Goal: Task Accomplishment & Management: Manage account settings

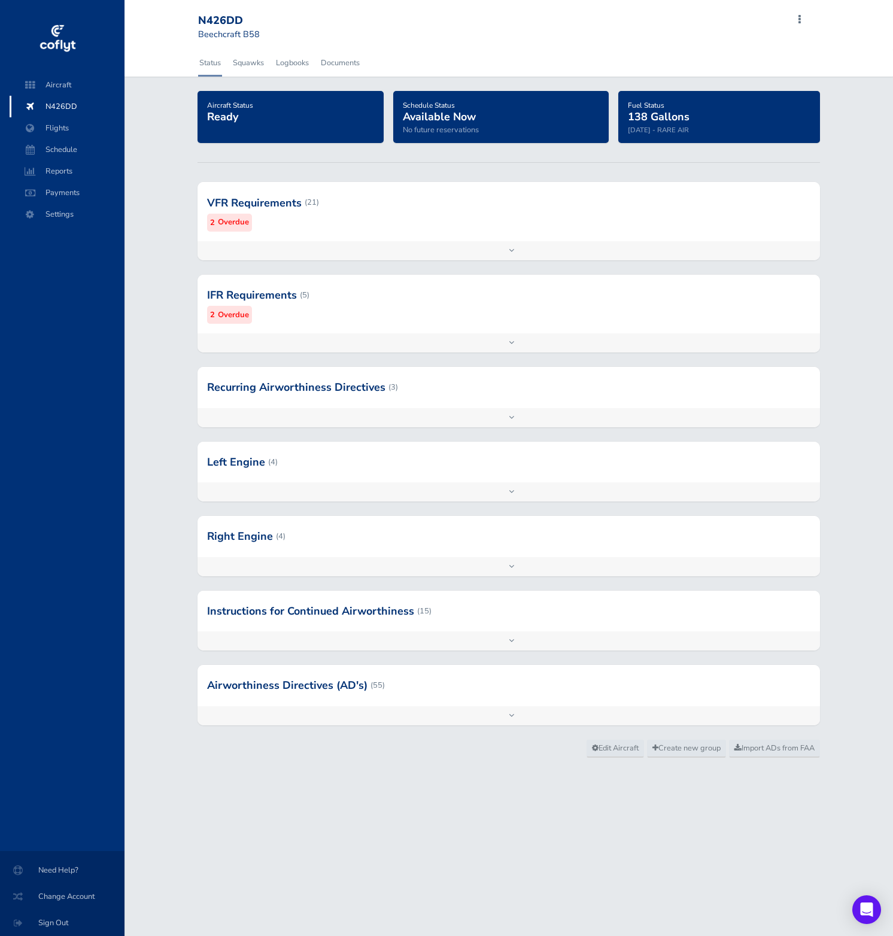
click at [75, 108] on span "N426DD" at bounding box center [67, 107] width 91 height 22
click at [66, 89] on span "Aircraft" at bounding box center [67, 85] width 91 height 22
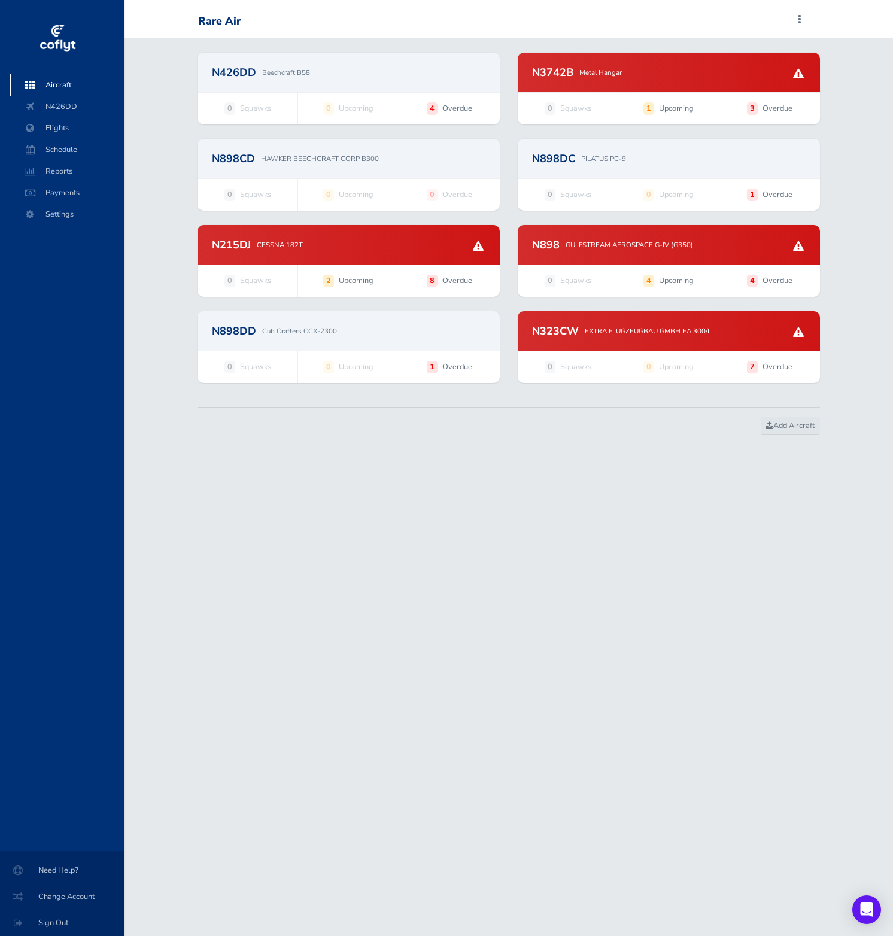
click at [286, 60] on div "N426DD Beechcraft B58" at bounding box center [348, 72] width 302 height 39
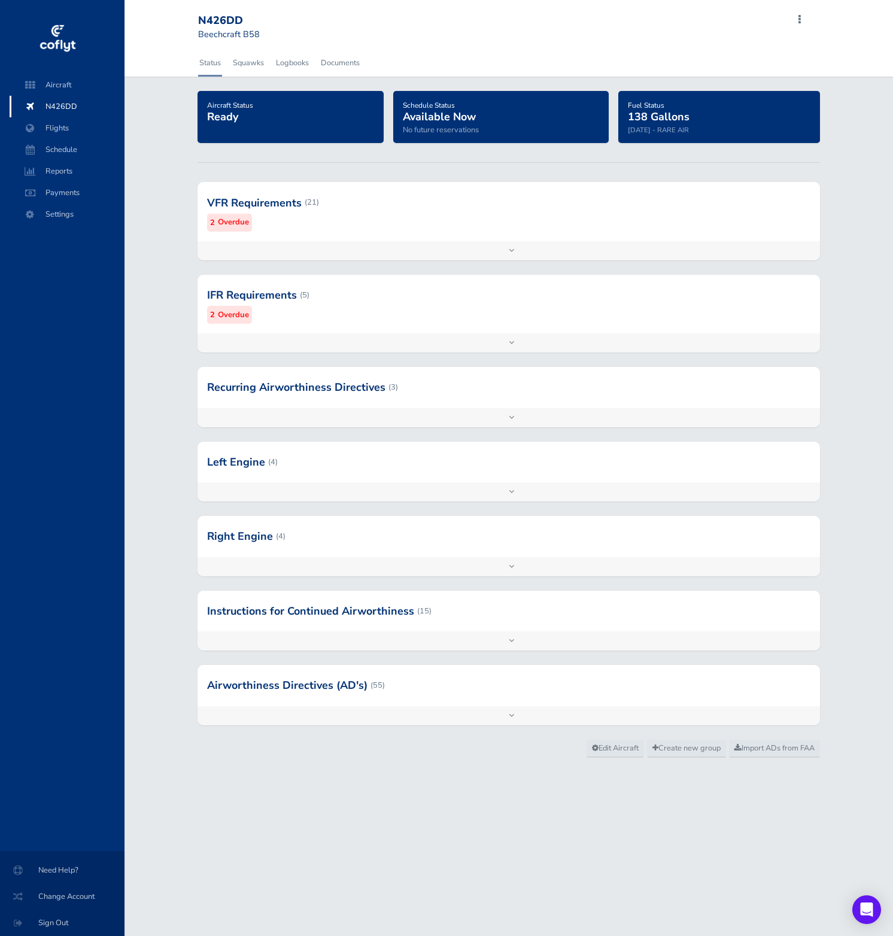
click at [396, 224] on div at bounding box center [508, 202] width 622 height 59
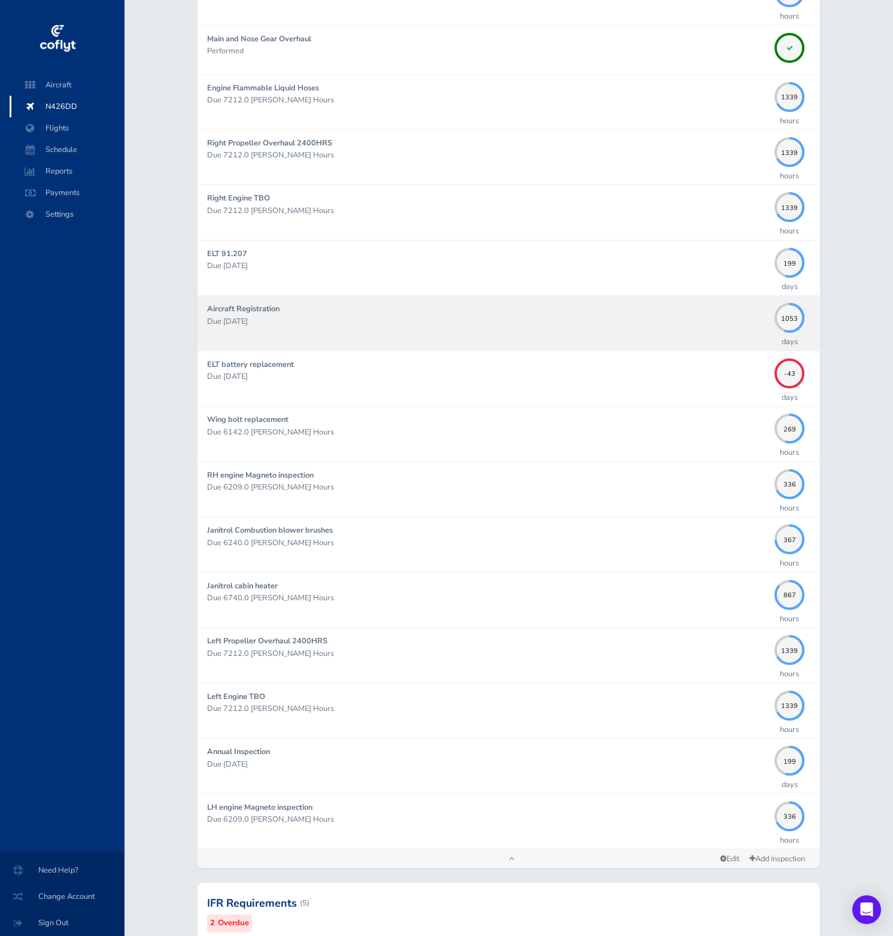
scroll to position [550, 0]
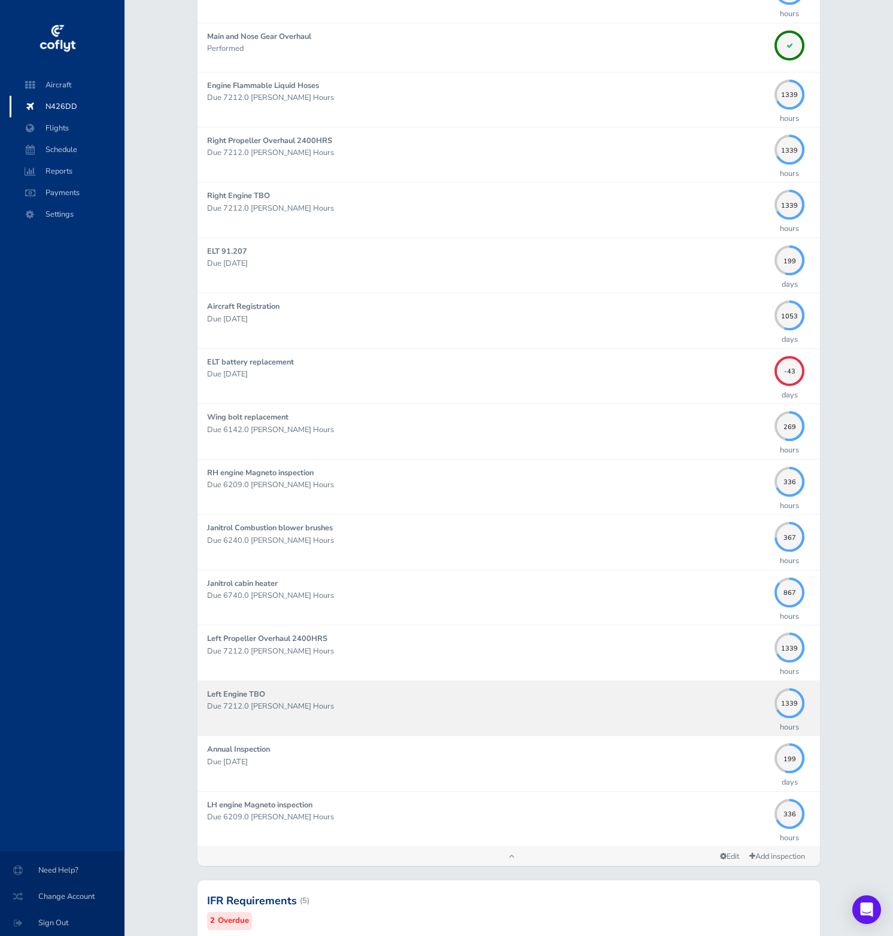
click at [731, 717] on div "Left Engine TBO Due 7212.0 Hobbs Hours" at bounding box center [487, 708] width 561 height 40
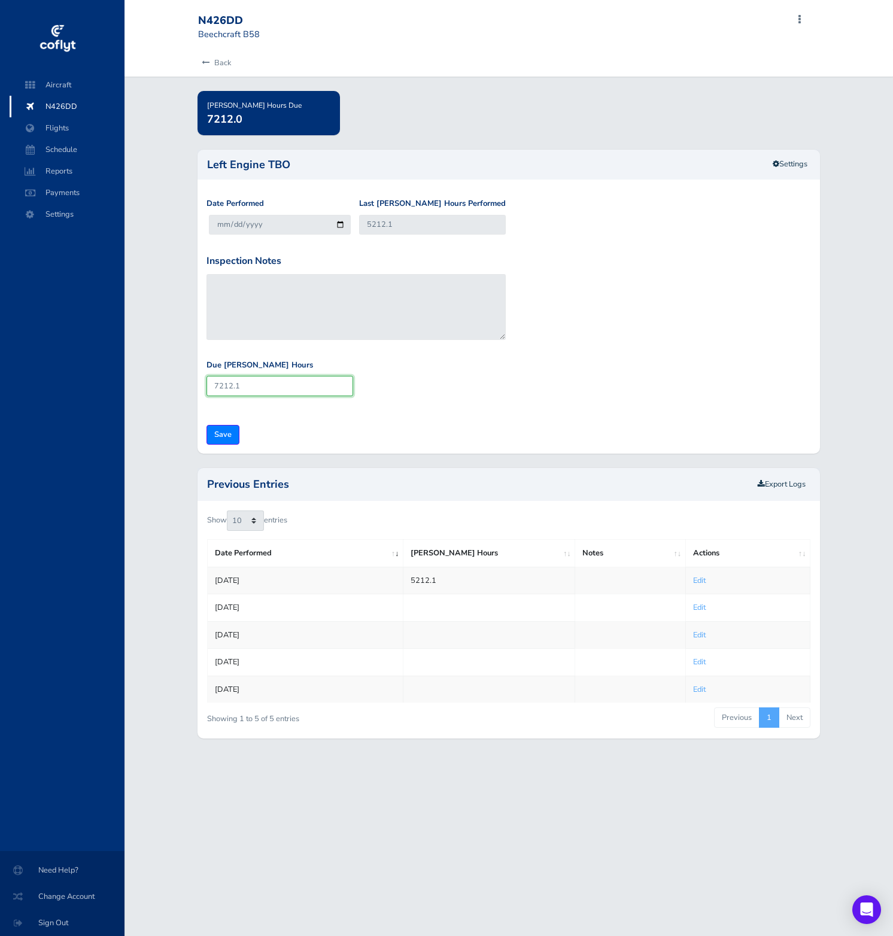
click at [278, 388] on input "7212.1" at bounding box center [279, 386] width 147 height 20
click at [794, 163] on link "Settings" at bounding box center [790, 164] width 50 height 20
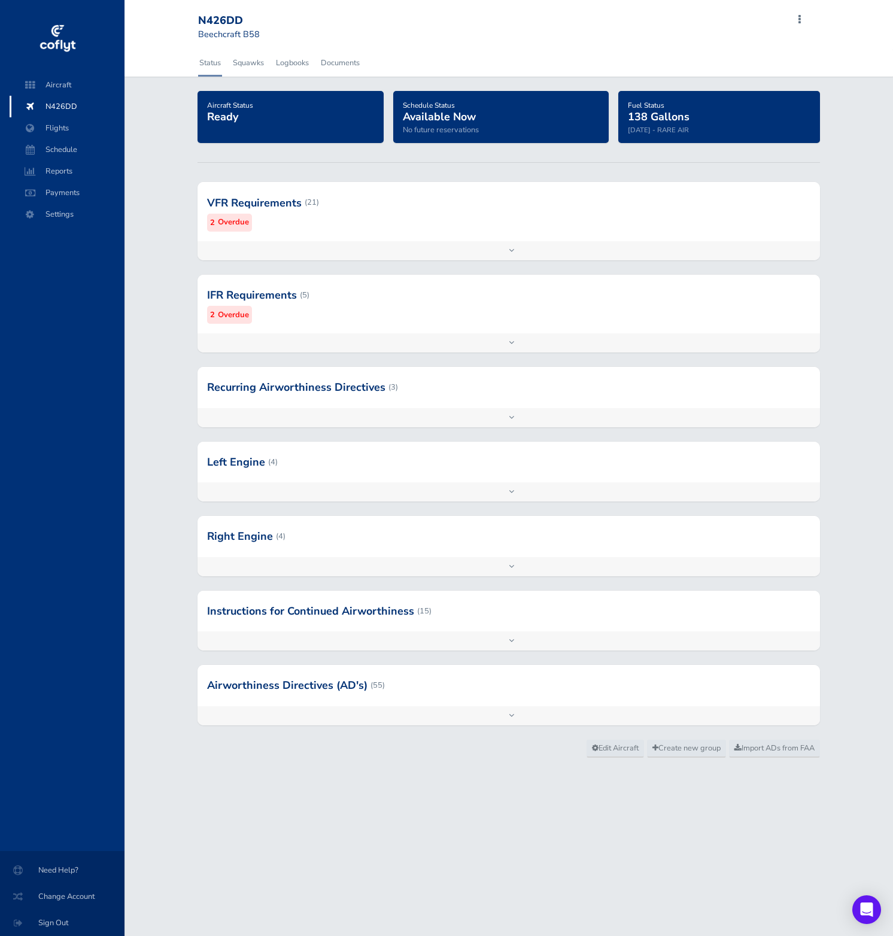
click at [430, 192] on div at bounding box center [508, 202] width 622 height 59
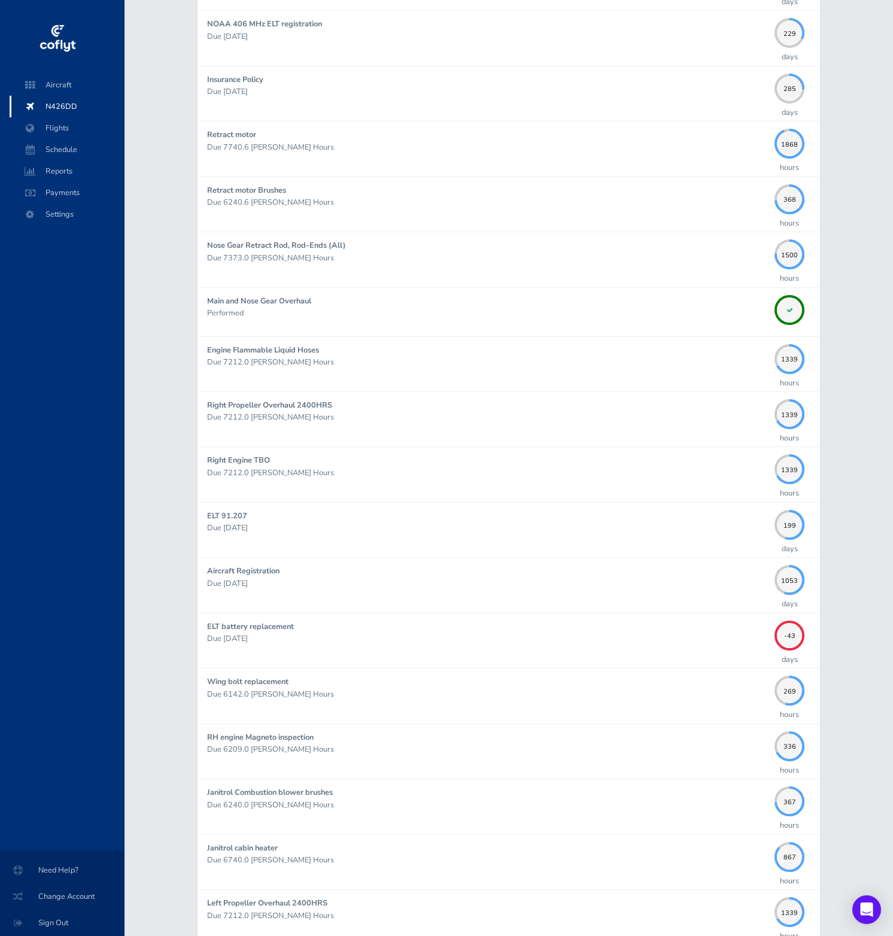
scroll to position [283, 0]
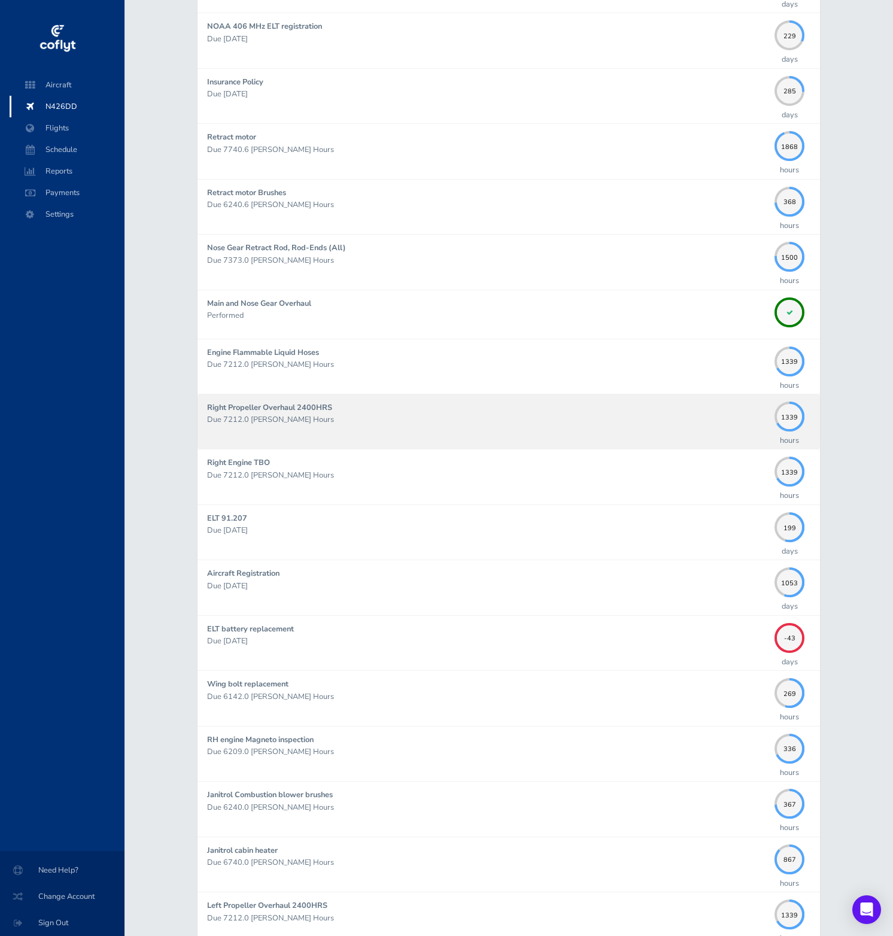
click at [522, 413] on p "Due 7212.0 [PERSON_NAME] Hours" at bounding box center [487, 419] width 561 height 12
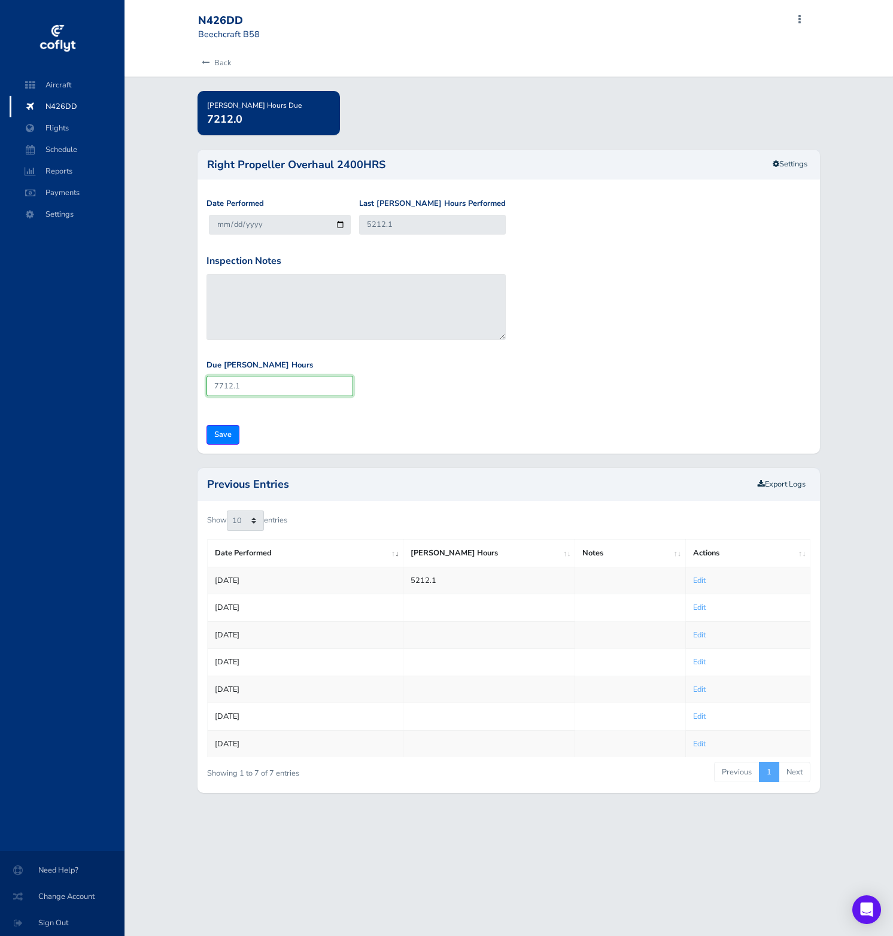
click at [295, 391] on input "7712.1" at bounding box center [279, 386] width 147 height 20
click at [799, 160] on link "Settings" at bounding box center [790, 164] width 50 height 20
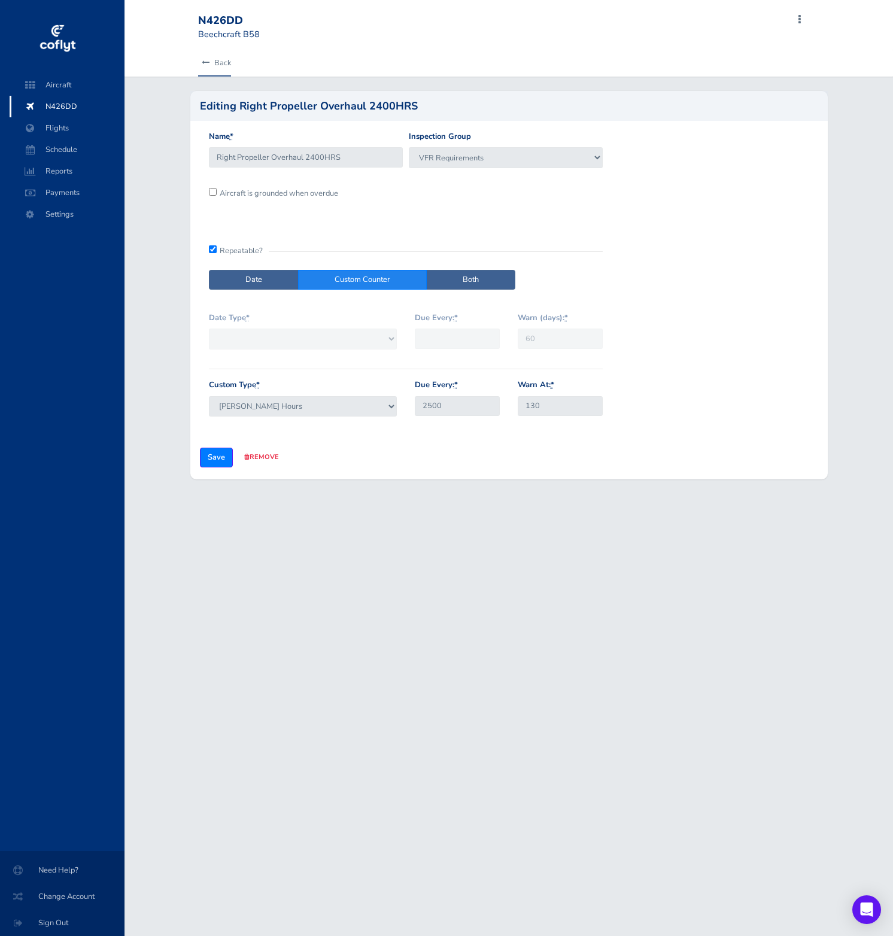
click at [205, 64] on icon at bounding box center [206, 63] width 8 height 8
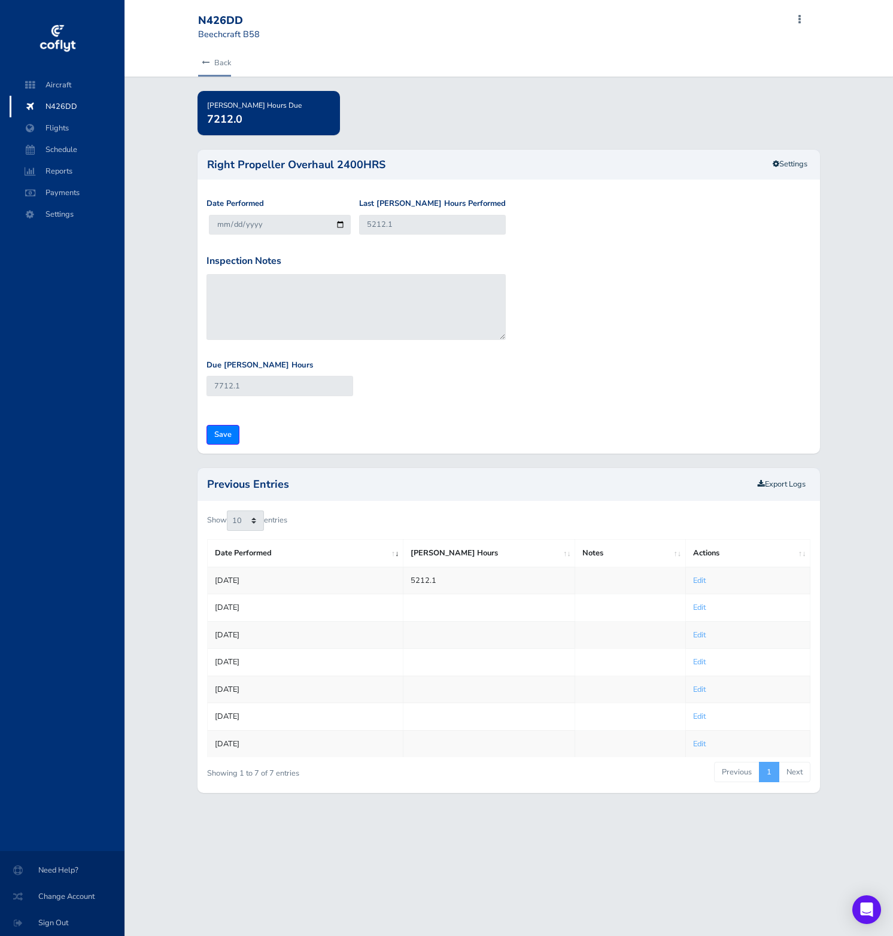
click at [203, 65] on icon at bounding box center [206, 63] width 8 height 8
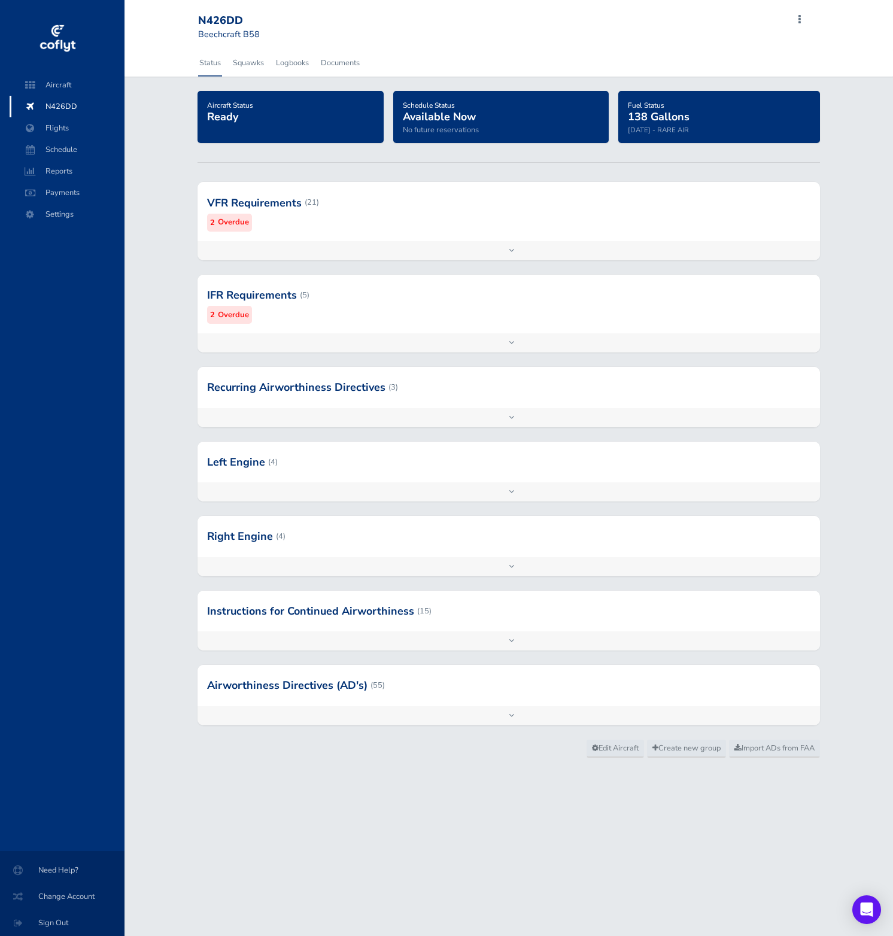
click at [366, 231] on div at bounding box center [508, 202] width 622 height 59
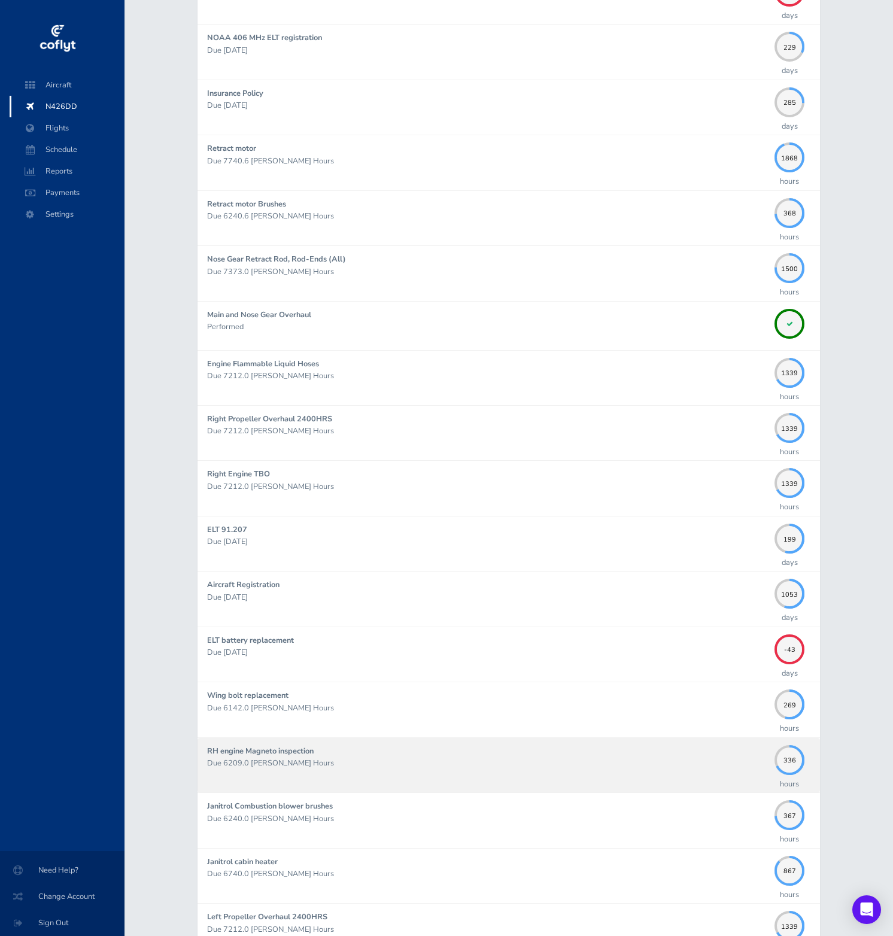
scroll to position [271, 0]
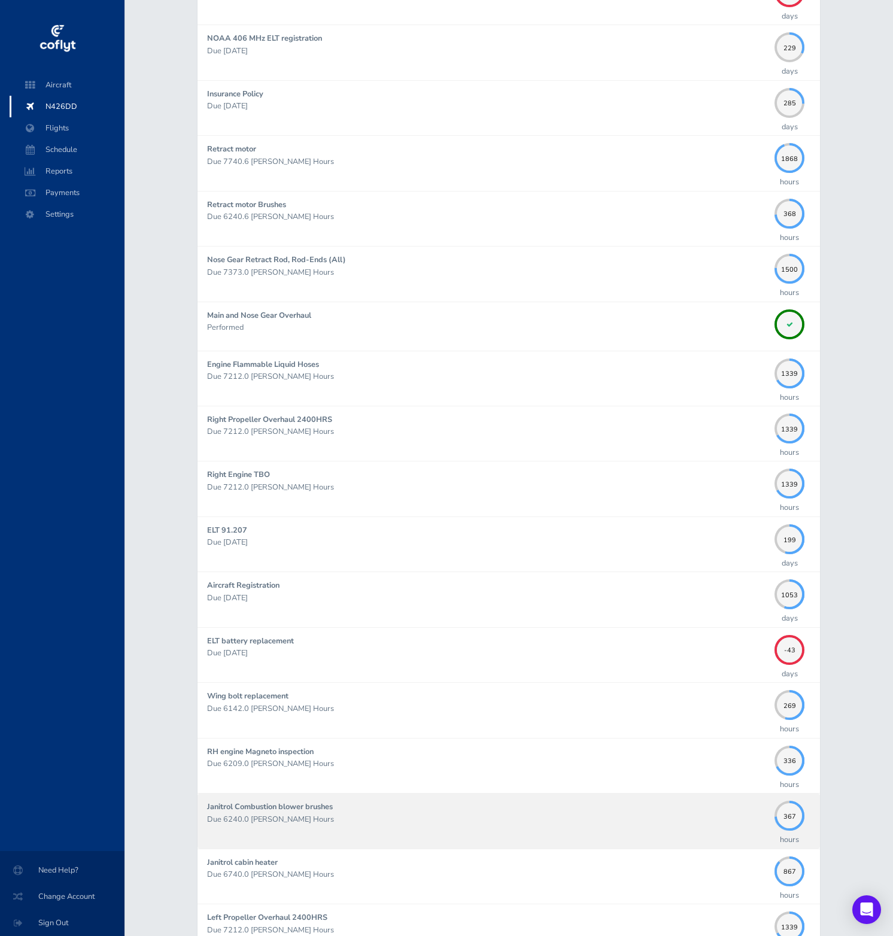
click at [547, 809] on div "Janitrol Combustion blower brushes Due 6240.0 Hobbs Hours" at bounding box center [487, 820] width 561 height 40
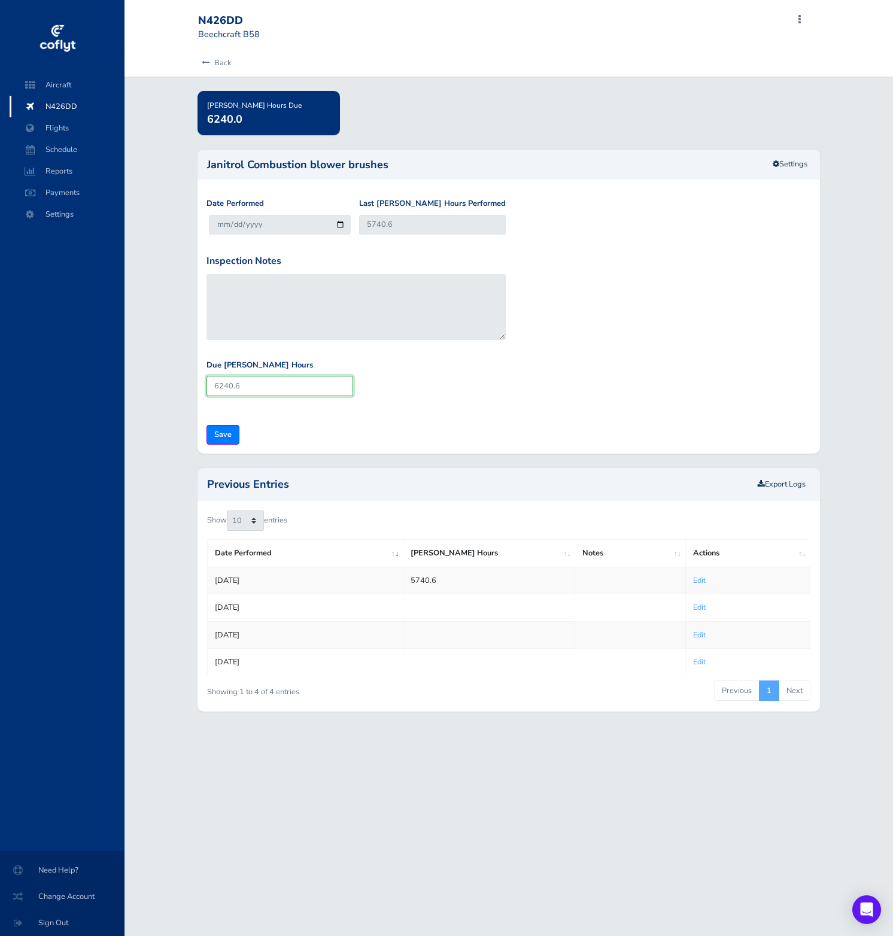
click at [302, 394] on input "6240.6" at bounding box center [279, 386] width 147 height 20
click at [778, 155] on link "Settings" at bounding box center [790, 164] width 50 height 20
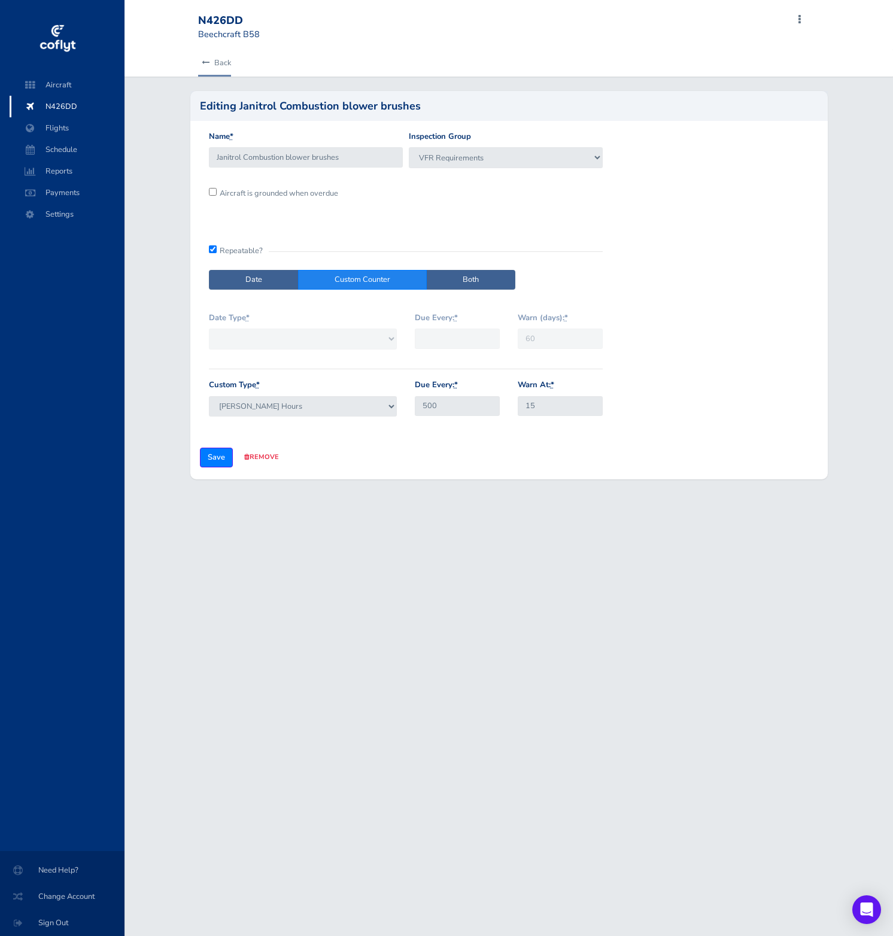
click at [203, 70] on link "Back" at bounding box center [214, 63] width 33 height 26
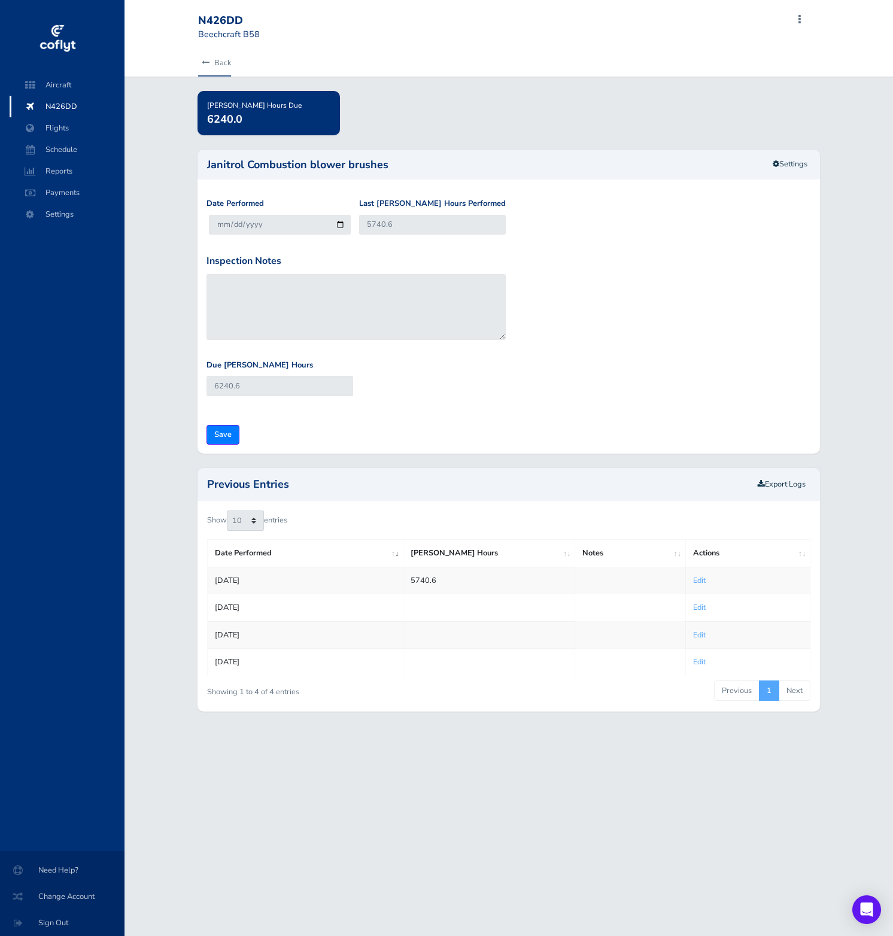
click at [202, 60] on icon at bounding box center [206, 63] width 8 height 8
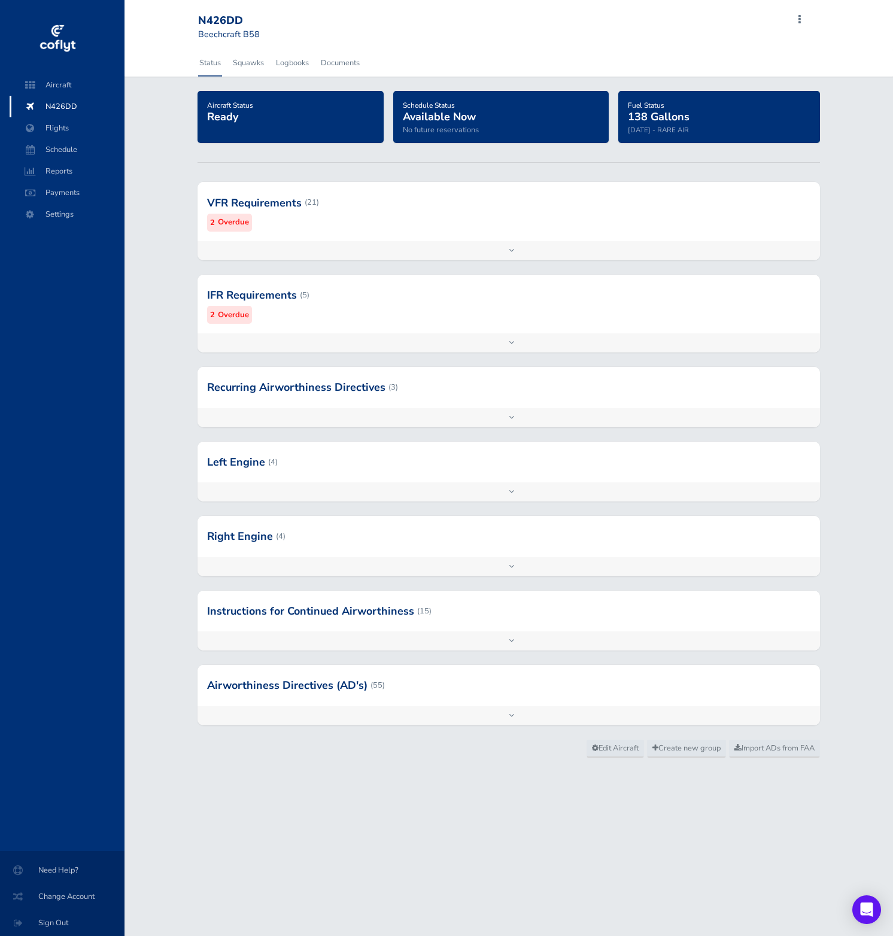
click at [316, 211] on div at bounding box center [508, 202] width 622 height 59
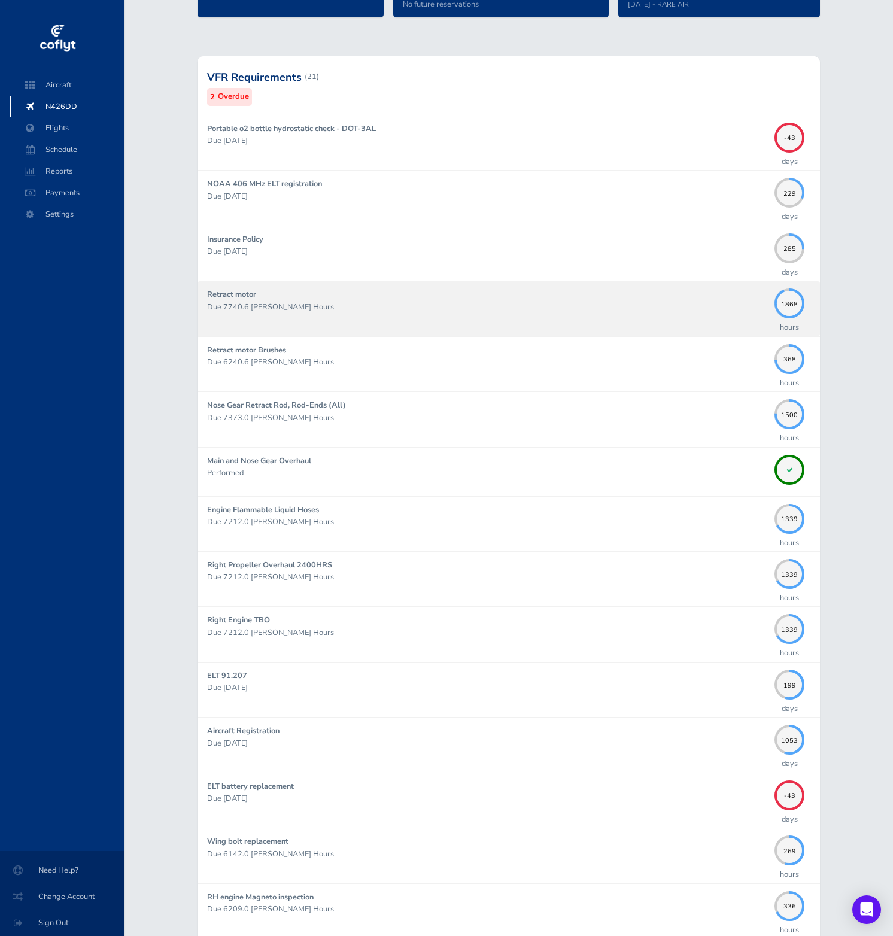
scroll to position [127, 0]
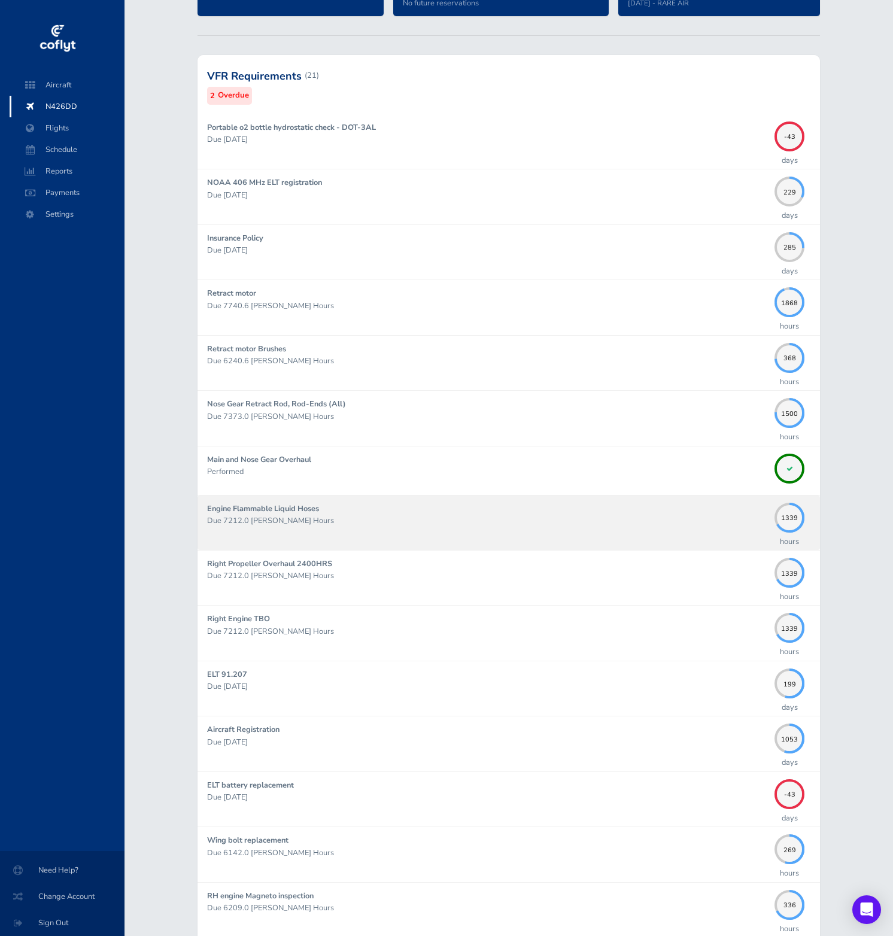
click at [509, 508] on div "Engine Flammable Liquid Hoses Due 7212.0 [PERSON_NAME] Hours" at bounding box center [487, 523] width 561 height 40
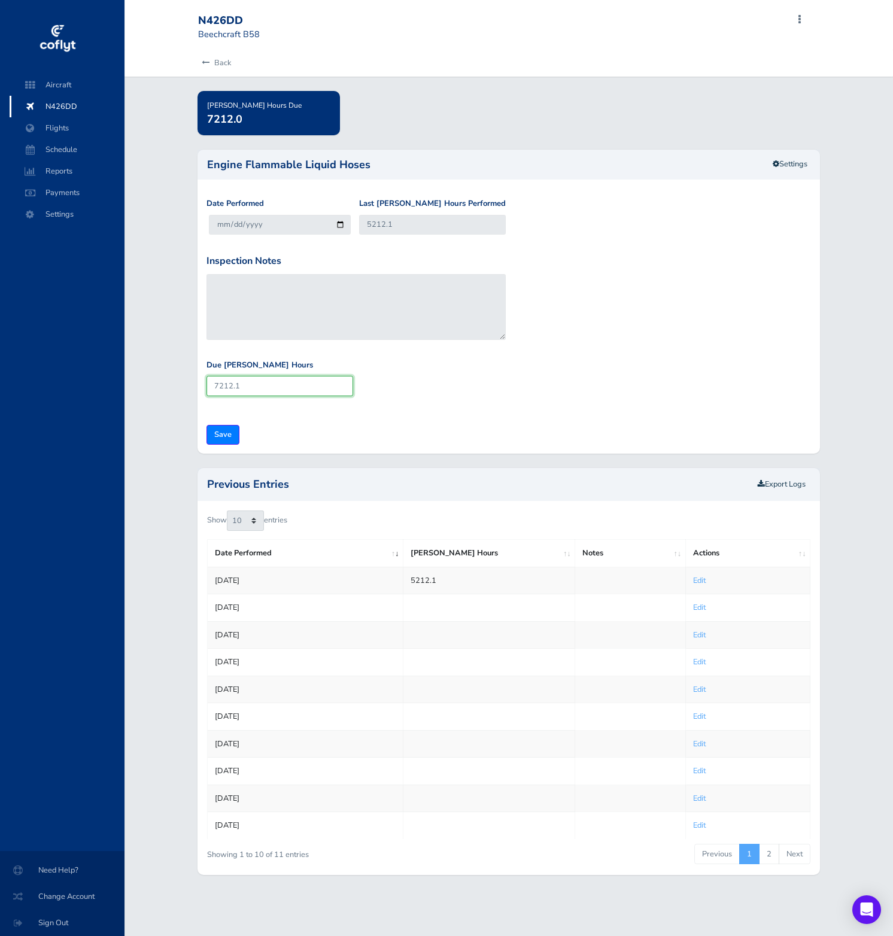
click at [271, 387] on input "7212.1" at bounding box center [279, 386] width 147 height 20
click at [782, 167] on link "Settings" at bounding box center [790, 164] width 50 height 20
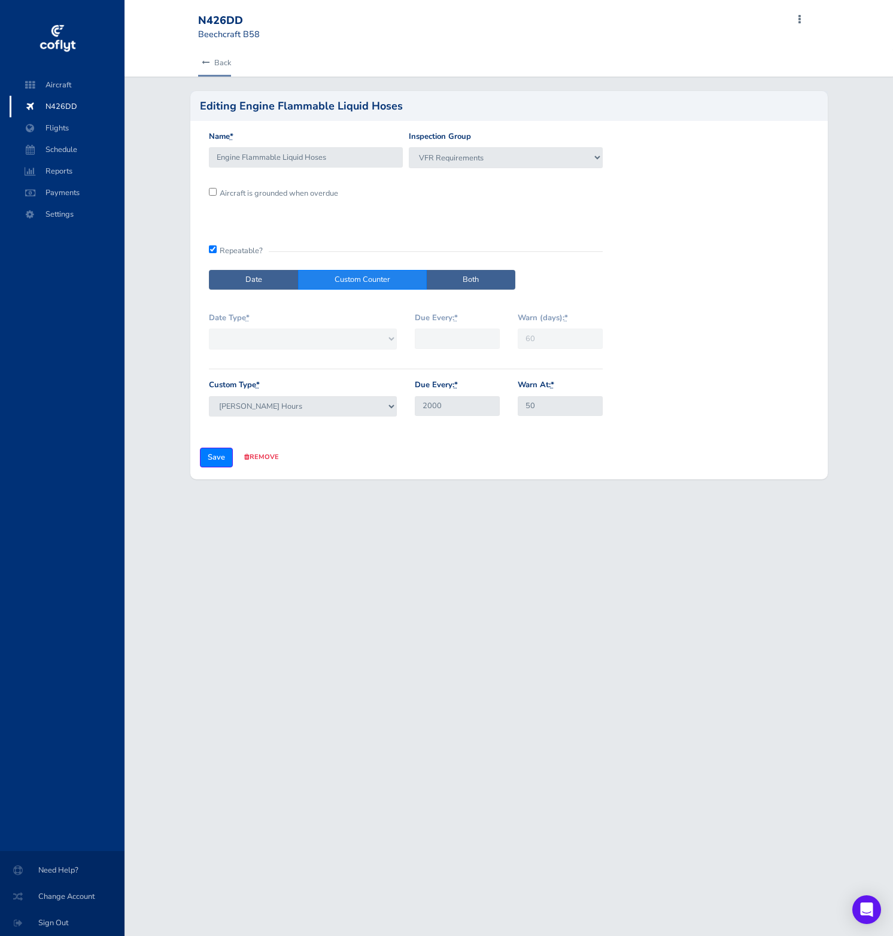
click at [209, 60] on link "Back" at bounding box center [214, 63] width 33 height 26
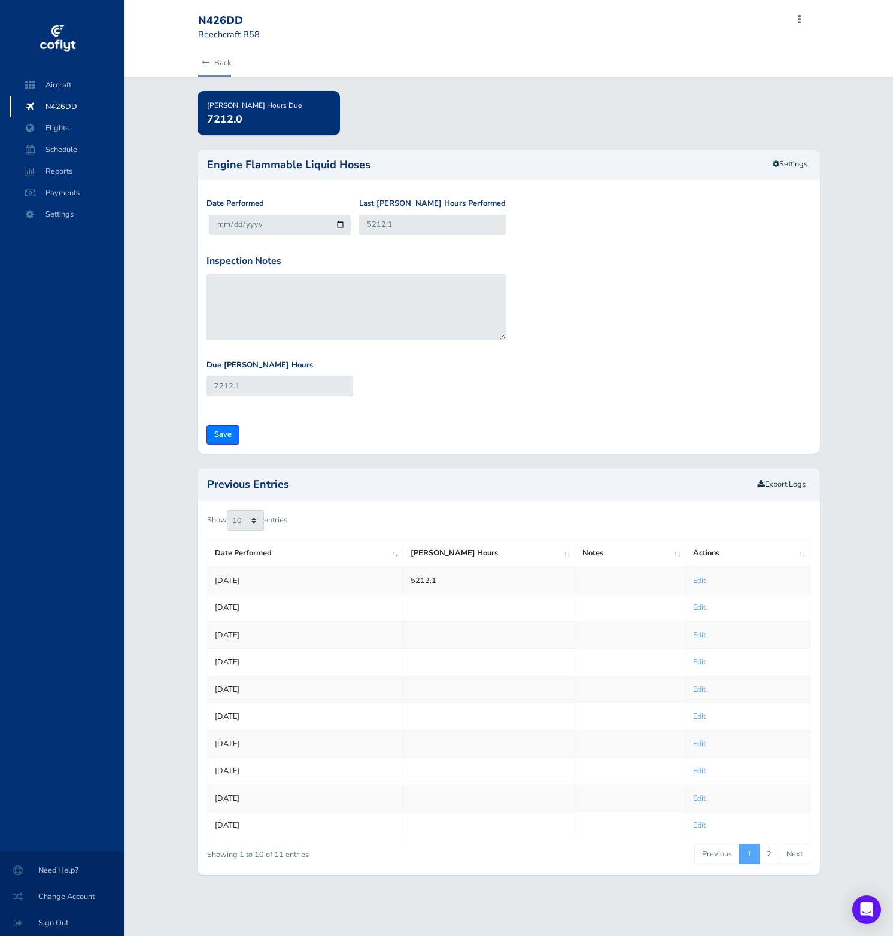
click at [214, 71] on link "Back" at bounding box center [214, 63] width 33 height 26
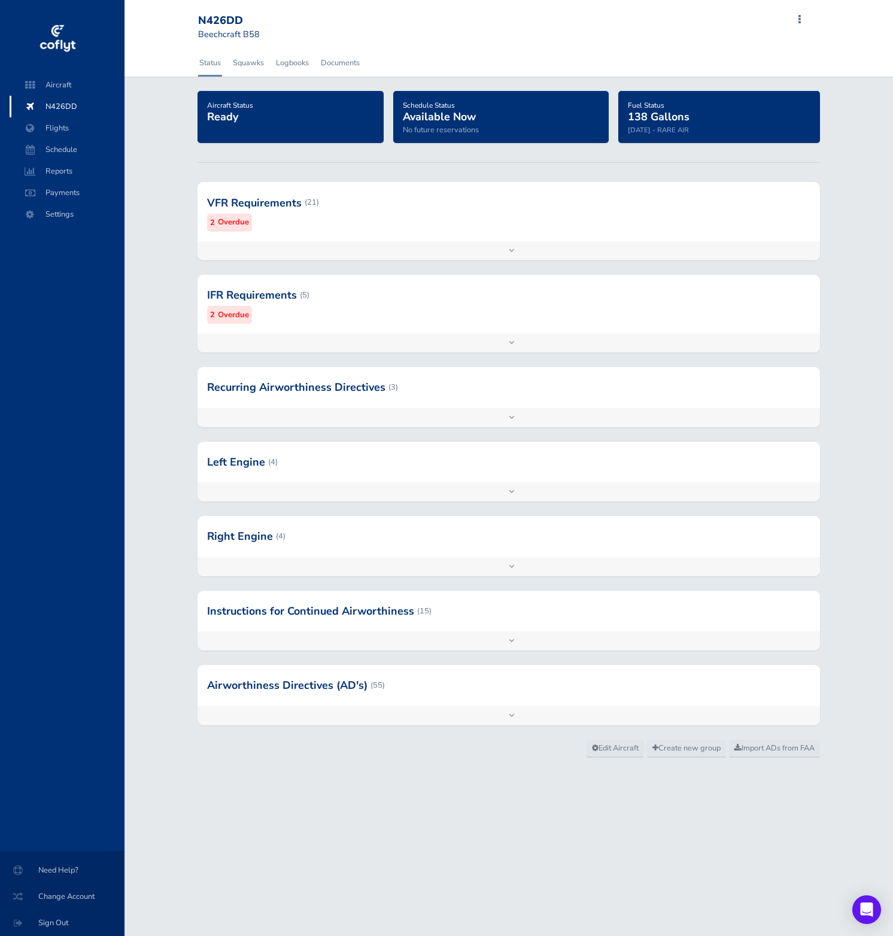
click at [309, 221] on div at bounding box center [508, 202] width 622 height 59
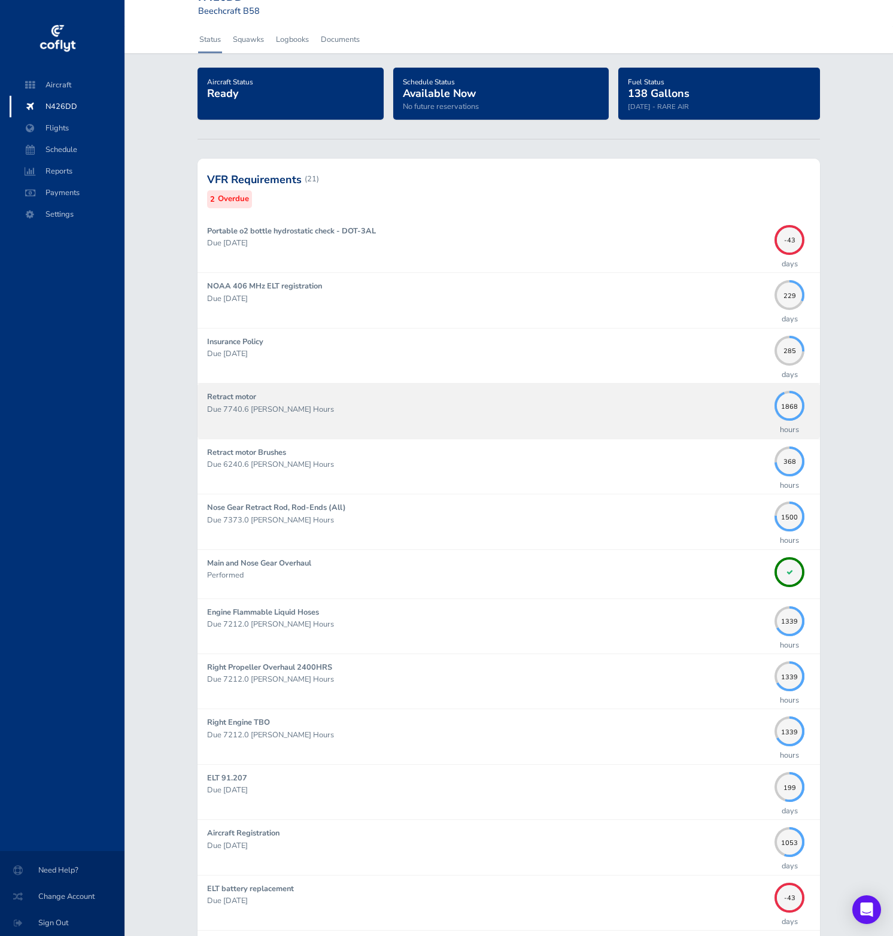
scroll to position [26, 0]
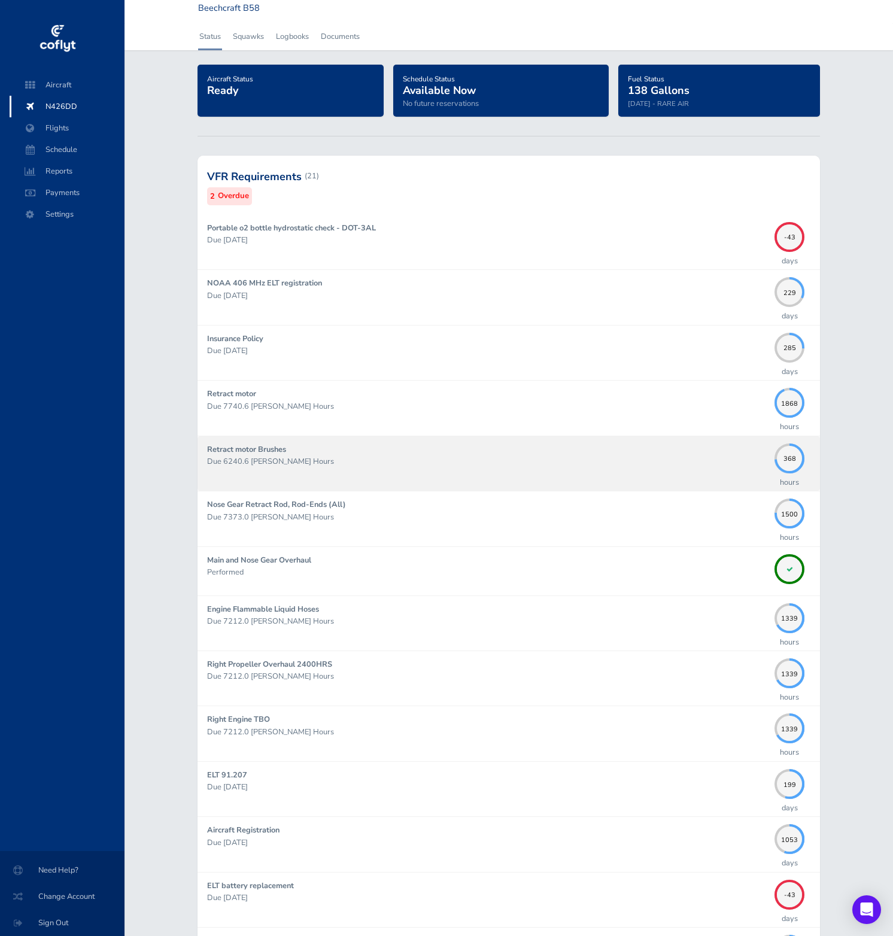
click at [735, 456] on p "Due 6240.6 [PERSON_NAME] Hours" at bounding box center [487, 461] width 561 height 12
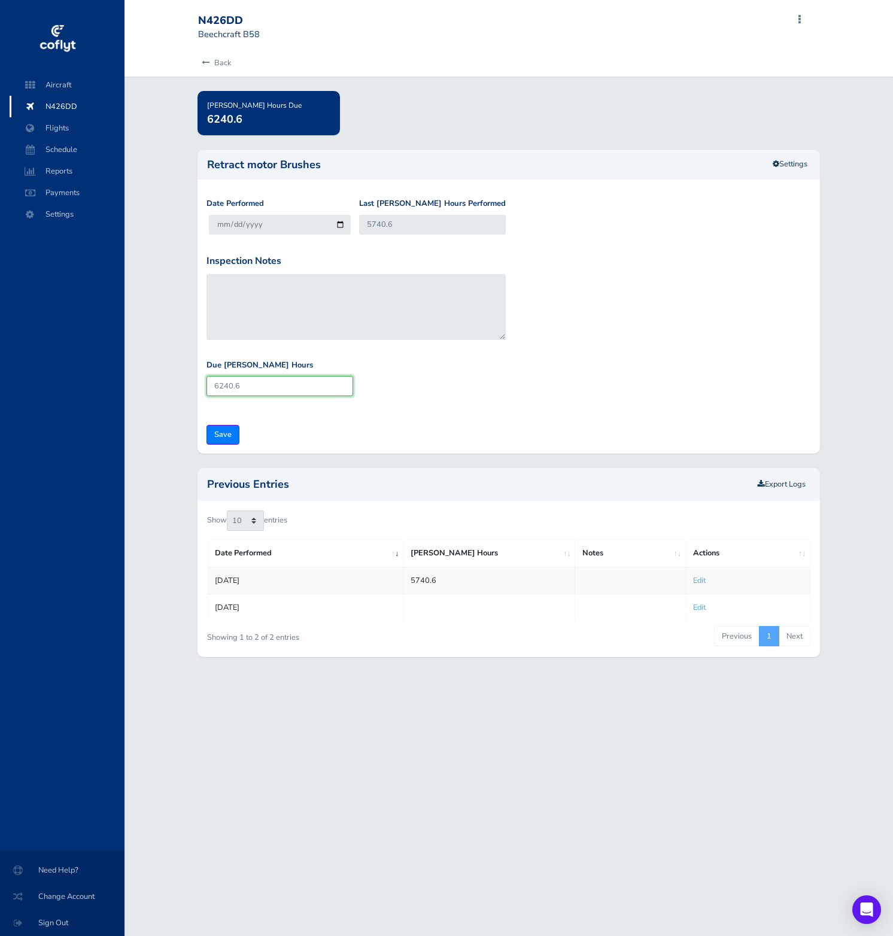
click at [230, 386] on input "6240.6" at bounding box center [279, 386] width 147 height 20
click at [792, 163] on link "Settings" at bounding box center [790, 164] width 50 height 20
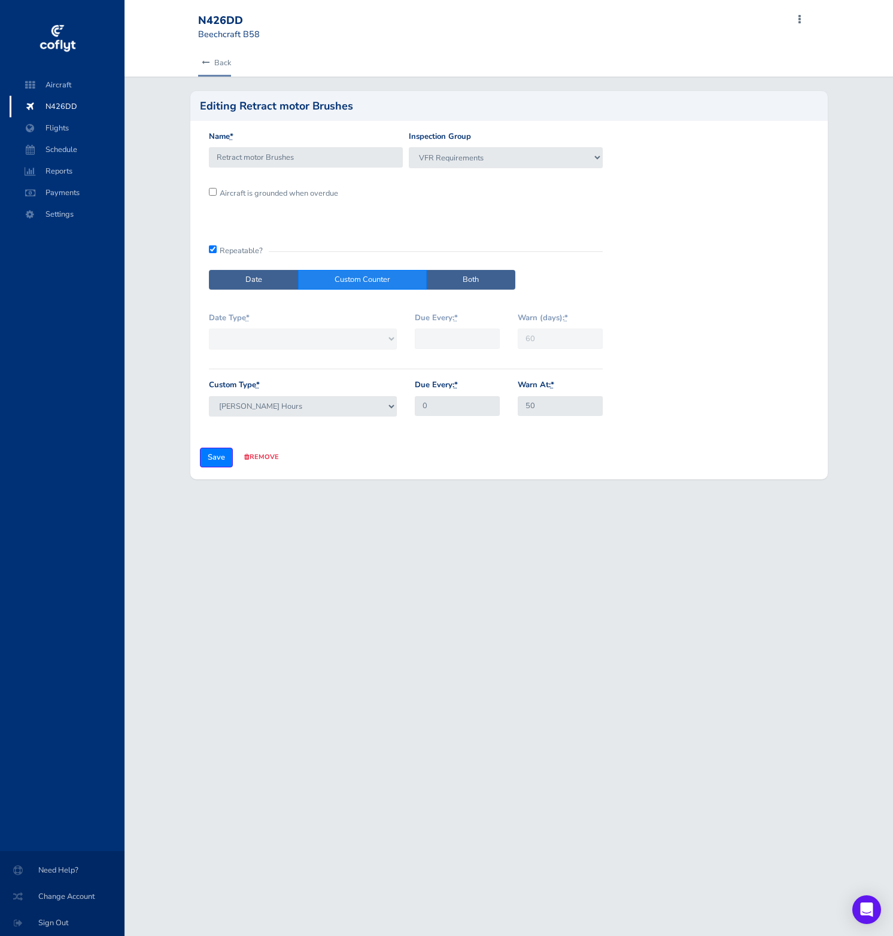
click at [207, 63] on icon at bounding box center [206, 63] width 8 height 8
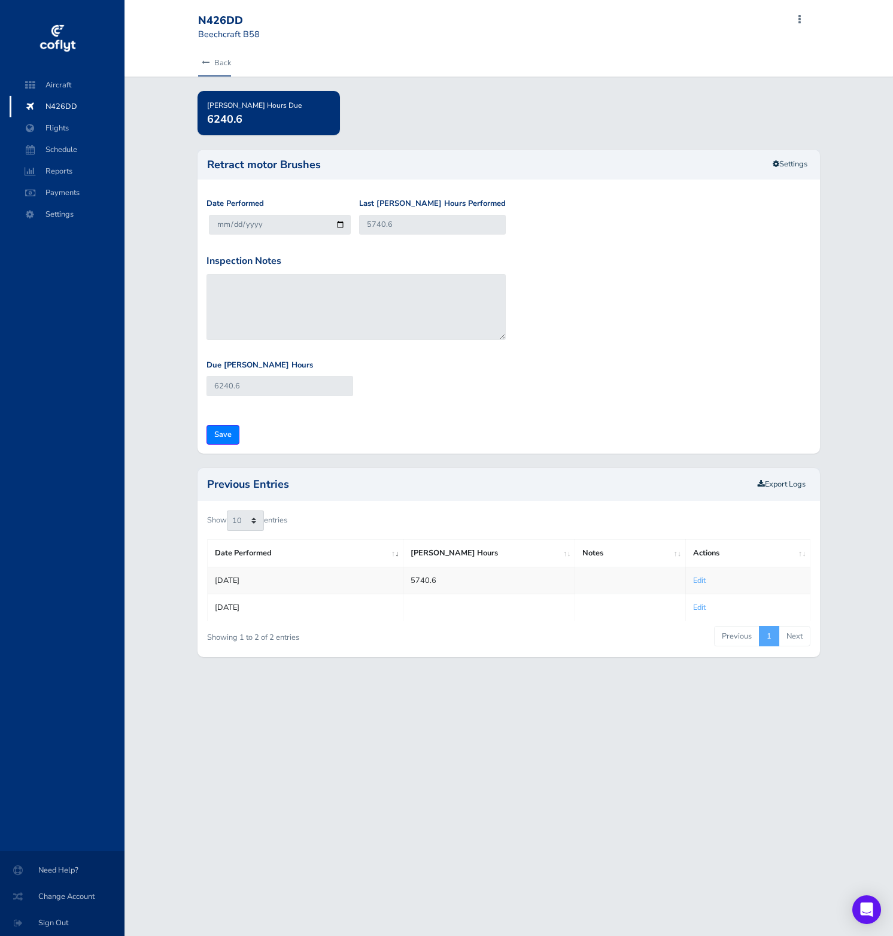
click at [207, 63] on icon at bounding box center [206, 63] width 8 height 8
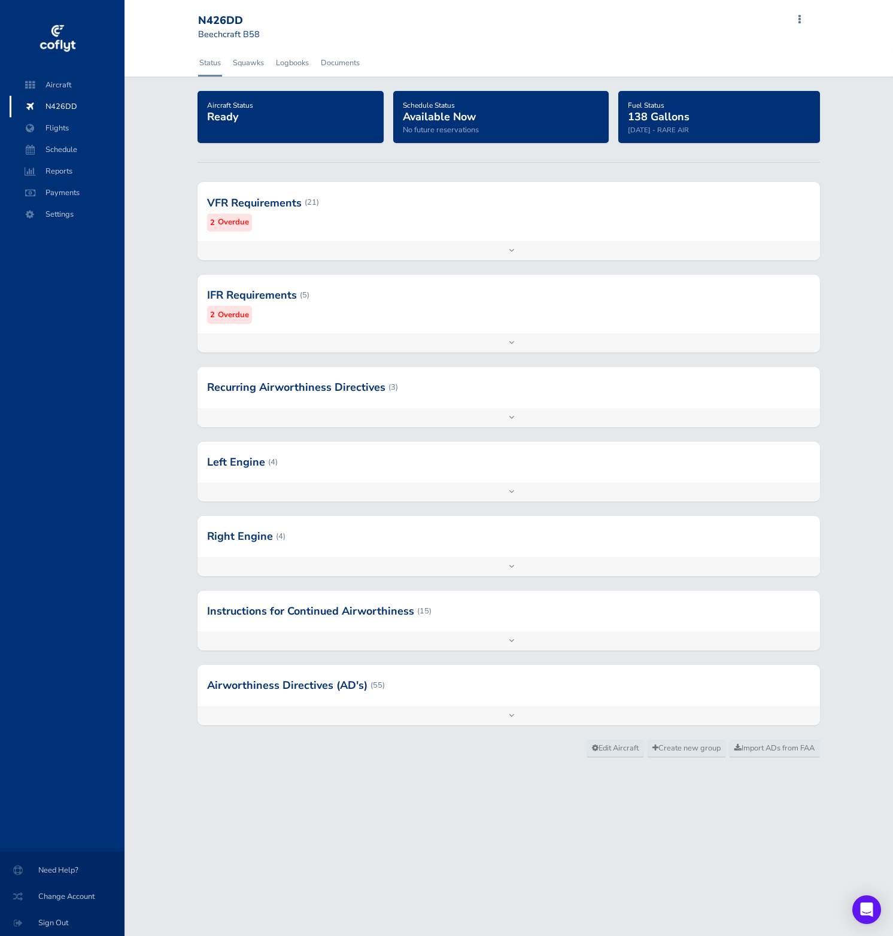
click at [646, 237] on div "VFR Requirements (21) 2 Overdue" at bounding box center [508, 211] width 622 height 59
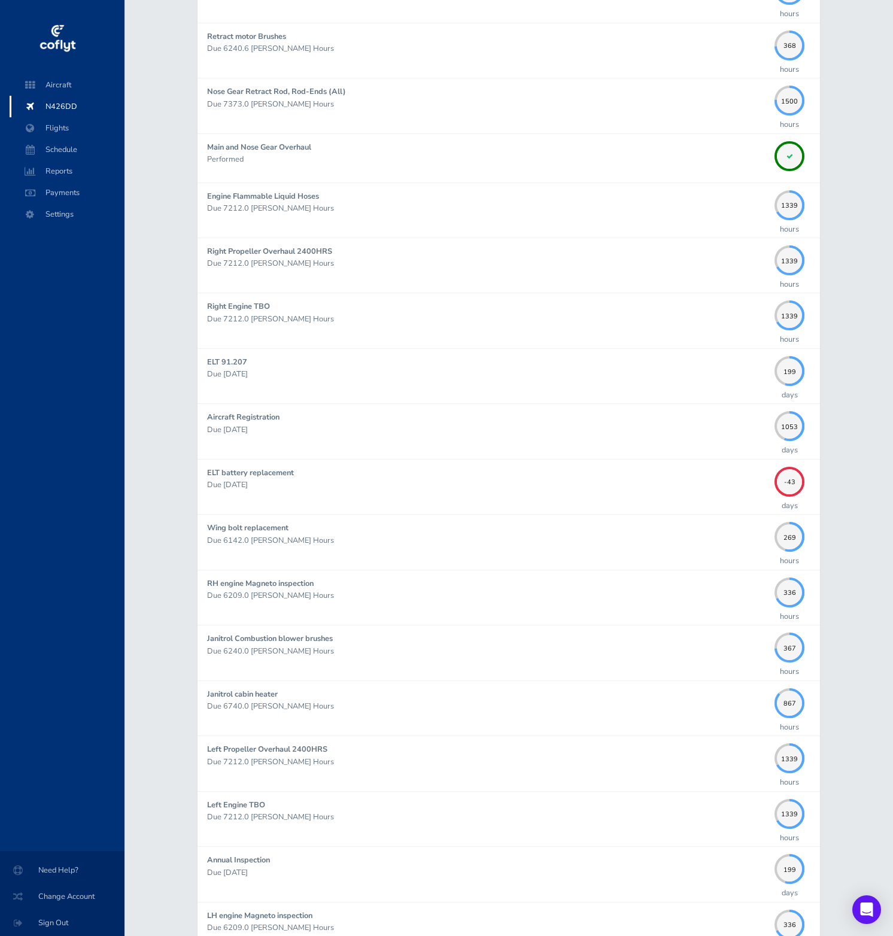
scroll to position [442, 0]
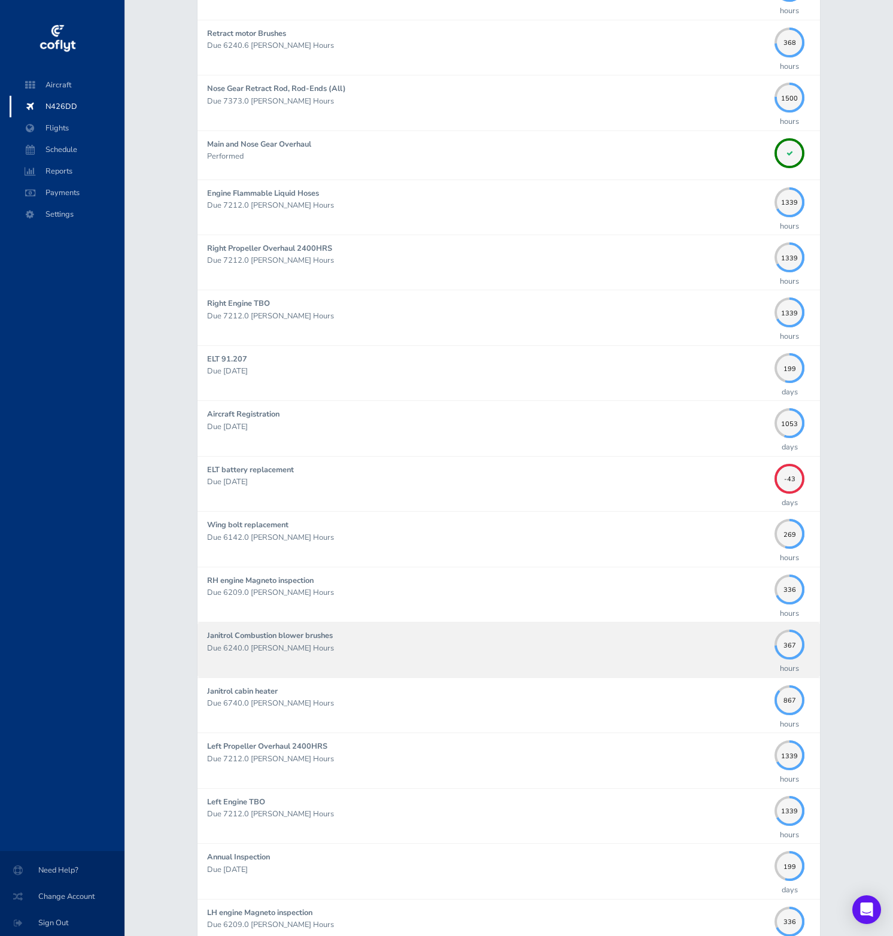
click at [653, 655] on div "Janitrol Combustion blower brushes Due 6240.0 Hobbs Hours" at bounding box center [487, 649] width 561 height 40
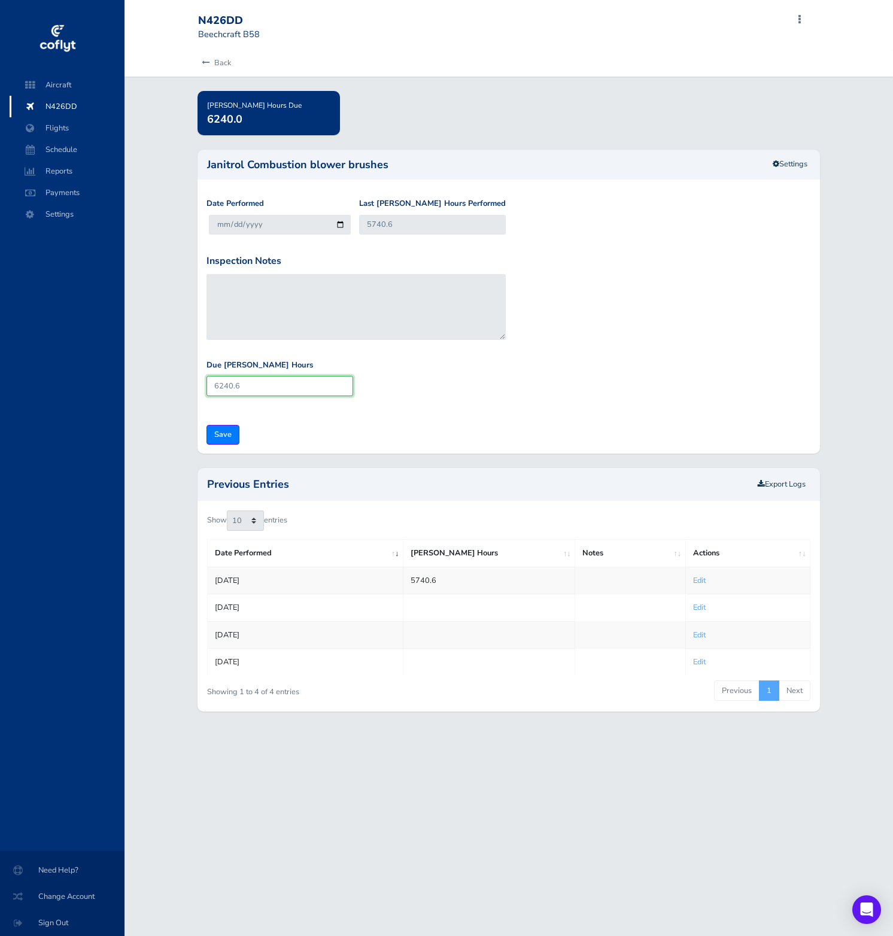
click at [282, 389] on input "6240.6" at bounding box center [279, 386] width 147 height 20
click at [788, 163] on link "Settings" at bounding box center [790, 164] width 50 height 20
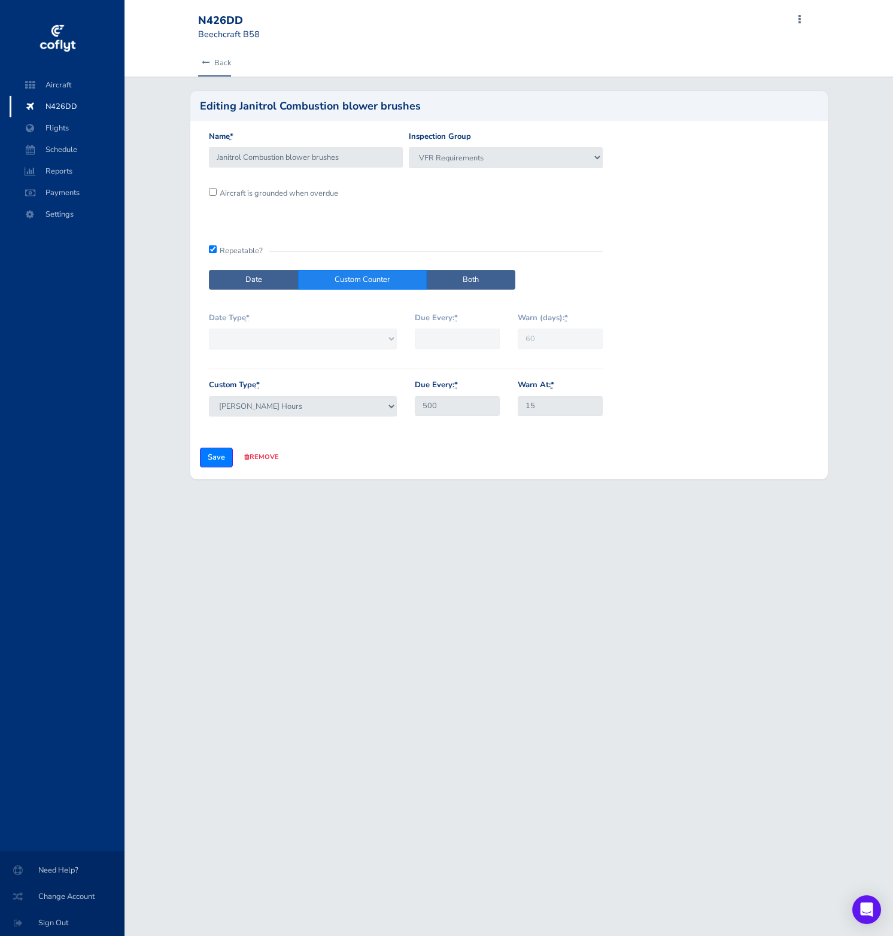
click at [204, 62] on icon at bounding box center [206, 63] width 8 height 8
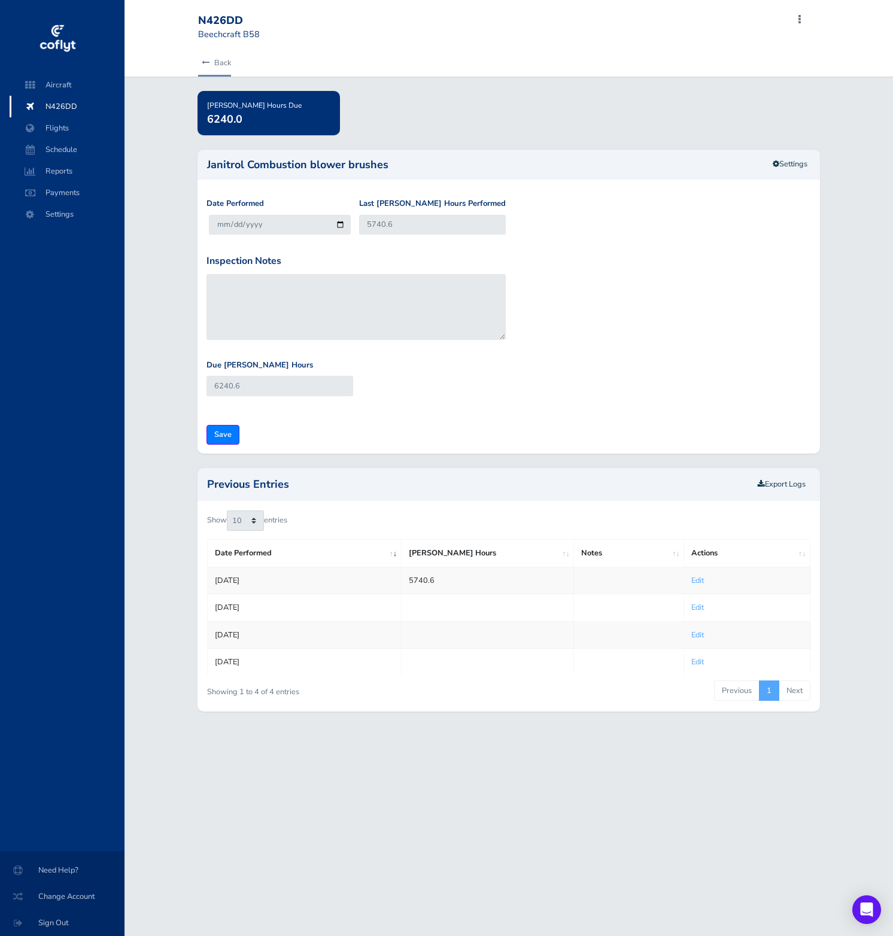
click at [204, 62] on icon at bounding box center [206, 63] width 8 height 8
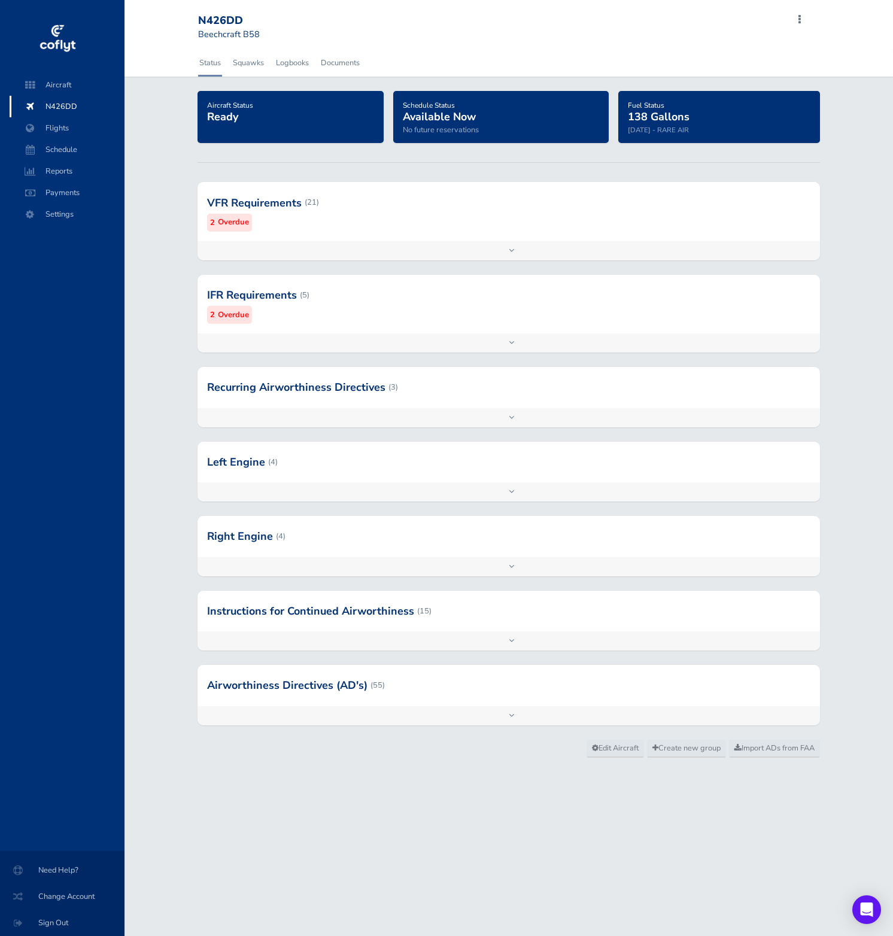
click at [389, 210] on div at bounding box center [508, 202] width 622 height 59
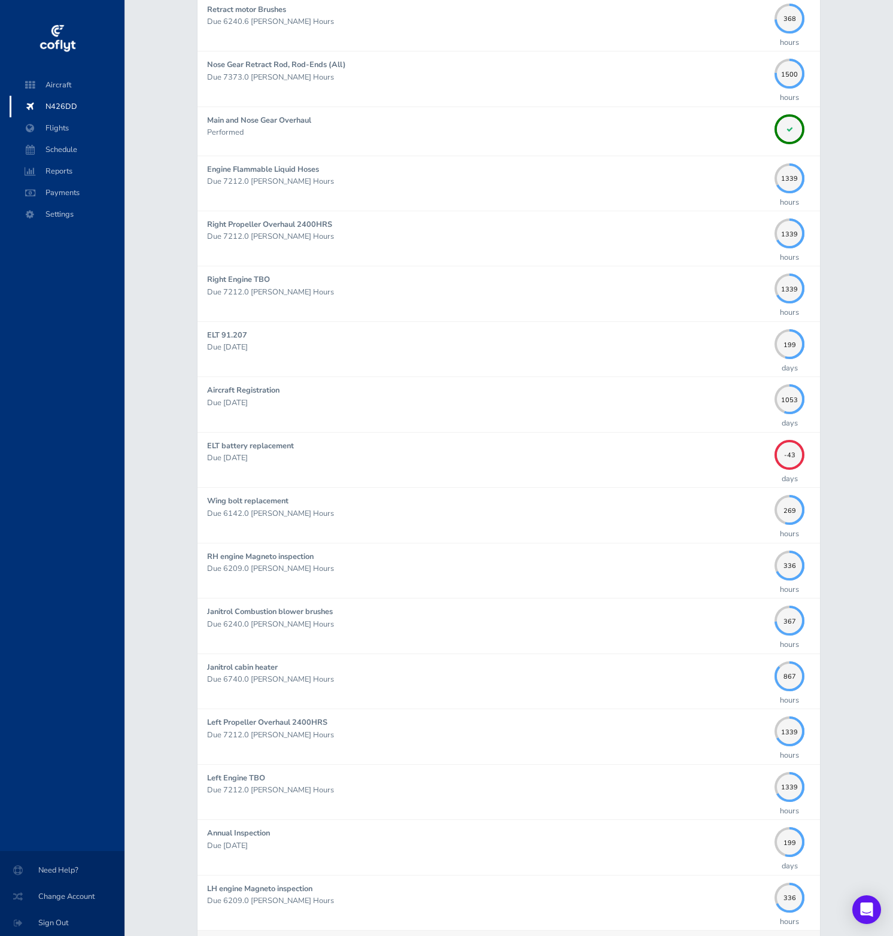
scroll to position [467, 0]
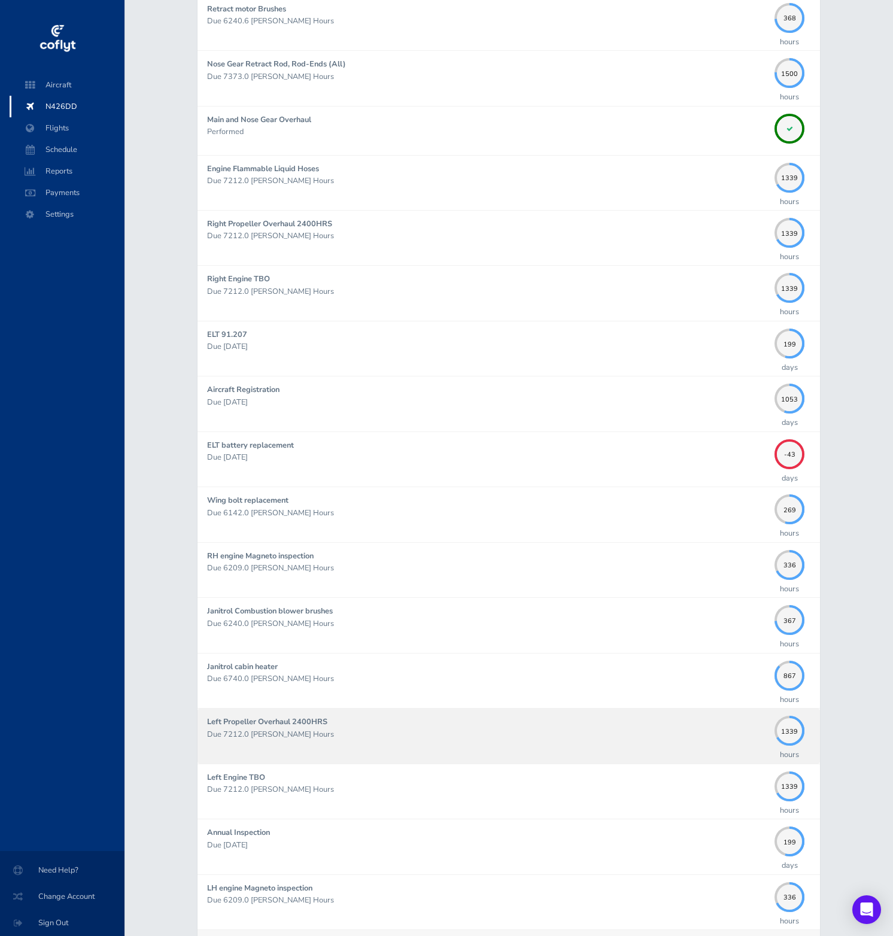
click at [673, 732] on p "Due 7212.0 Hobbs Hours" at bounding box center [487, 734] width 561 height 12
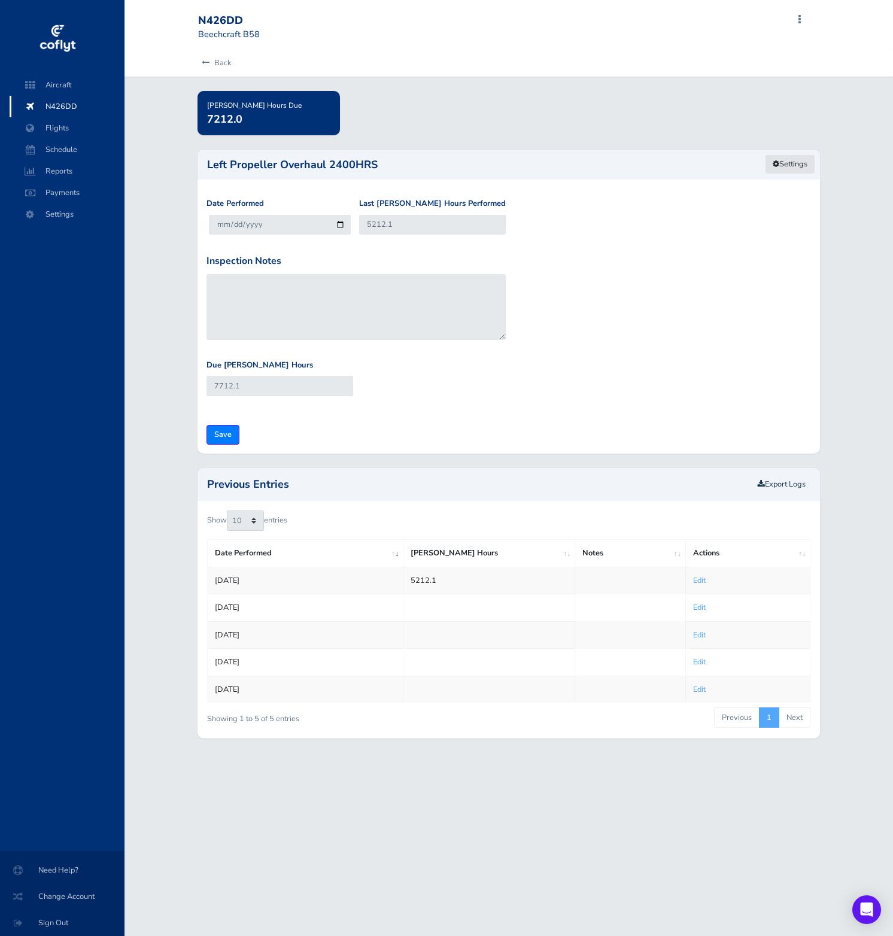
click at [784, 163] on link "Settings" at bounding box center [790, 164] width 50 height 20
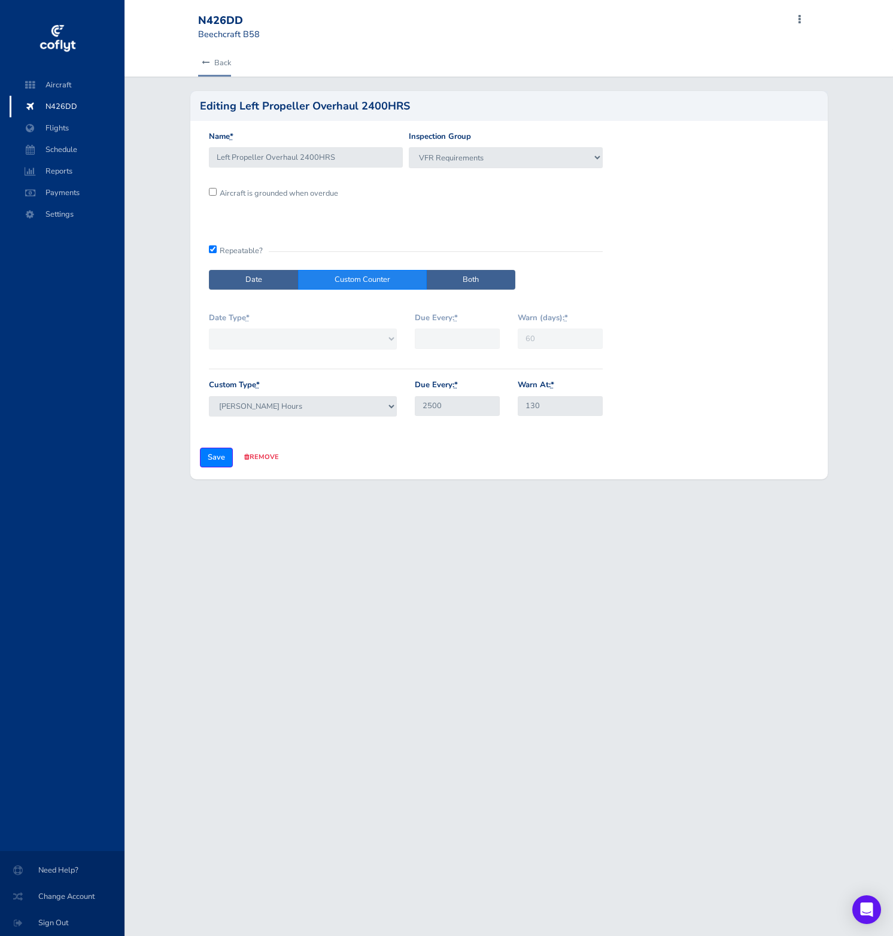
click at [206, 61] on icon at bounding box center [206, 63] width 8 height 8
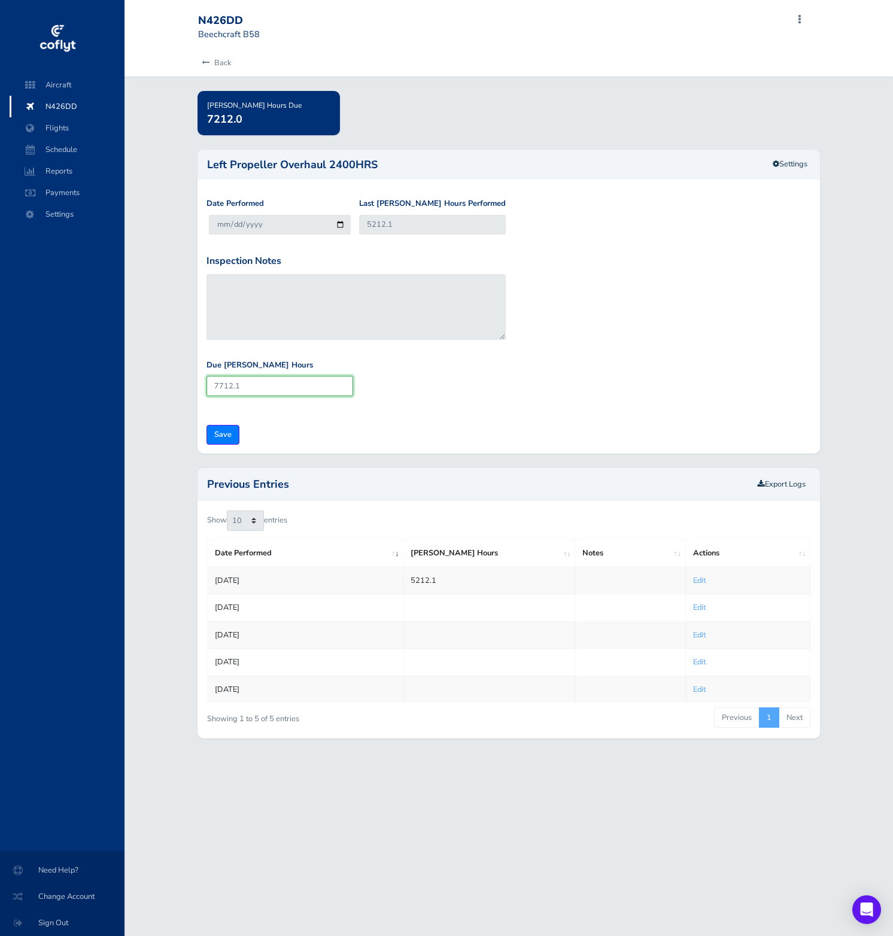
click at [254, 381] on input "7712.1" at bounding box center [279, 386] width 147 height 20
click at [793, 163] on link "Settings" at bounding box center [790, 164] width 50 height 20
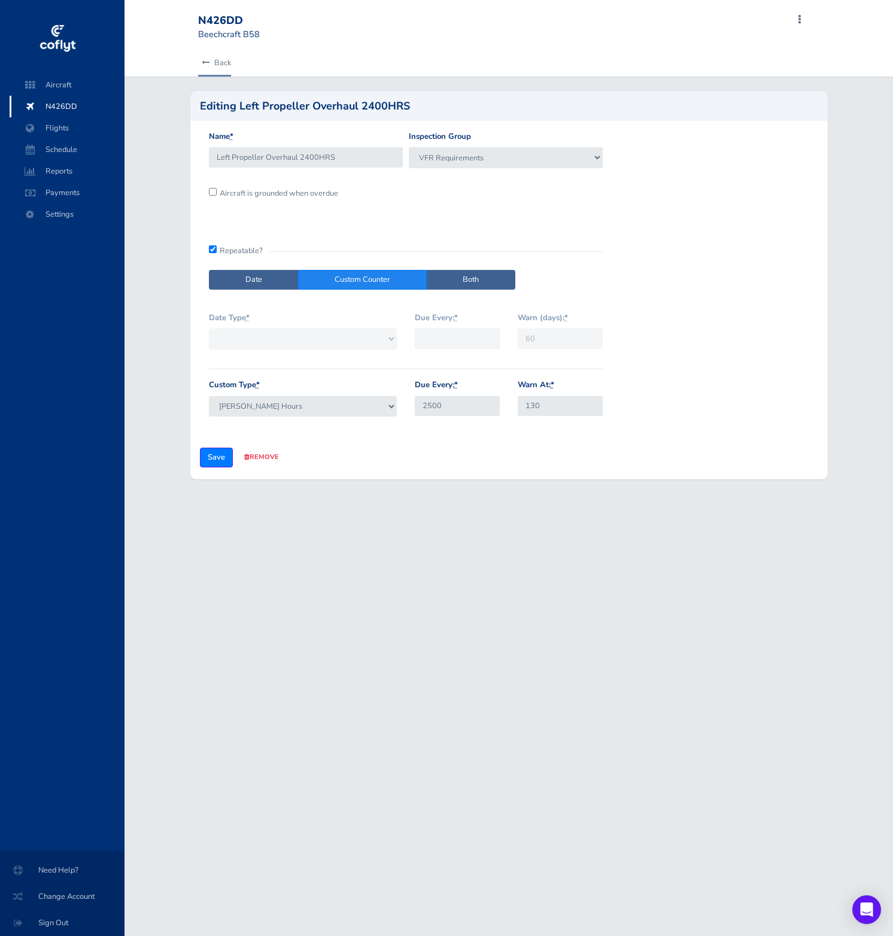
click at [200, 60] on link "Back" at bounding box center [214, 63] width 33 height 26
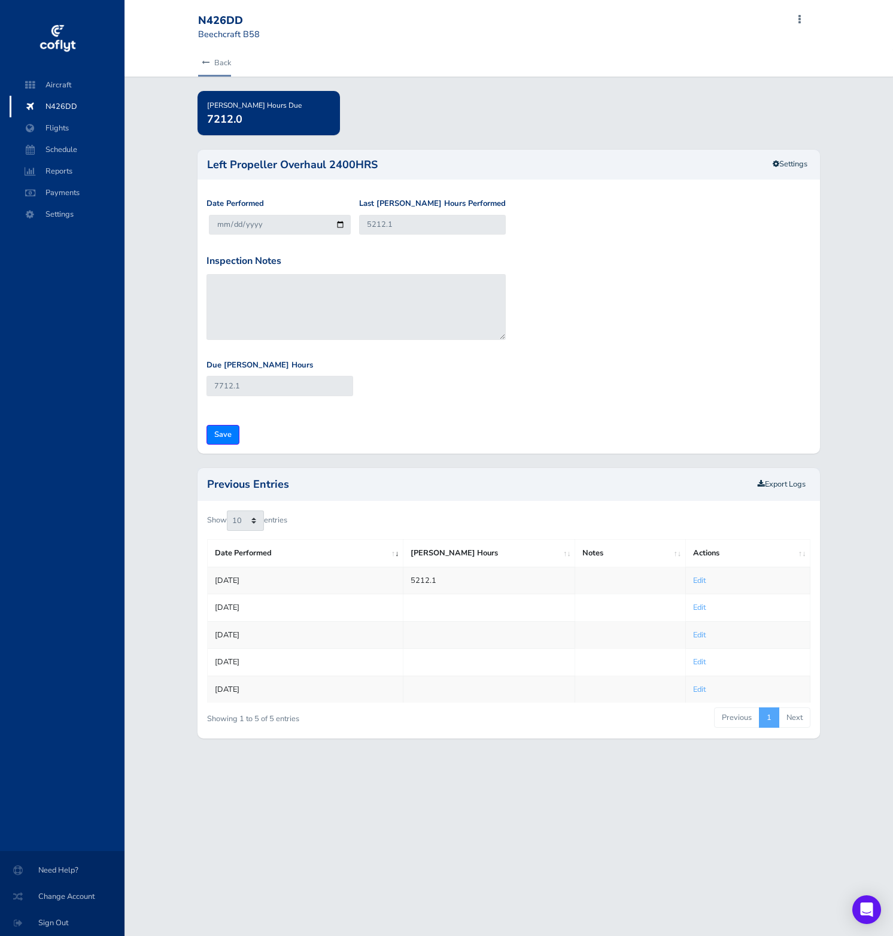
click at [211, 66] on link "Back" at bounding box center [214, 63] width 33 height 26
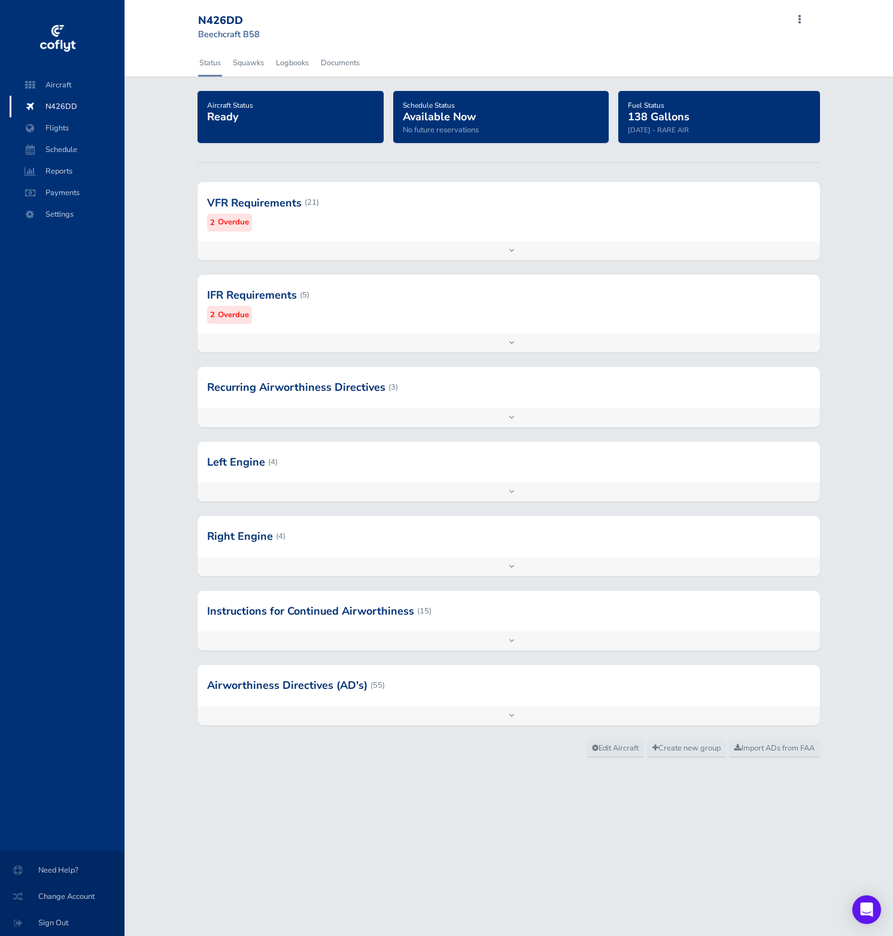
click at [325, 210] on div at bounding box center [508, 202] width 622 height 59
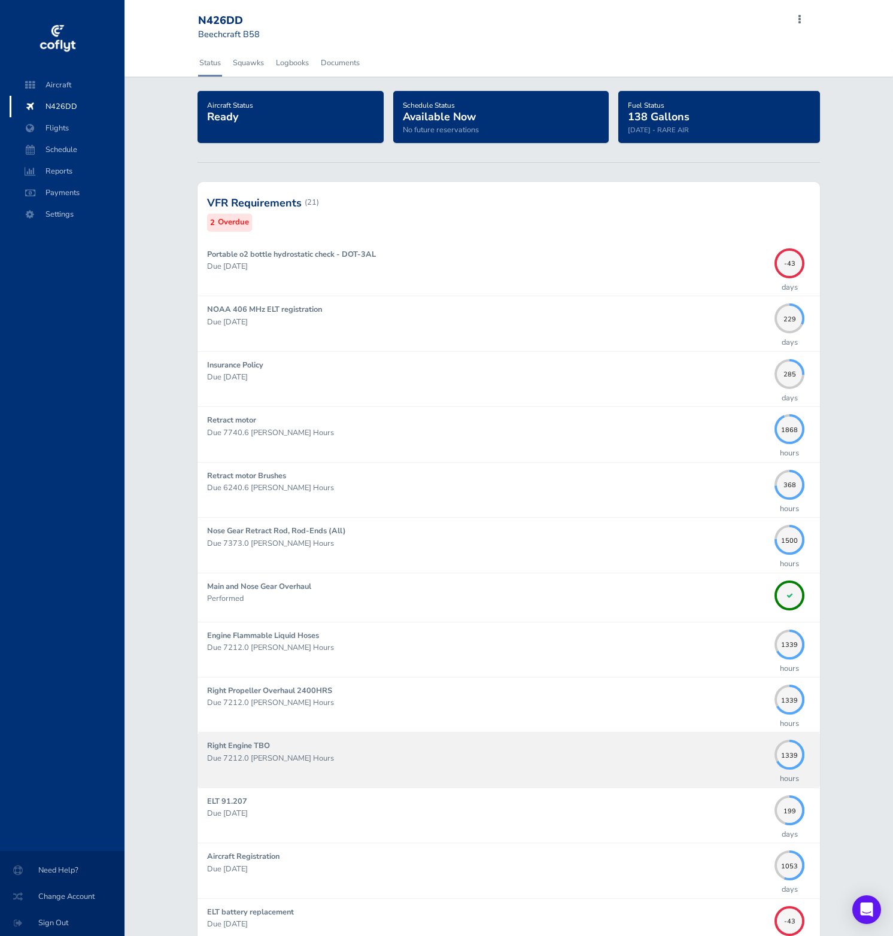
click at [522, 761] on p "Due 7212.0 Hobbs Hours" at bounding box center [487, 758] width 561 height 12
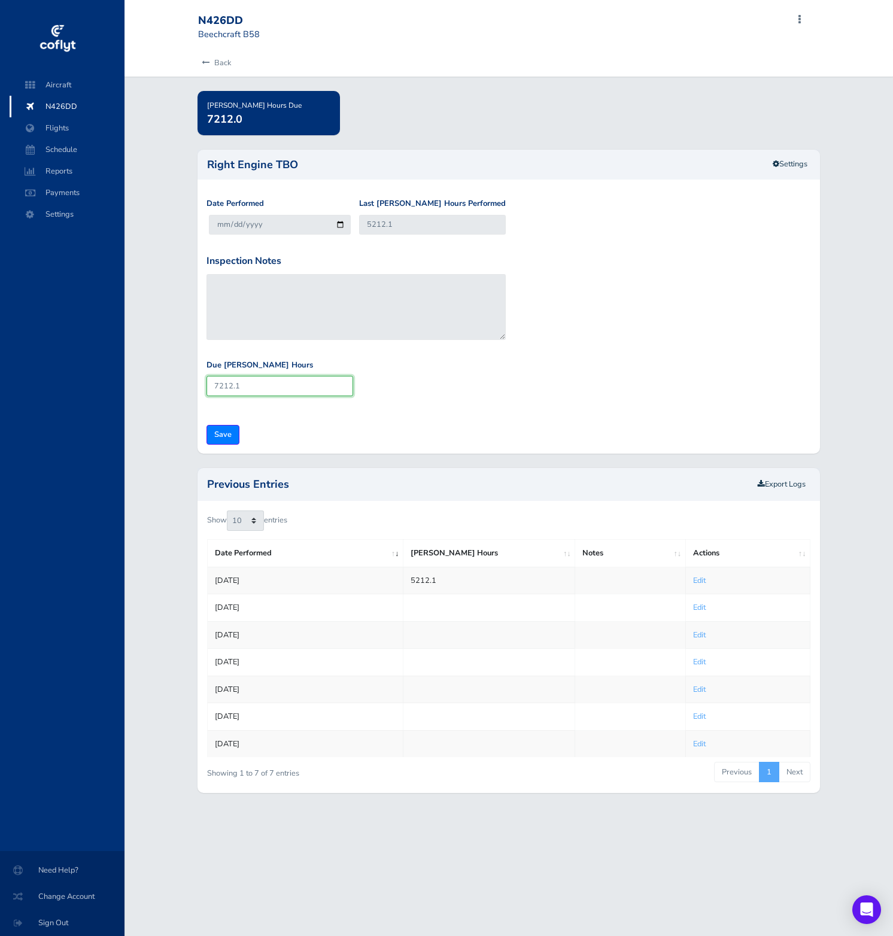
click at [257, 388] on input "7212.1" at bounding box center [279, 386] width 147 height 20
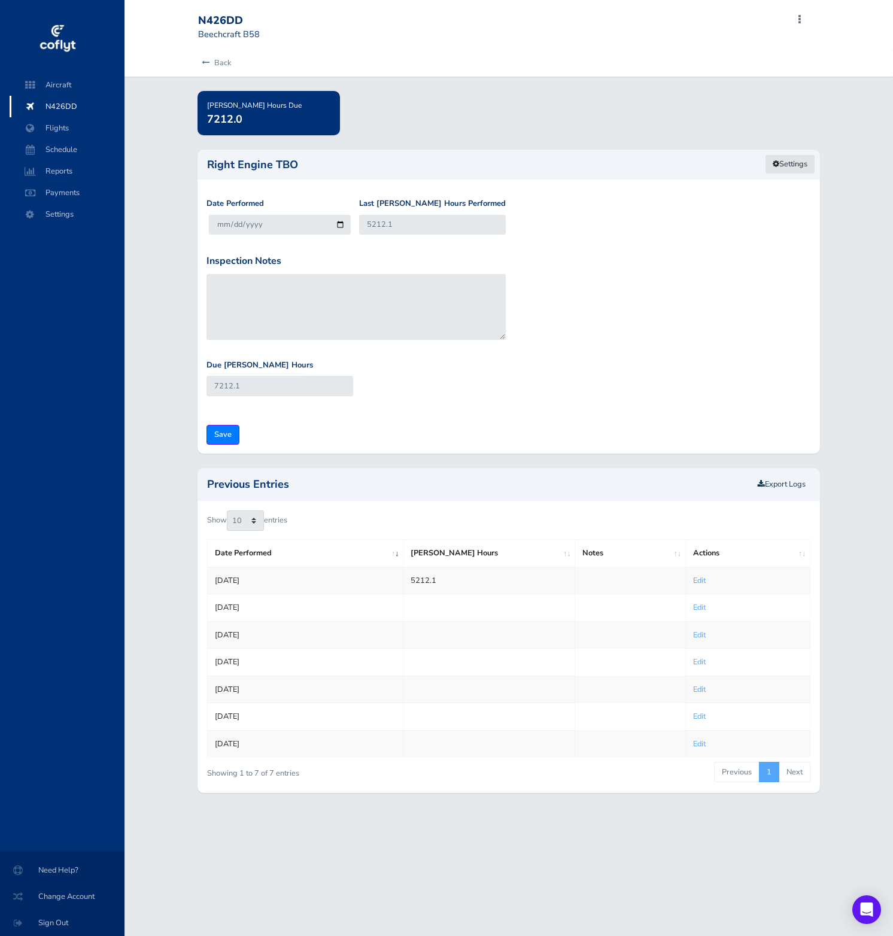
click at [791, 163] on link "Settings" at bounding box center [790, 164] width 50 height 20
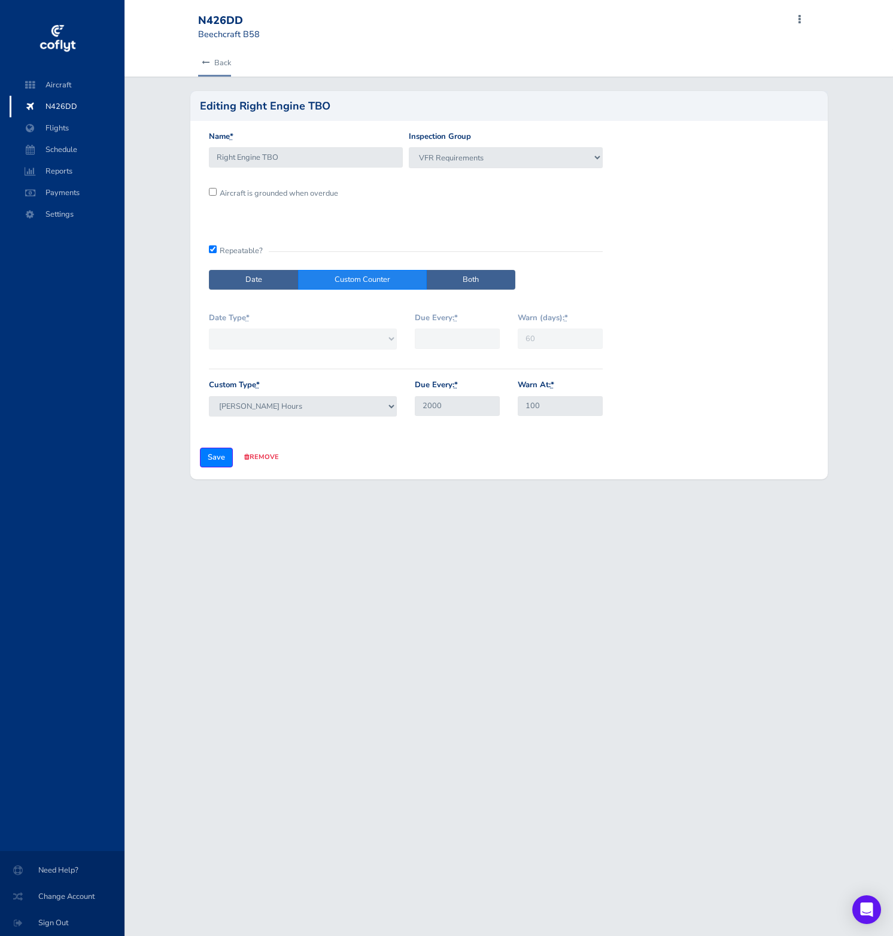
click at [206, 66] on icon at bounding box center [206, 63] width 8 height 8
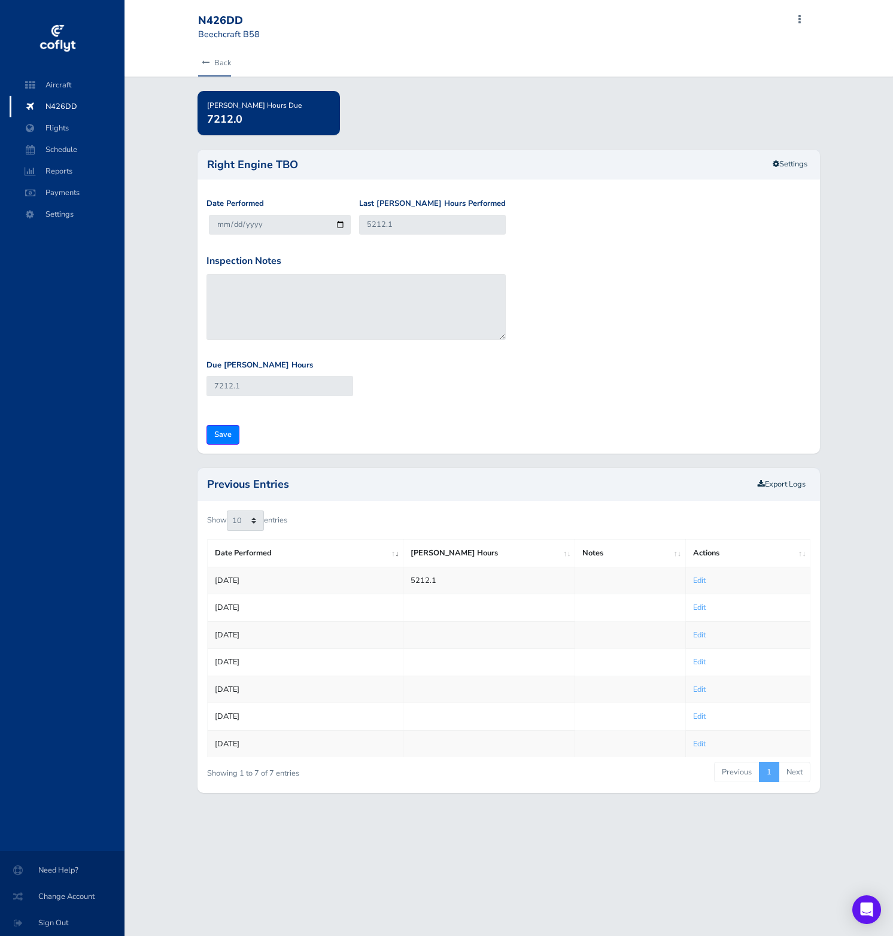
click at [223, 65] on link "Back" at bounding box center [214, 63] width 33 height 26
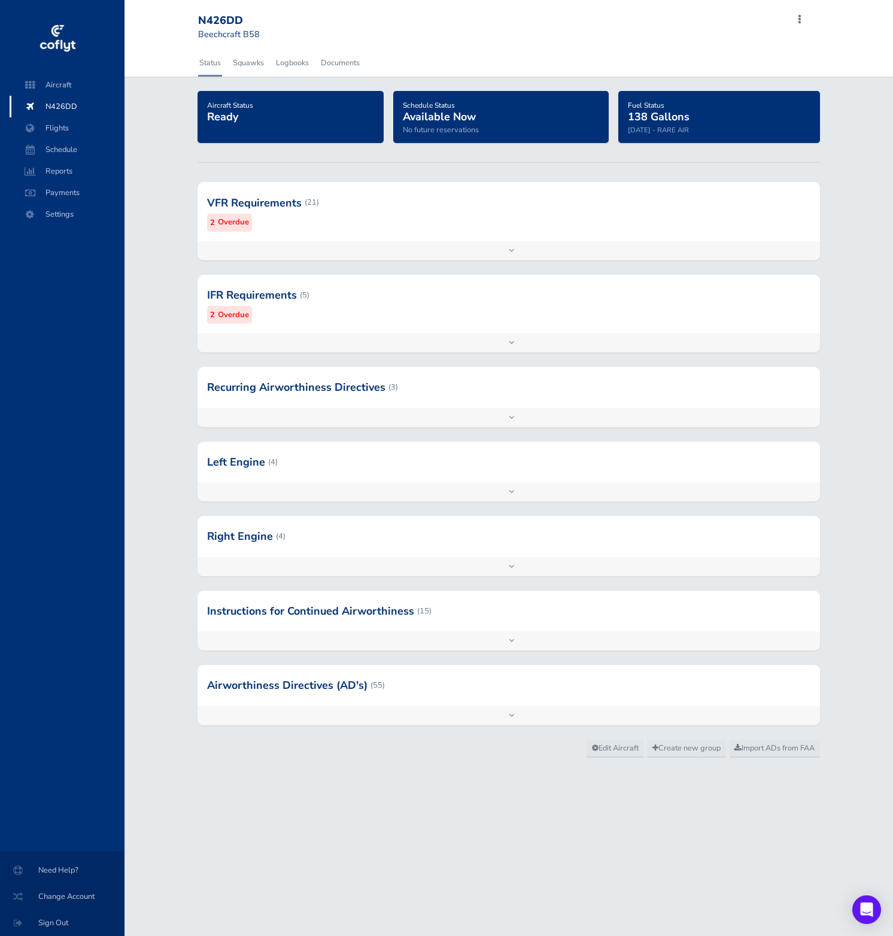
click at [613, 215] on div at bounding box center [508, 202] width 622 height 59
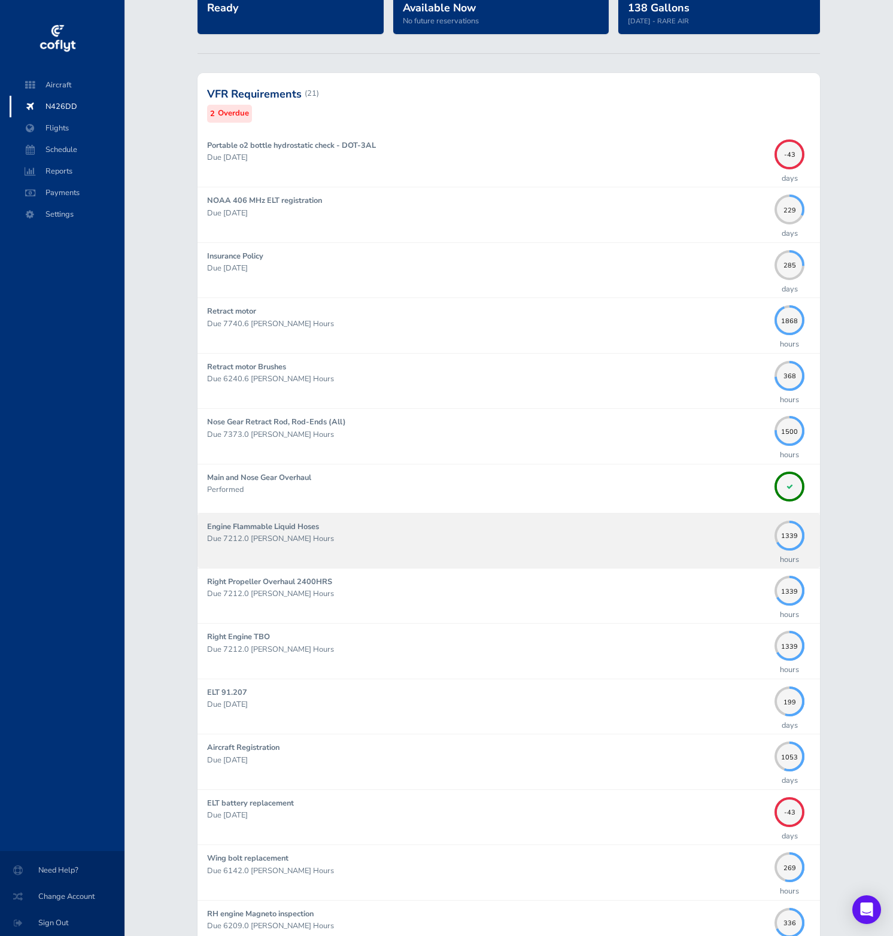
scroll to position [109, 0]
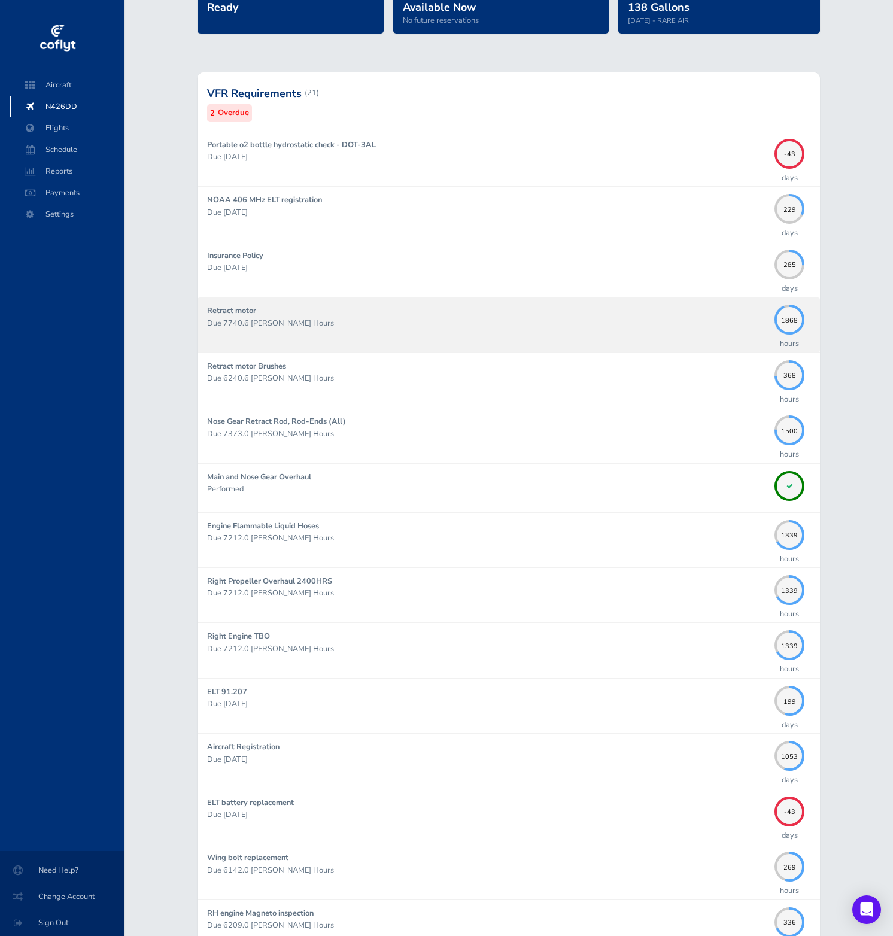
click at [708, 319] on p "Due 7740.6 Hobbs Hours" at bounding box center [487, 323] width 561 height 12
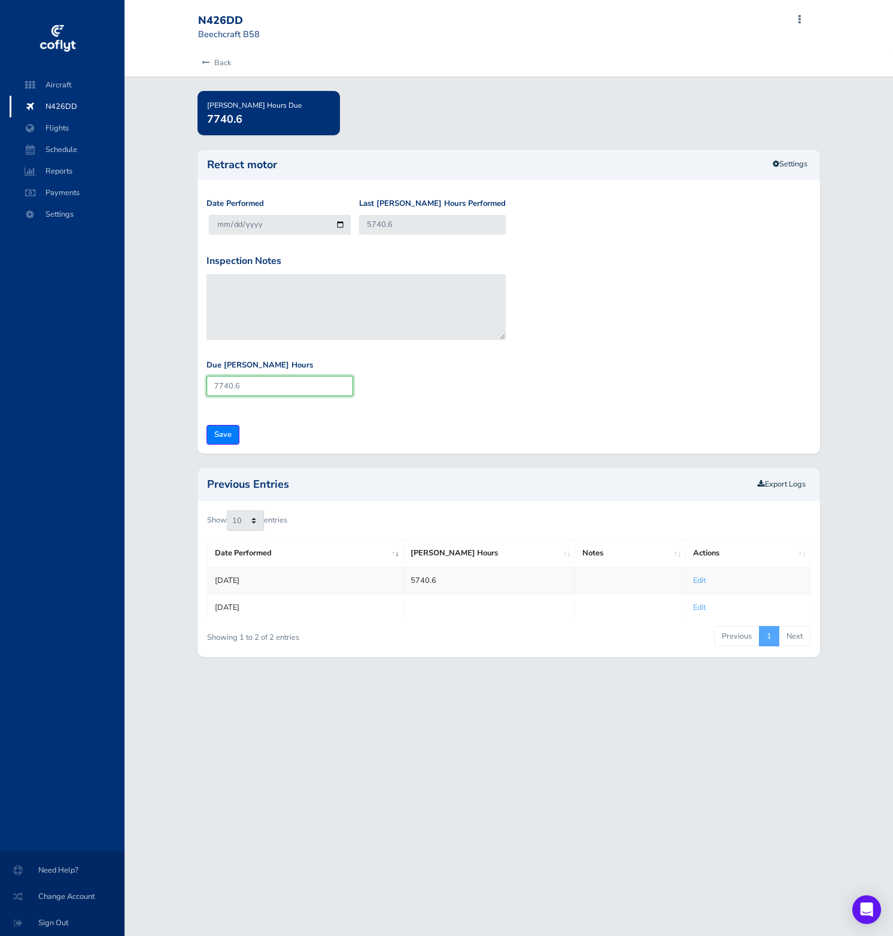
click at [308, 389] on input "7740.6" at bounding box center [279, 386] width 147 height 20
click at [793, 163] on link "Settings" at bounding box center [790, 164] width 50 height 20
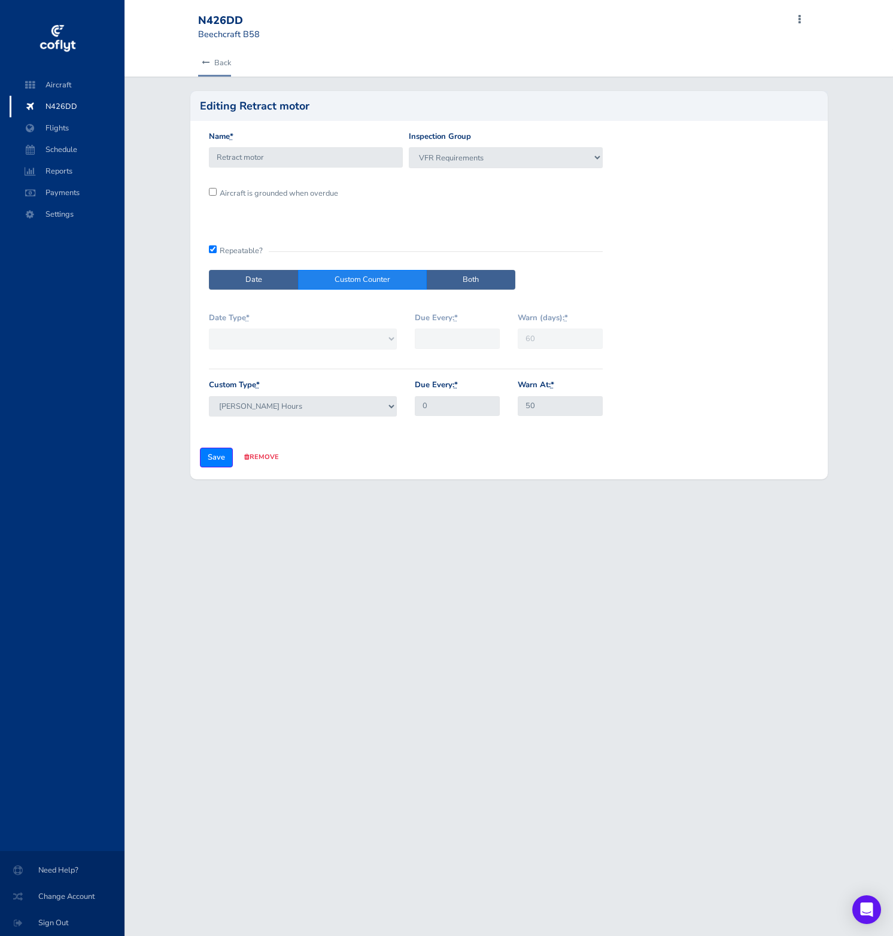
click at [212, 64] on link "Back" at bounding box center [214, 63] width 33 height 26
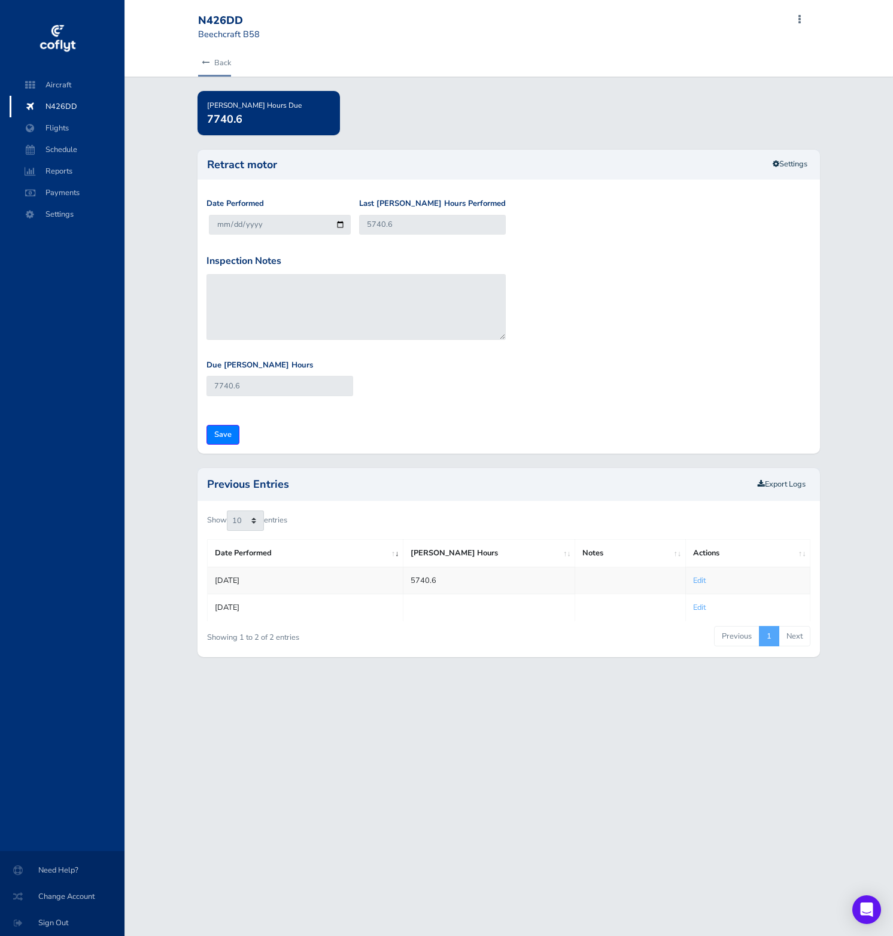
click at [207, 64] on icon at bounding box center [206, 63] width 8 height 8
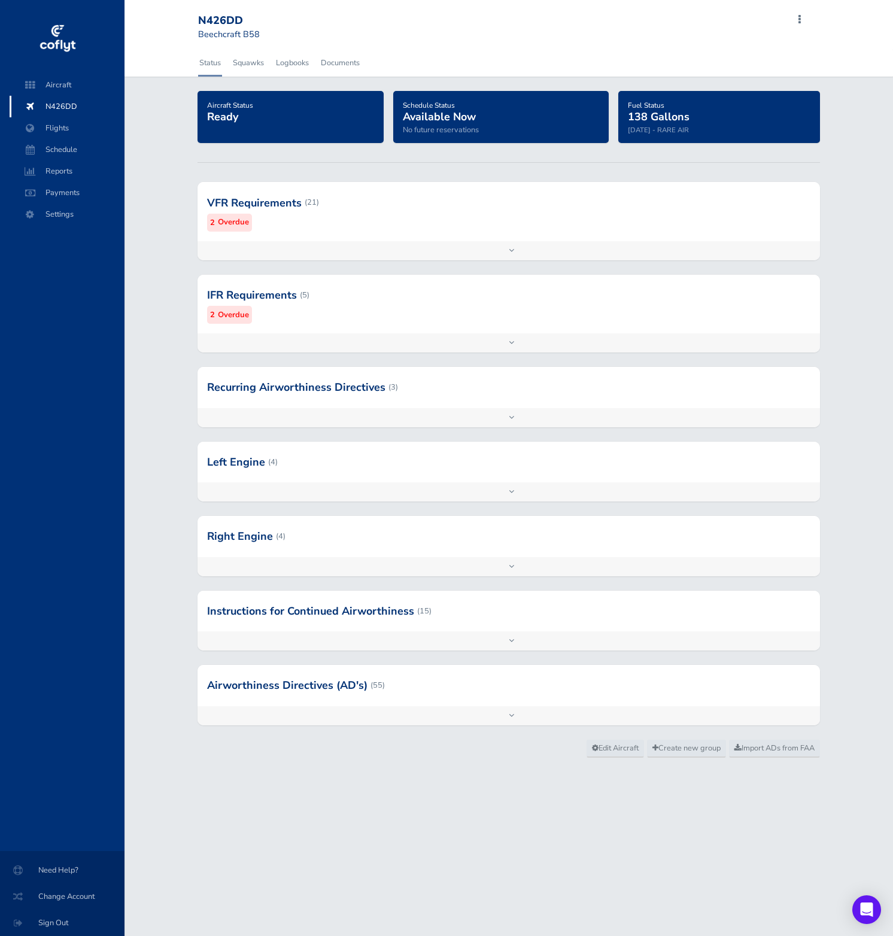
click at [337, 198] on div at bounding box center [508, 202] width 622 height 59
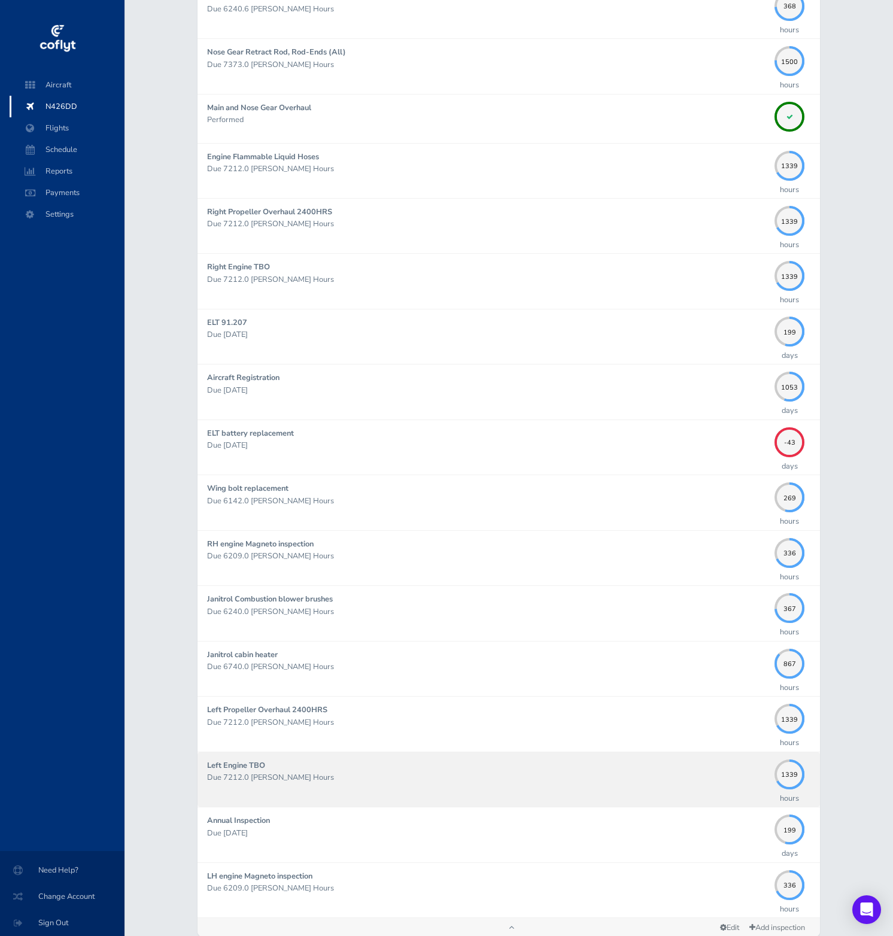
scroll to position [485, 0]
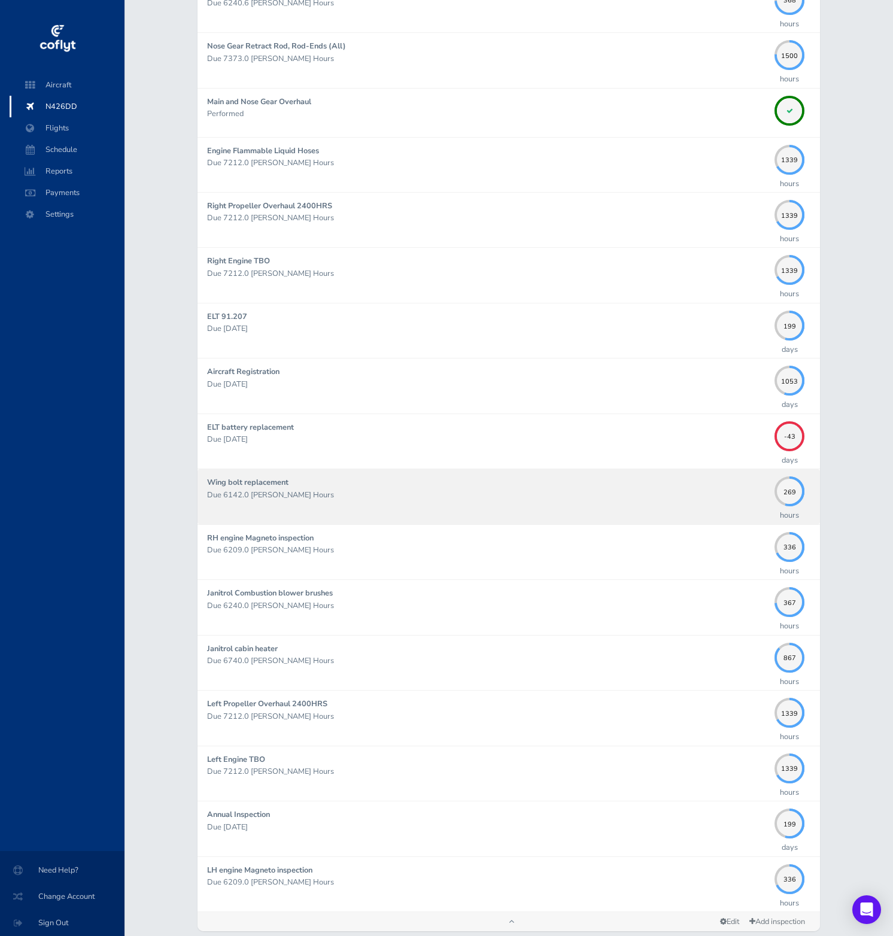
click at [650, 483] on div "Wing bolt replacement Due 6142.0 Hobbs Hours" at bounding box center [487, 496] width 561 height 40
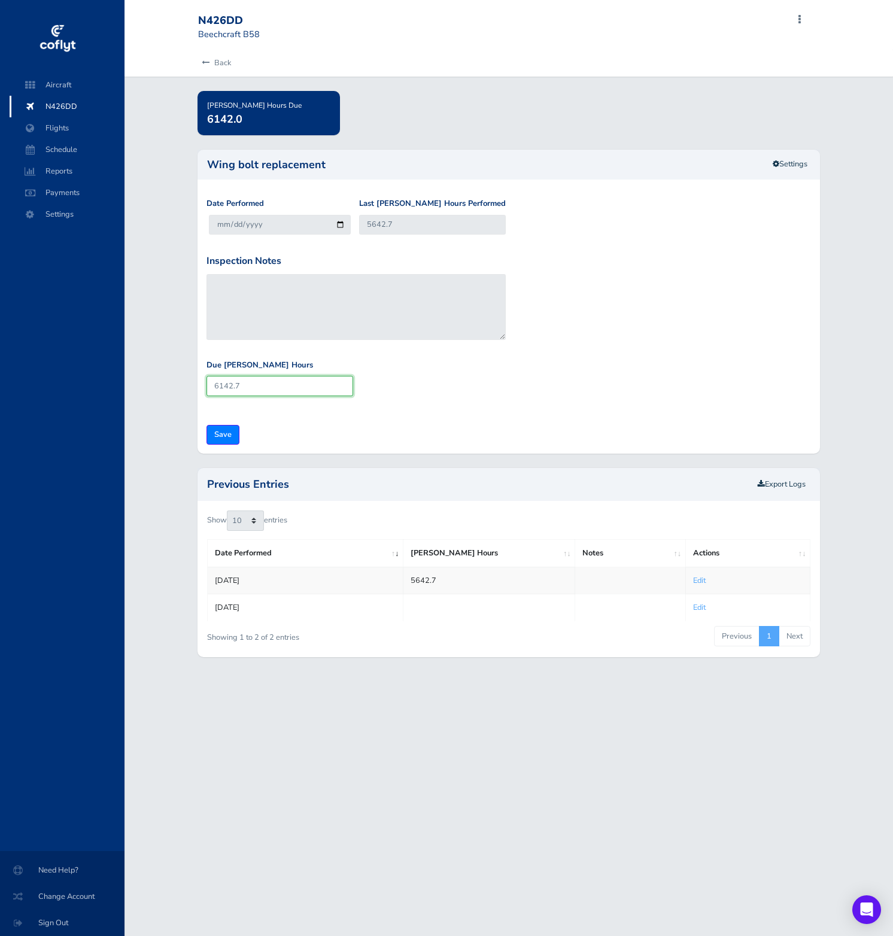
click at [272, 379] on input "6142.7" at bounding box center [279, 386] width 147 height 20
click at [790, 159] on link "Settings" at bounding box center [790, 164] width 50 height 20
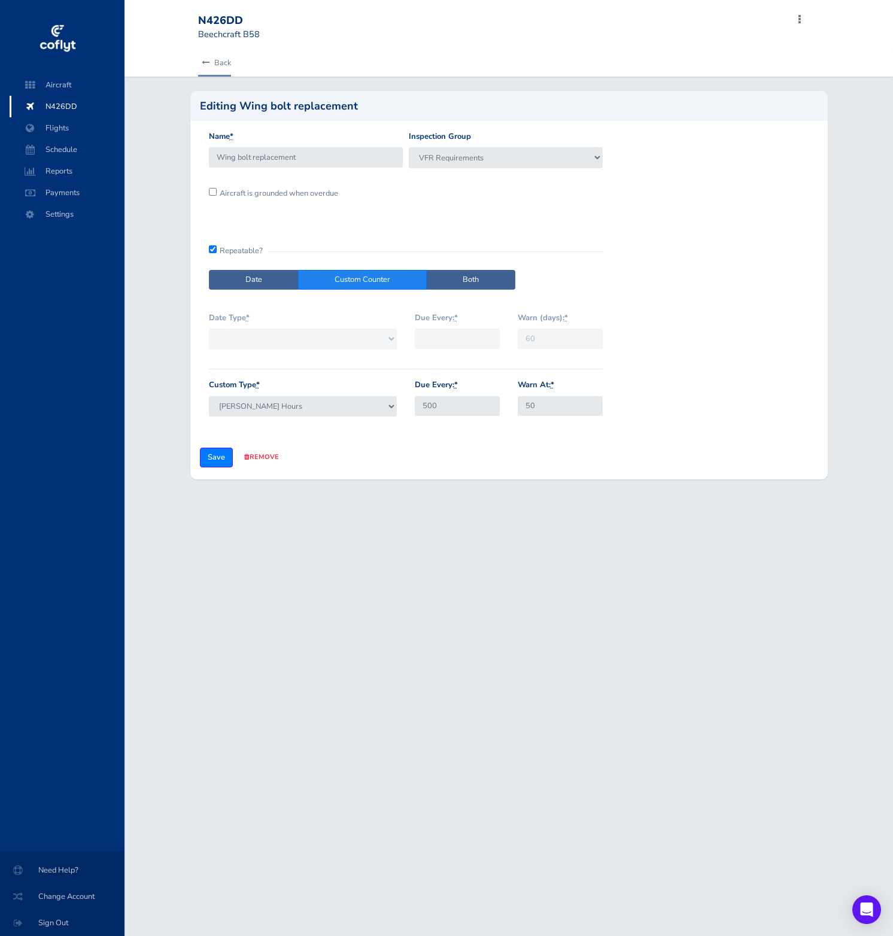
click at [206, 59] on icon at bounding box center [206, 63] width 8 height 8
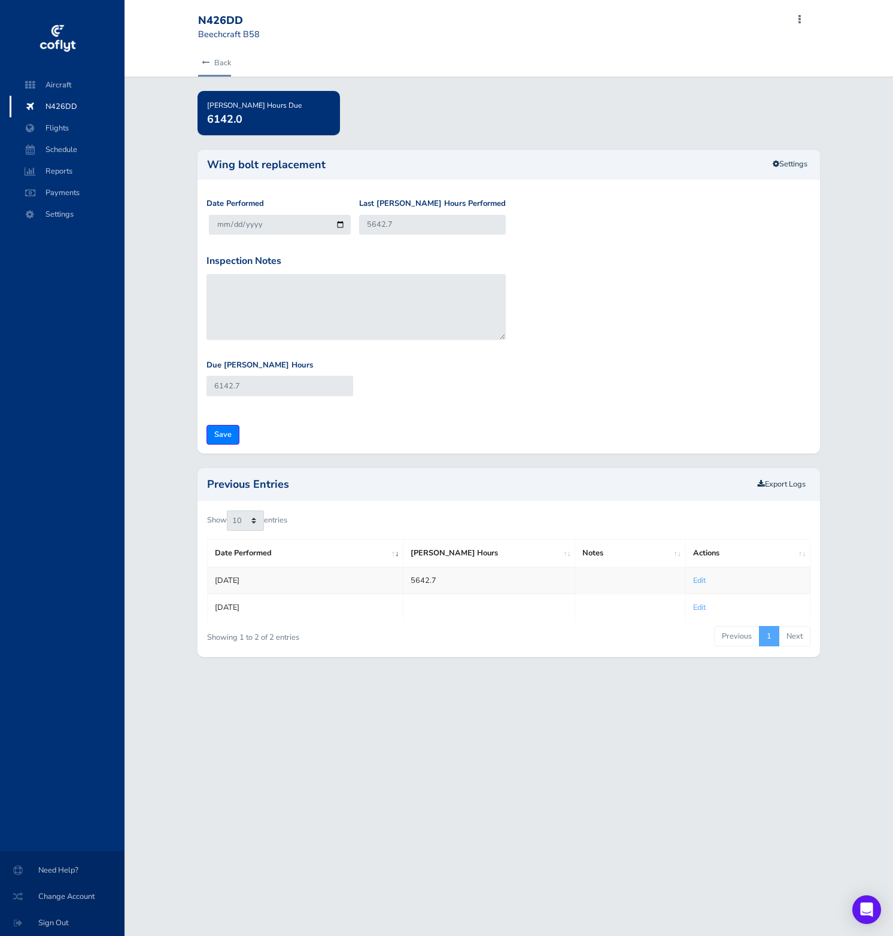
click at [207, 68] on link "Back" at bounding box center [214, 63] width 33 height 26
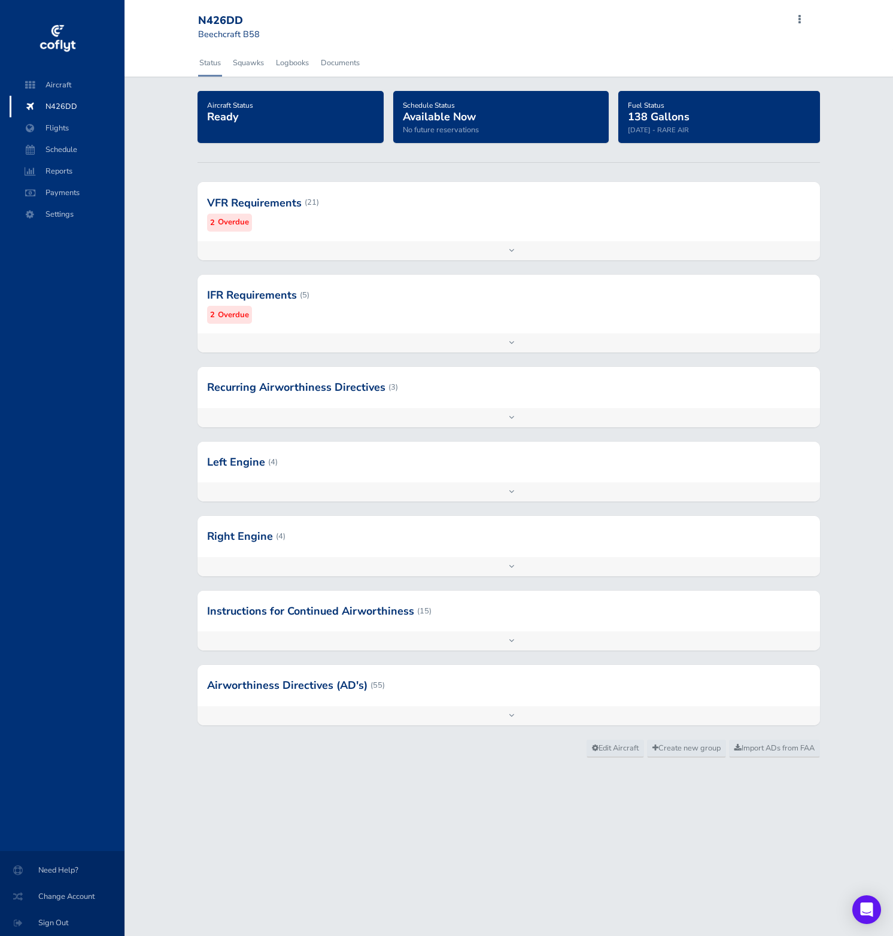
click at [292, 223] on div at bounding box center [508, 202] width 622 height 59
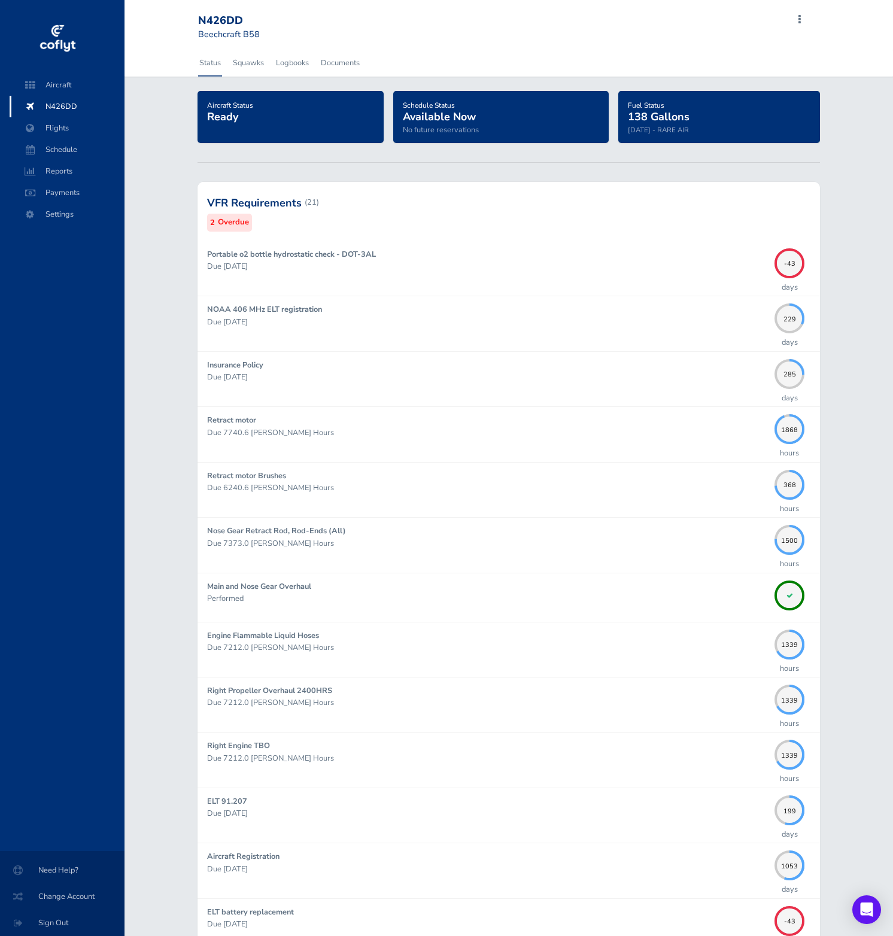
click at [334, 178] on div at bounding box center [508, 202] width 622 height 59
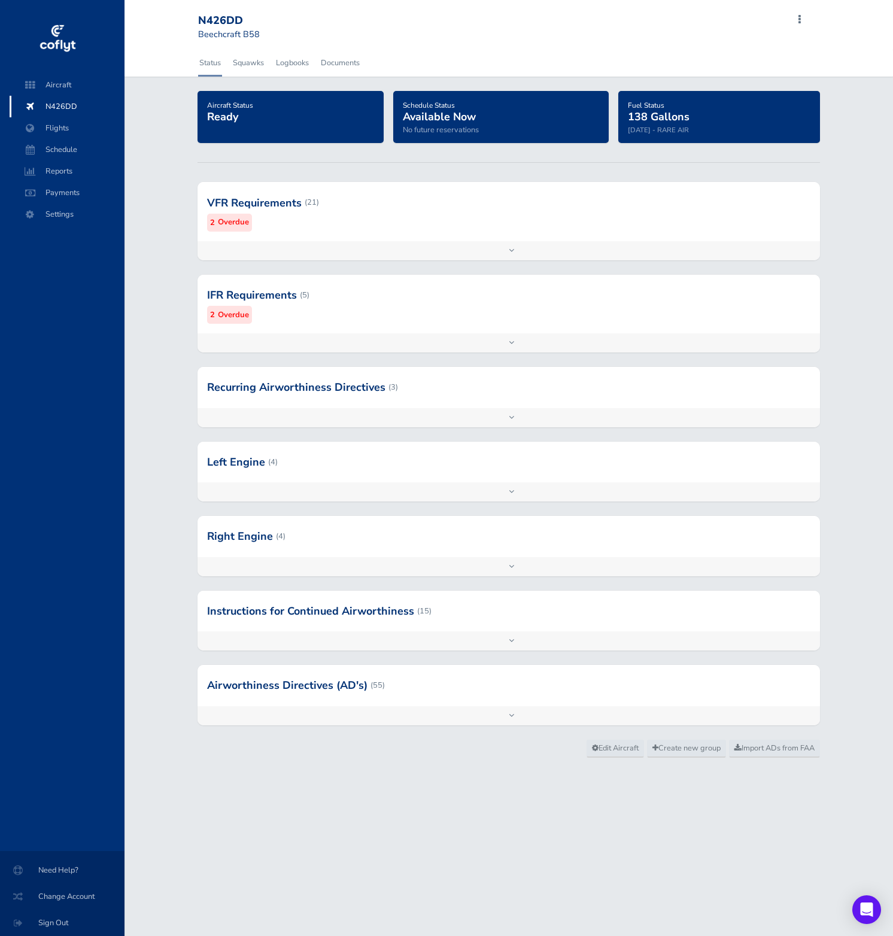
click at [481, 243] on div "Add inspection Edit" at bounding box center [508, 250] width 622 height 19
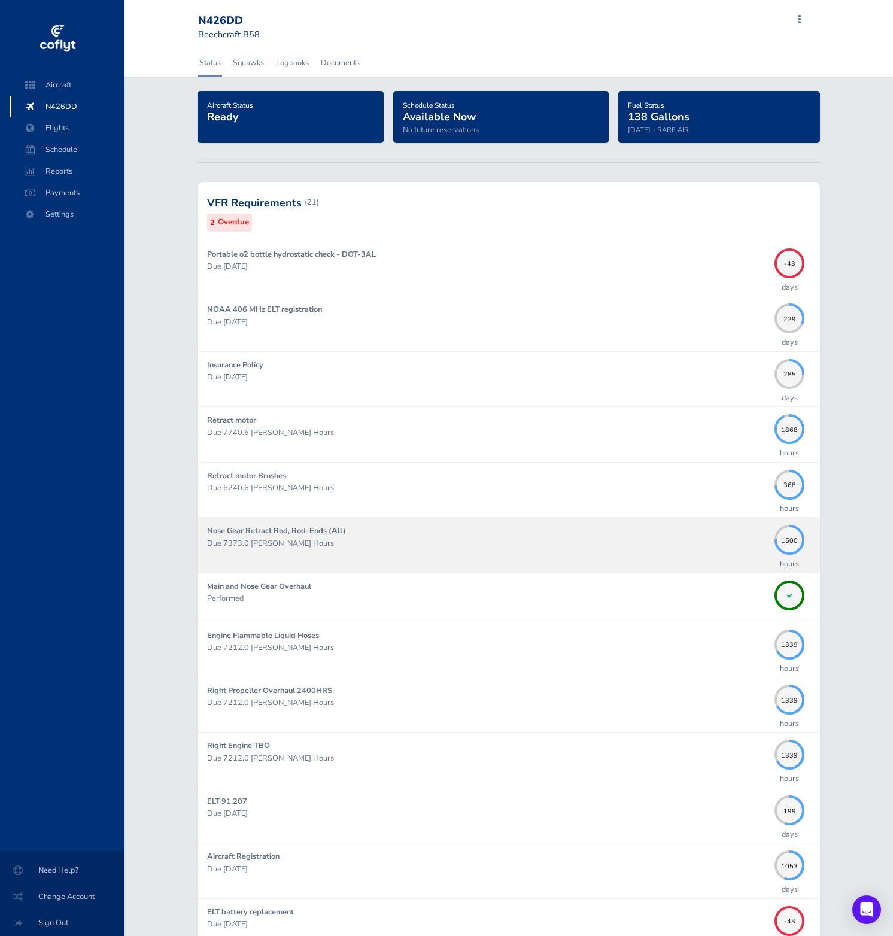
click at [317, 532] on strong "Nose Gear Retract Rod, Rod-Ends (All)" at bounding box center [276, 530] width 139 height 11
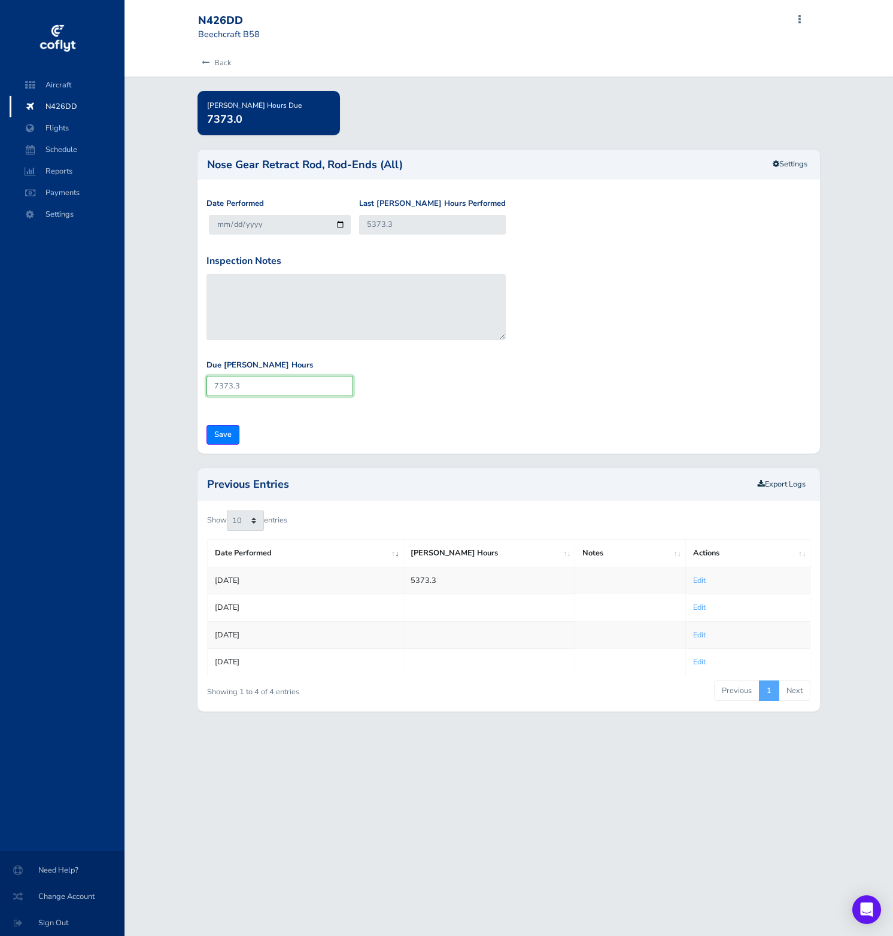
click at [315, 385] on input "7373.3" at bounding box center [279, 386] width 147 height 20
click at [775, 167] on icon at bounding box center [775, 164] width 7 height 8
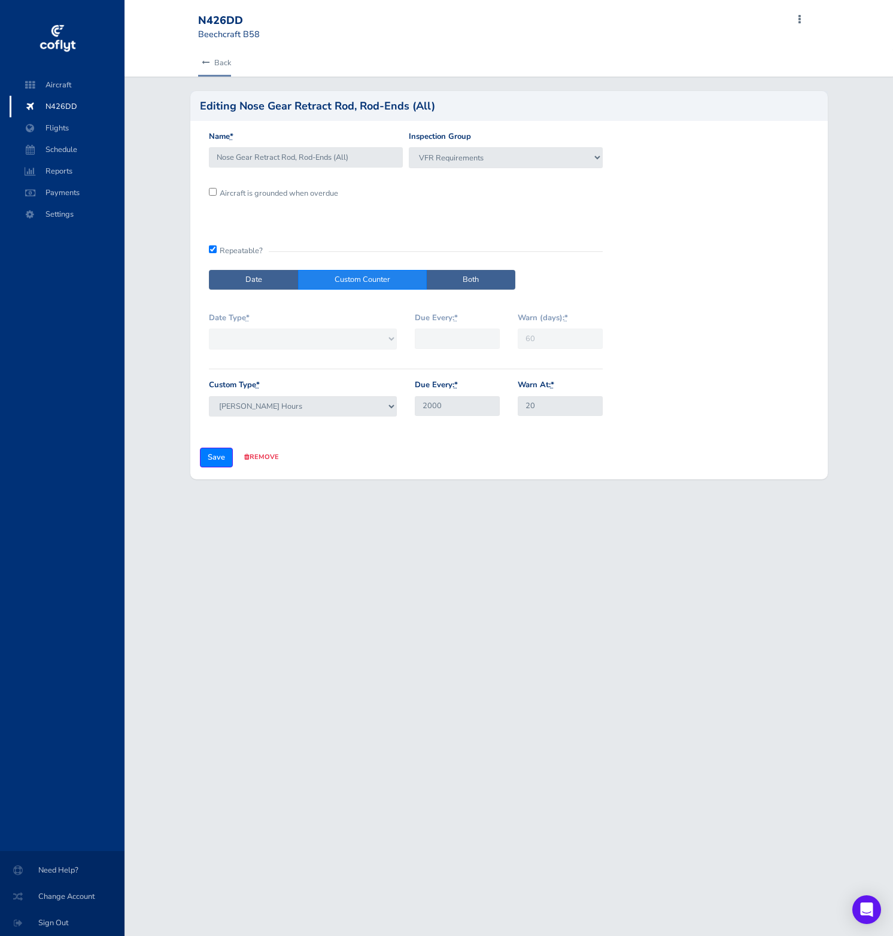
click at [211, 63] on link "Back" at bounding box center [214, 63] width 33 height 26
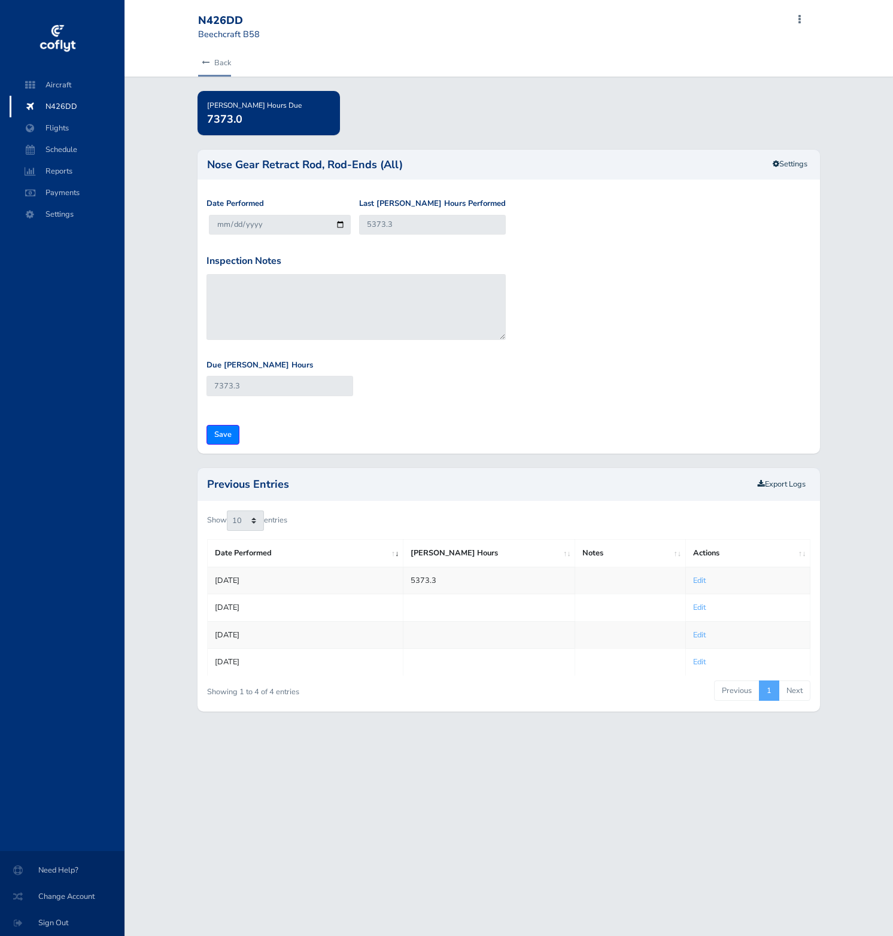
click at [211, 63] on link "Back" at bounding box center [214, 63] width 33 height 26
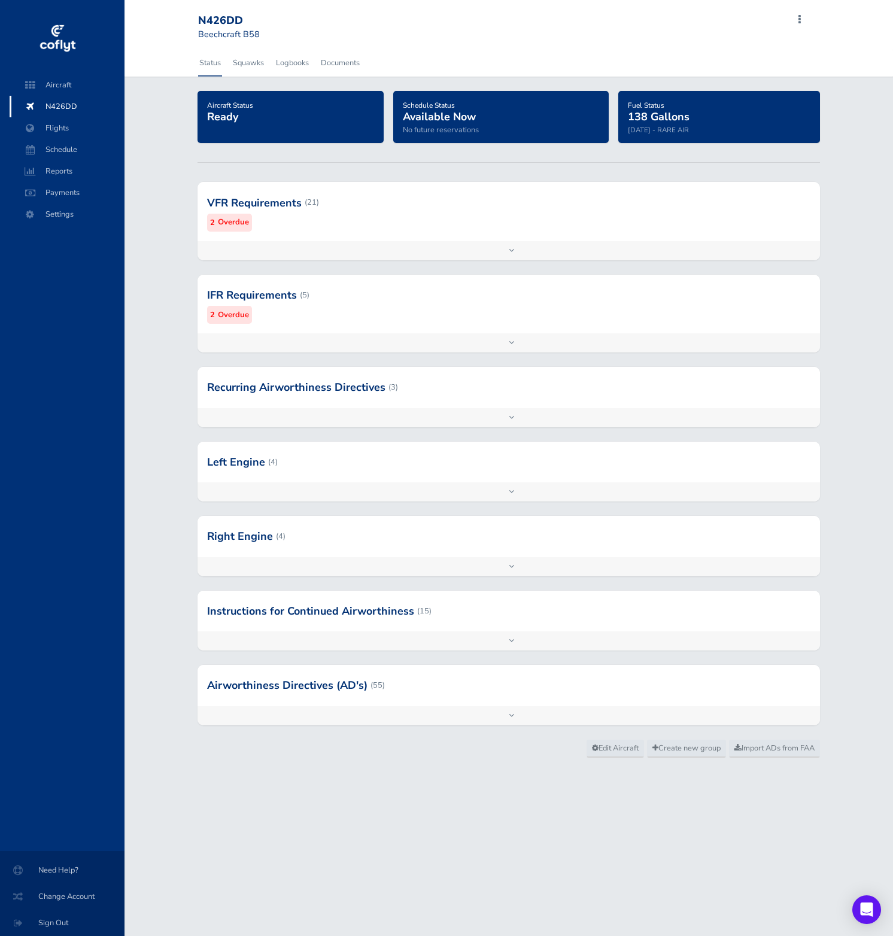
click at [492, 229] on div at bounding box center [508, 202] width 622 height 59
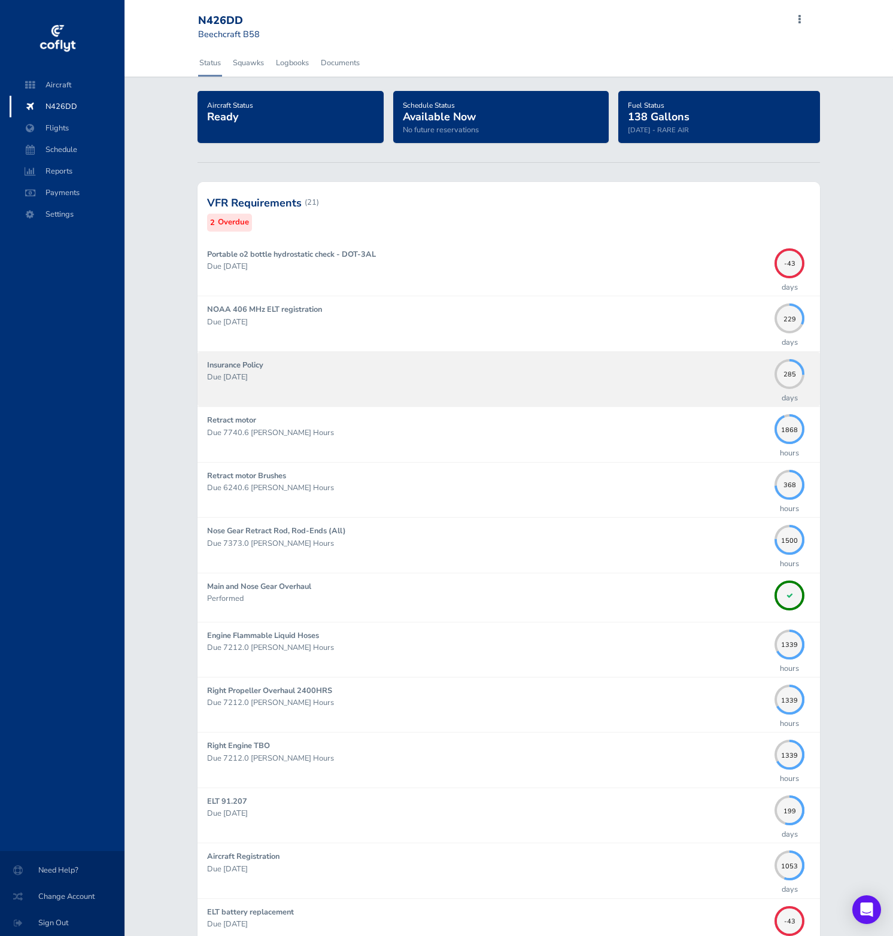
scroll to position [554, 0]
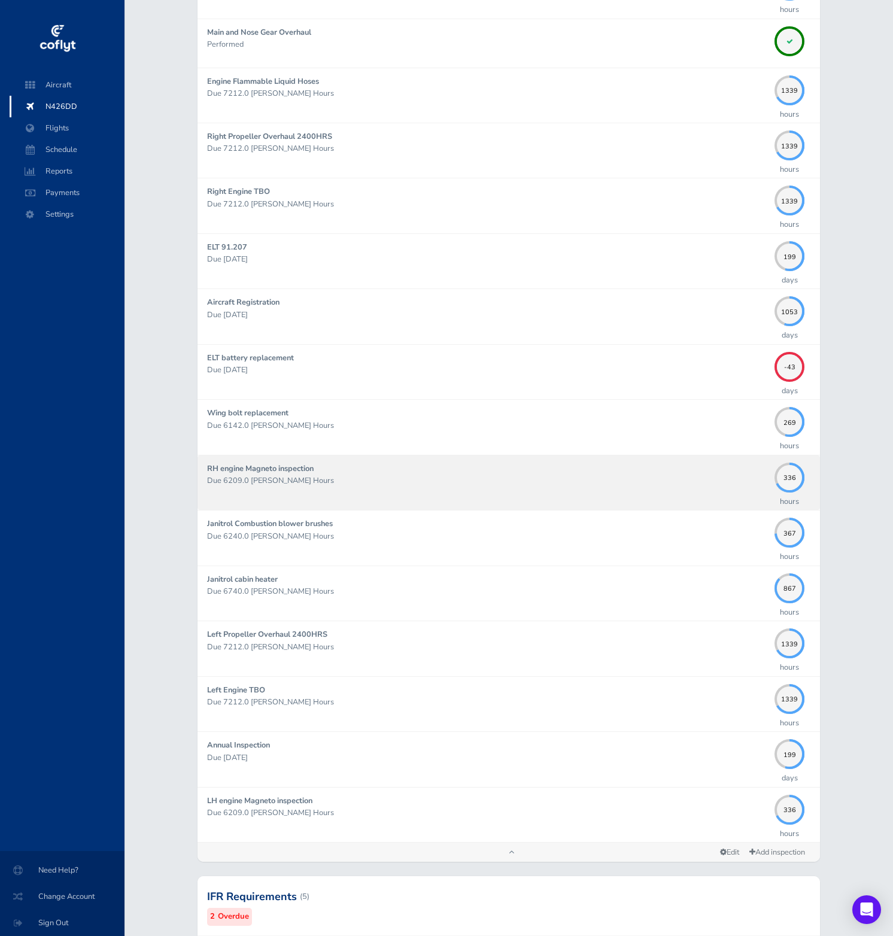
click at [503, 476] on p "Due 6209.0 Hobbs Hours" at bounding box center [487, 480] width 561 height 12
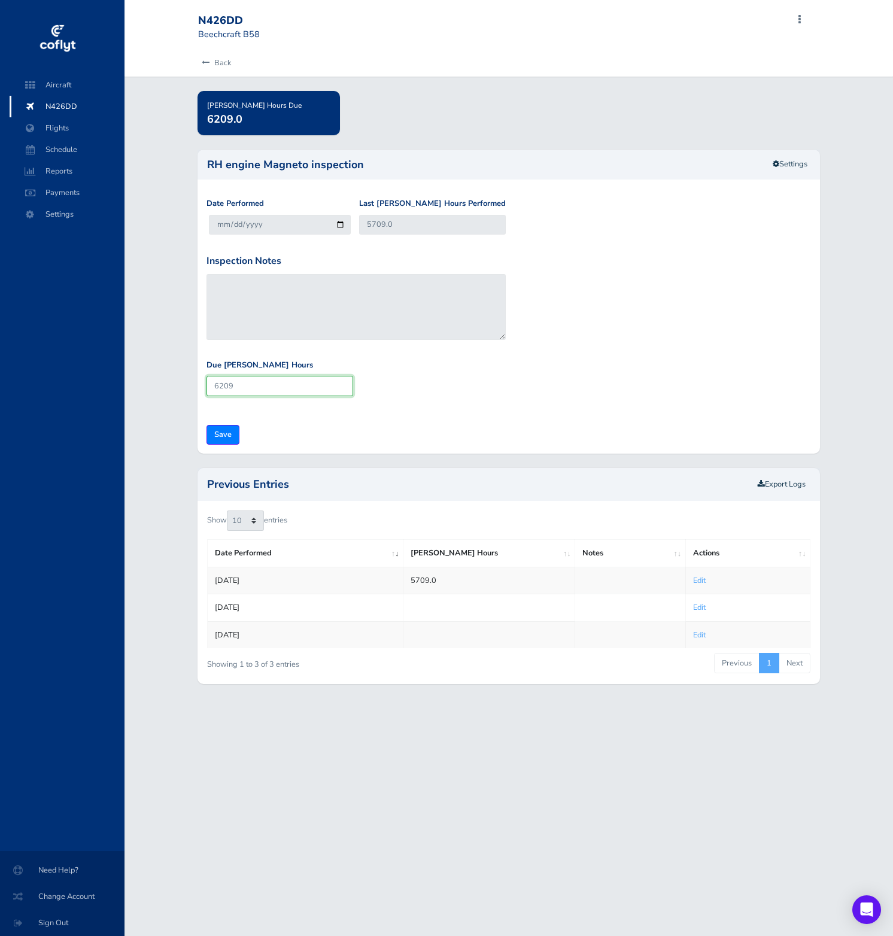
click at [247, 384] on input "6209" at bounding box center [279, 386] width 147 height 20
click at [781, 163] on link "Settings" at bounding box center [790, 164] width 50 height 20
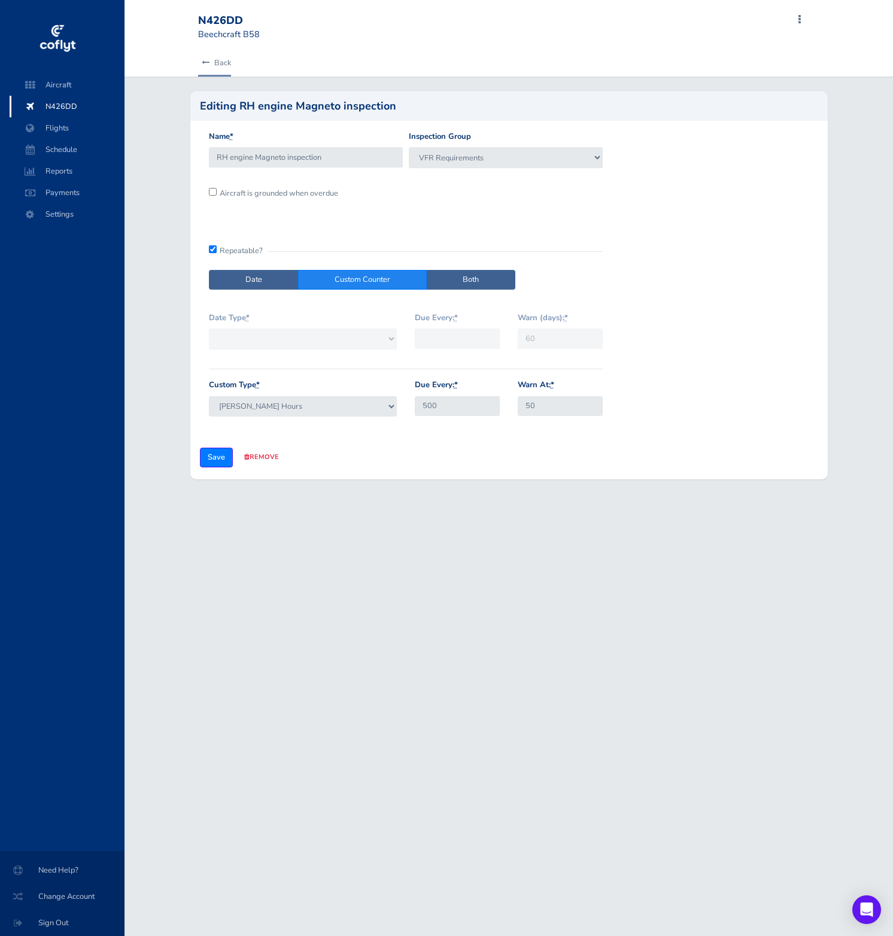
click at [203, 63] on icon at bounding box center [206, 63] width 8 height 8
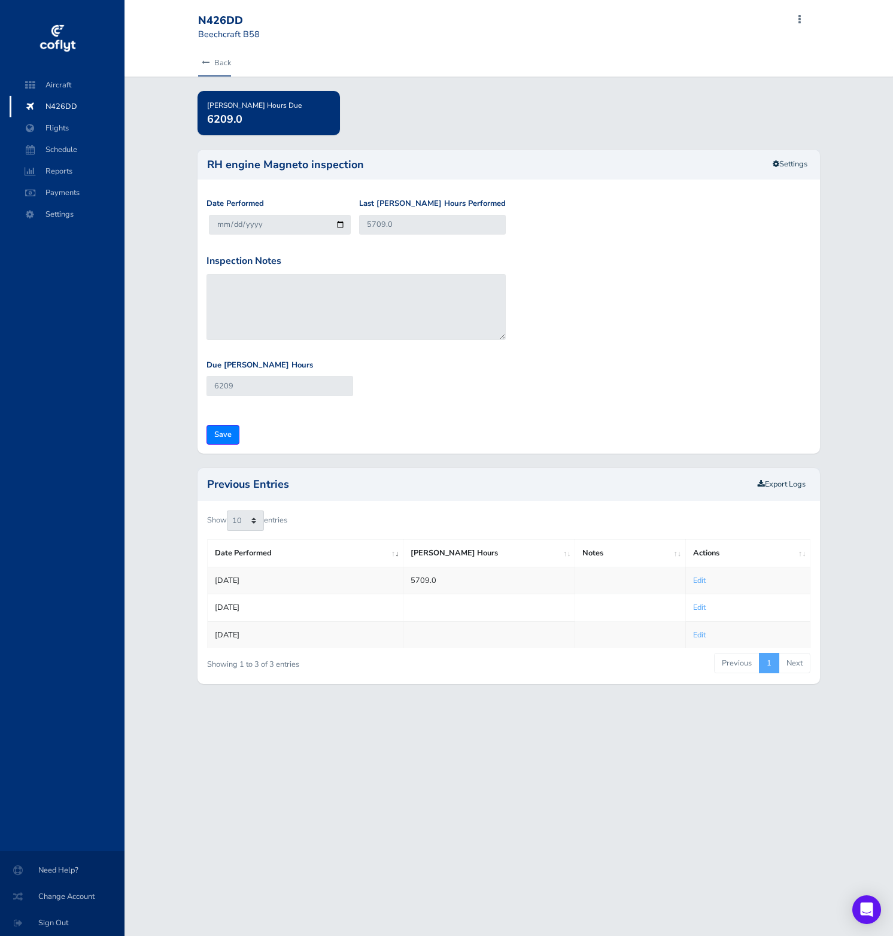
click at [203, 63] on icon at bounding box center [206, 63] width 8 height 8
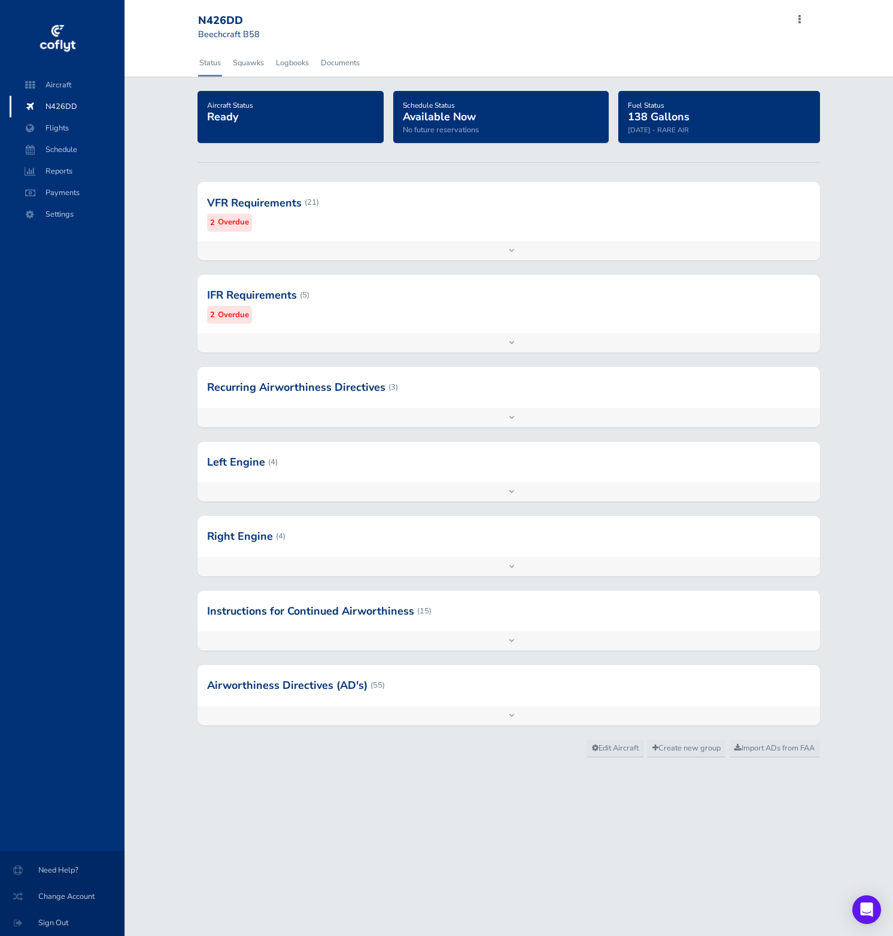
click at [338, 306] on div at bounding box center [508, 295] width 622 height 59
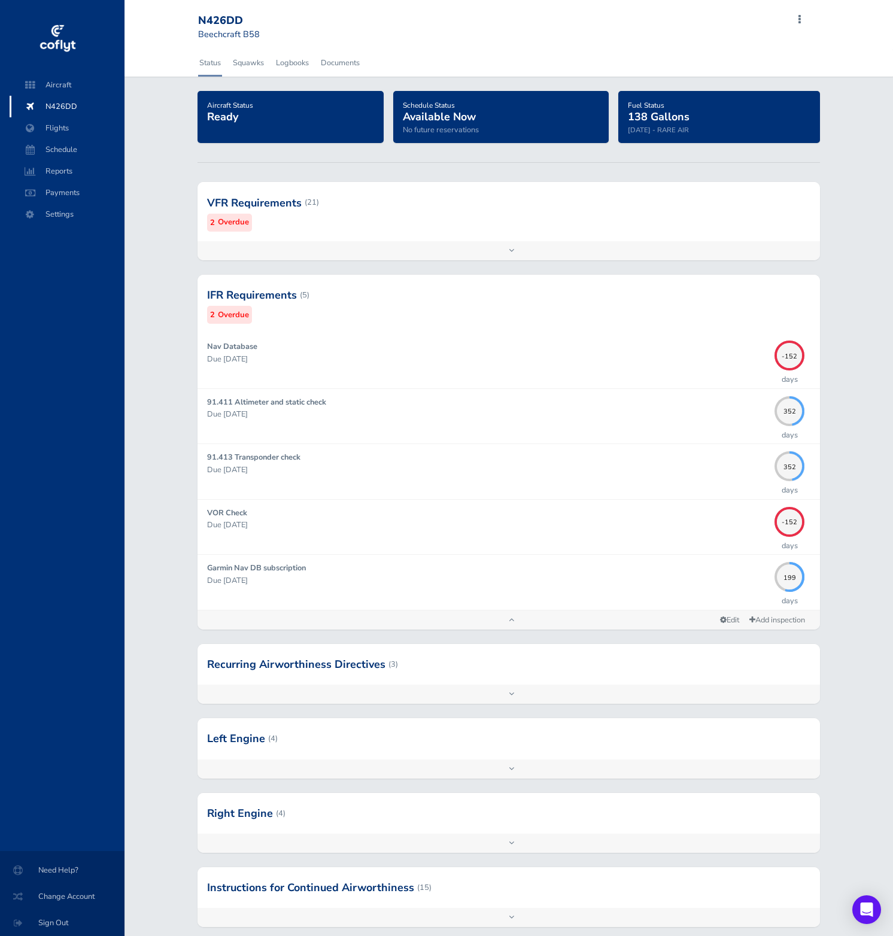
click at [725, 686] on div "Add inspection Edit" at bounding box center [508, 693] width 622 height 19
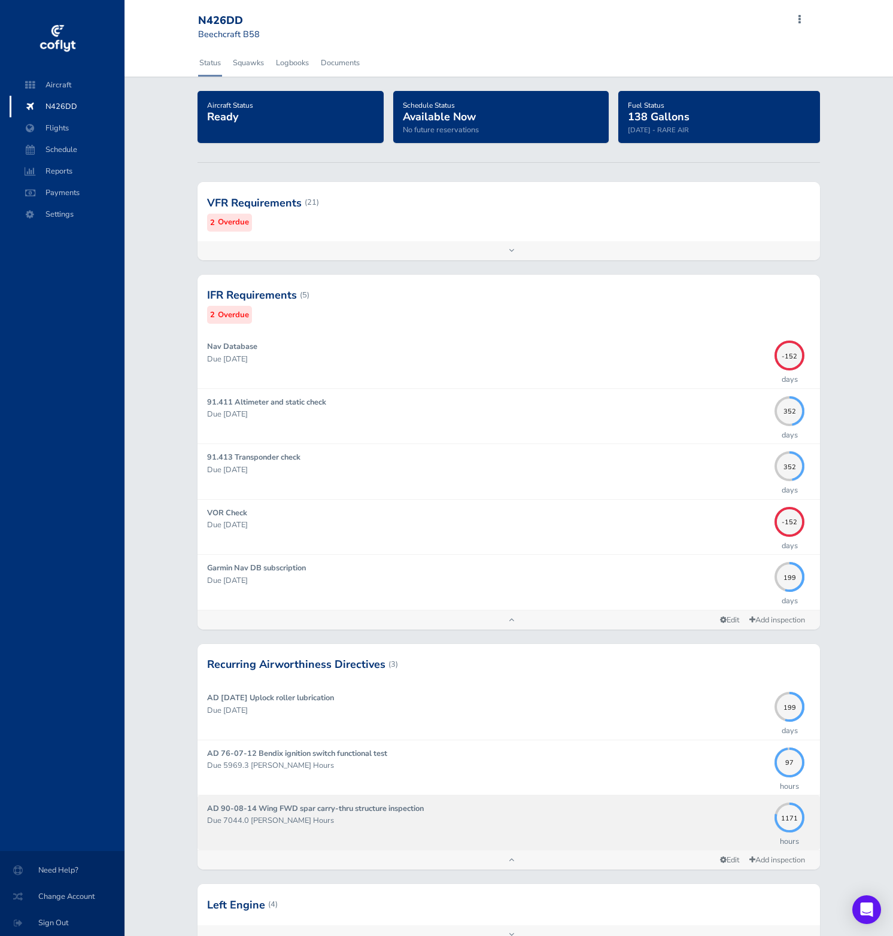
click at [659, 829] on div "AD 90-08-14 Wing FWD spar carry-thru structure inspection Due 7044.0 Hobbs Hours" at bounding box center [487, 822] width 561 height 40
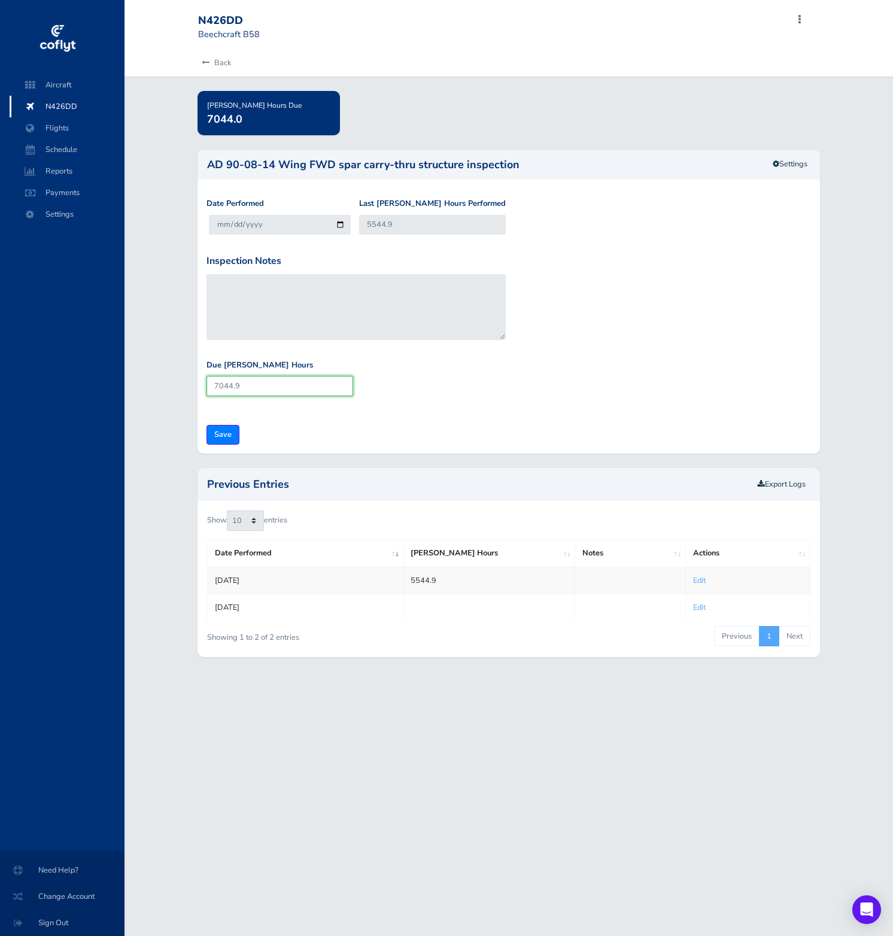
click at [236, 391] on input "7044.9" at bounding box center [279, 386] width 147 height 20
click at [792, 162] on link "Settings" at bounding box center [790, 164] width 50 height 20
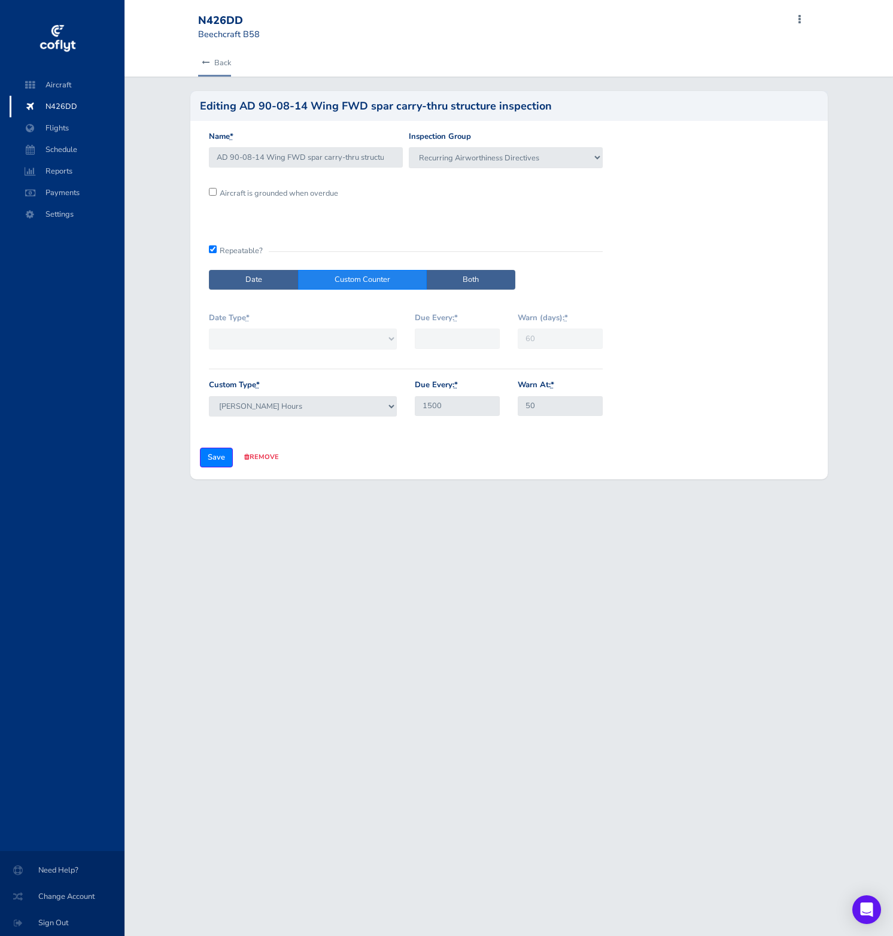
click at [205, 62] on icon at bounding box center [206, 63] width 8 height 8
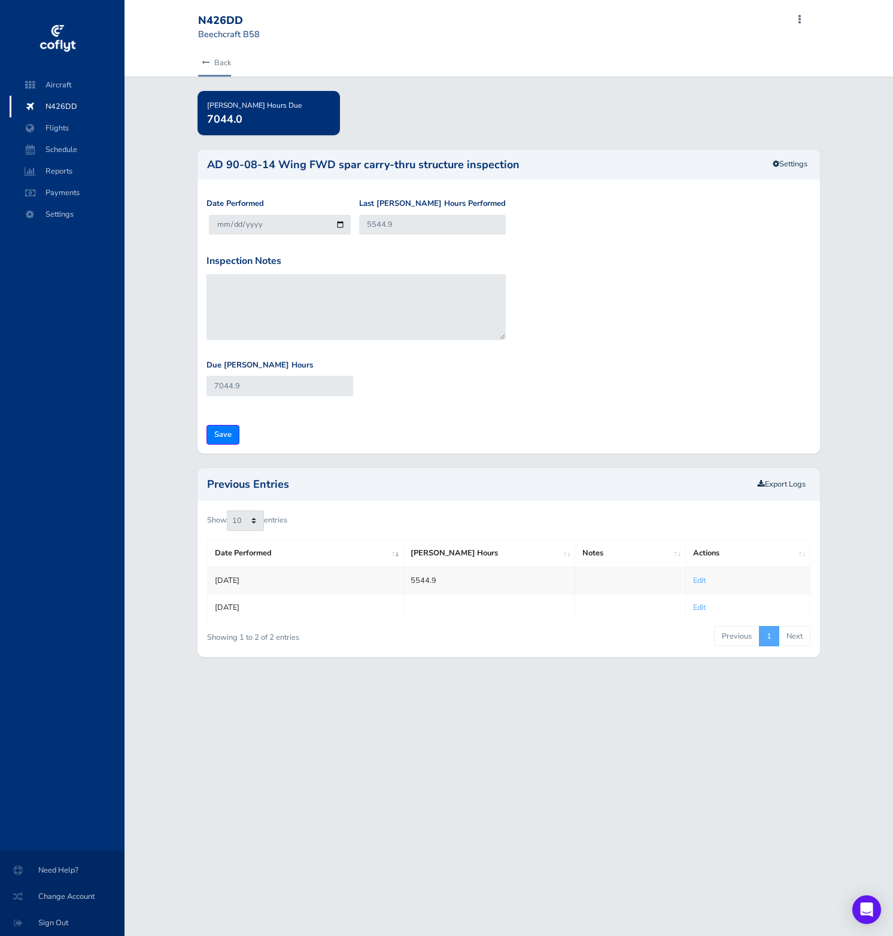
click at [203, 59] on icon at bounding box center [206, 63] width 8 height 8
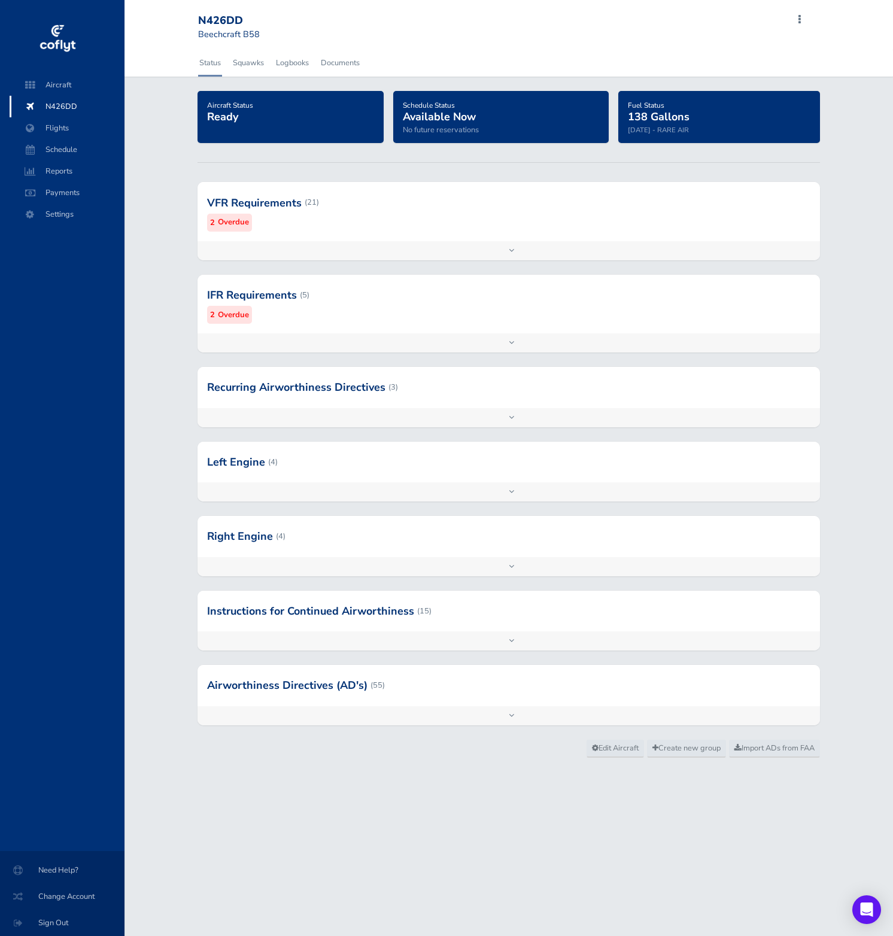
click at [358, 483] on div "Add inspection Edit" at bounding box center [508, 491] width 622 height 19
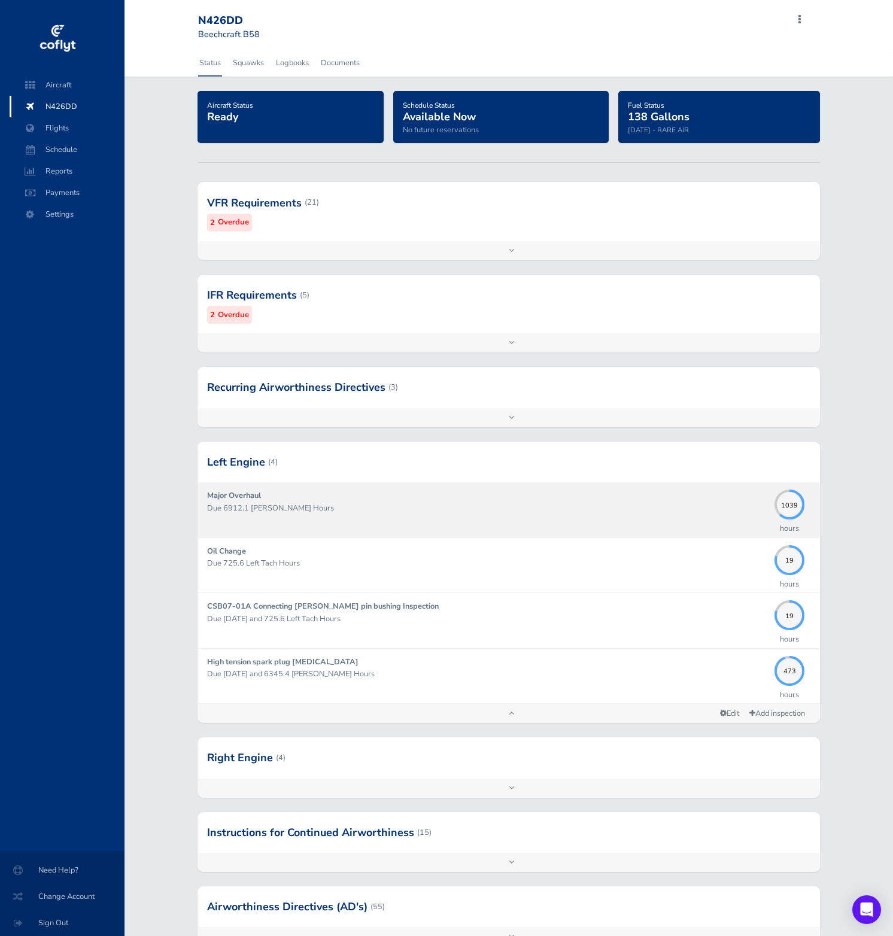
click at [732, 513] on p "Due 6912.1 Hobbs Hours" at bounding box center [487, 508] width 561 height 12
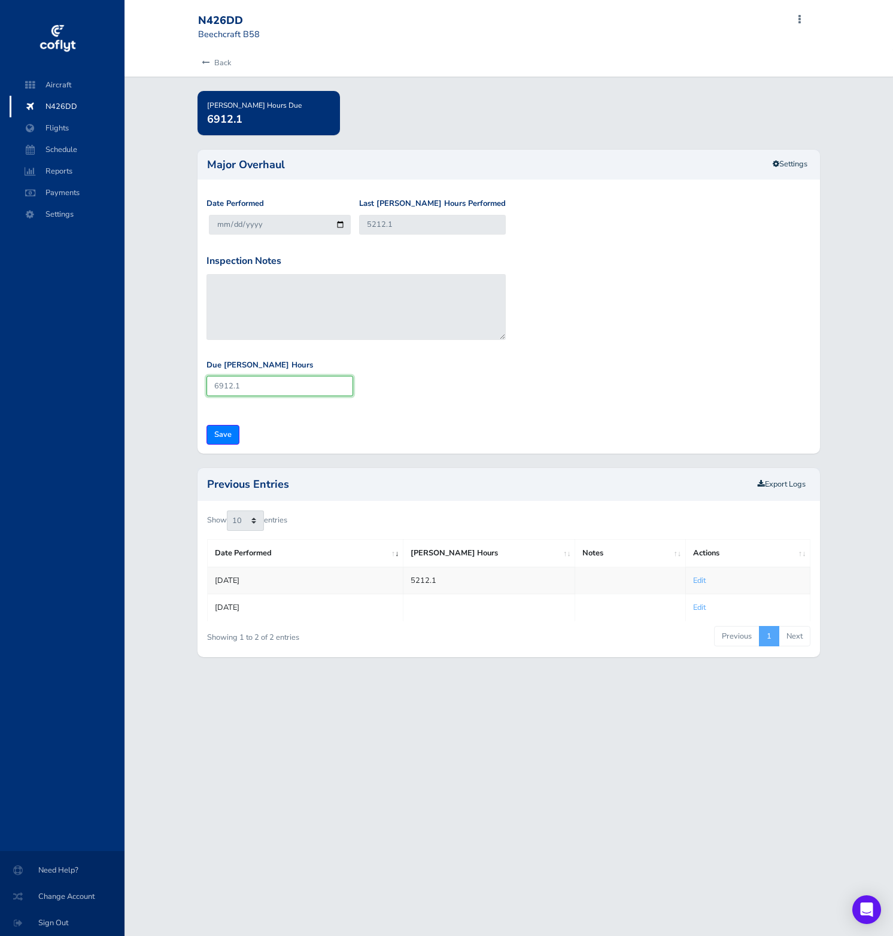
click at [281, 392] on input "6912.1" at bounding box center [279, 386] width 147 height 20
click at [790, 163] on link "Settings" at bounding box center [790, 164] width 50 height 20
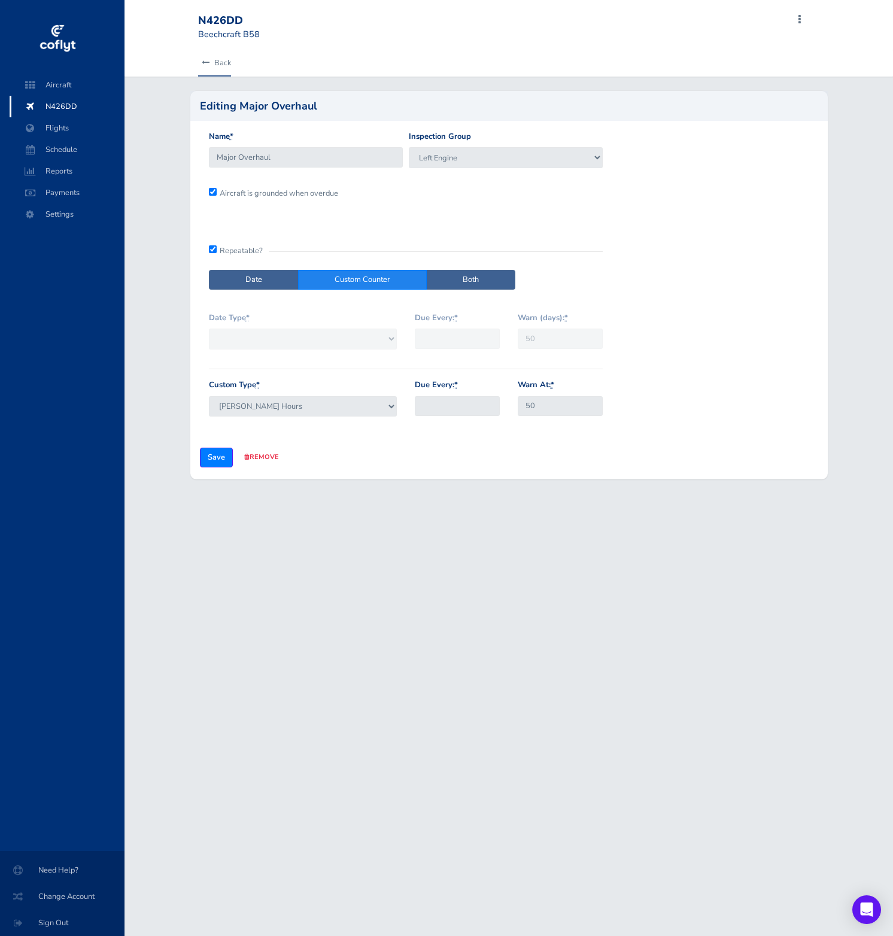
click at [200, 54] on link "Back" at bounding box center [214, 63] width 33 height 26
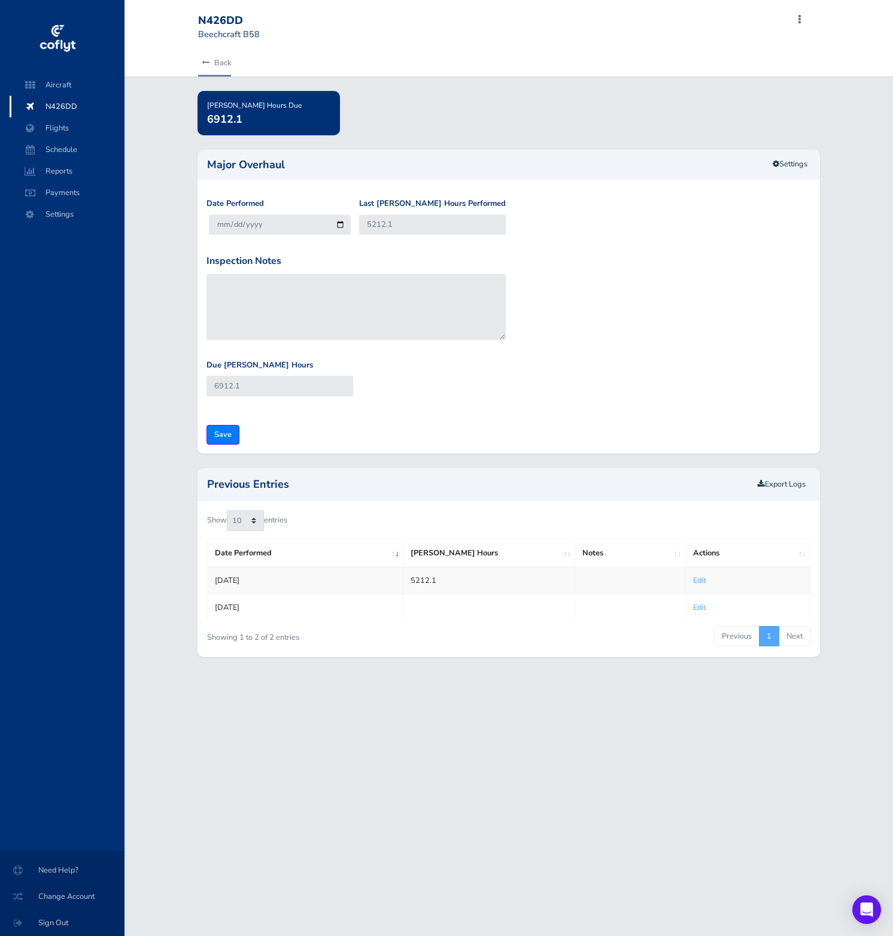
click at [202, 56] on link "Back" at bounding box center [214, 63] width 33 height 26
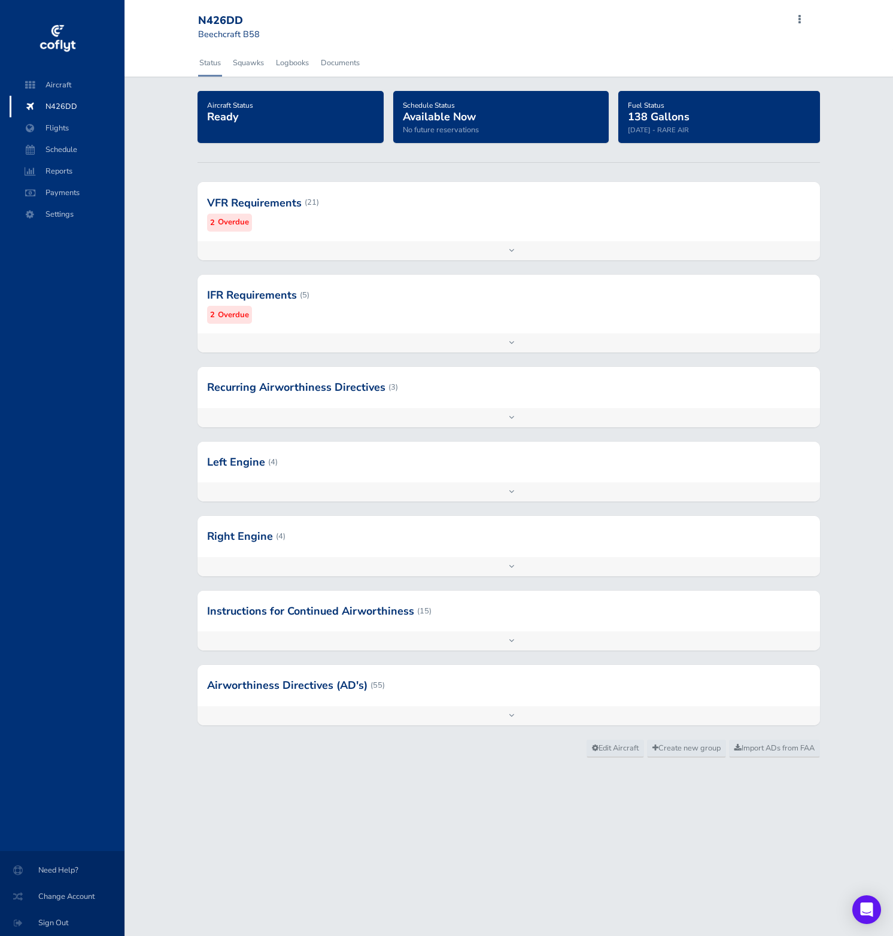
click at [380, 479] on div at bounding box center [508, 462] width 622 height 41
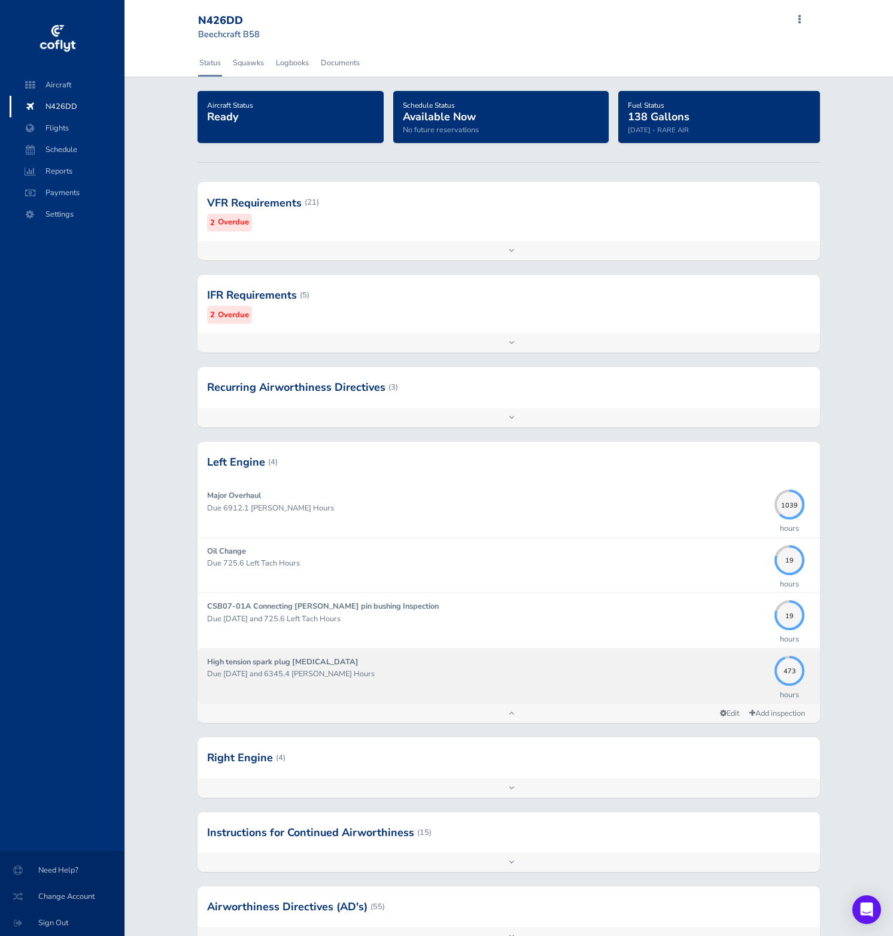
click at [620, 678] on p "Due [DATE] and 6345.4 [PERSON_NAME] Hours" at bounding box center [487, 674] width 561 height 12
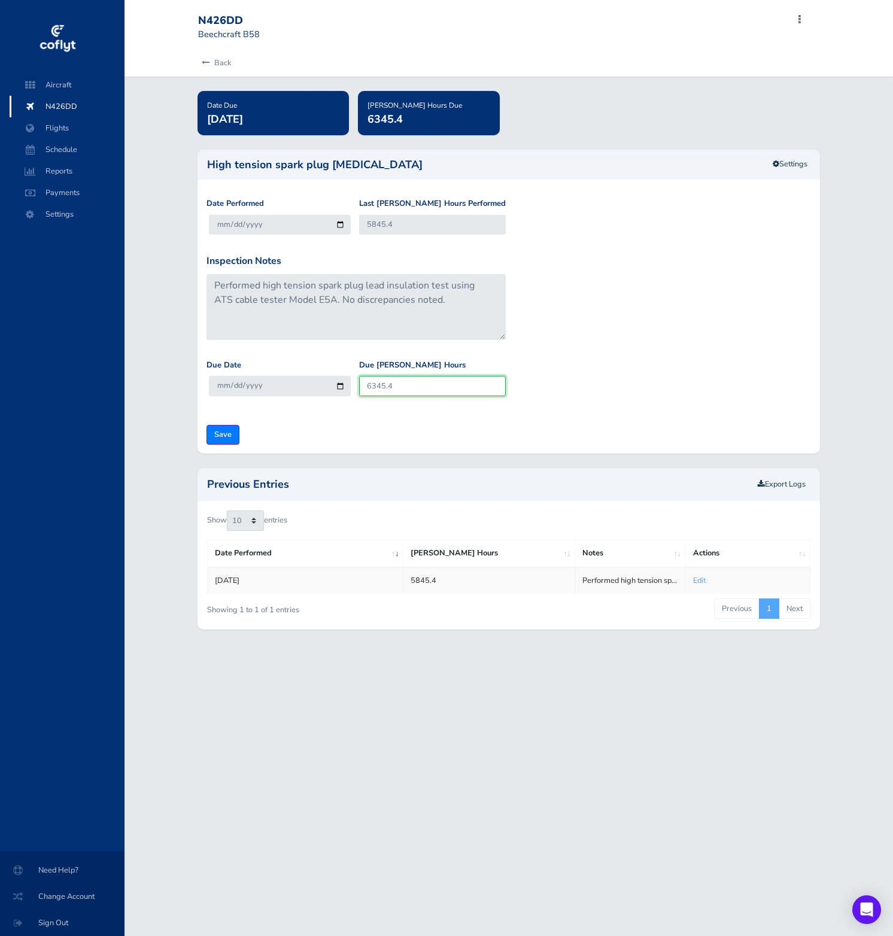
click at [406, 385] on input "6345.4" at bounding box center [432, 386] width 147 height 20
click at [784, 171] on link "Settings" at bounding box center [790, 164] width 50 height 20
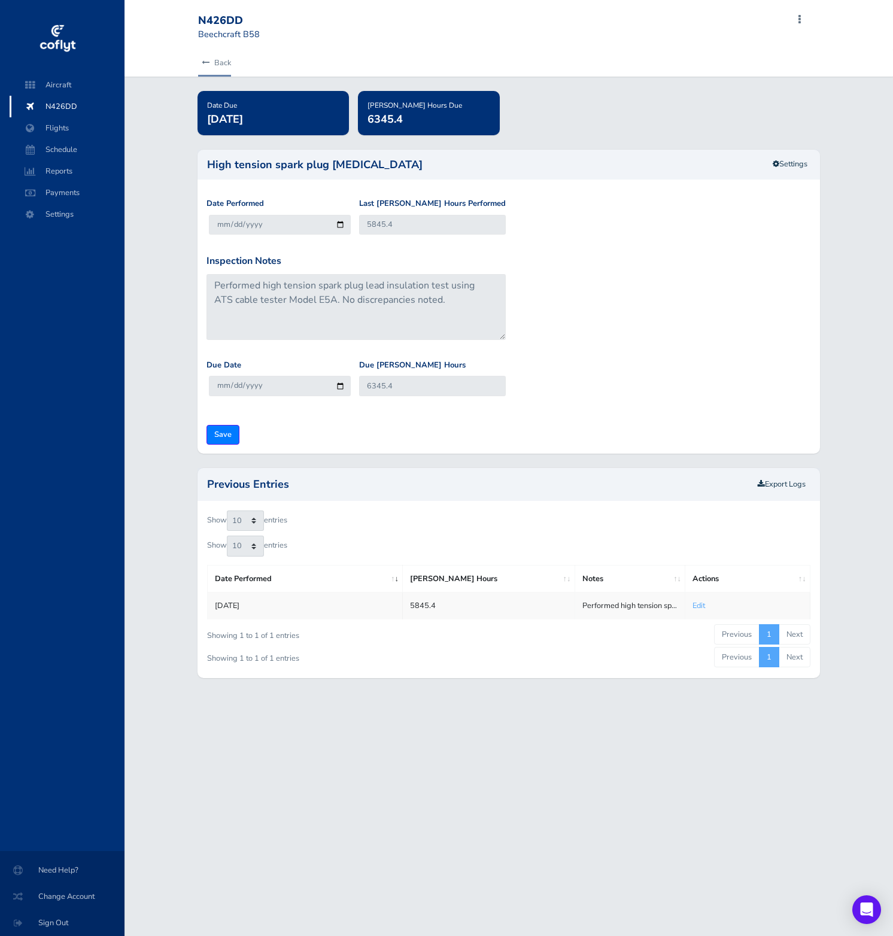
click at [206, 62] on icon at bounding box center [206, 63] width 8 height 8
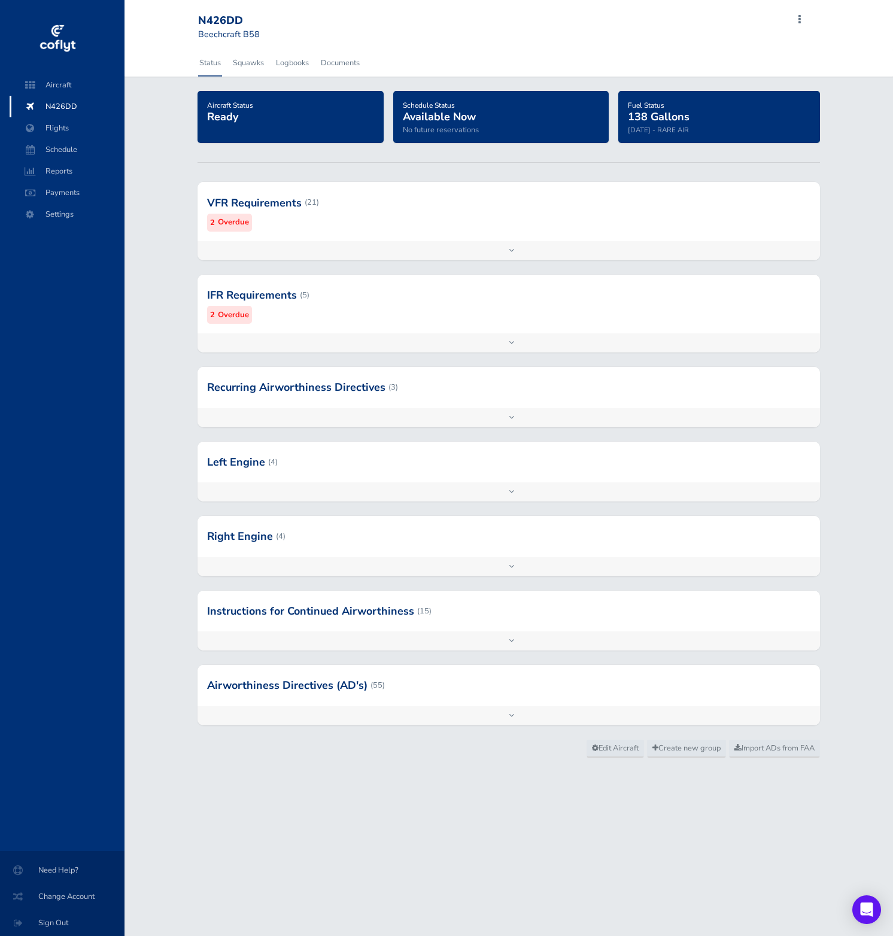
click at [366, 451] on div at bounding box center [508, 462] width 622 height 41
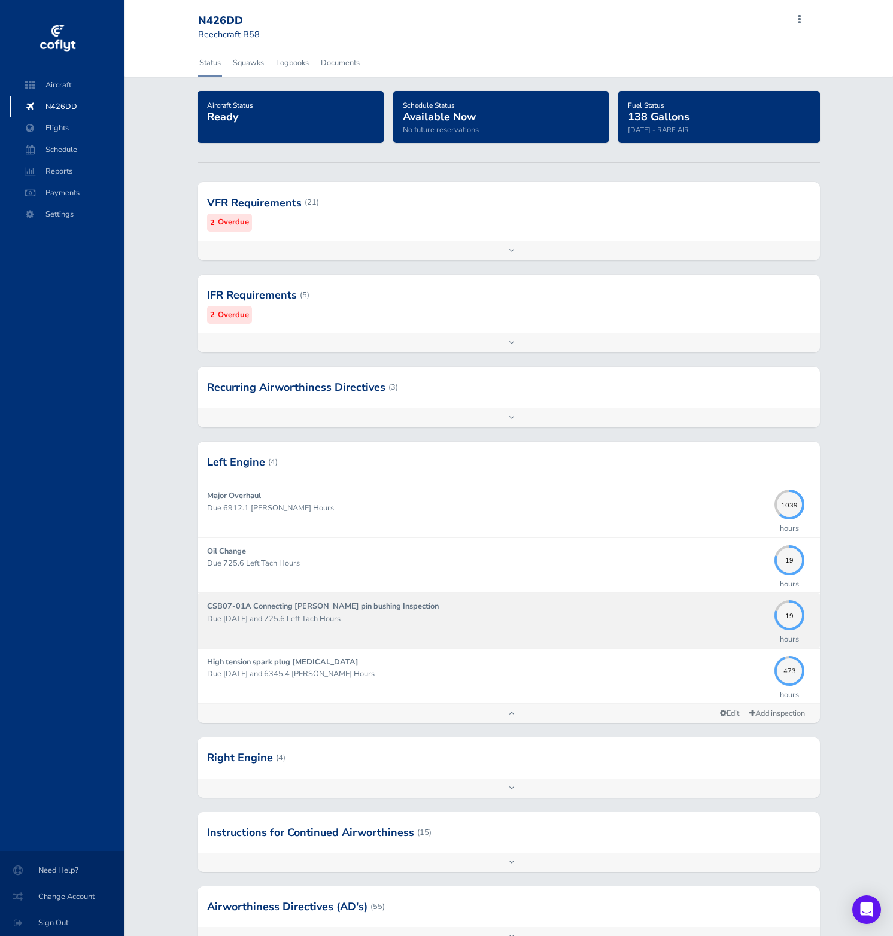
click at [532, 623] on p "Due [DATE] and 725.6 Left Tach Hours" at bounding box center [487, 619] width 561 height 12
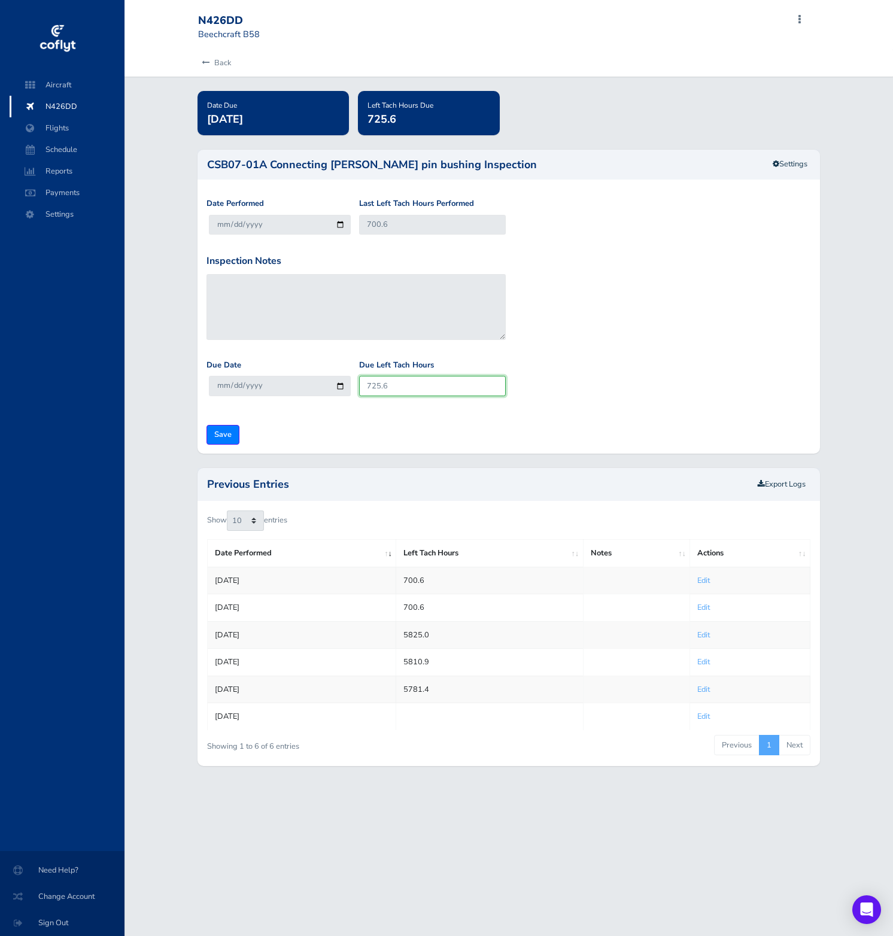
click at [410, 389] on input "725.6" at bounding box center [432, 386] width 147 height 20
click at [785, 165] on link "Settings" at bounding box center [790, 164] width 50 height 20
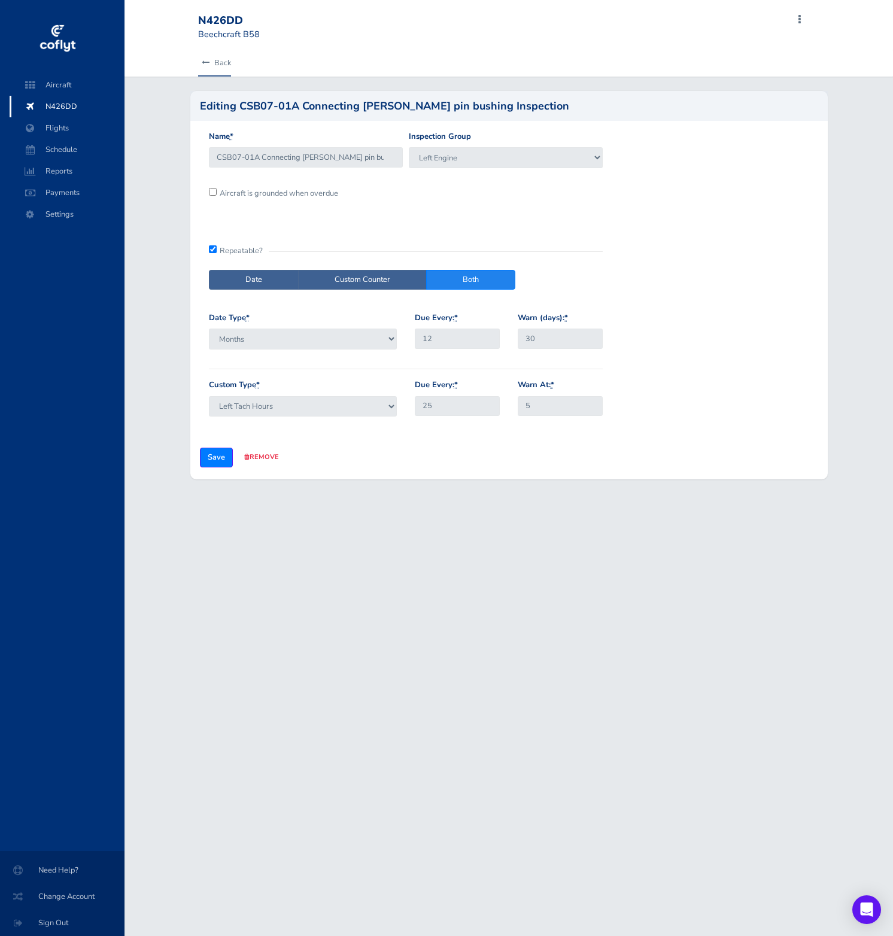
click at [209, 63] on link "Back" at bounding box center [214, 63] width 33 height 26
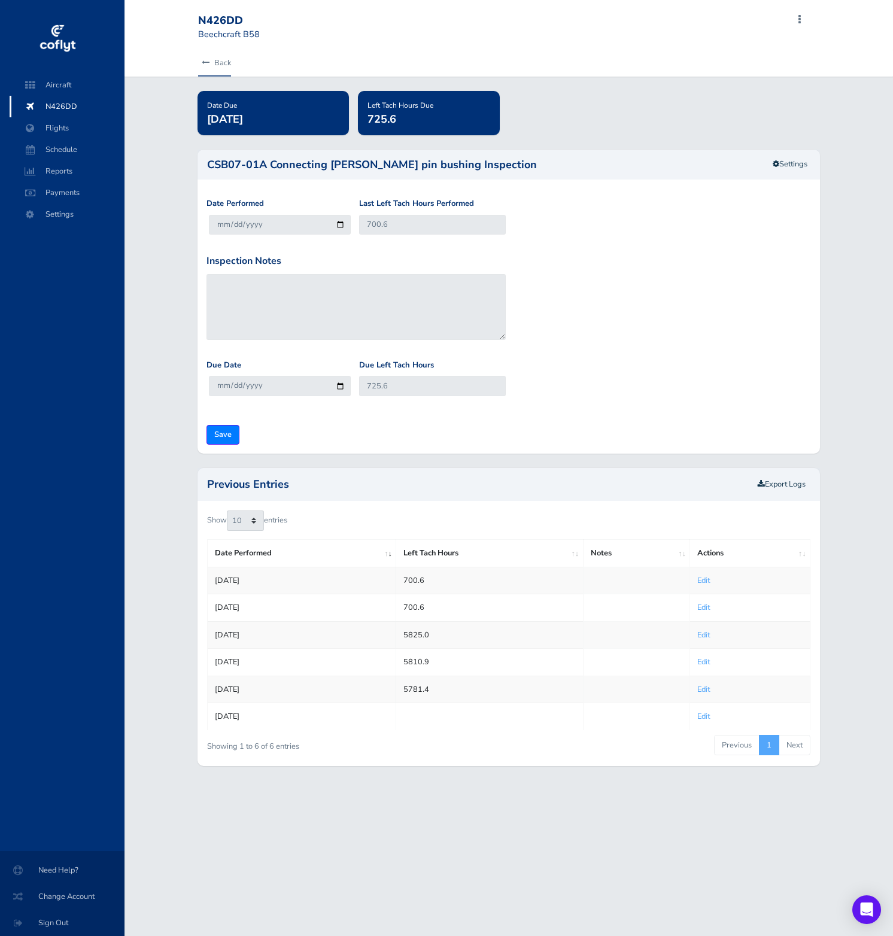
click at [209, 63] on link "Back" at bounding box center [214, 63] width 33 height 26
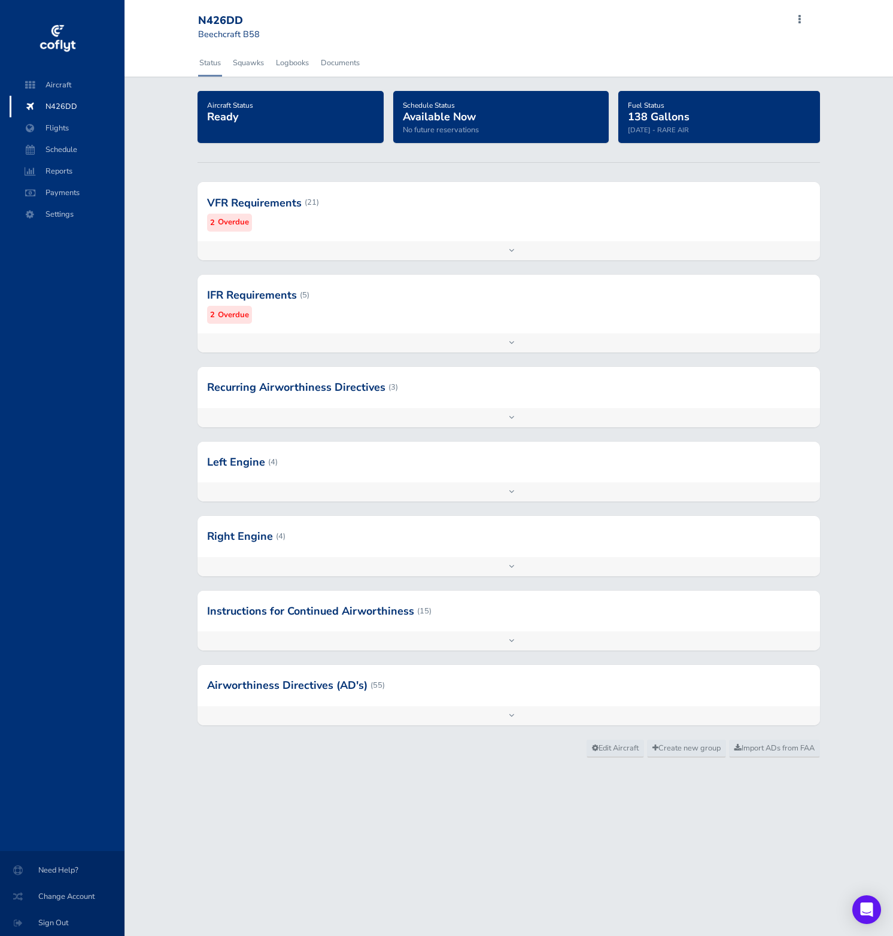
click at [334, 470] on div at bounding box center [508, 462] width 622 height 41
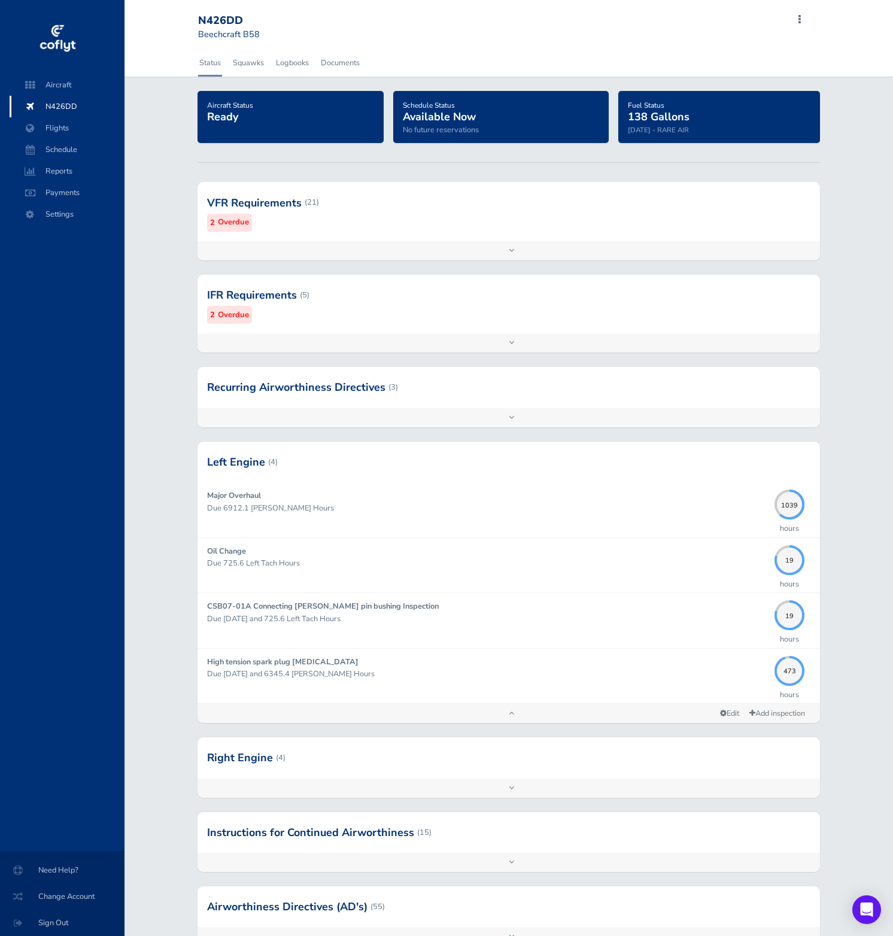
scroll to position [84, 0]
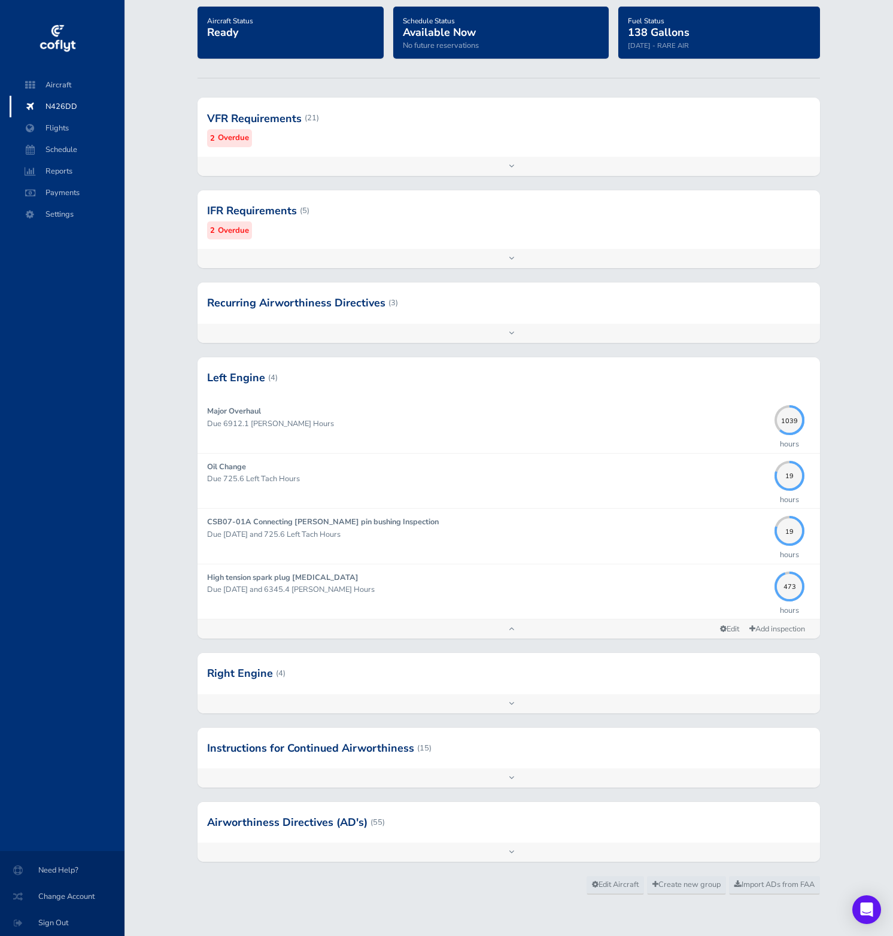
click at [510, 671] on div at bounding box center [508, 673] width 622 height 41
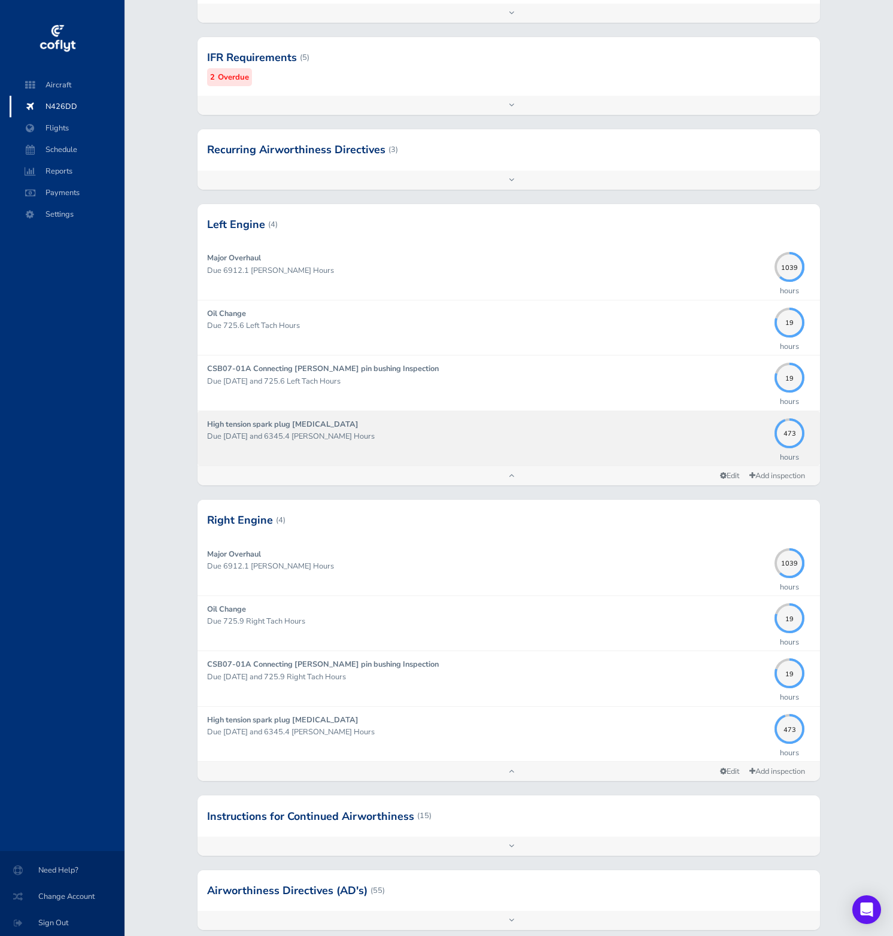
scroll to position [238, 0]
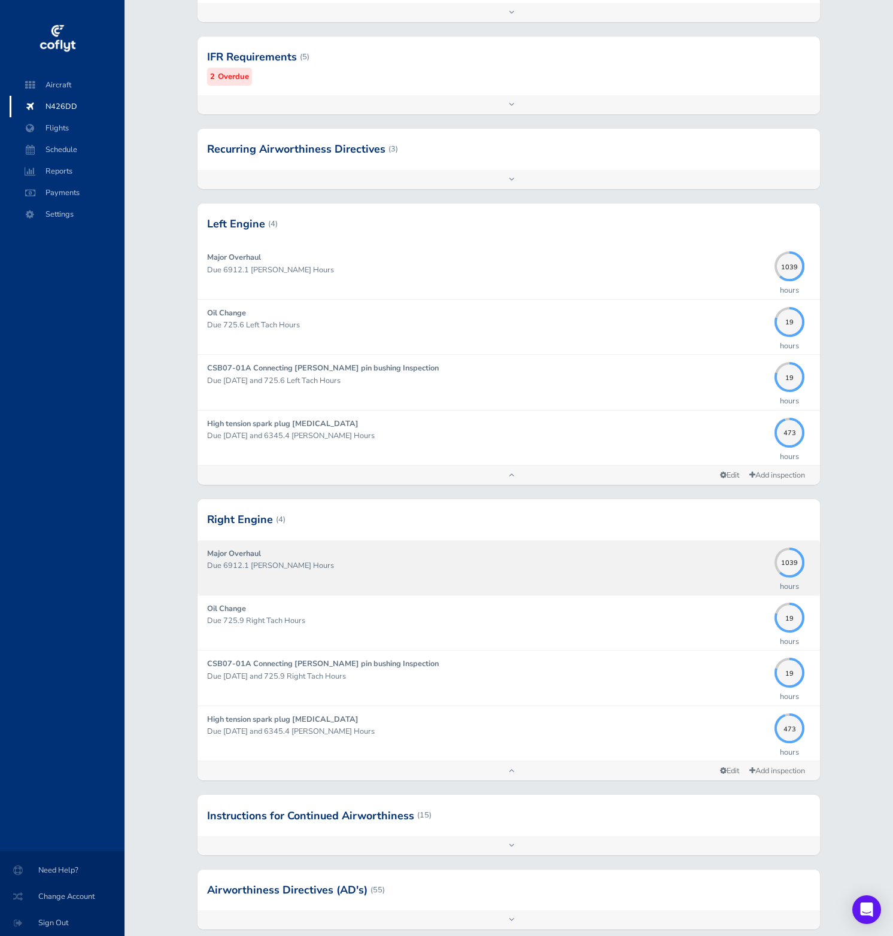
click at [607, 570] on p "Due 6912.1 [PERSON_NAME] Hours" at bounding box center [487, 565] width 561 height 12
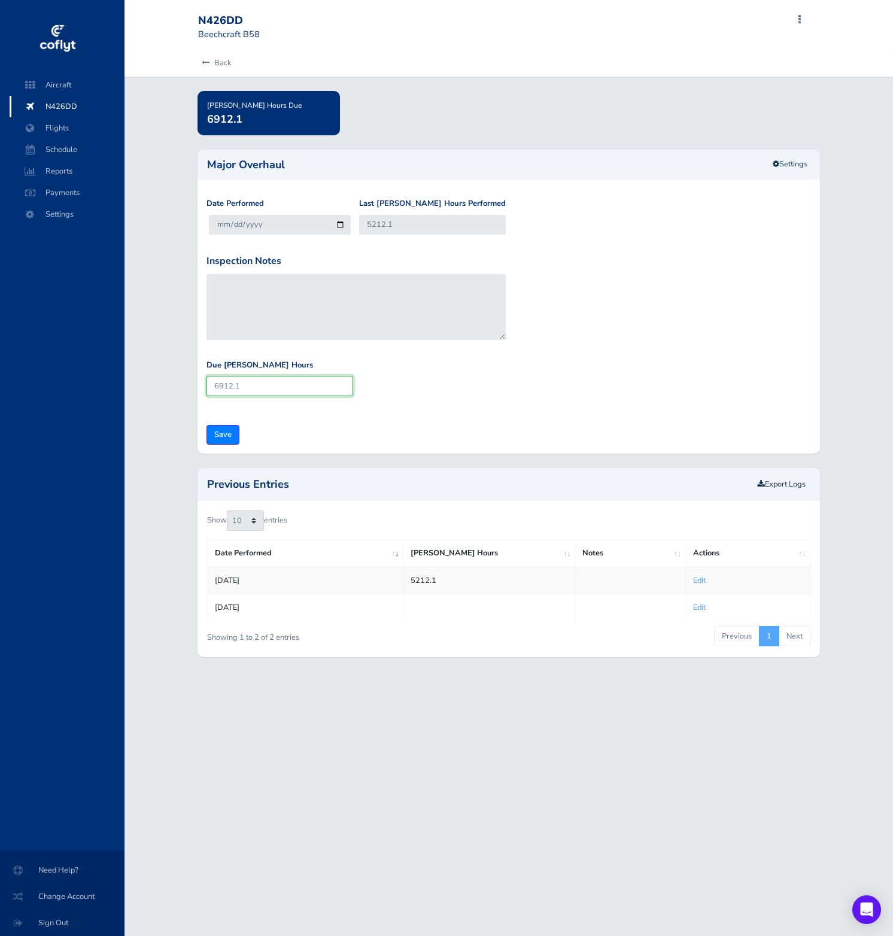
click at [258, 382] on input "6912.1" at bounding box center [279, 386] width 147 height 20
click at [796, 163] on link "Settings" at bounding box center [790, 164] width 50 height 20
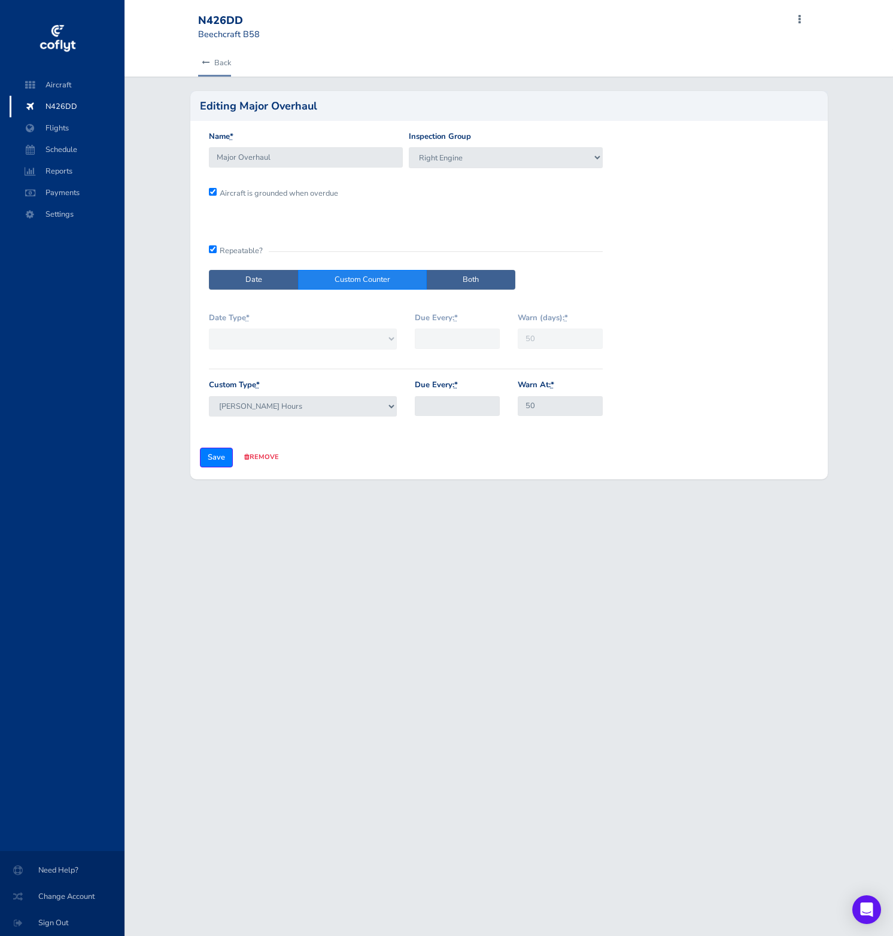
click at [210, 62] on link "Back" at bounding box center [214, 63] width 33 height 26
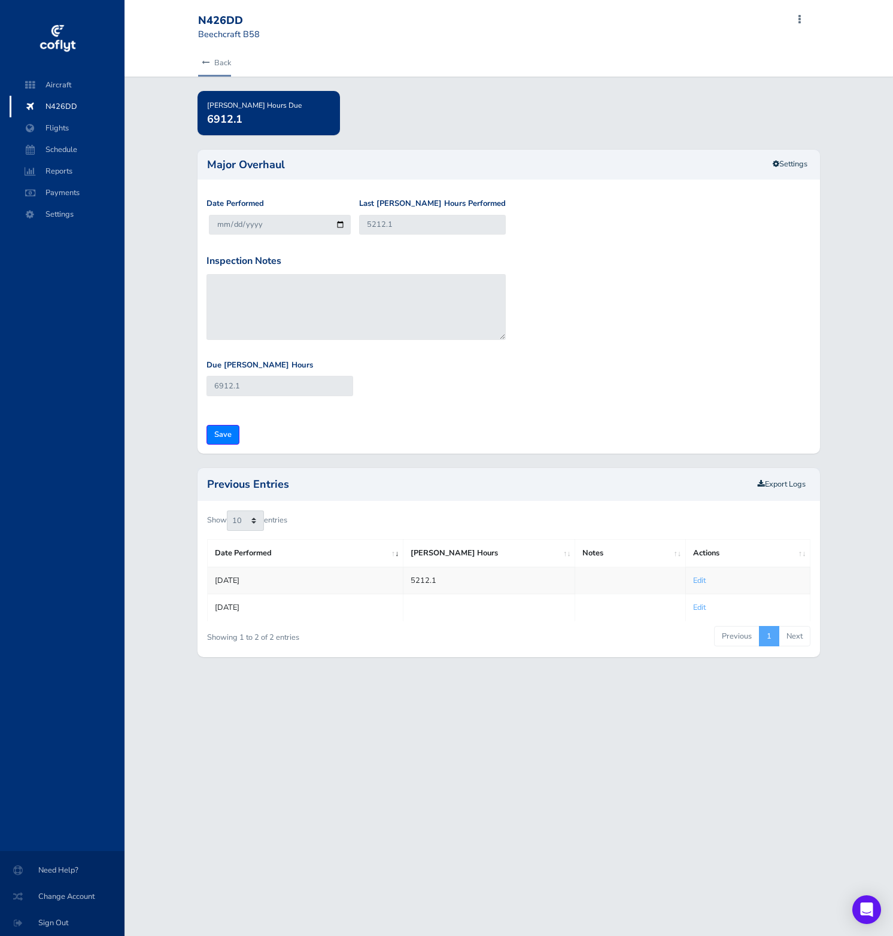
click at [208, 63] on icon at bounding box center [206, 63] width 8 height 8
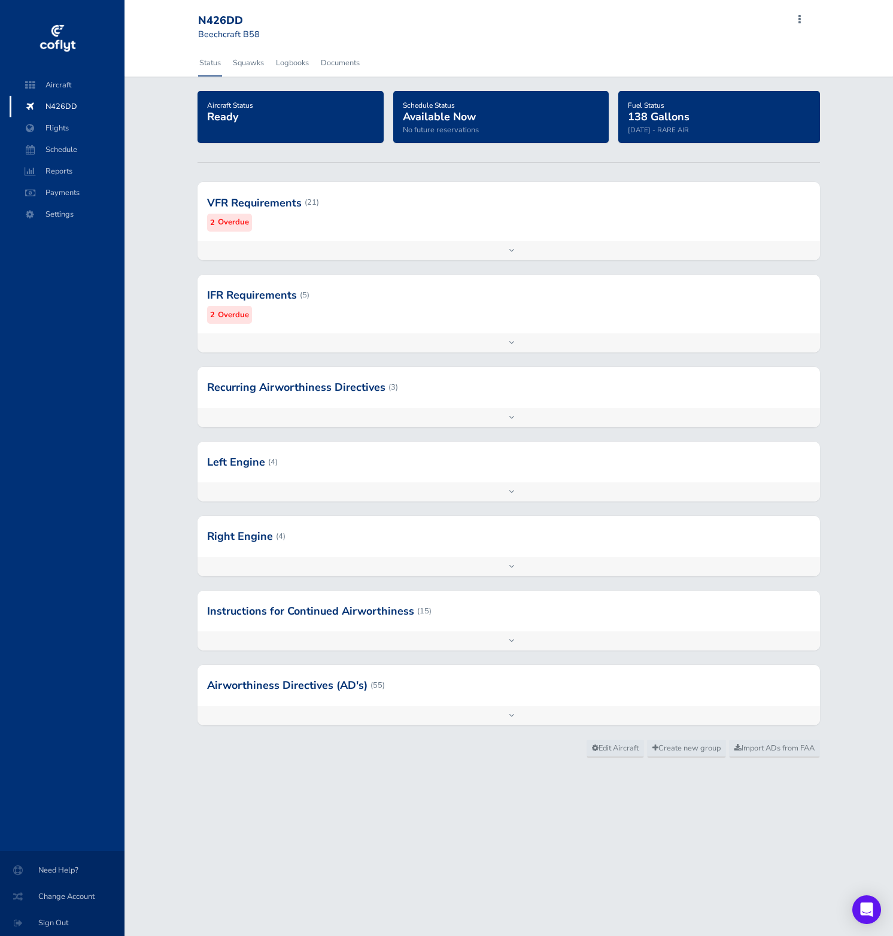
click at [357, 541] on div at bounding box center [508, 536] width 622 height 41
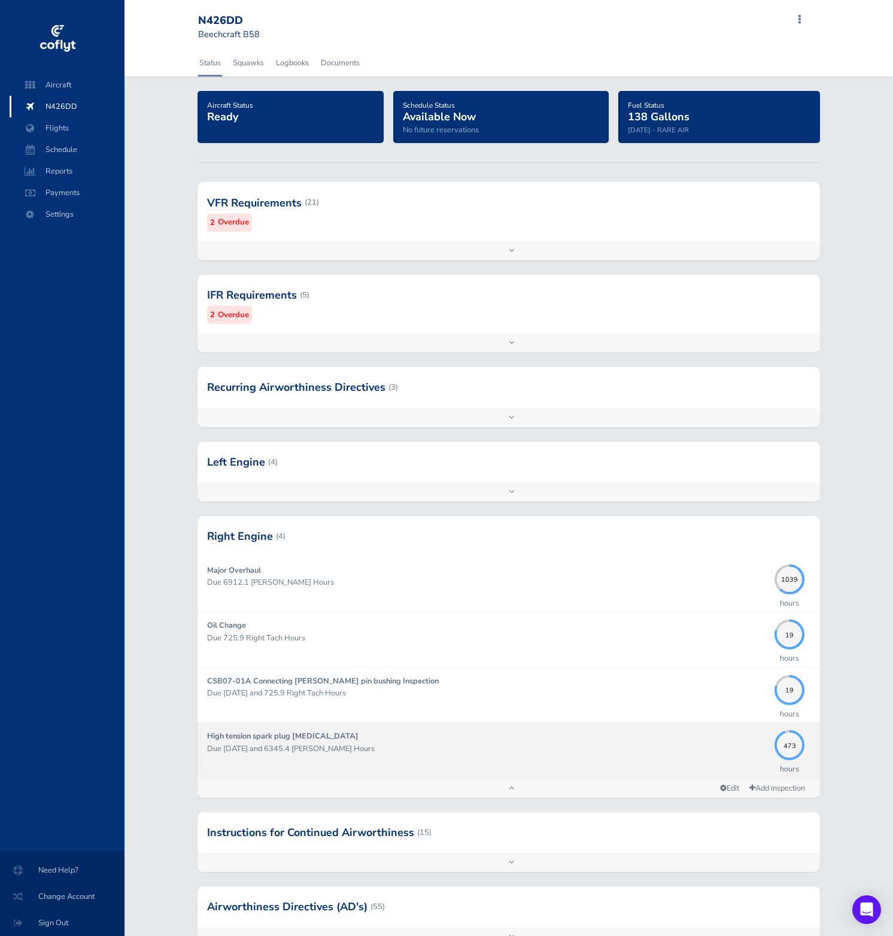
click at [463, 741] on div "High tension spark plug [MEDICAL_DATA] Due [DATE] and 6345.4 [PERSON_NAME] Hours" at bounding box center [487, 750] width 561 height 40
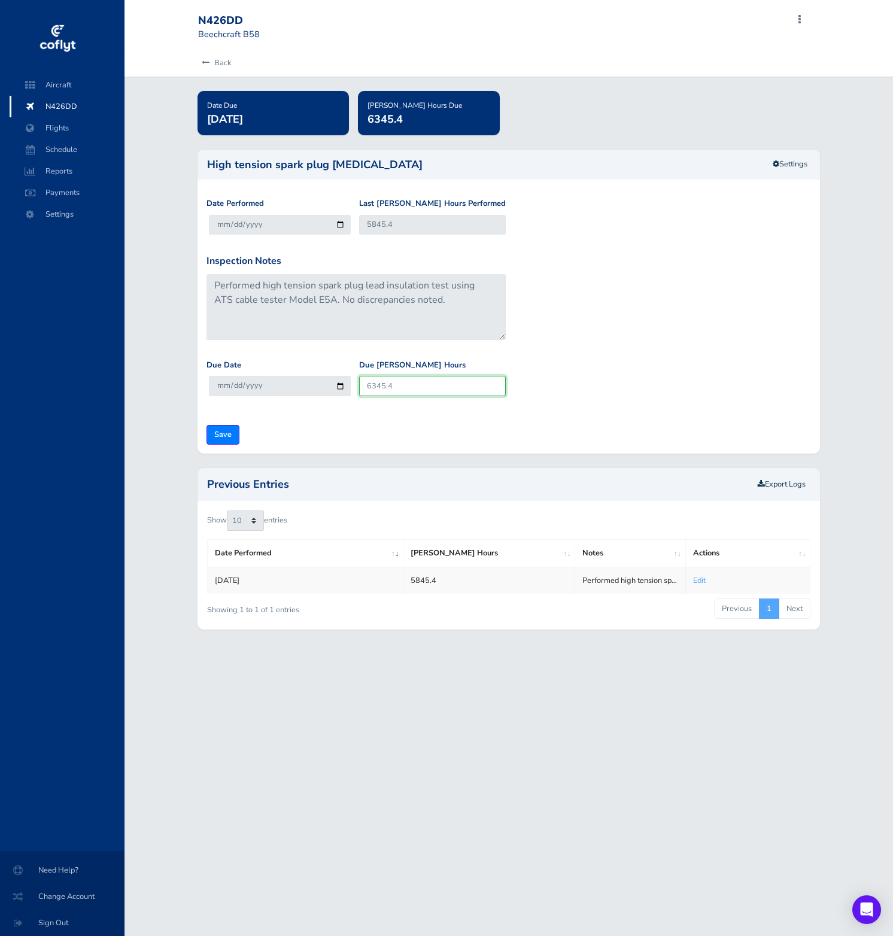
click at [390, 382] on input "6345.4" at bounding box center [432, 386] width 147 height 20
click at [205, 63] on icon at bounding box center [206, 63] width 8 height 8
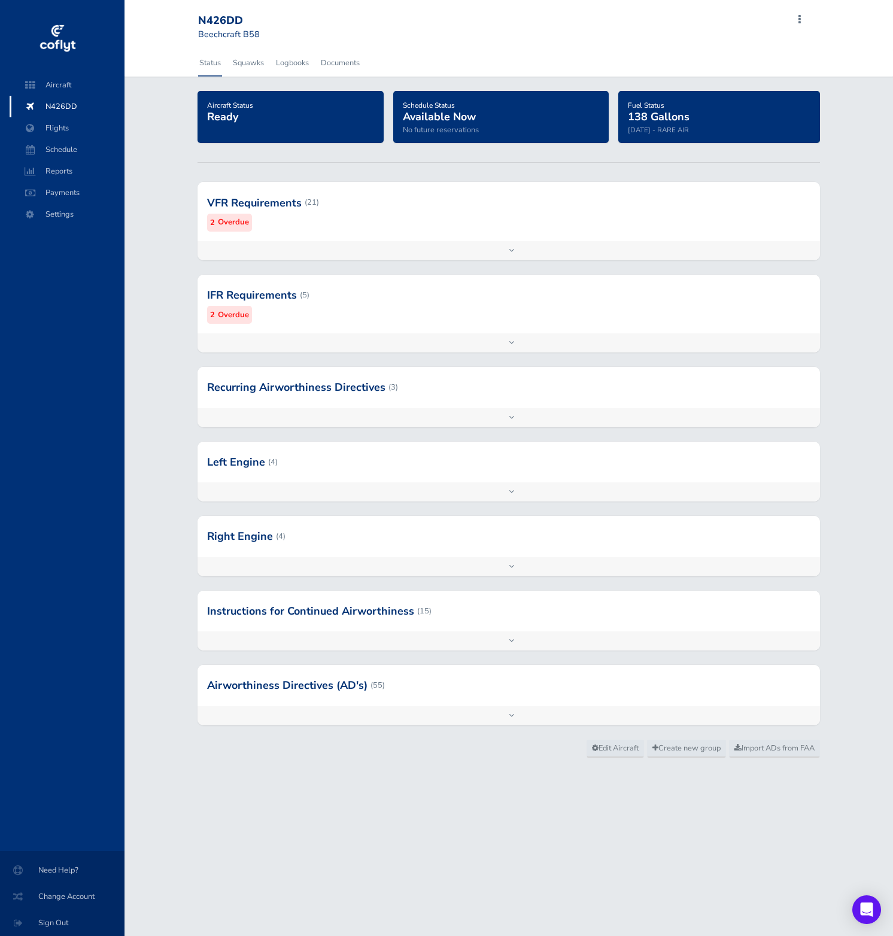
click at [413, 551] on div at bounding box center [508, 536] width 622 height 41
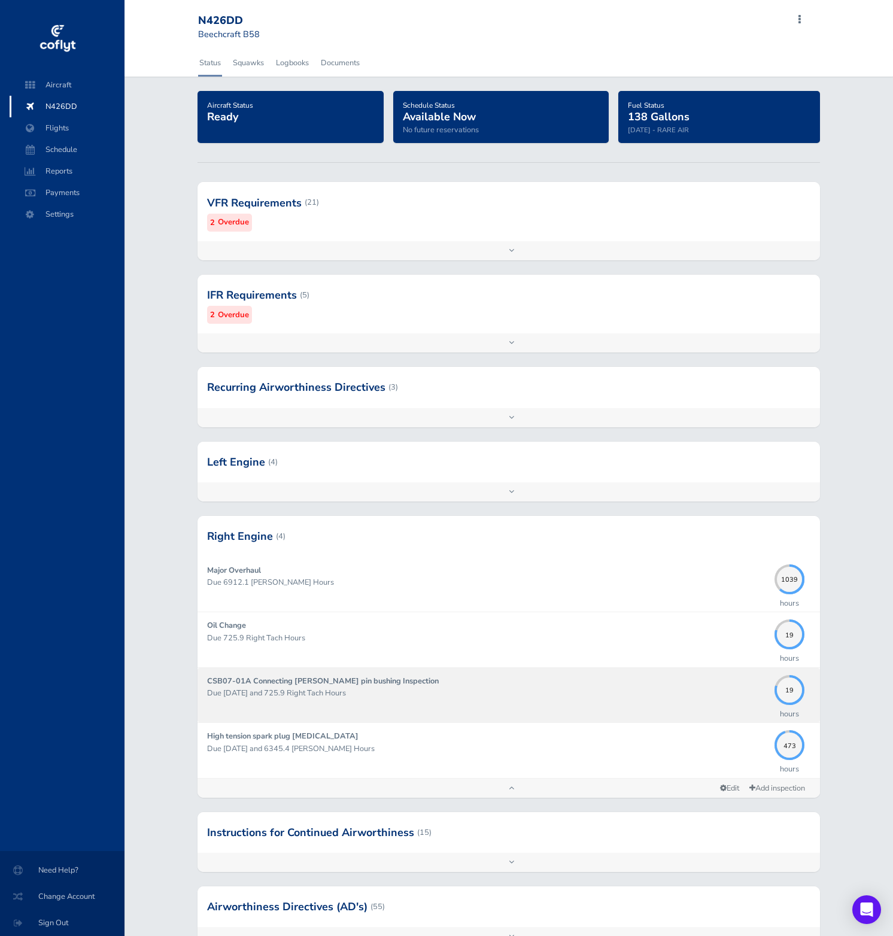
click at [555, 690] on p "Due 05/31/2026 and 725.9 Right Tach Hours" at bounding box center [487, 693] width 561 height 12
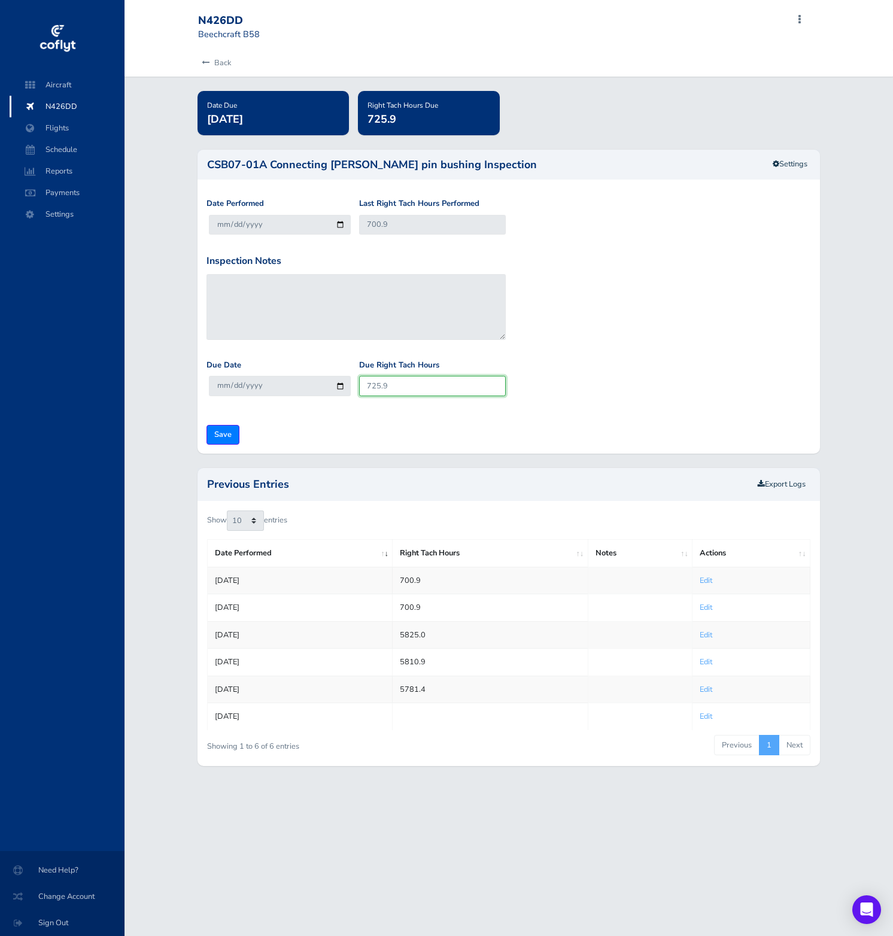
click at [380, 383] on input "725.9" at bounding box center [432, 386] width 147 height 20
click at [790, 159] on link "Settings" at bounding box center [790, 164] width 50 height 20
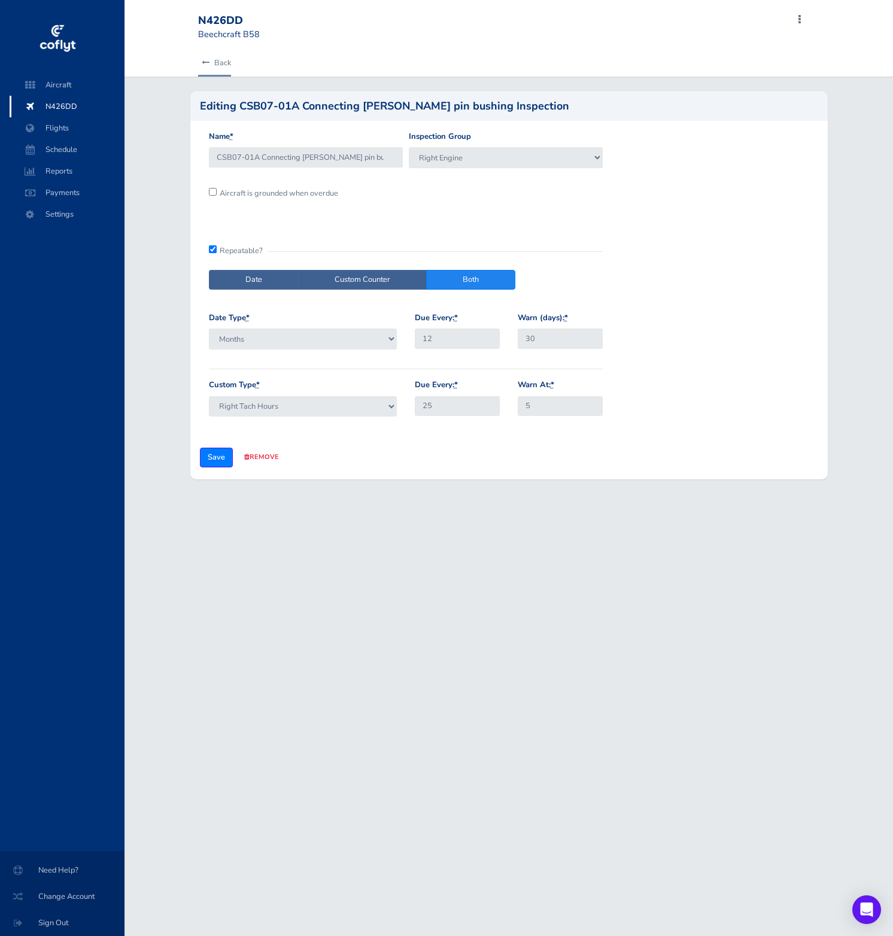
click at [203, 65] on icon at bounding box center [206, 63] width 8 height 8
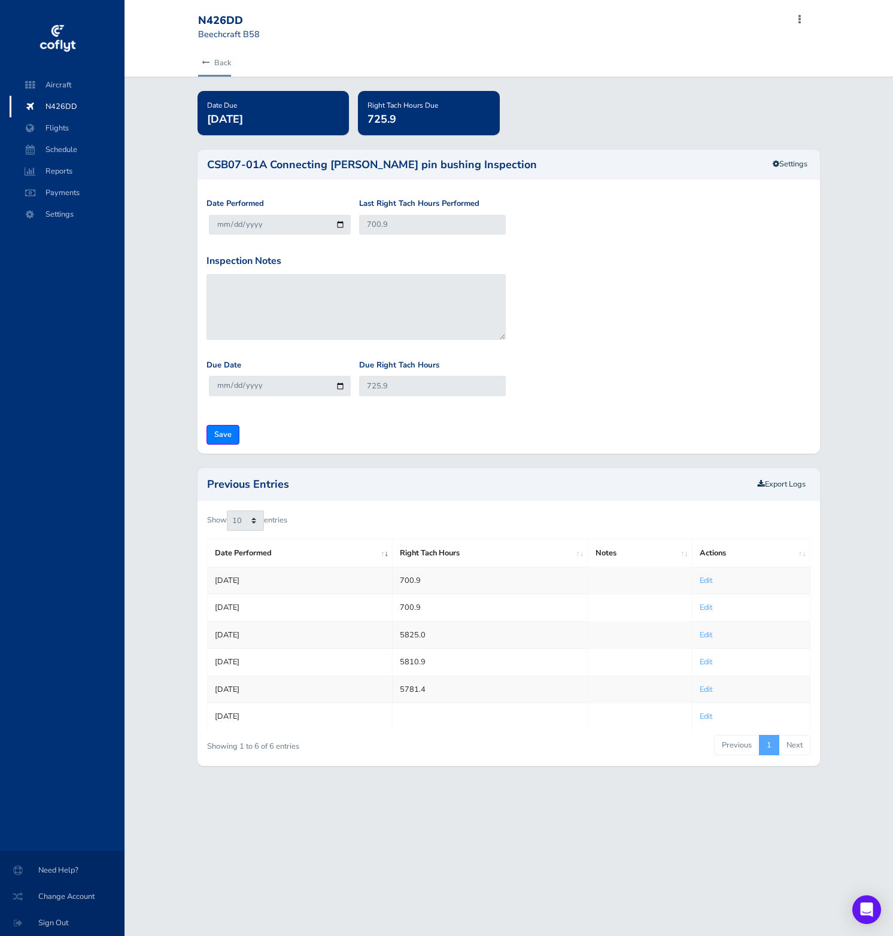
click at [203, 65] on icon at bounding box center [206, 63] width 8 height 8
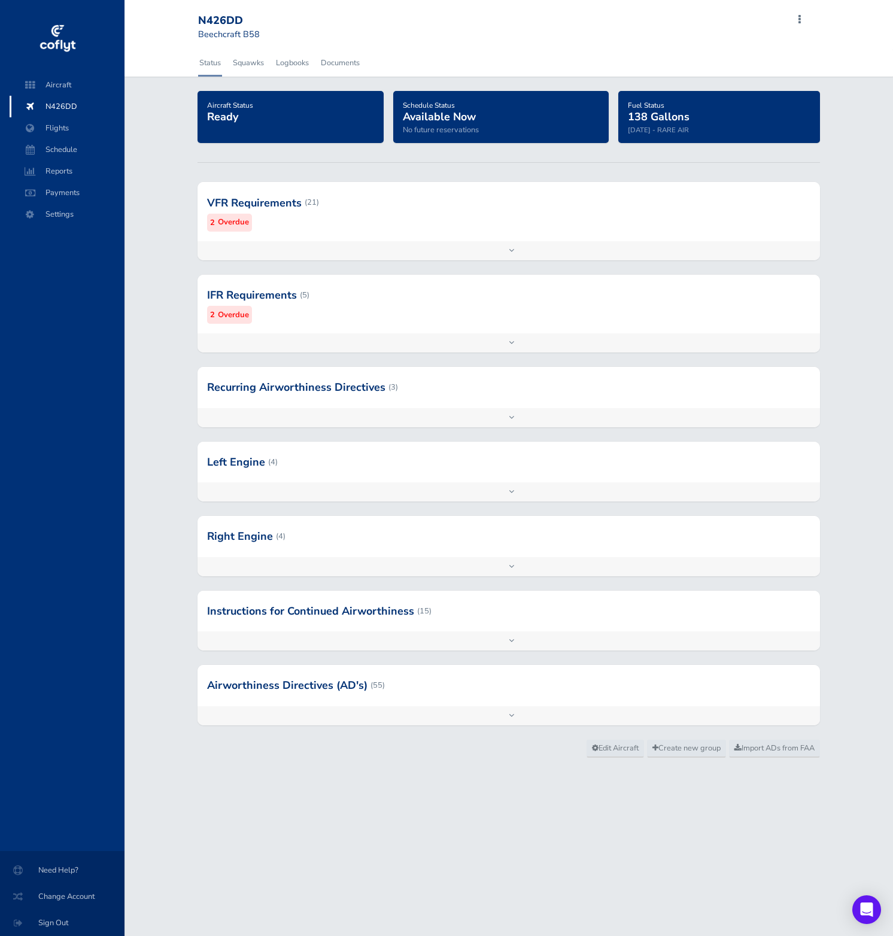
click at [423, 541] on div at bounding box center [508, 536] width 622 height 41
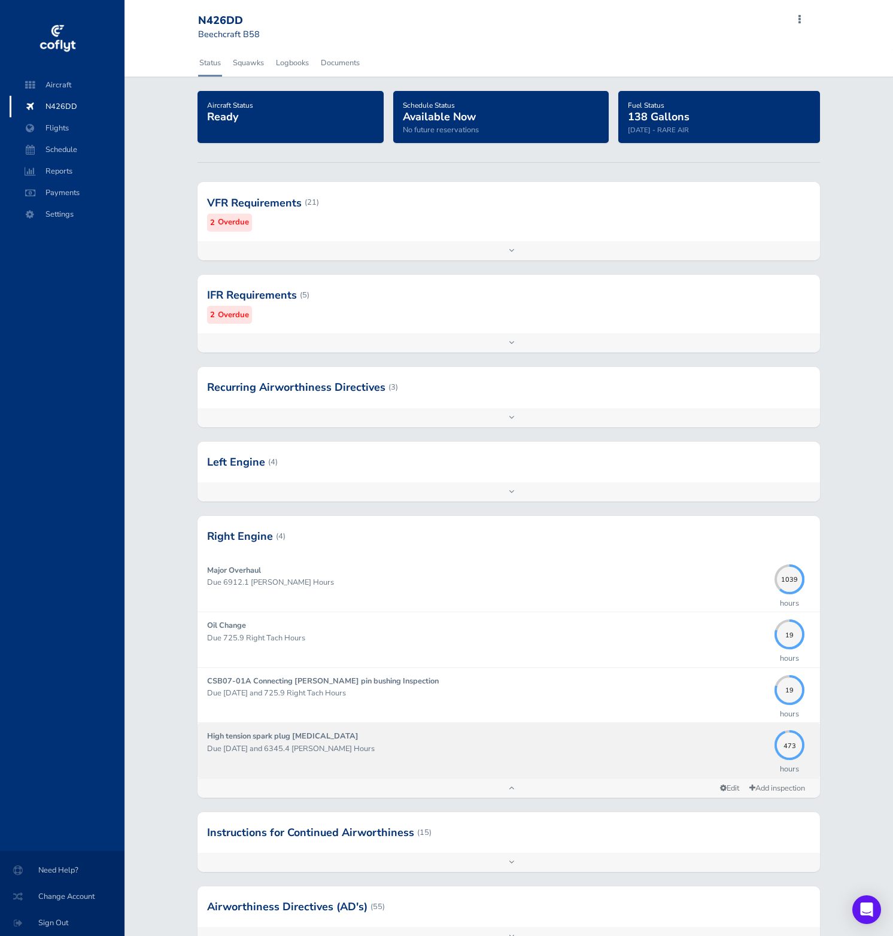
click at [537, 739] on div "High tension spark plug lead test Due 11/30/2027 and 6345.4 Hobbs Hours" at bounding box center [487, 750] width 561 height 40
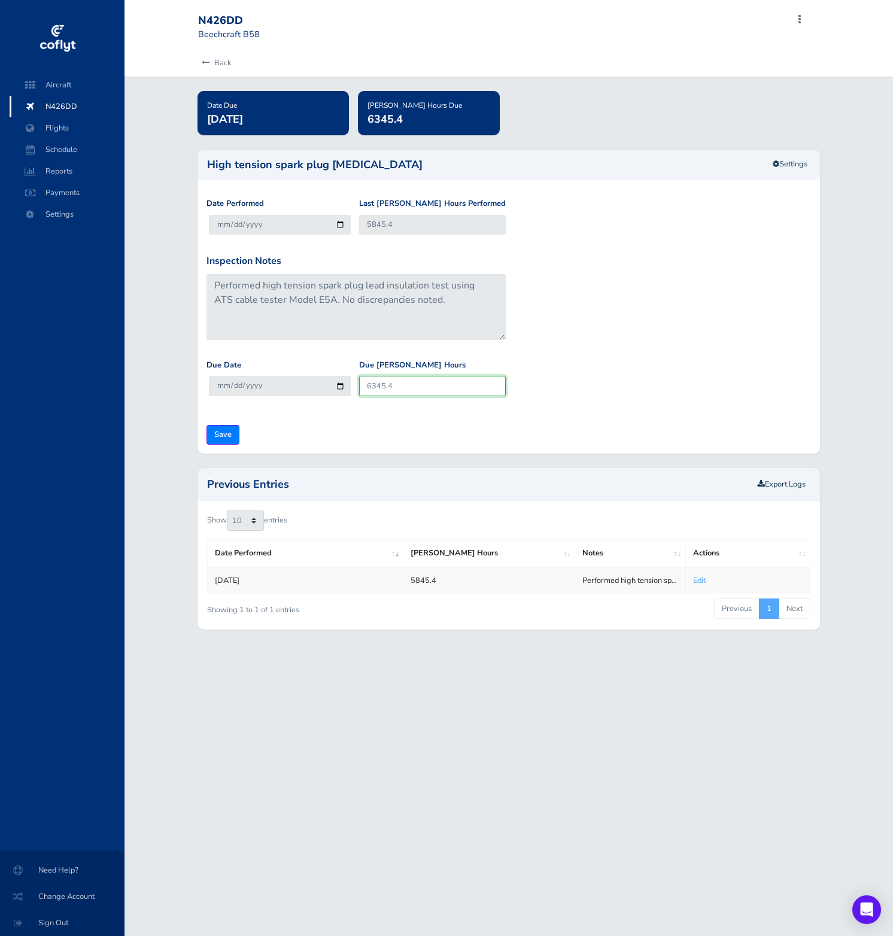
click at [393, 387] on input "6345.4" at bounding box center [432, 386] width 147 height 20
click at [772, 165] on icon at bounding box center [775, 164] width 7 height 8
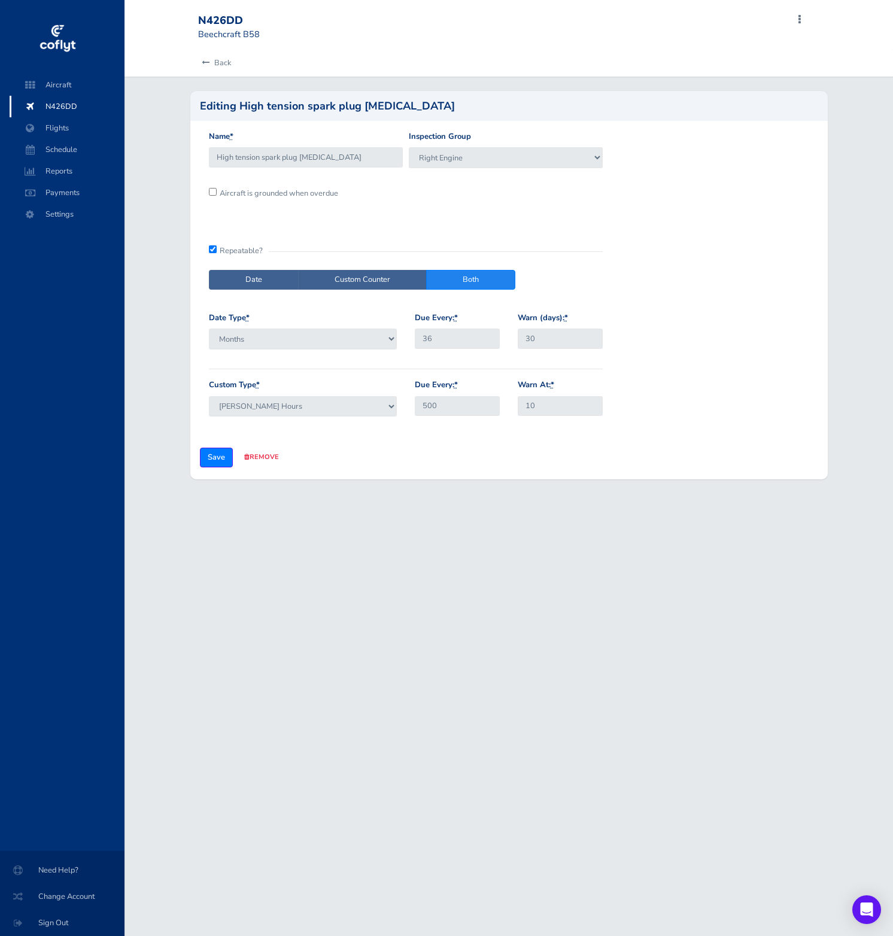
click at [259, 102] on h2 "Editing High tension spark plug lead test" at bounding box center [327, 106] width 255 height 11
click at [206, 63] on icon at bounding box center [206, 63] width 8 height 8
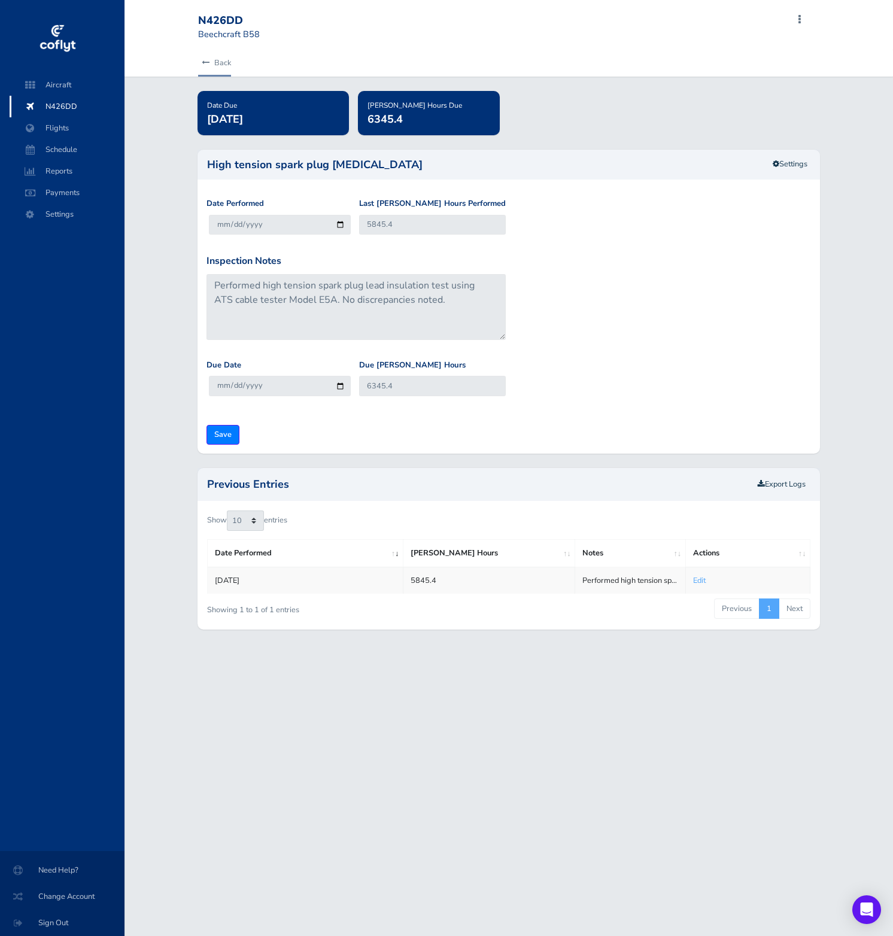
click at [207, 60] on icon at bounding box center [206, 63] width 8 height 8
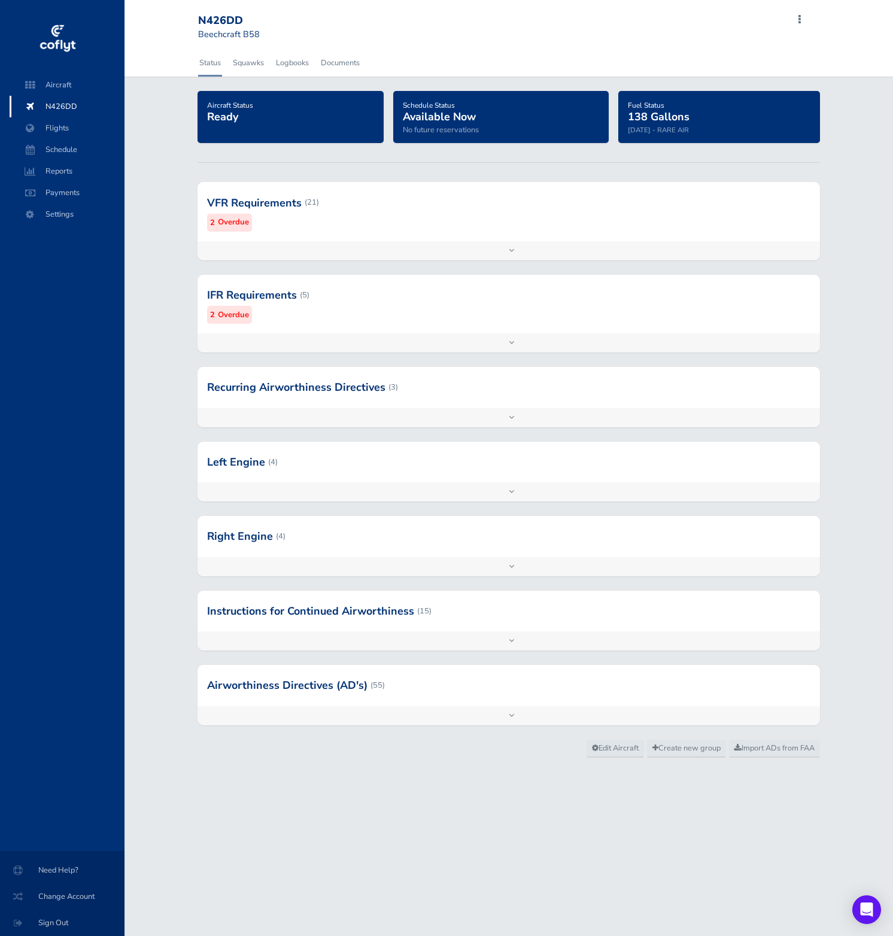
click at [594, 544] on div at bounding box center [508, 536] width 622 height 41
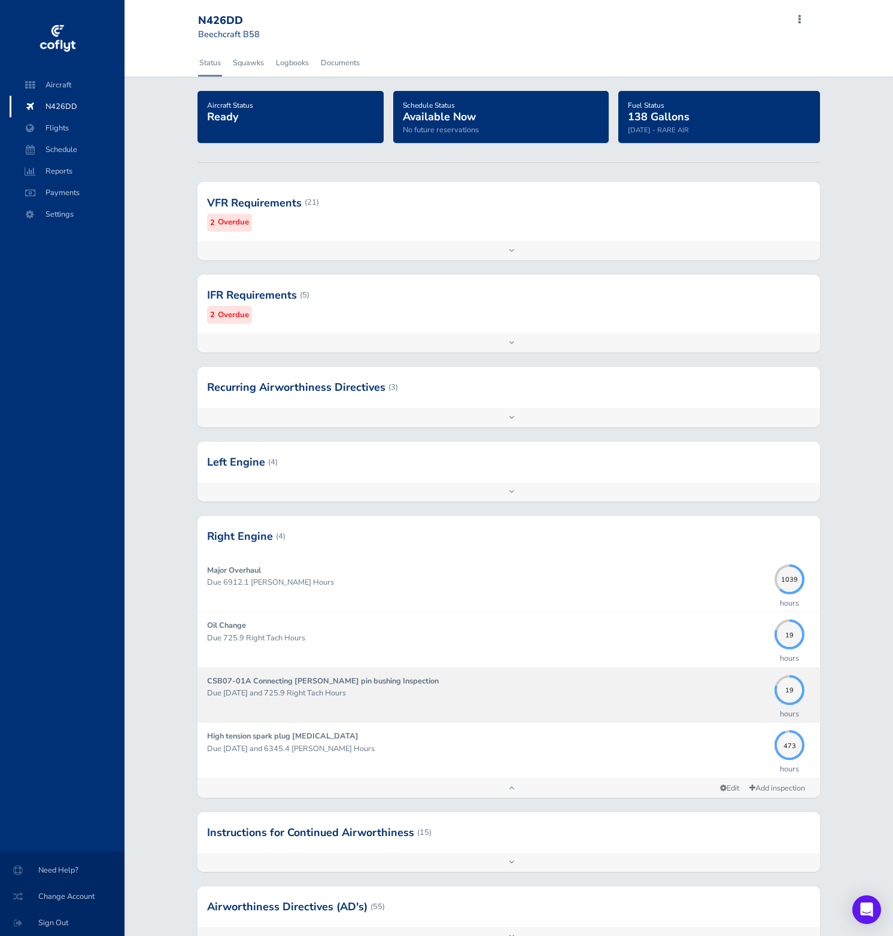
click at [620, 675] on div "CSB07-01A Connecting rod piston pin bushing Inspection Due 05/31/2026 and 725.9…" at bounding box center [487, 695] width 561 height 40
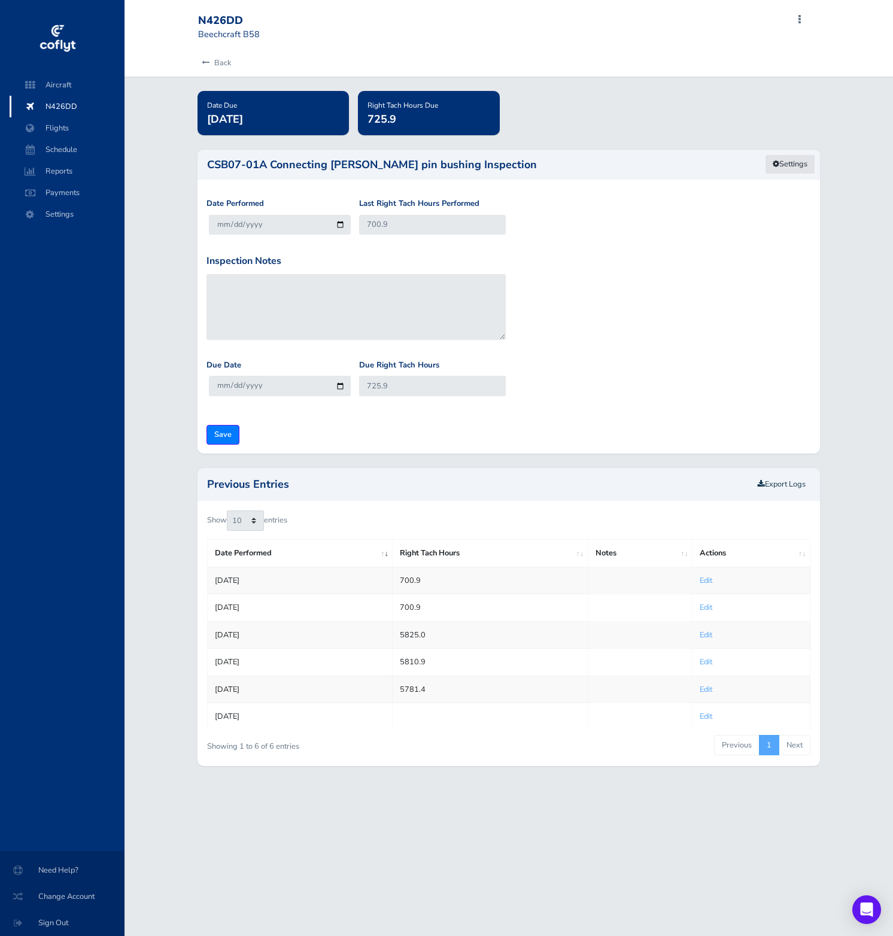
click at [786, 154] on link "Settings" at bounding box center [790, 164] width 50 height 20
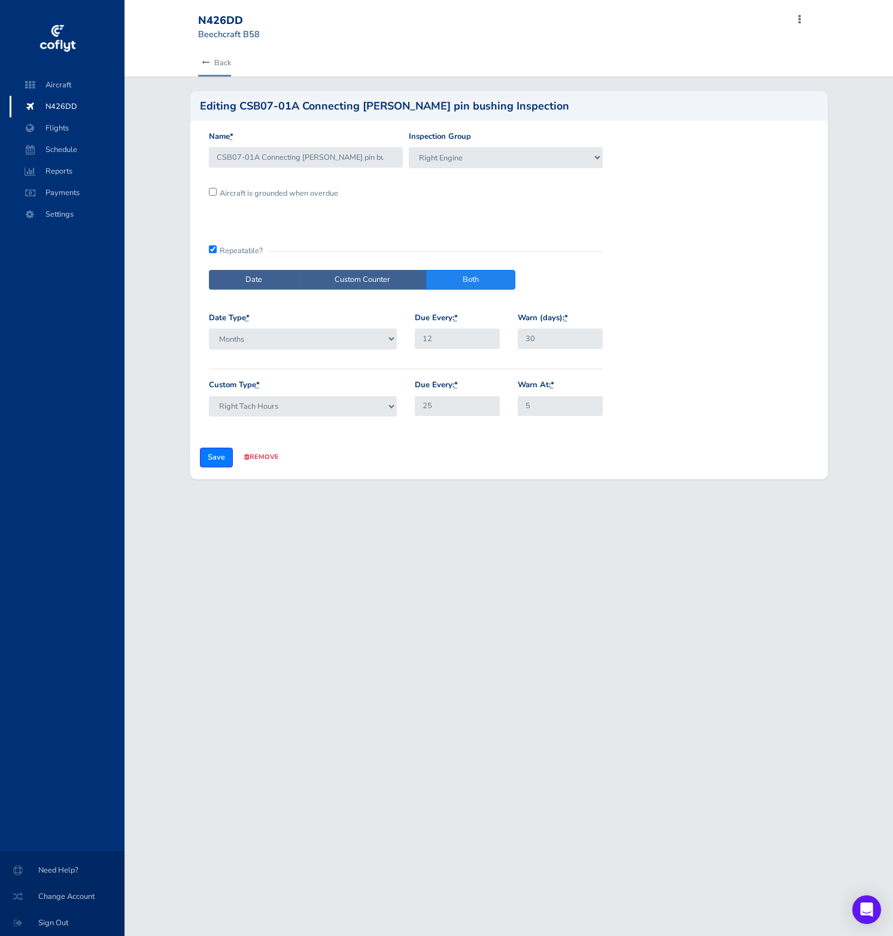
click at [206, 66] on icon at bounding box center [206, 63] width 8 height 8
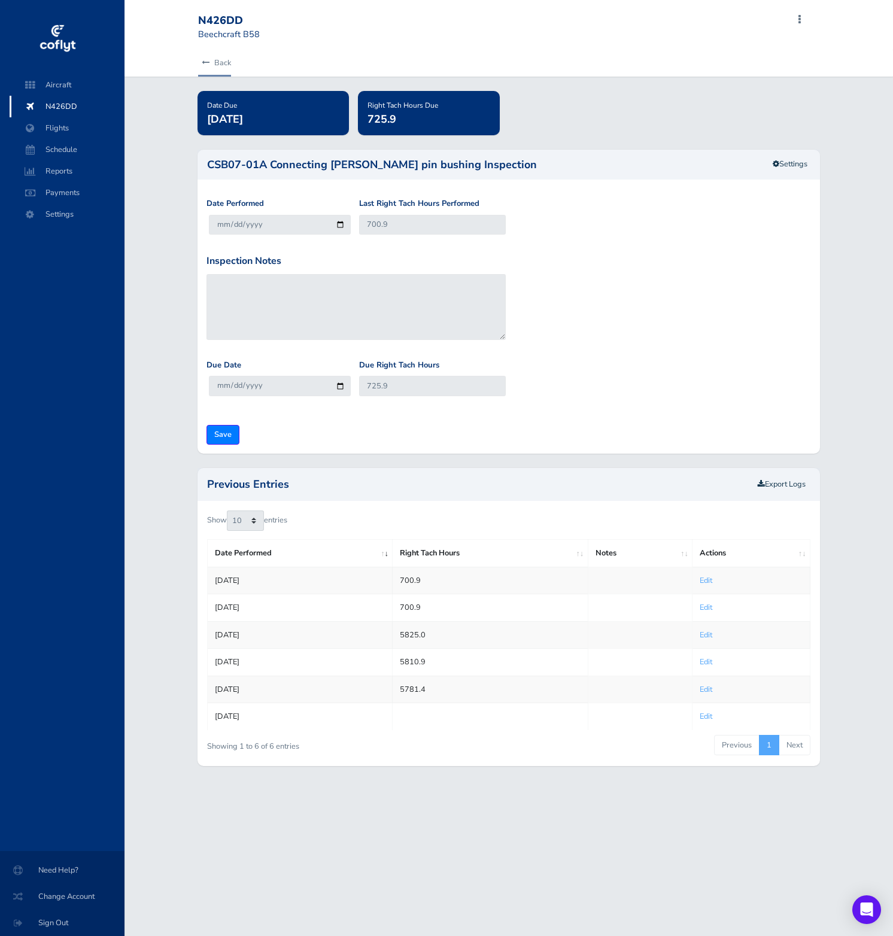
click at [206, 66] on icon at bounding box center [206, 63] width 8 height 8
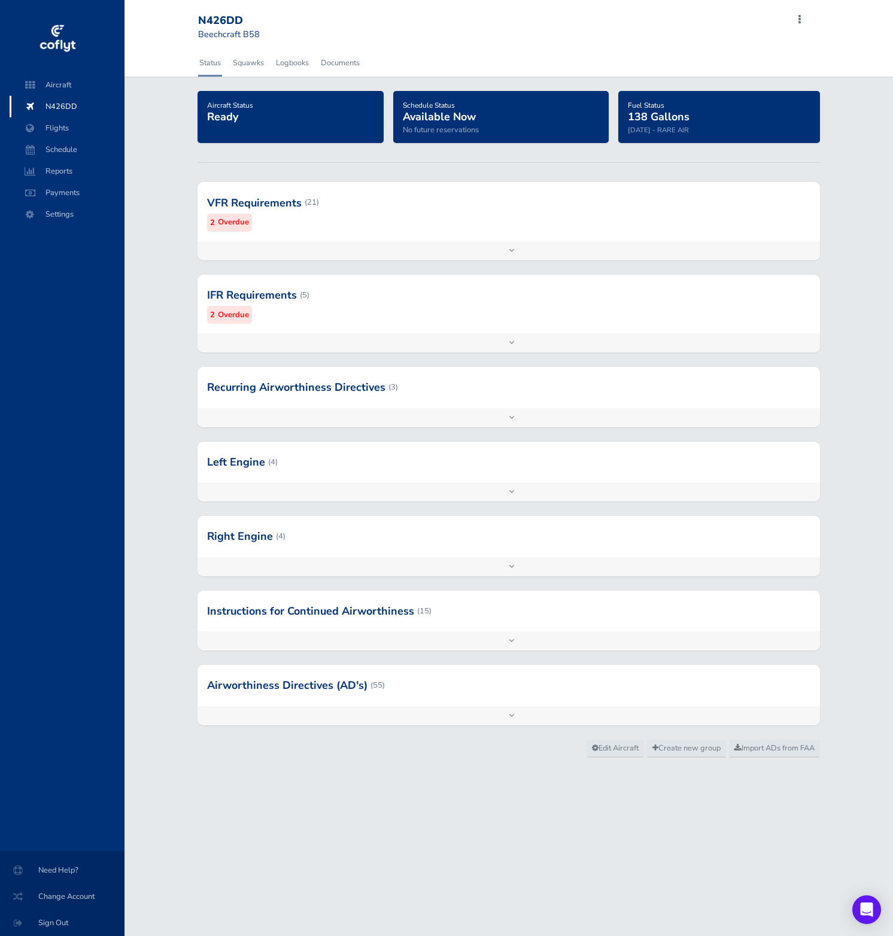
click at [428, 606] on div at bounding box center [508, 610] width 622 height 41
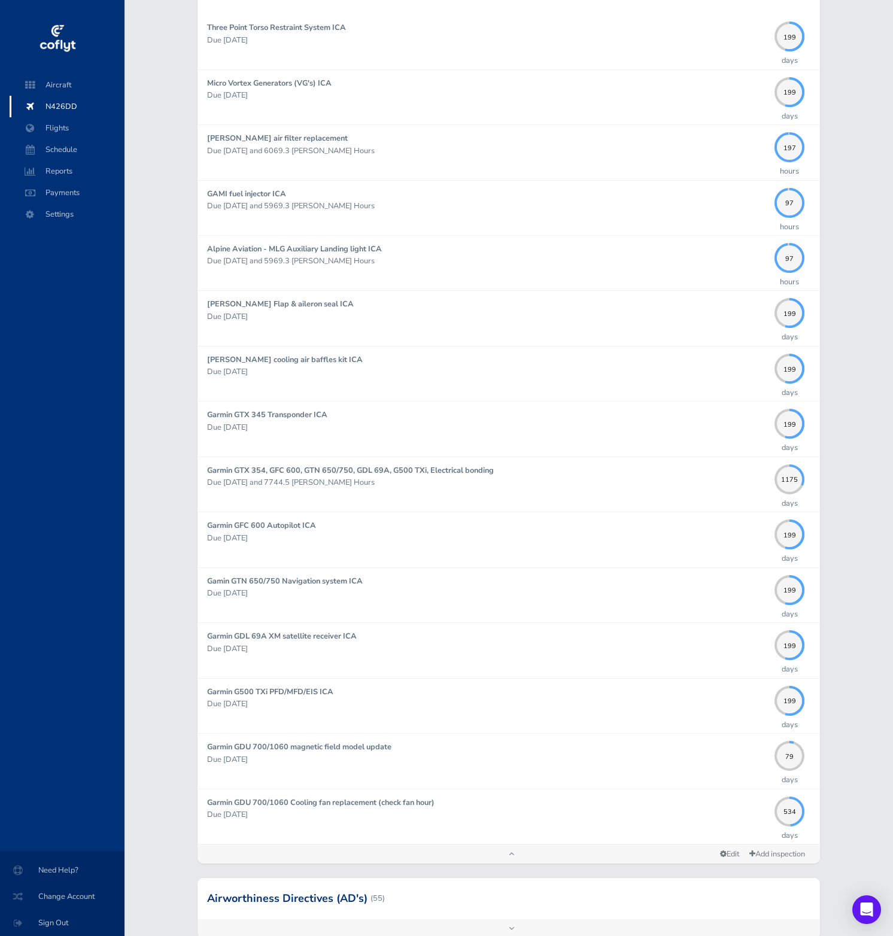
scroll to position [693, 0]
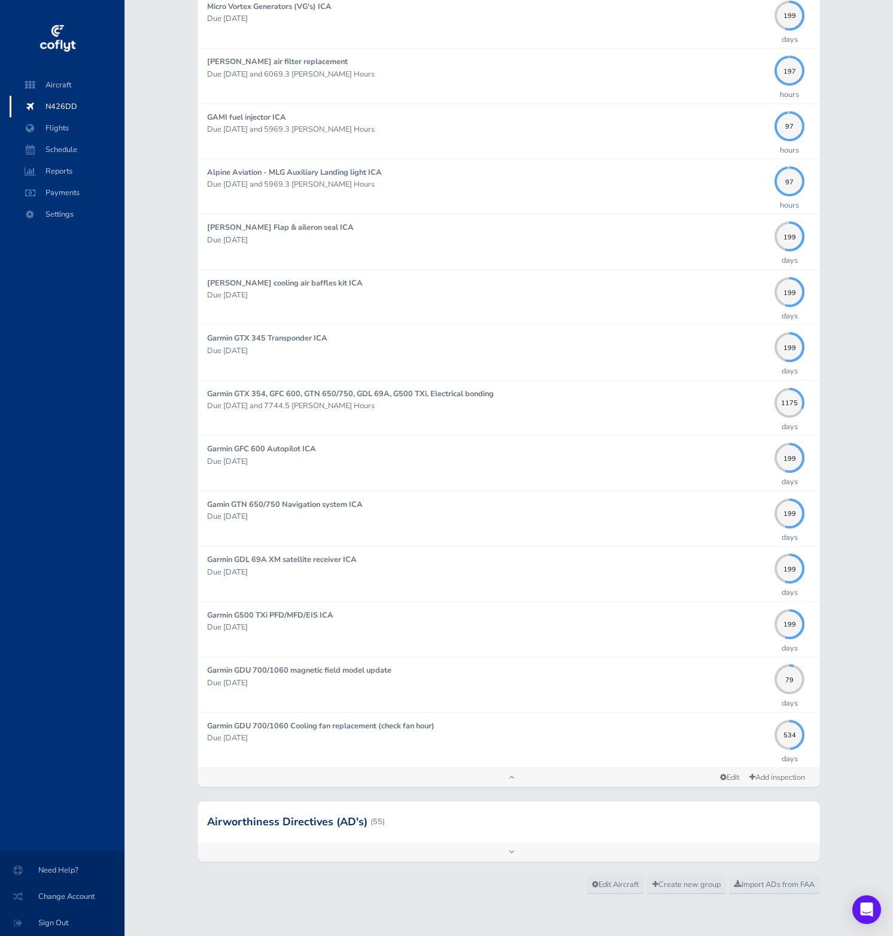
click at [345, 821] on div at bounding box center [508, 821] width 622 height 41
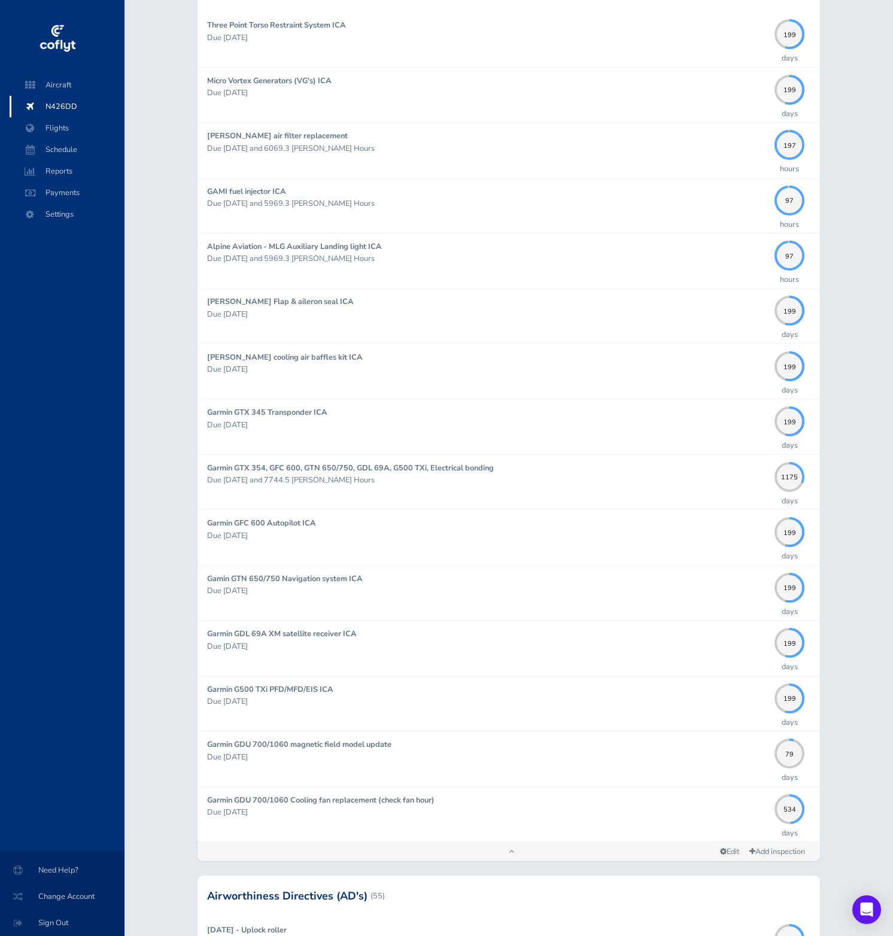
scroll to position [0, 0]
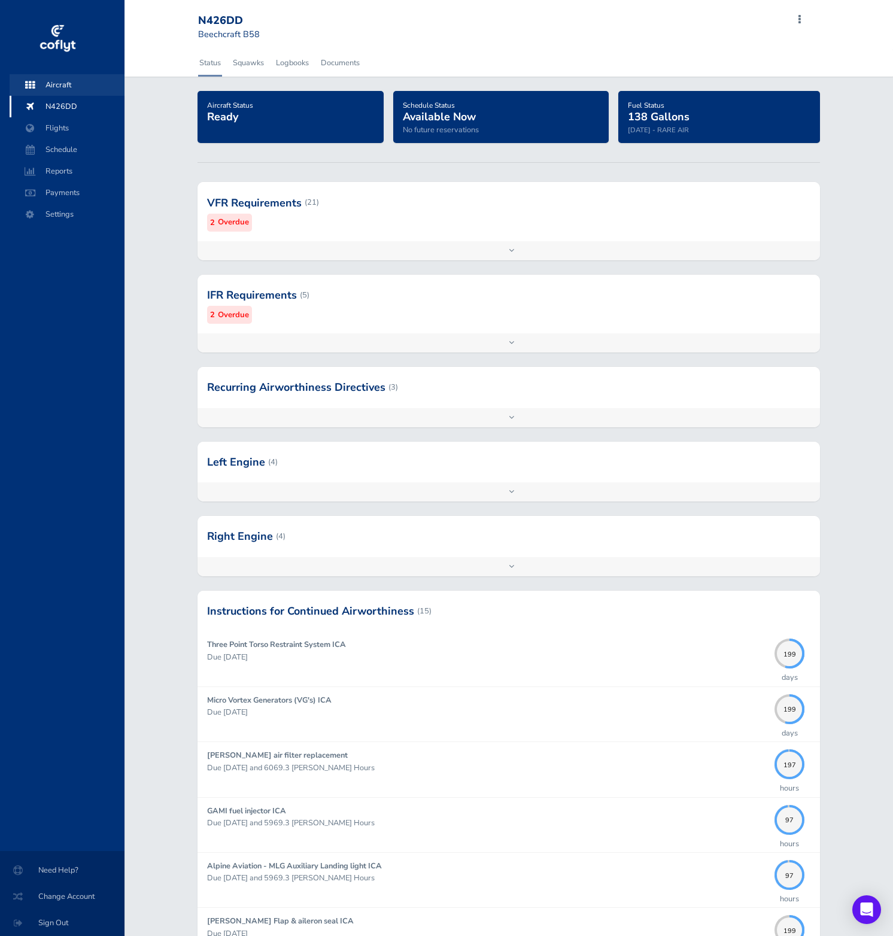
click at [54, 83] on span "Aircraft" at bounding box center [67, 85] width 91 height 22
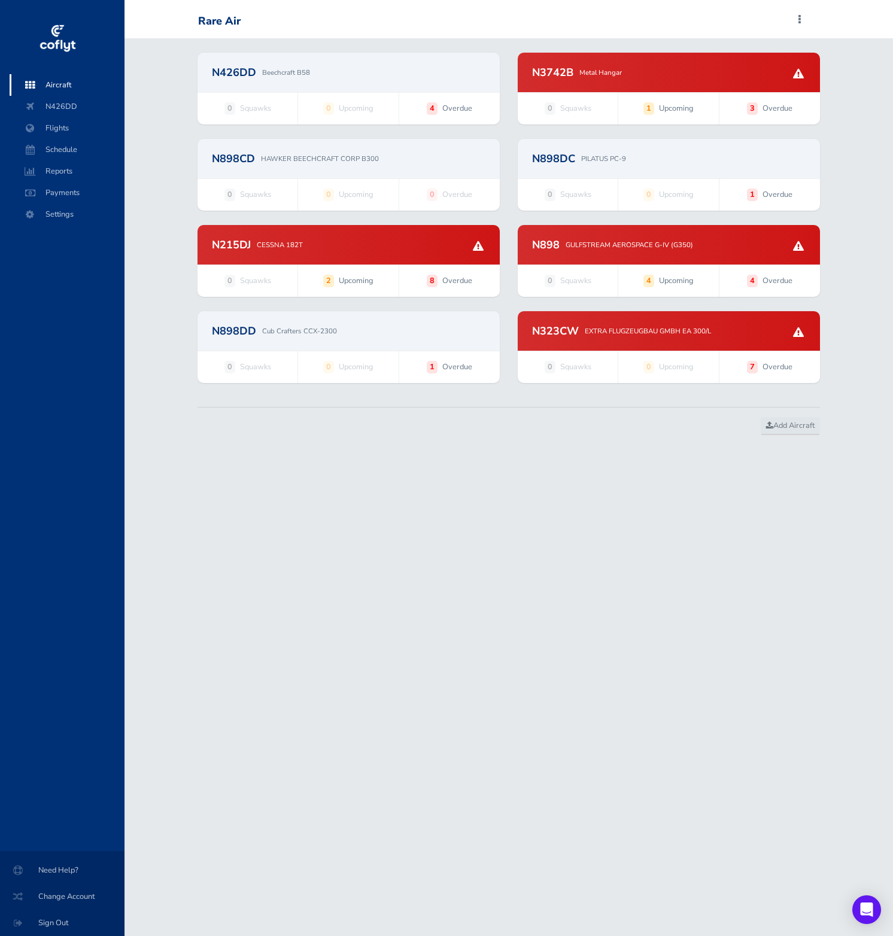
click at [656, 79] on div "N3742B Metal Hangar" at bounding box center [669, 72] width 302 height 39
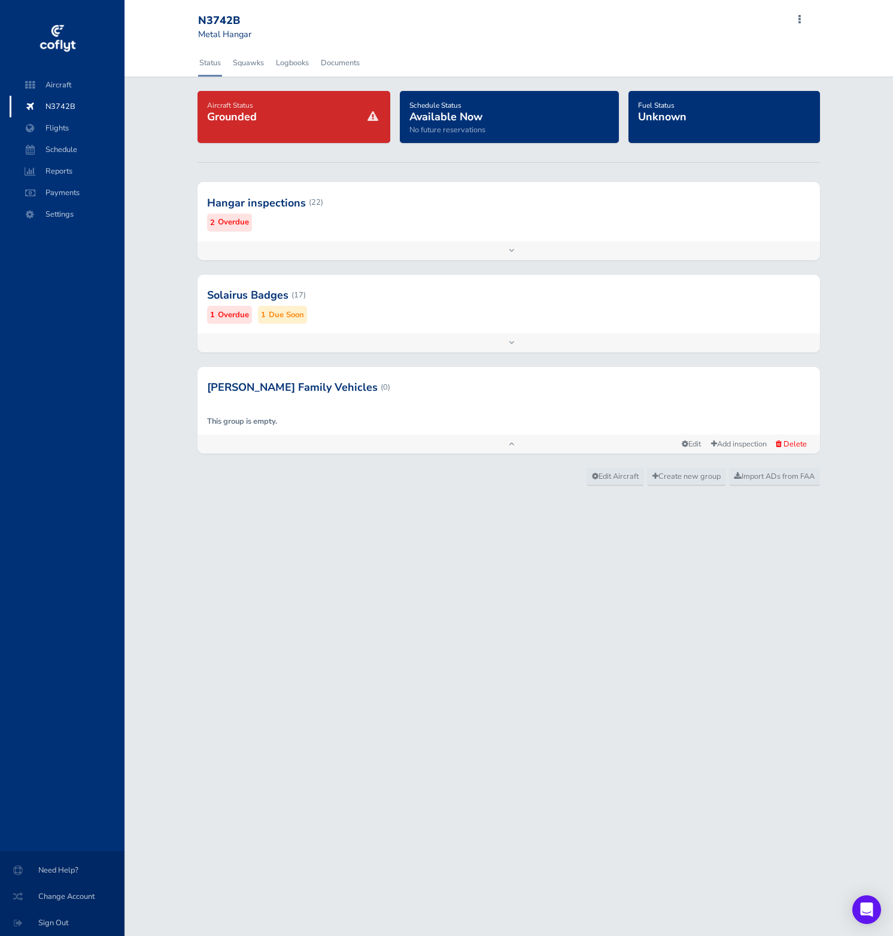
click at [337, 233] on div "Hangar inspections (22) 2 Overdue" at bounding box center [508, 211] width 622 height 59
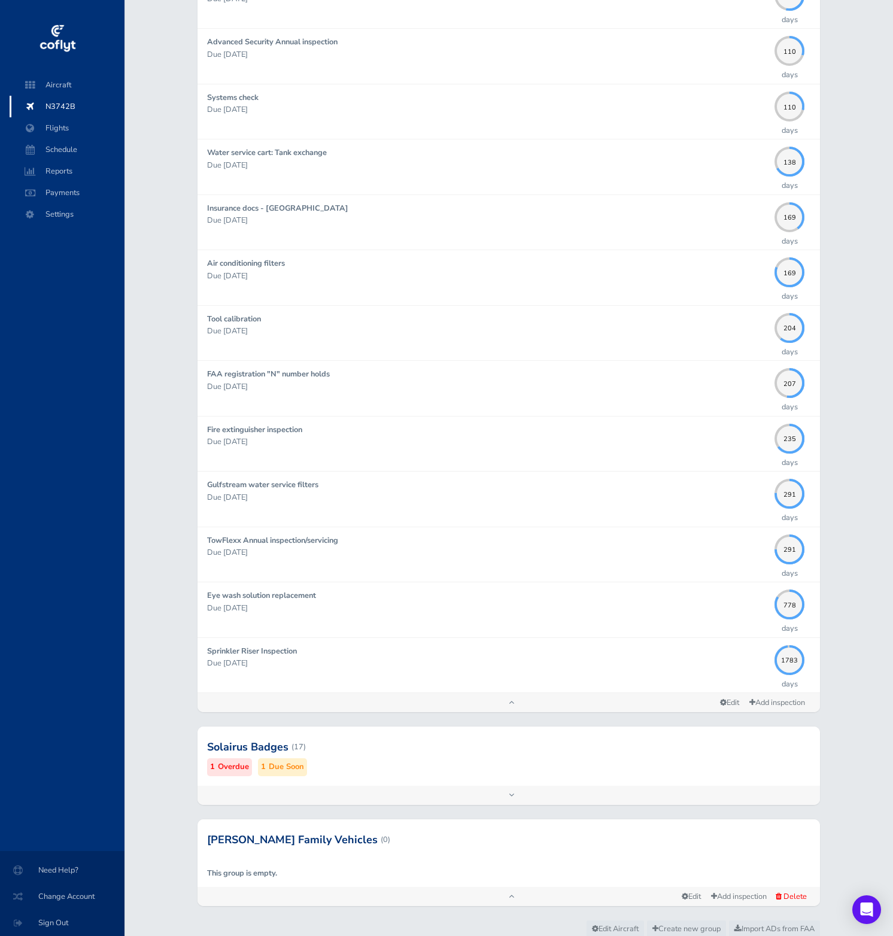
scroll to position [773, 0]
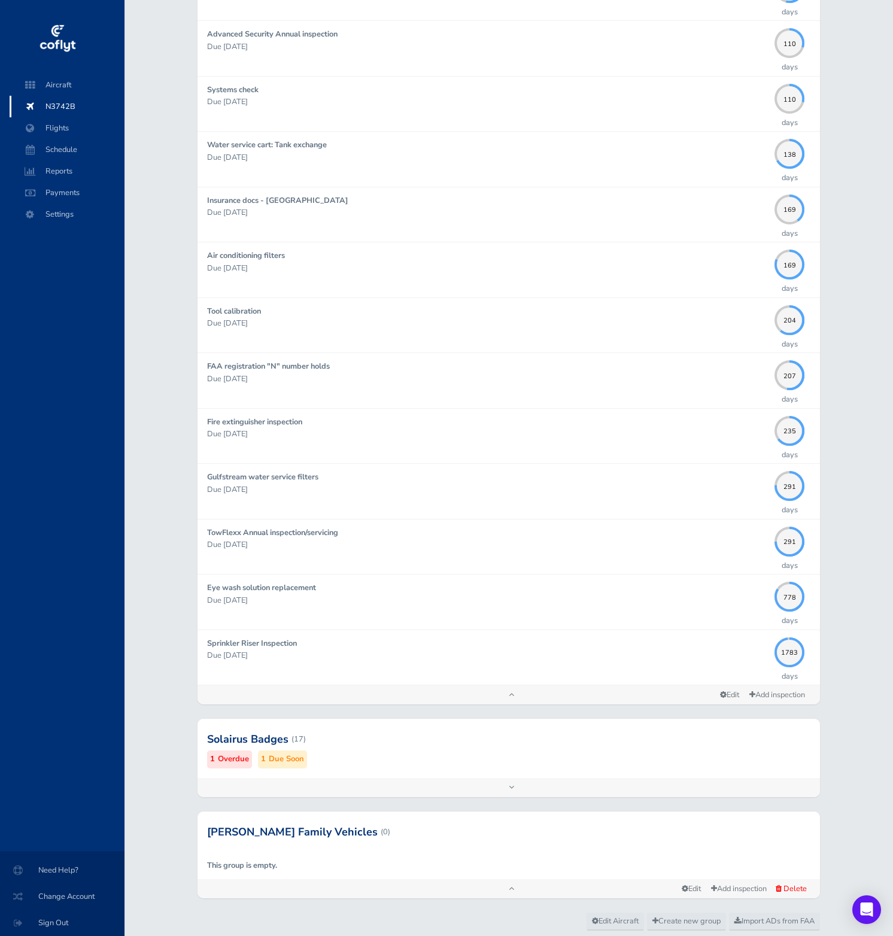
click at [646, 743] on div at bounding box center [508, 739] width 622 height 59
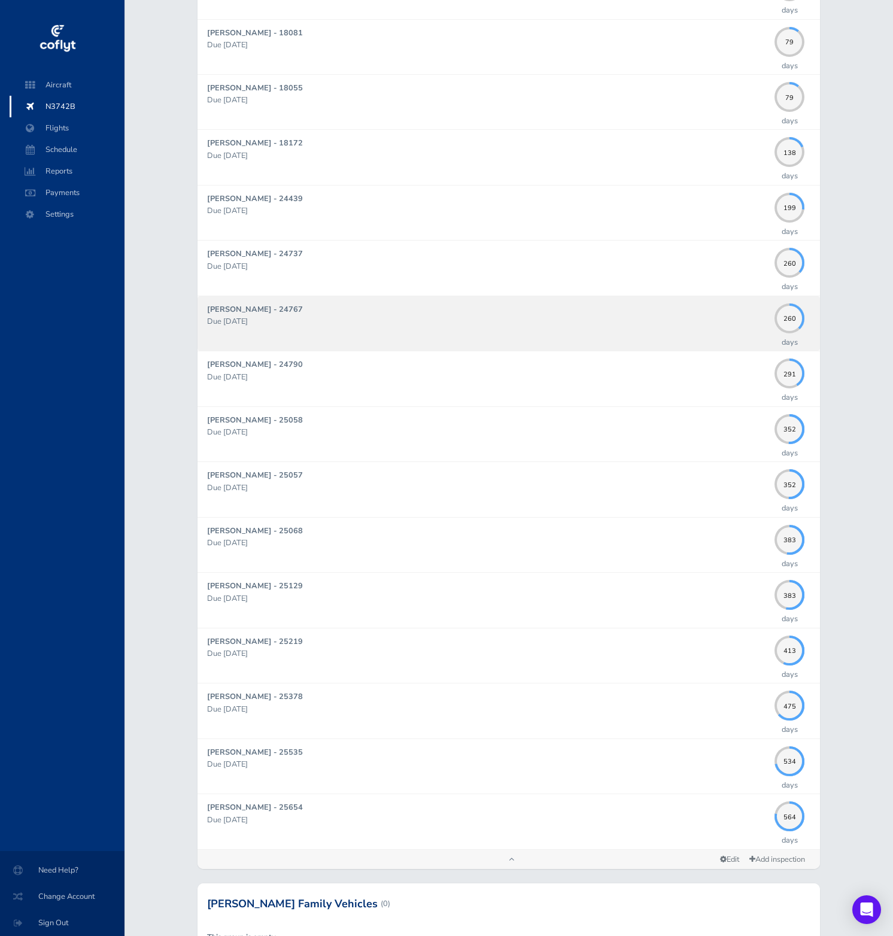
scroll to position [1749, 0]
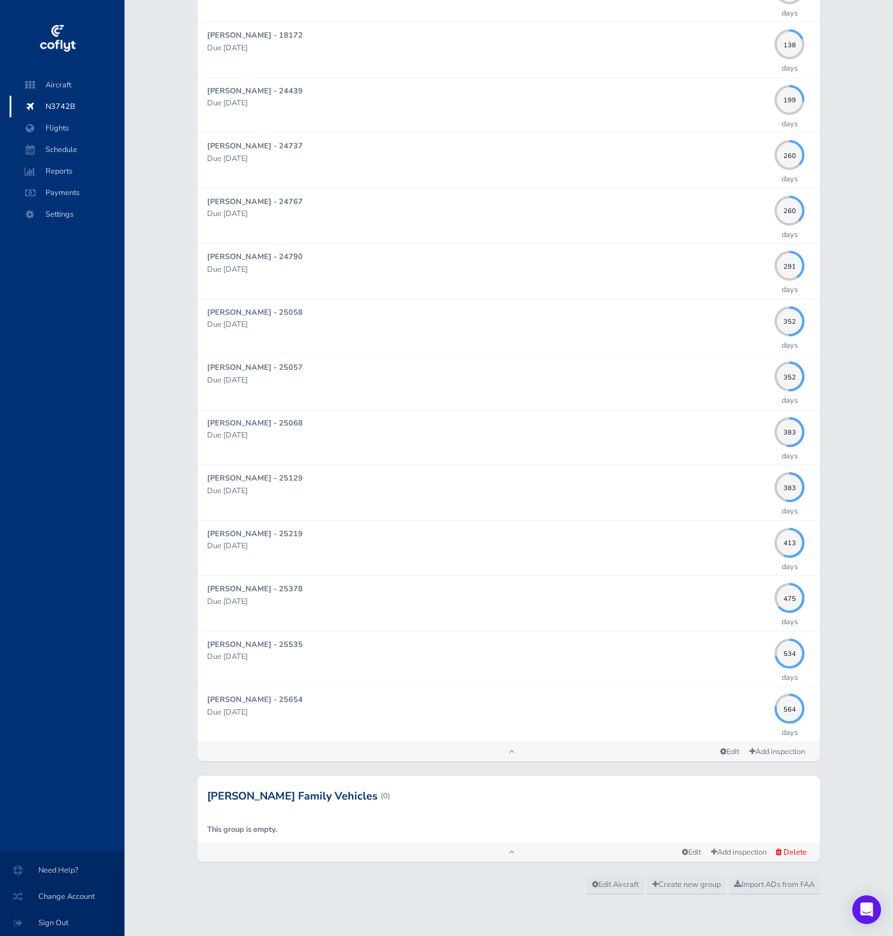
click at [650, 782] on div at bounding box center [508, 795] width 622 height 41
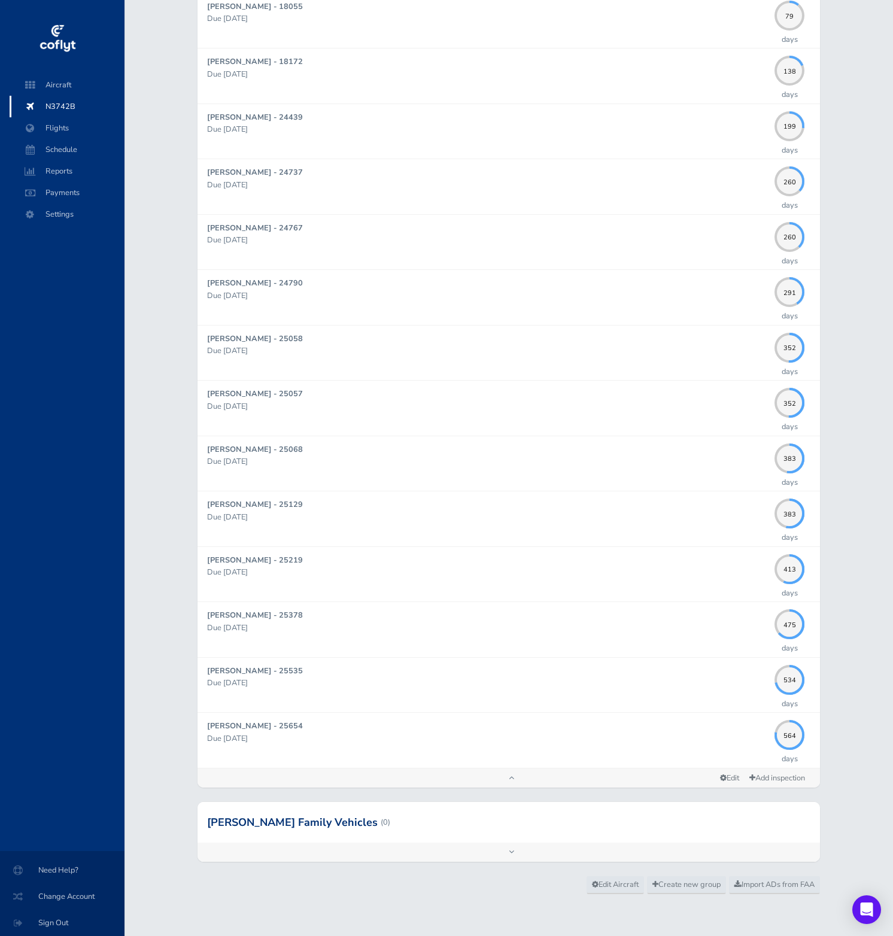
click at [640, 808] on div at bounding box center [508, 822] width 622 height 41
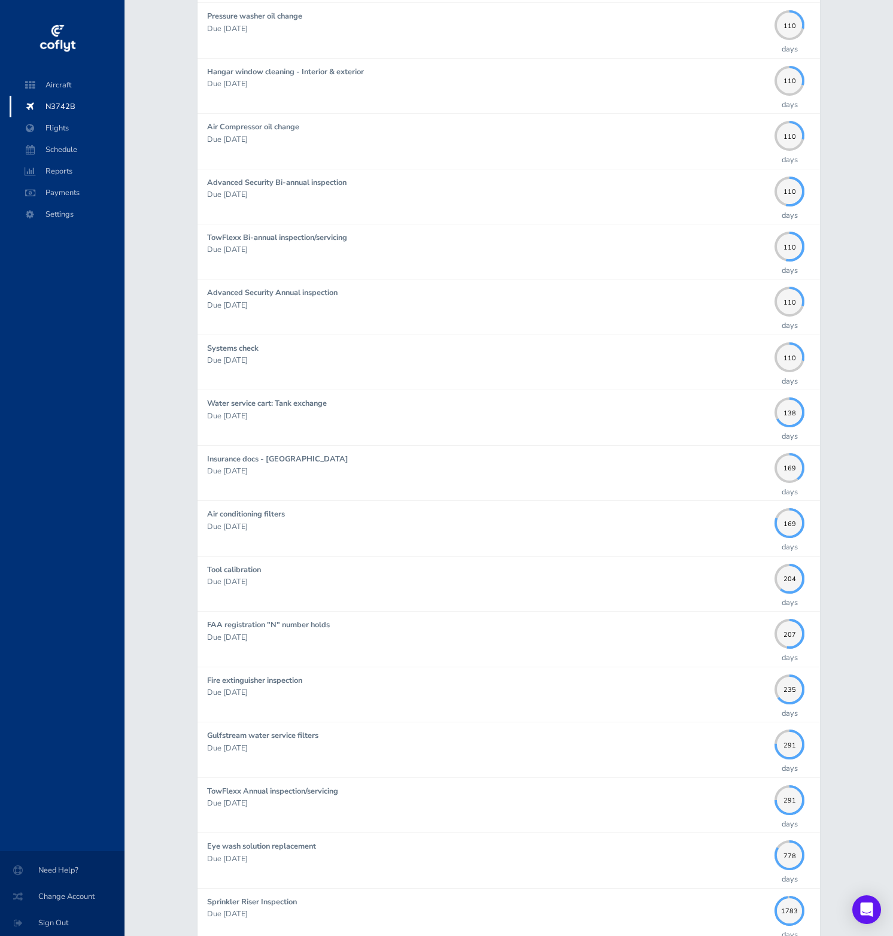
scroll to position [1004, 0]
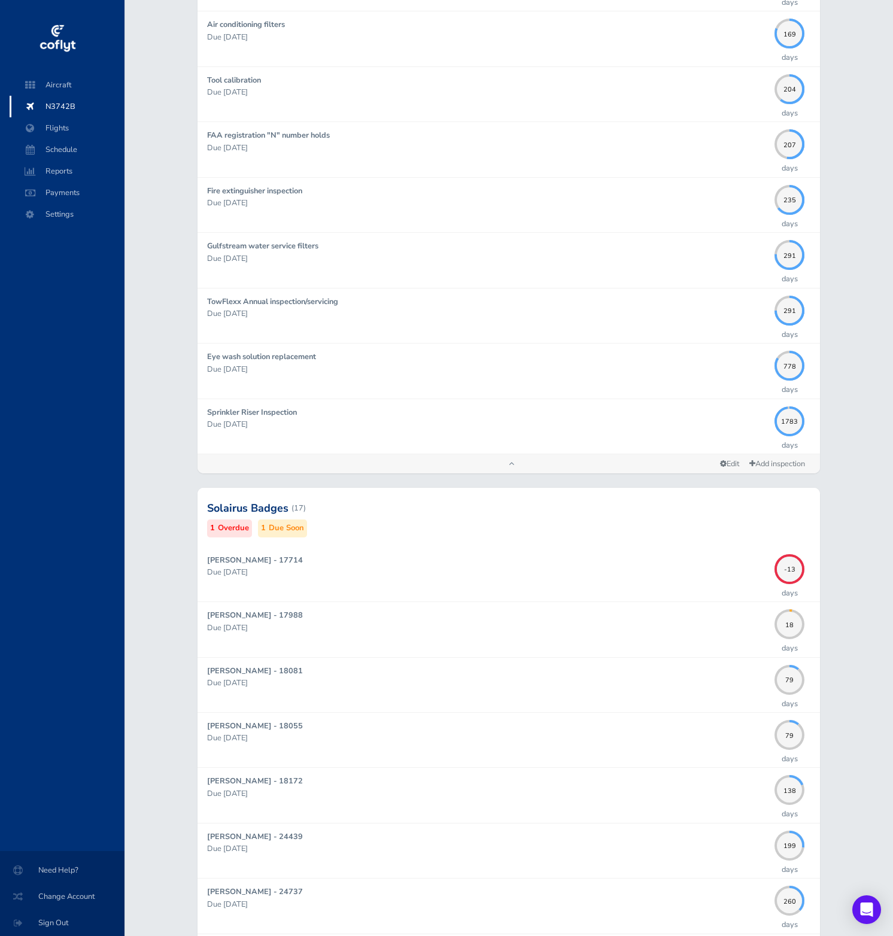
click at [688, 514] on div at bounding box center [508, 508] width 622 height 59
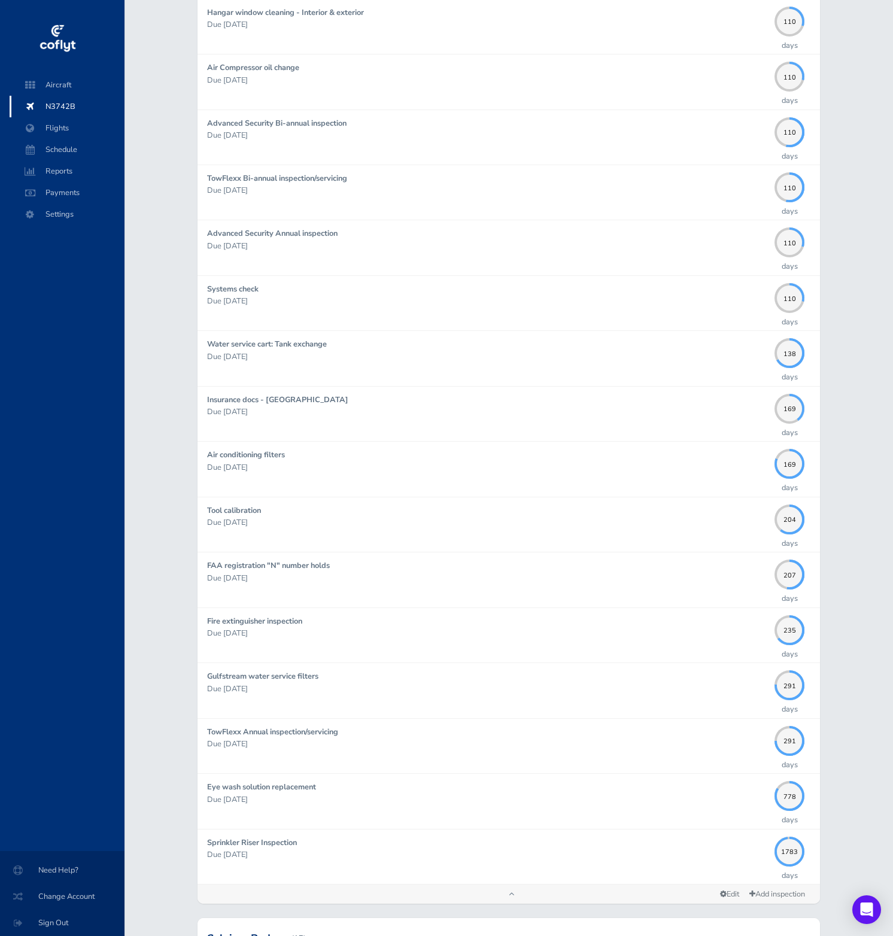
scroll to position [0, 0]
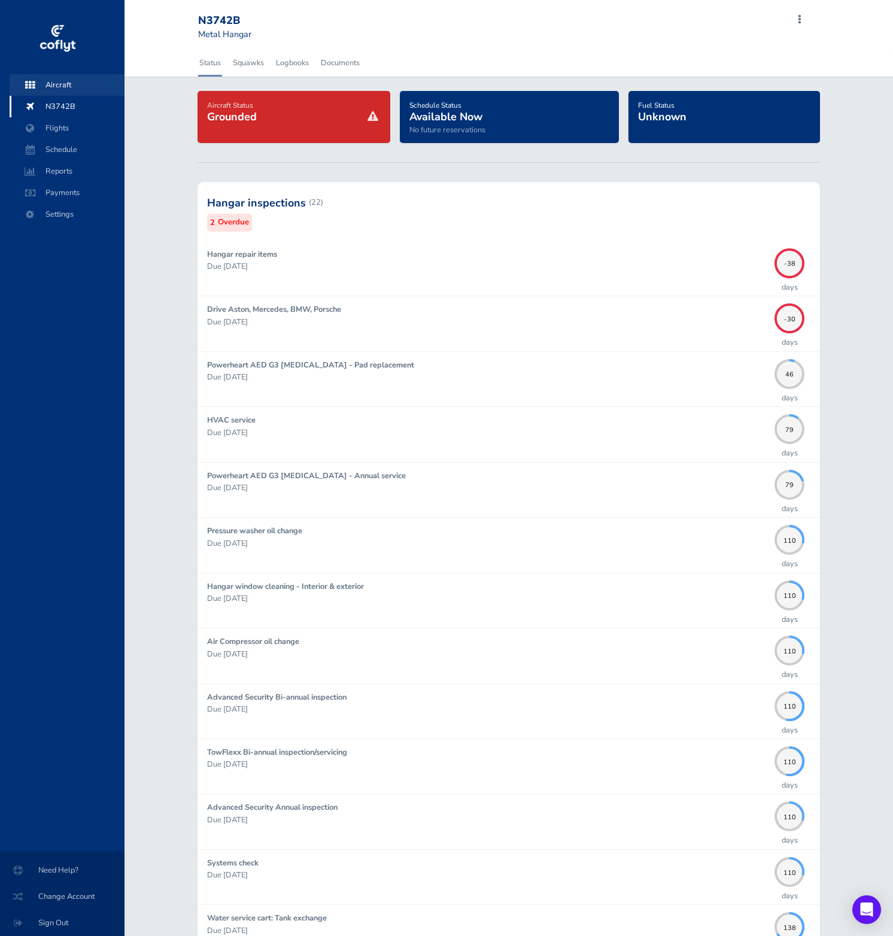
click at [59, 89] on span "Aircraft" at bounding box center [67, 85] width 91 height 22
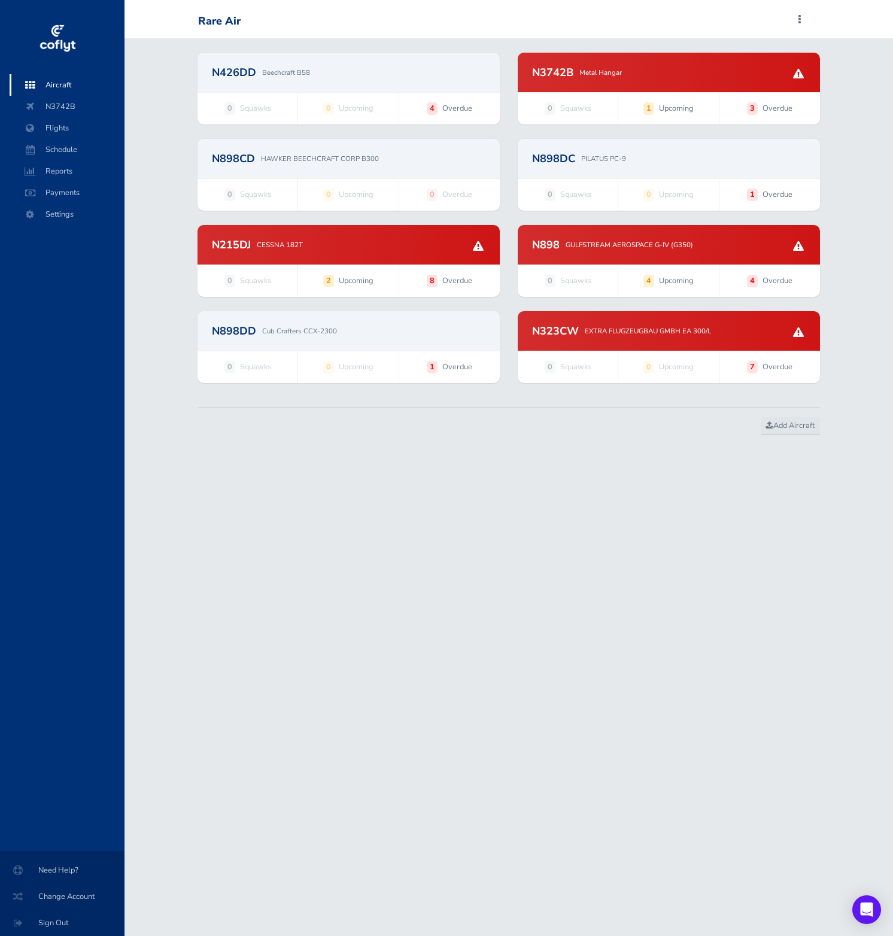
click at [379, 170] on div "N898CD HAWKER BEECHCRAFT CORP B300" at bounding box center [348, 158] width 302 height 39
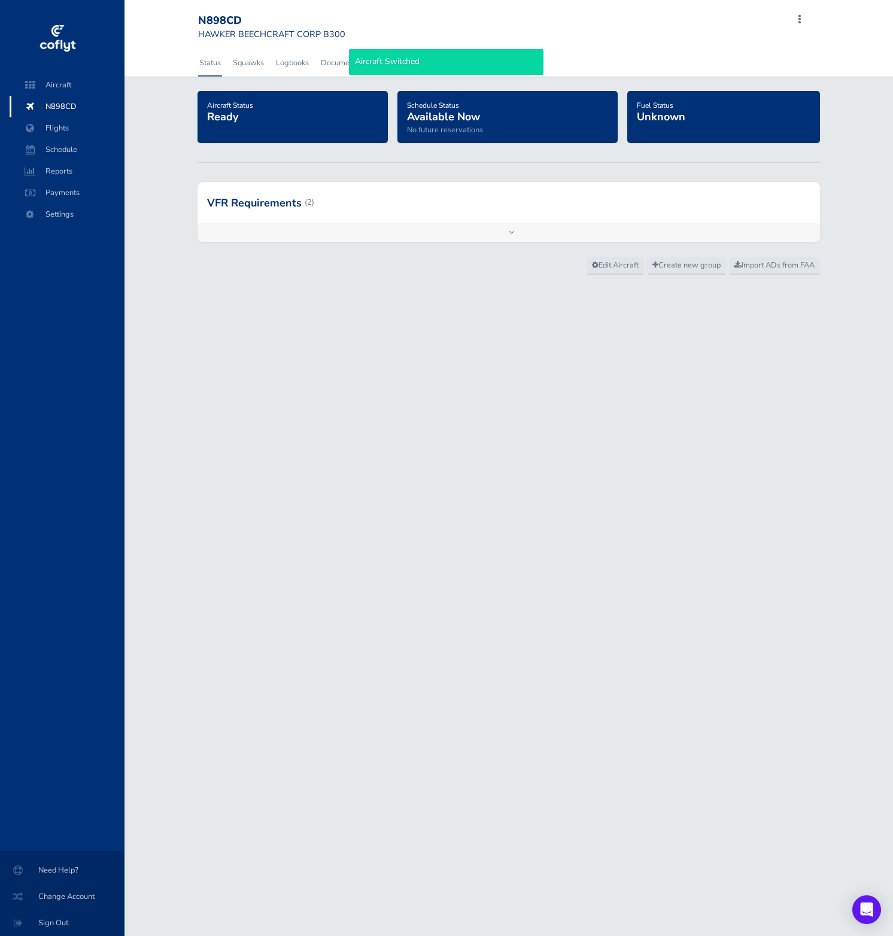
click at [387, 211] on div at bounding box center [508, 202] width 622 height 41
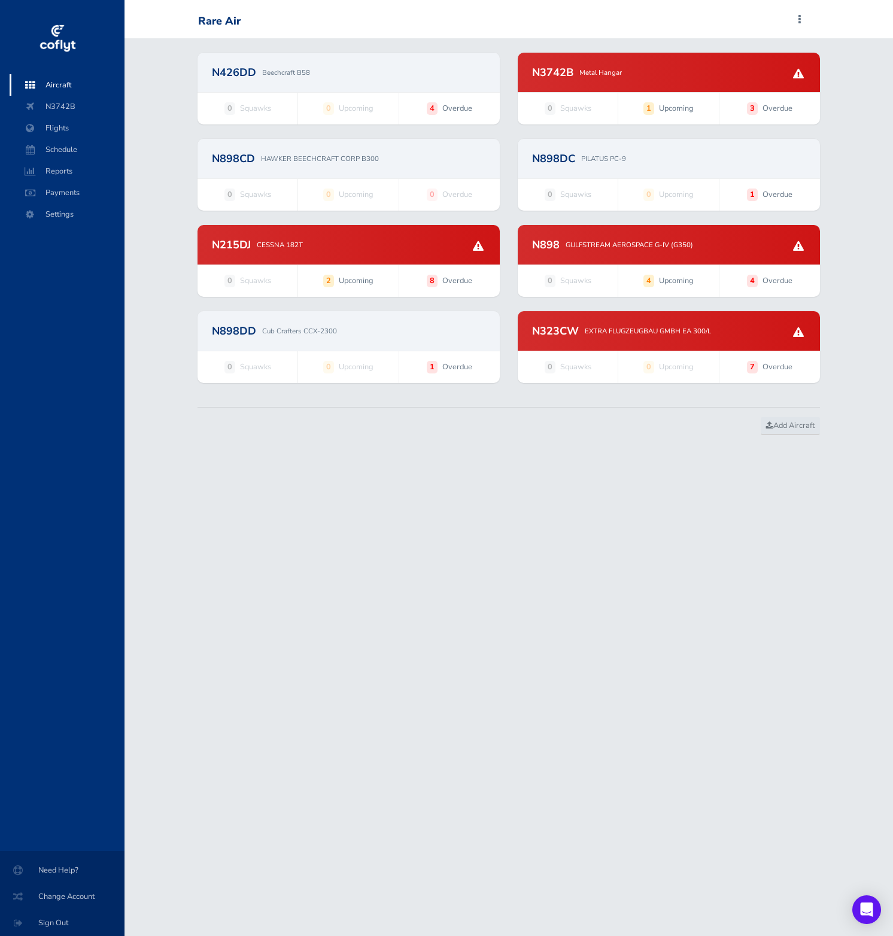
click at [659, 166] on div "N898DC PILATUS PC-9" at bounding box center [669, 158] width 302 height 39
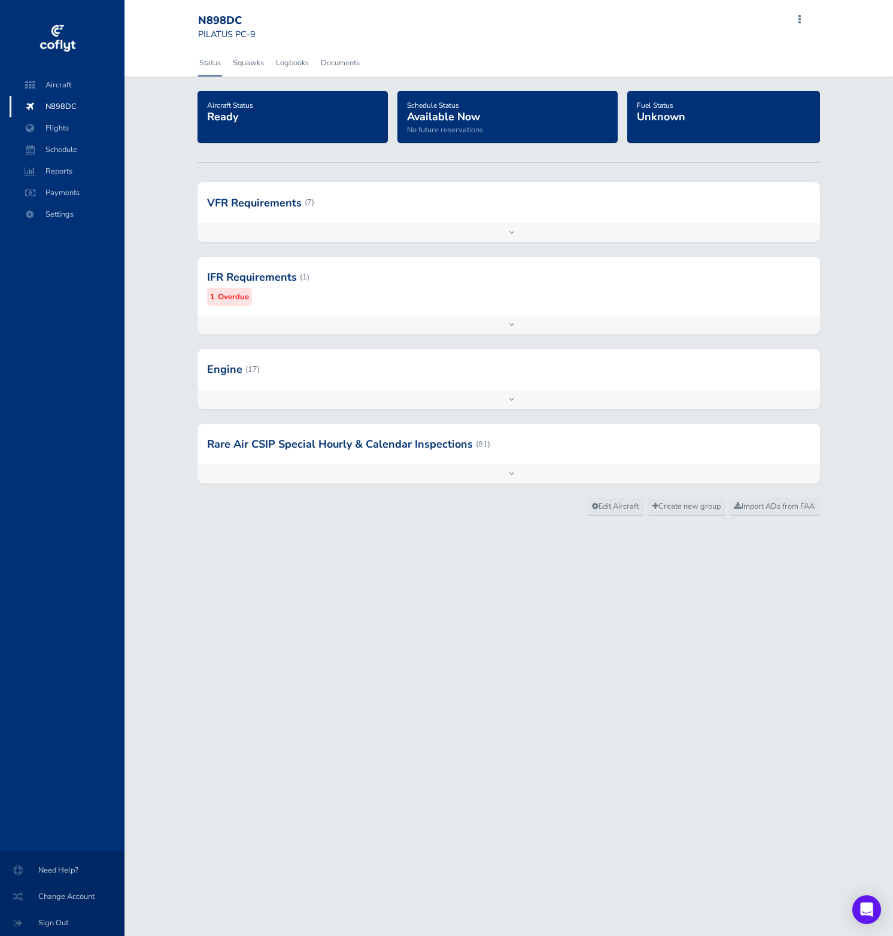
click at [537, 209] on div at bounding box center [508, 202] width 622 height 41
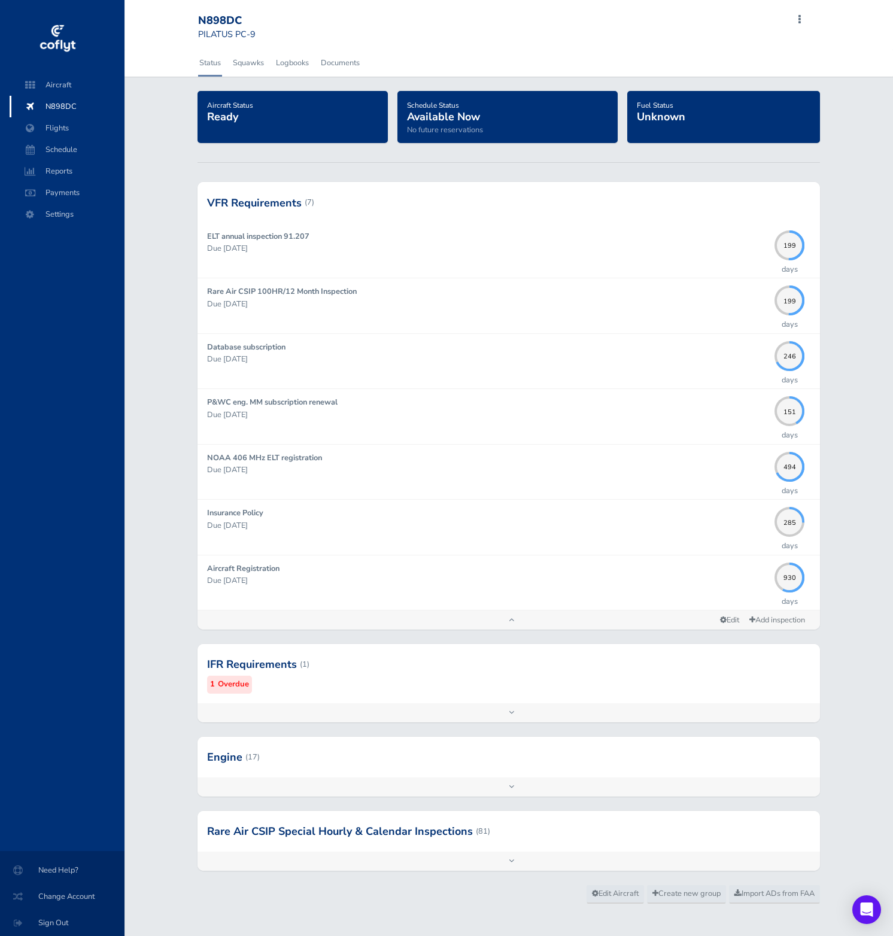
click at [456, 678] on div at bounding box center [508, 664] width 622 height 59
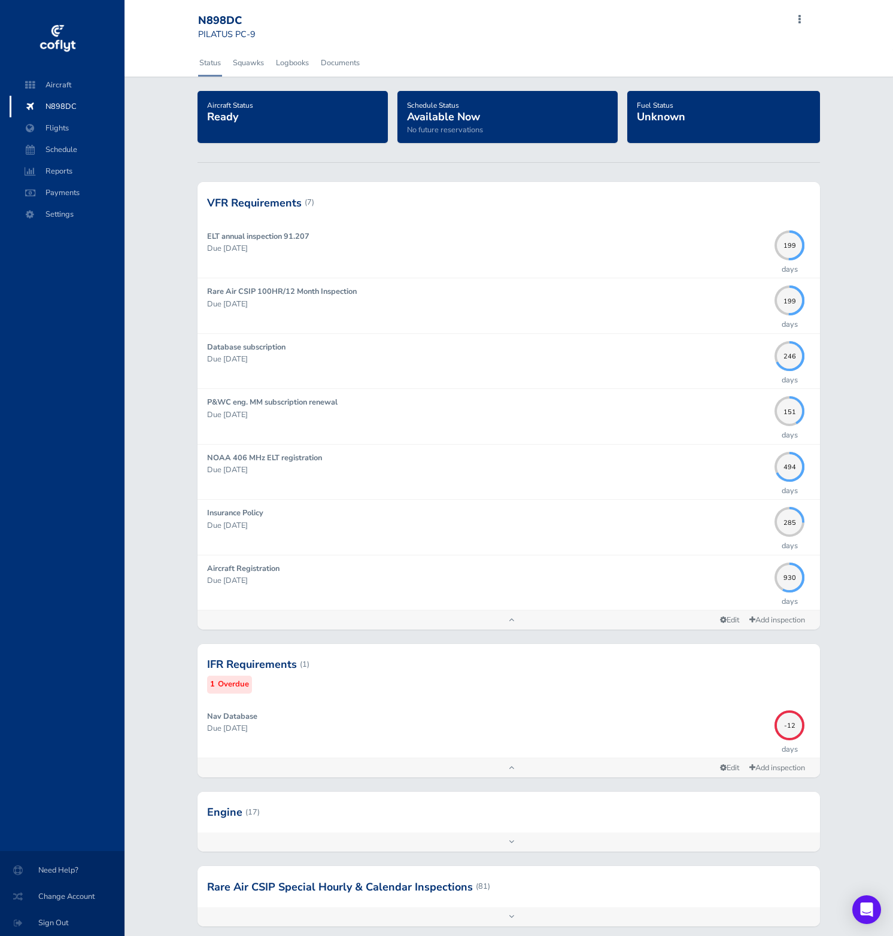
click at [456, 678] on div at bounding box center [508, 664] width 622 height 59
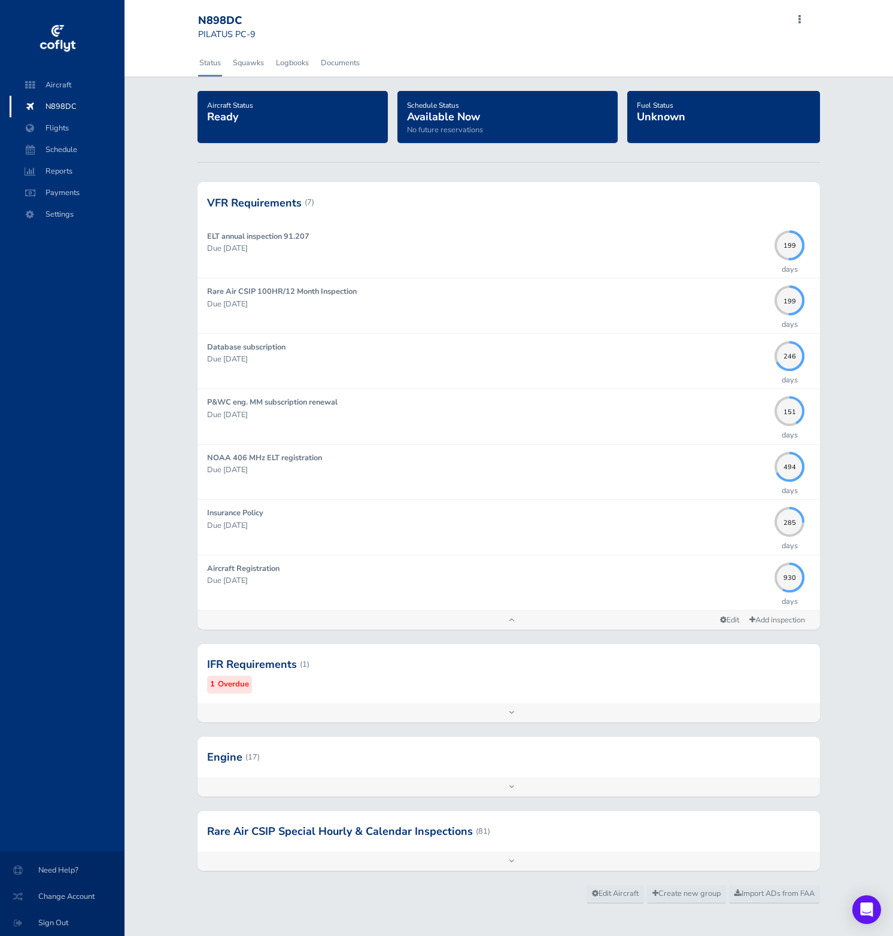
click at [456, 678] on div at bounding box center [508, 664] width 622 height 59
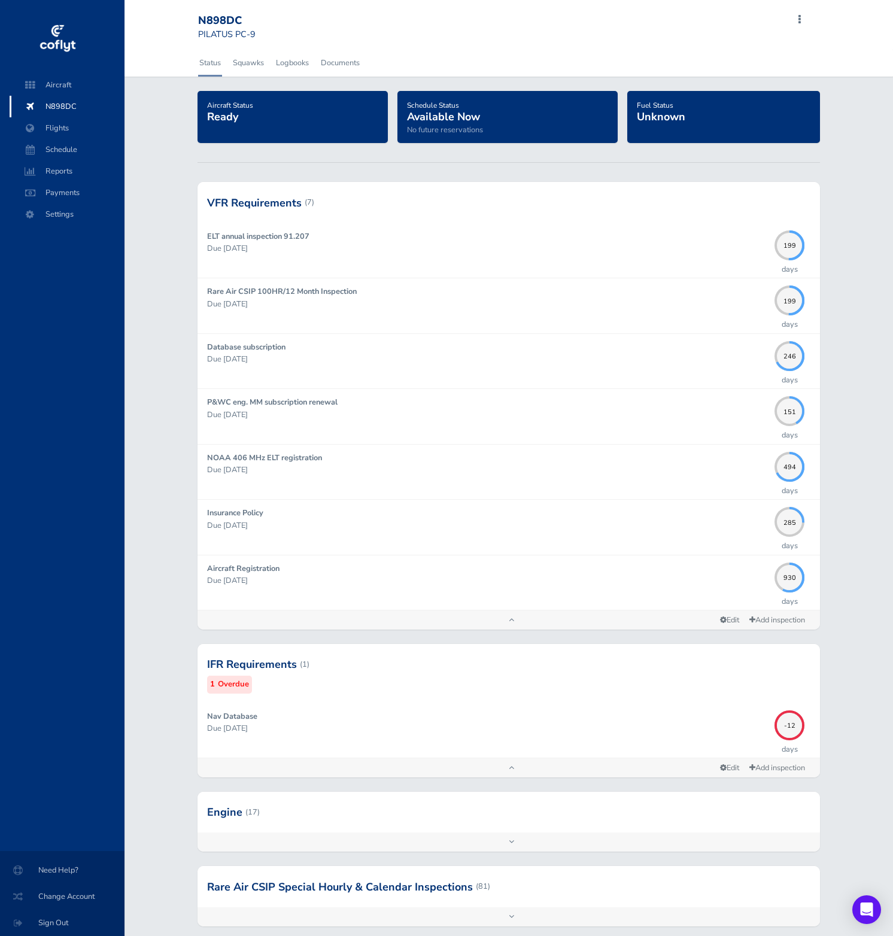
scroll to position [65, 0]
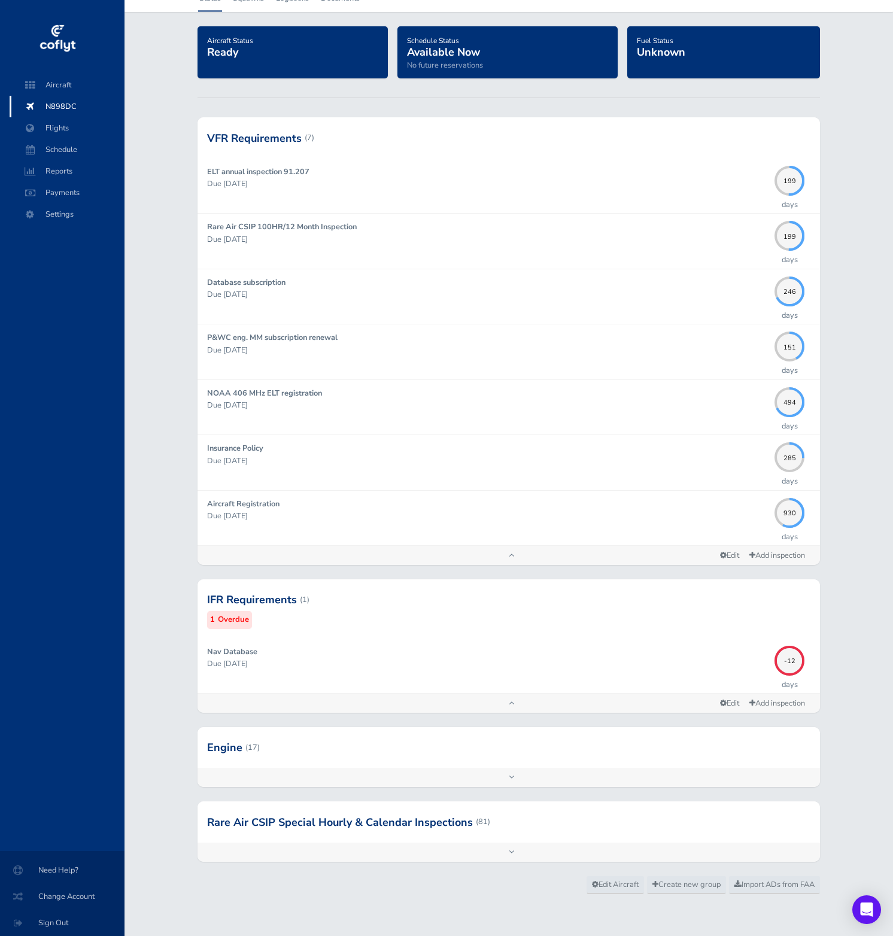
click at [655, 757] on div at bounding box center [508, 747] width 622 height 41
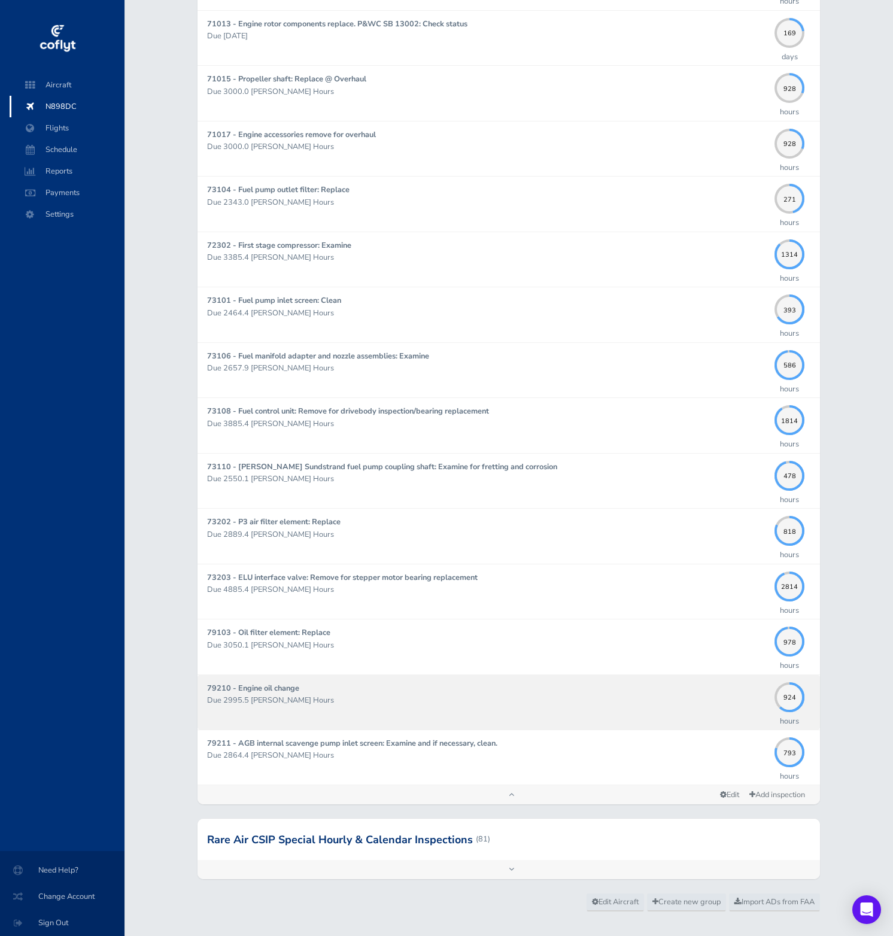
scroll to position [1005, 0]
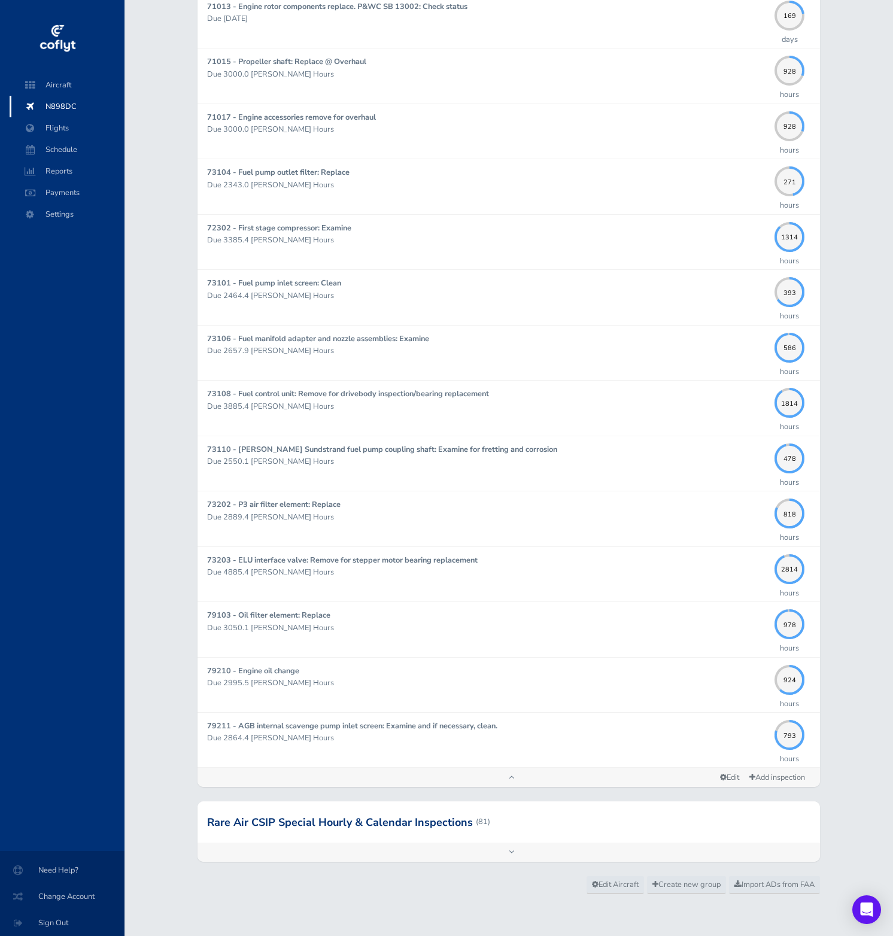
click at [710, 823] on div at bounding box center [508, 821] width 622 height 41
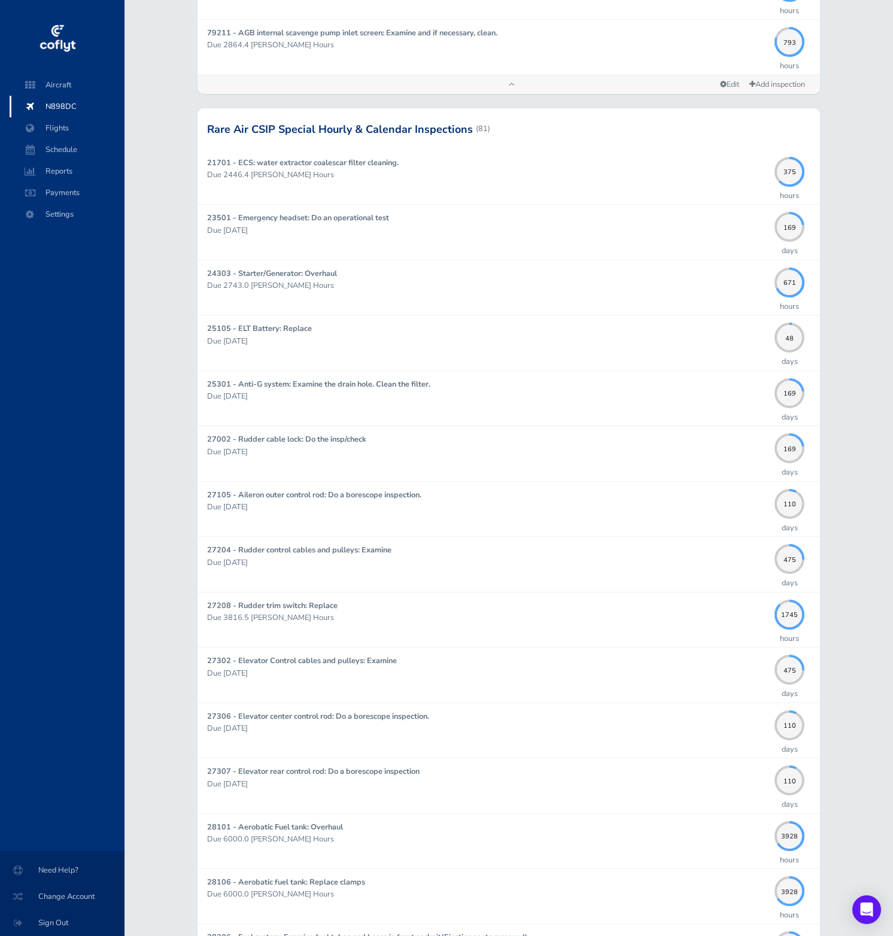
scroll to position [1705, 0]
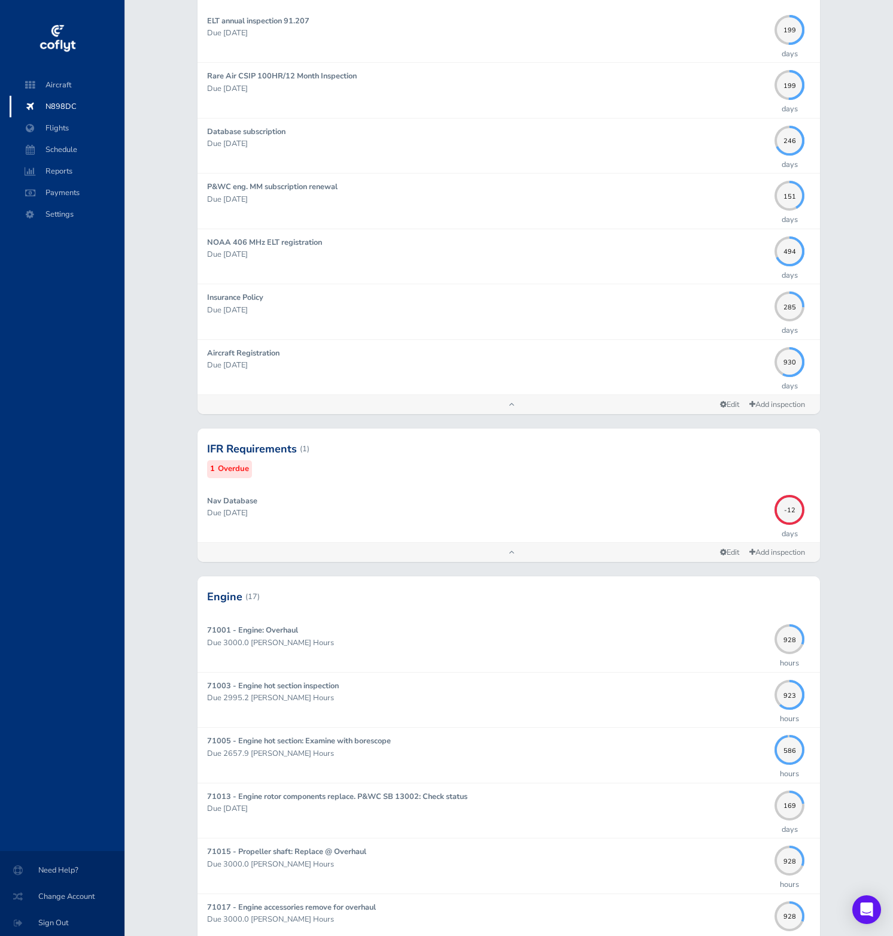
scroll to position [0, 0]
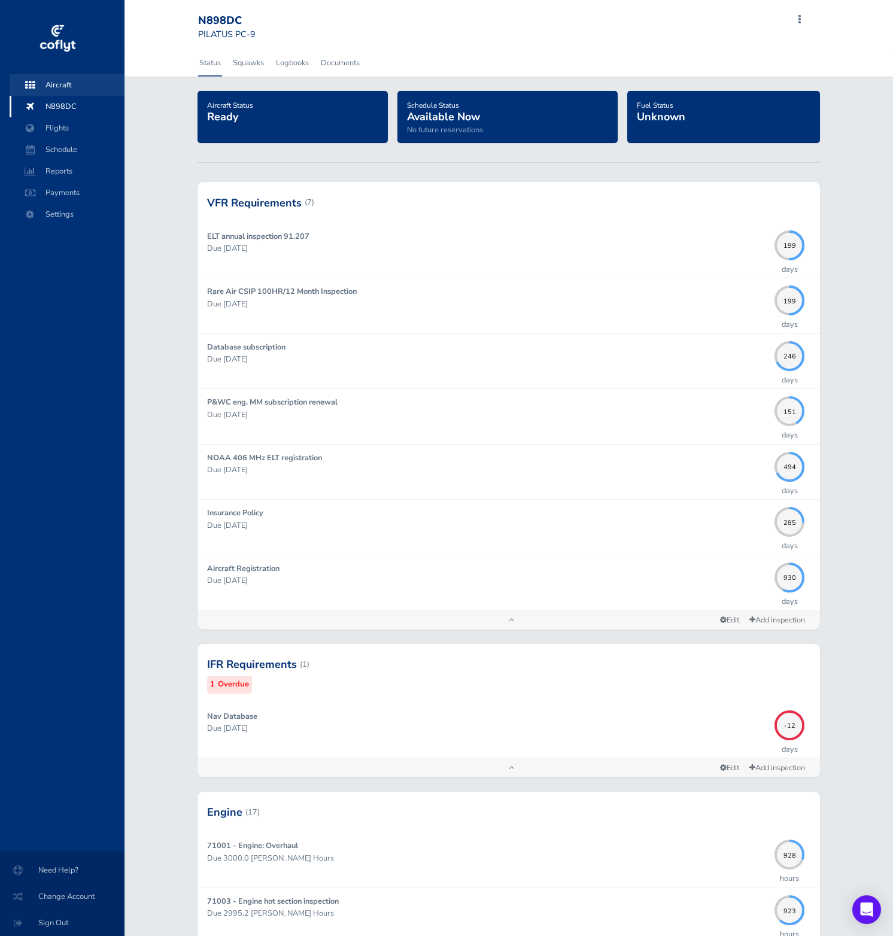
click at [57, 83] on span "Aircraft" at bounding box center [67, 85] width 91 height 22
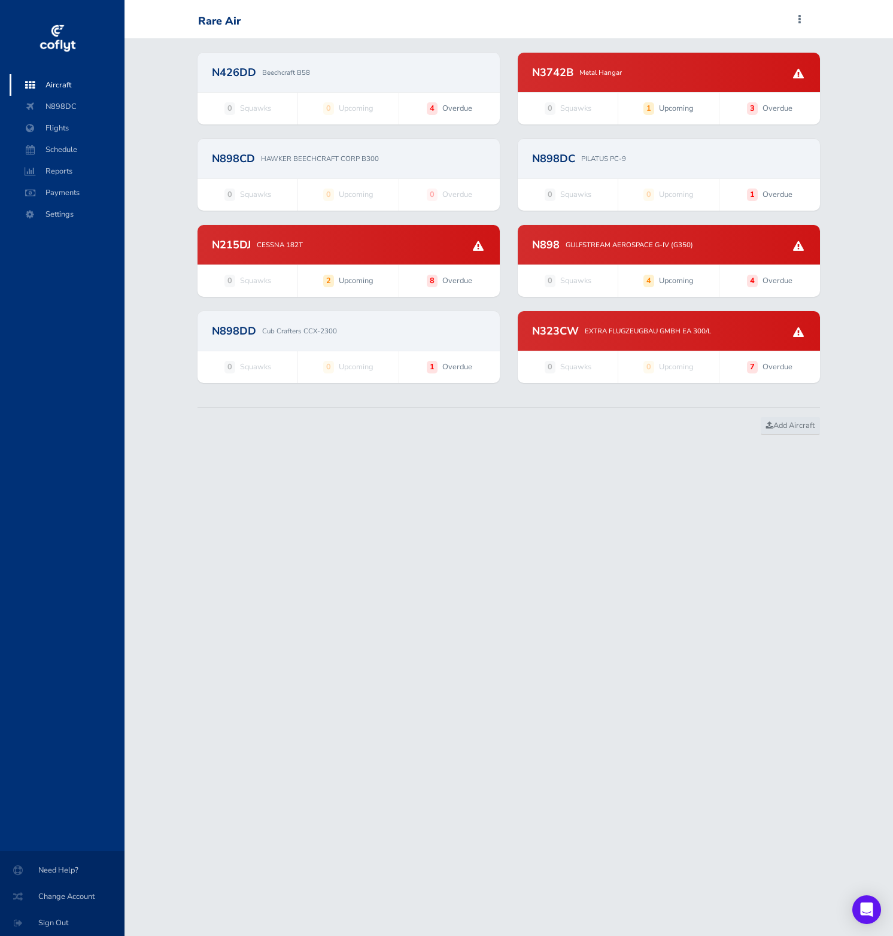
click at [305, 261] on div "N215DJ CESSNA 182T" at bounding box center [348, 244] width 302 height 39
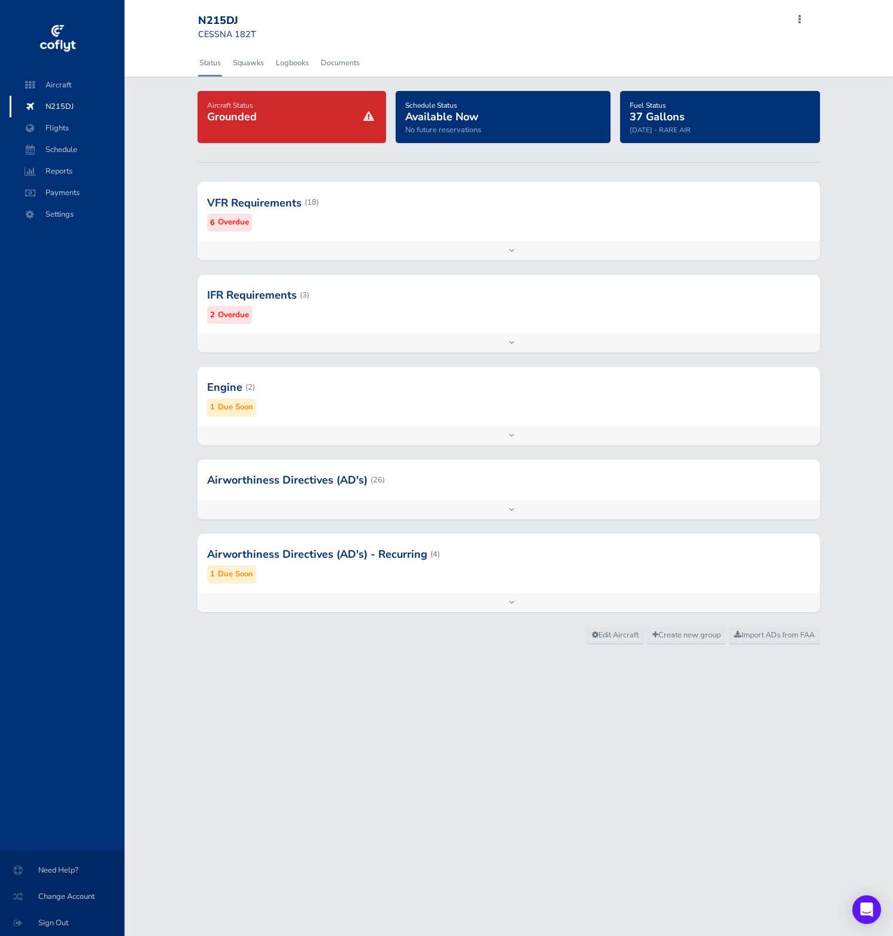
click at [382, 230] on div at bounding box center [508, 202] width 622 height 59
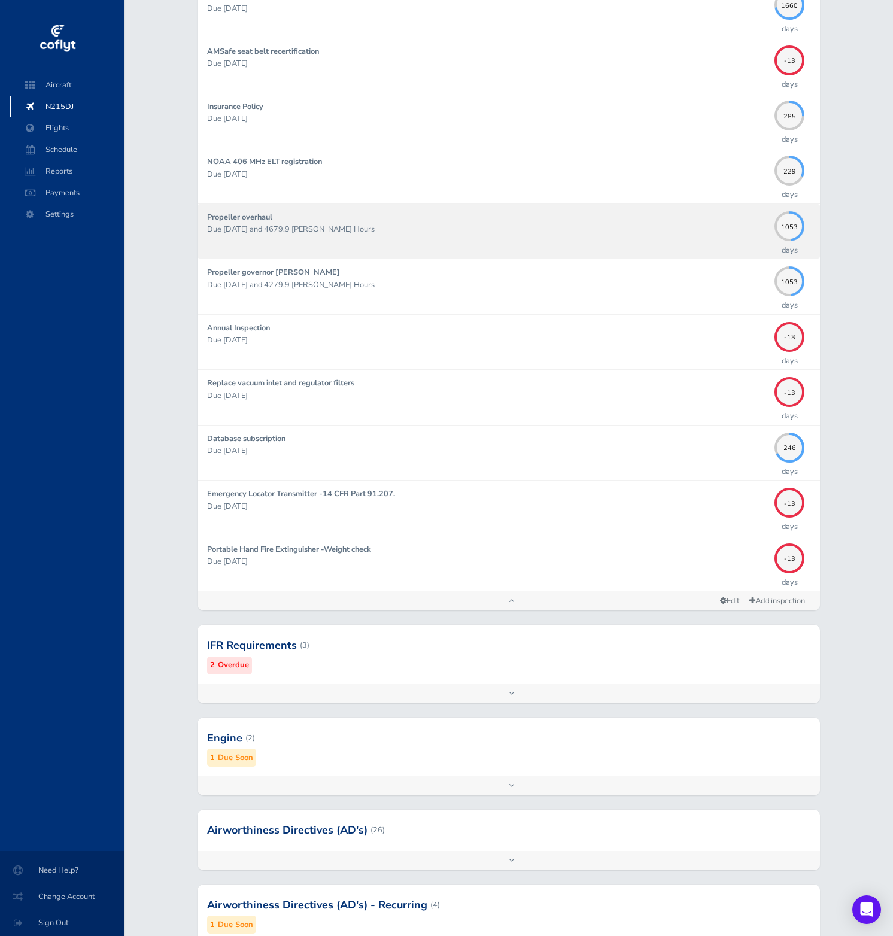
scroll to position [746, 0]
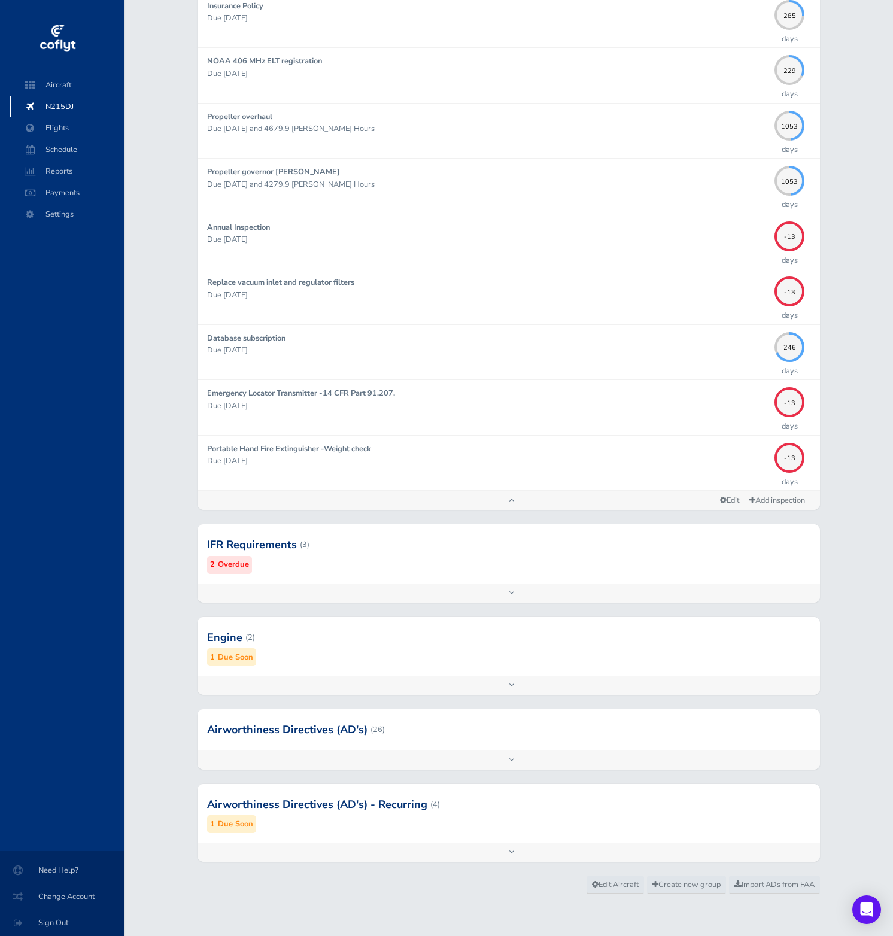
click at [565, 552] on div at bounding box center [508, 544] width 622 height 59
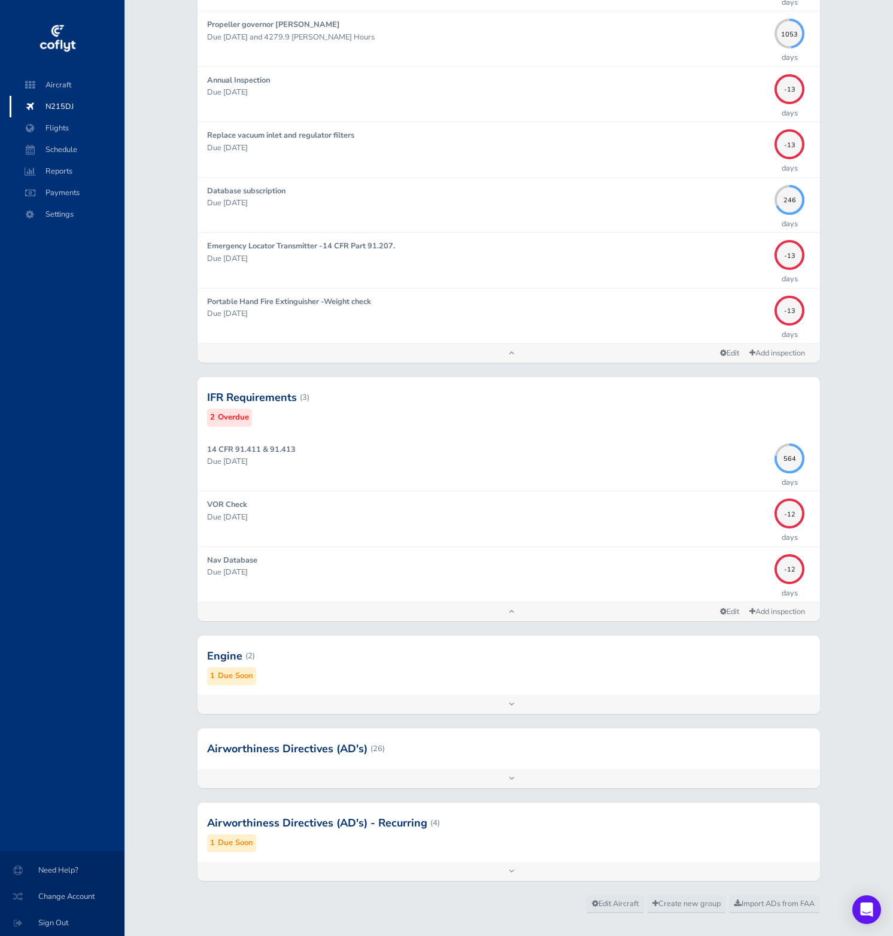
scroll to position [905, 0]
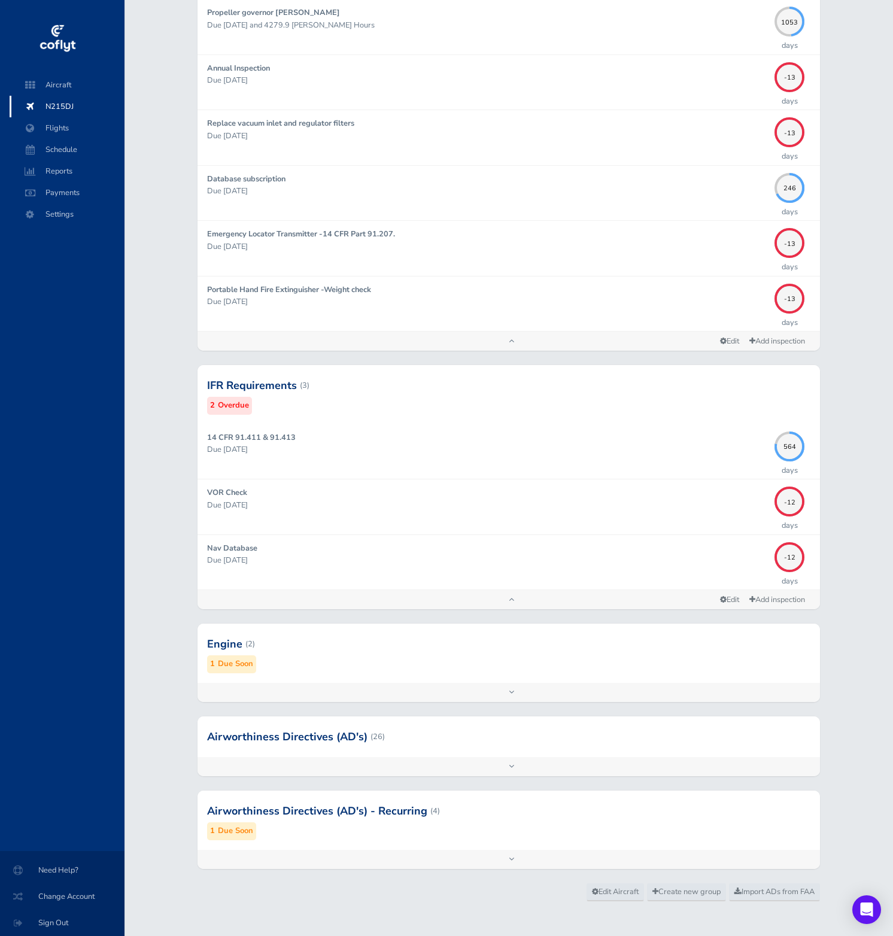
click at [645, 663] on div at bounding box center [508, 643] width 622 height 59
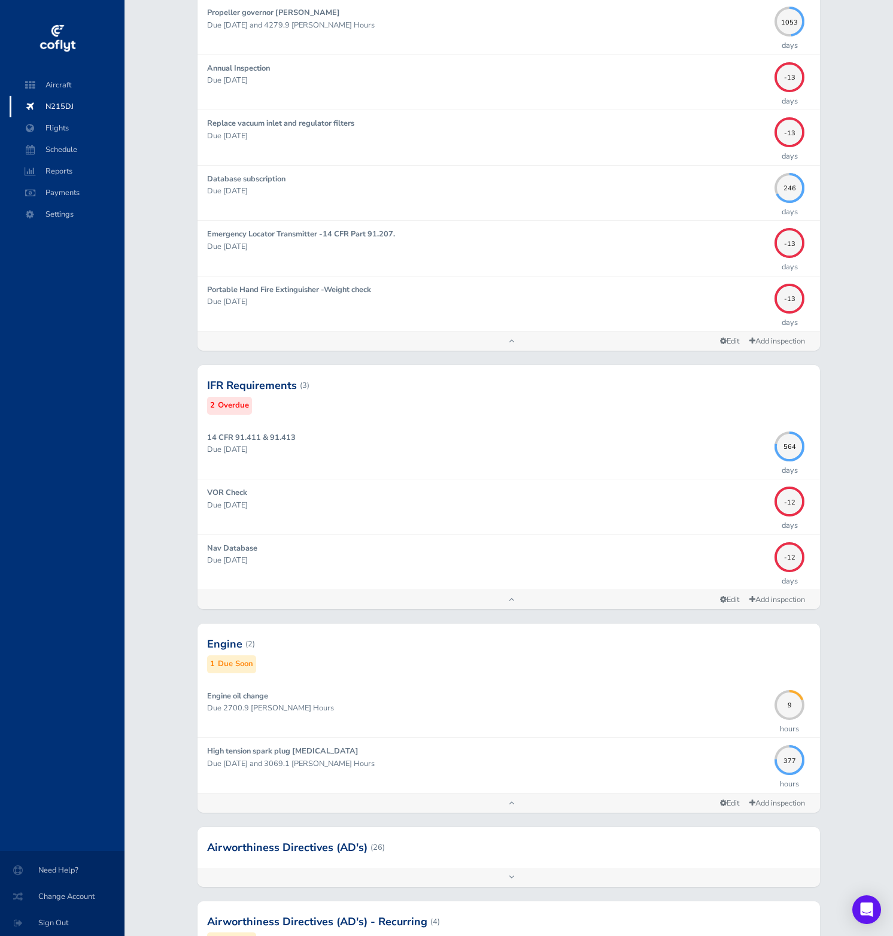
scroll to position [1022, 0]
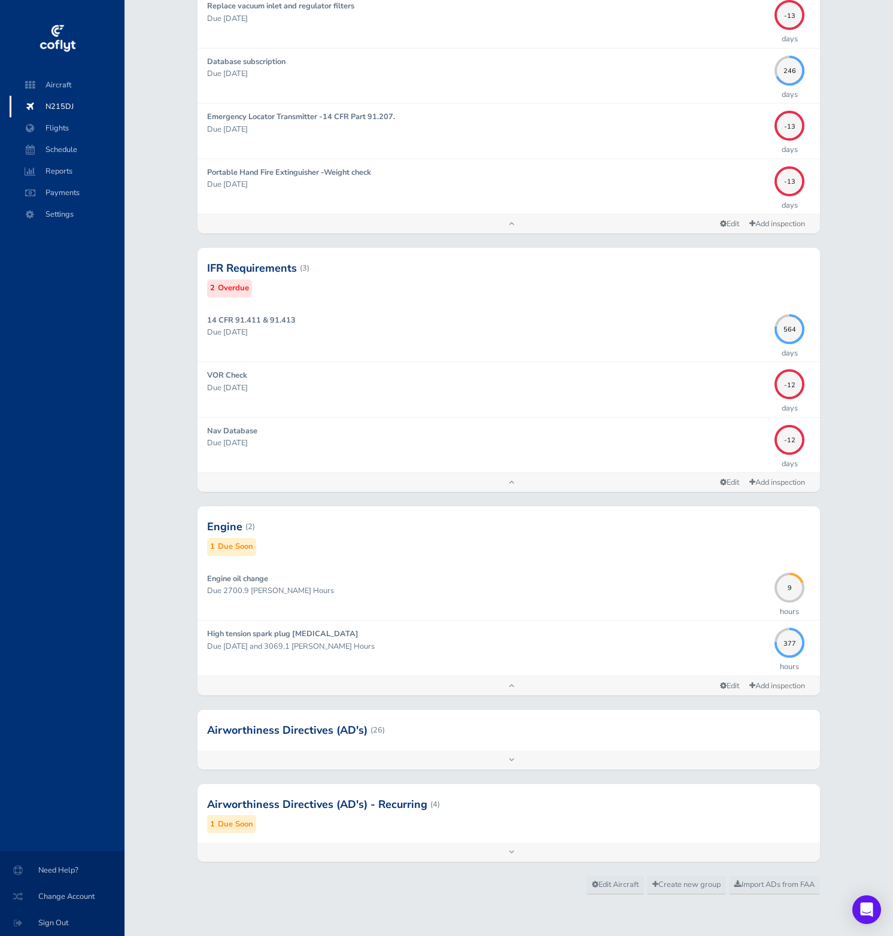
click at [467, 742] on div at bounding box center [508, 730] width 622 height 41
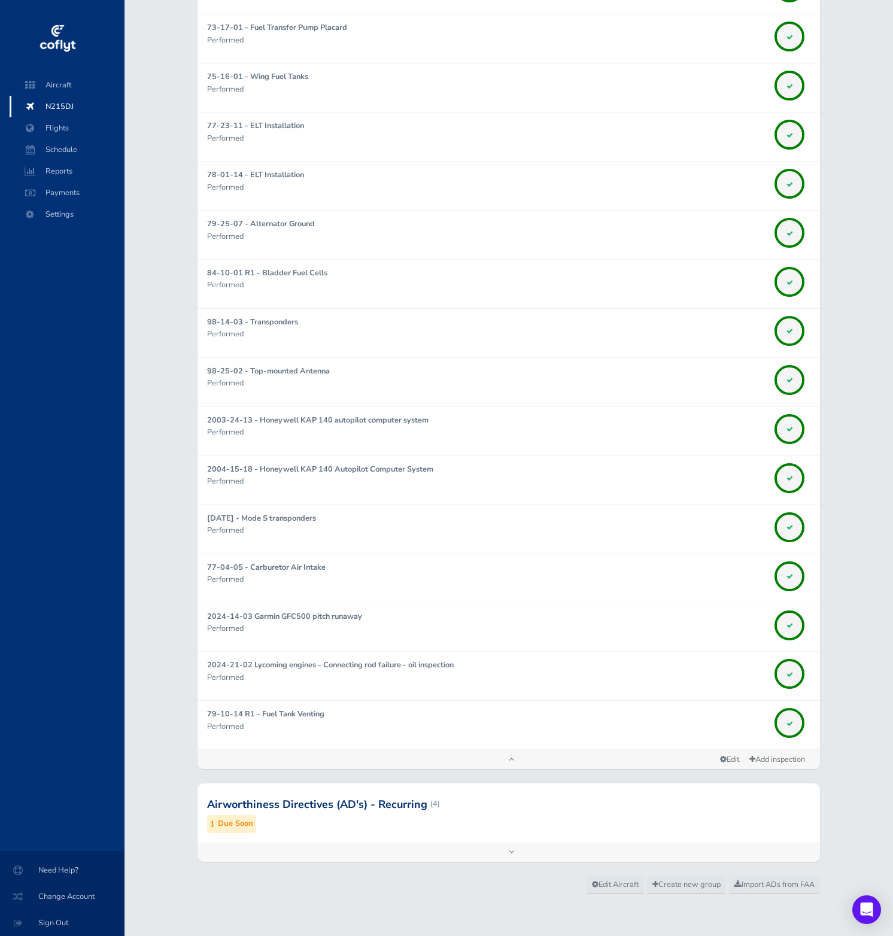
click at [677, 839] on div "Airworthiness Directives (AD's) - Recurring (4) 1 Due Soon" at bounding box center [508, 812] width 622 height 59
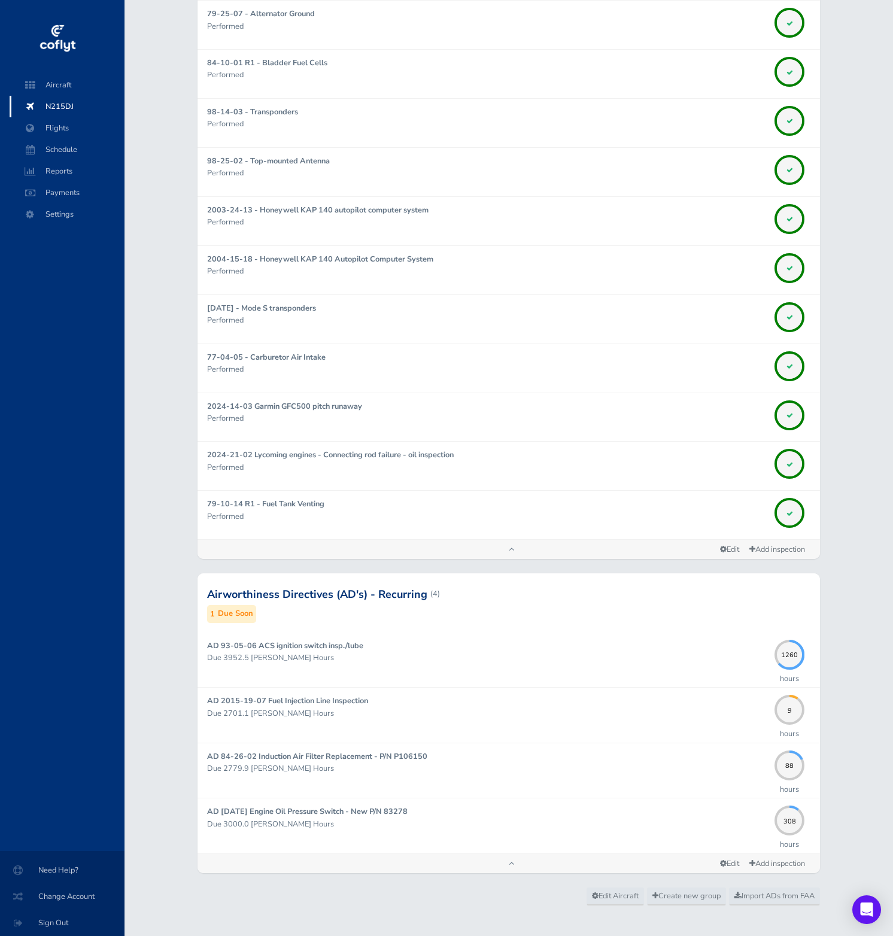
scroll to position [2519, 0]
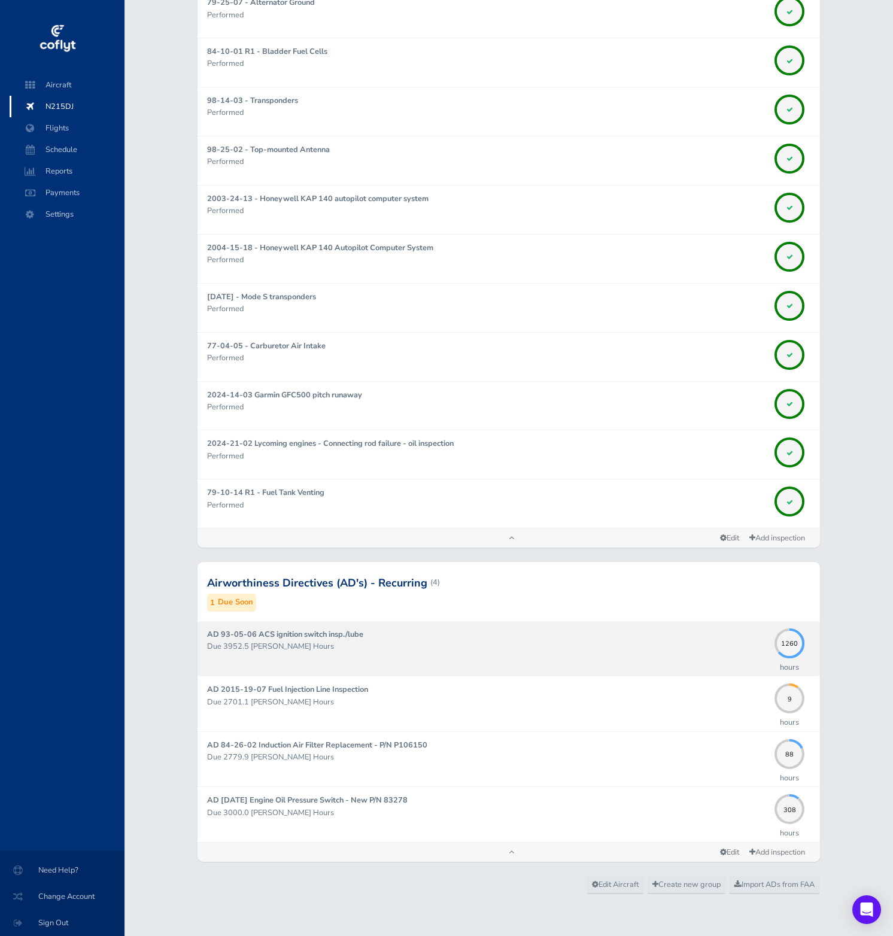
click at [704, 649] on p "Due 3952.5 Hobbs Hours" at bounding box center [487, 646] width 561 height 12
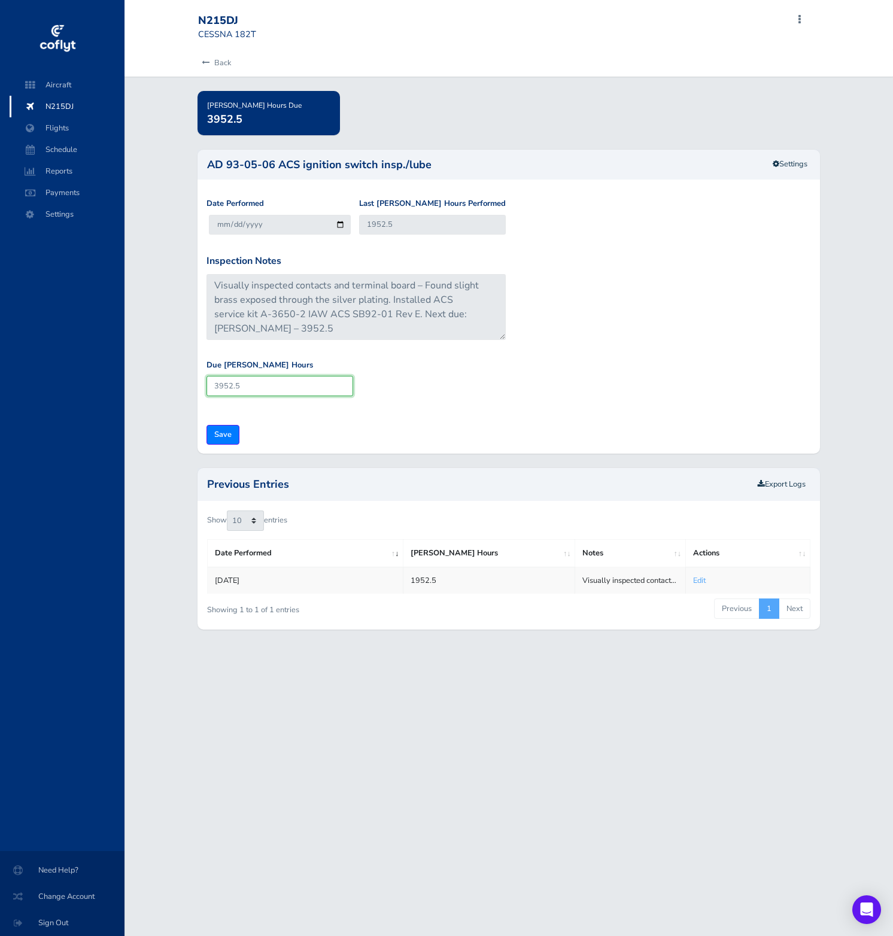
click at [265, 386] on input "3952.5" at bounding box center [279, 386] width 147 height 20
click at [778, 168] on link "Settings" at bounding box center [790, 164] width 50 height 20
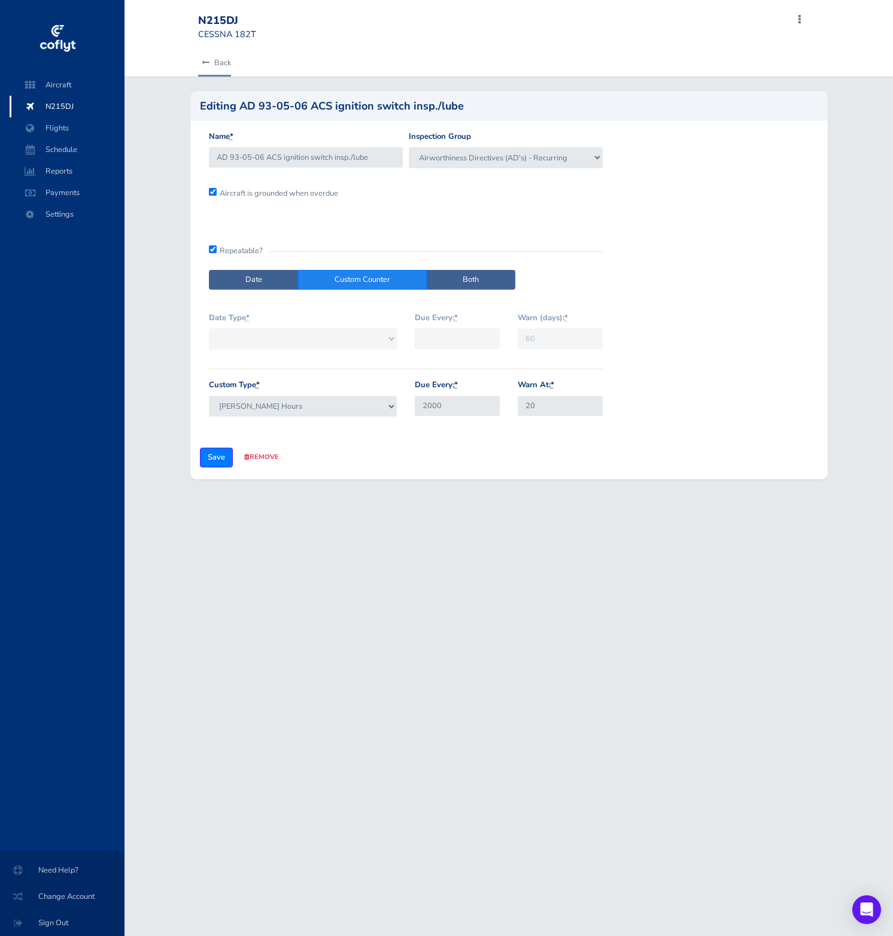
click at [211, 65] on link "Back" at bounding box center [214, 63] width 33 height 26
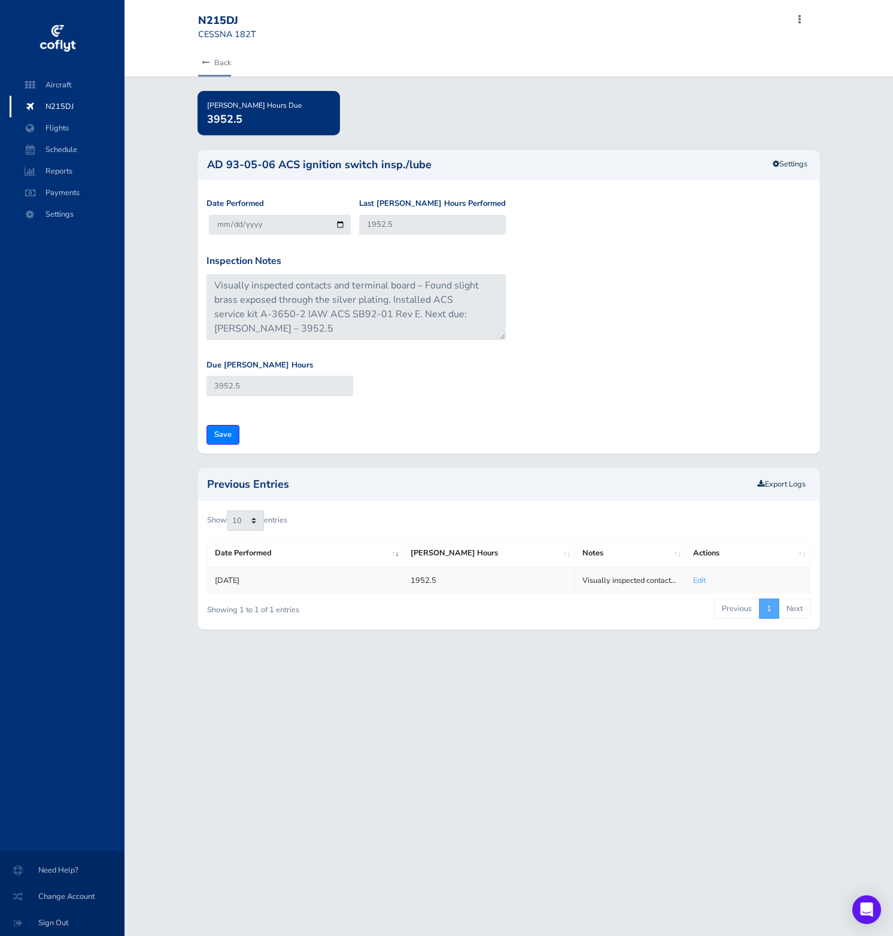
click at [211, 65] on link "Back" at bounding box center [214, 63] width 33 height 26
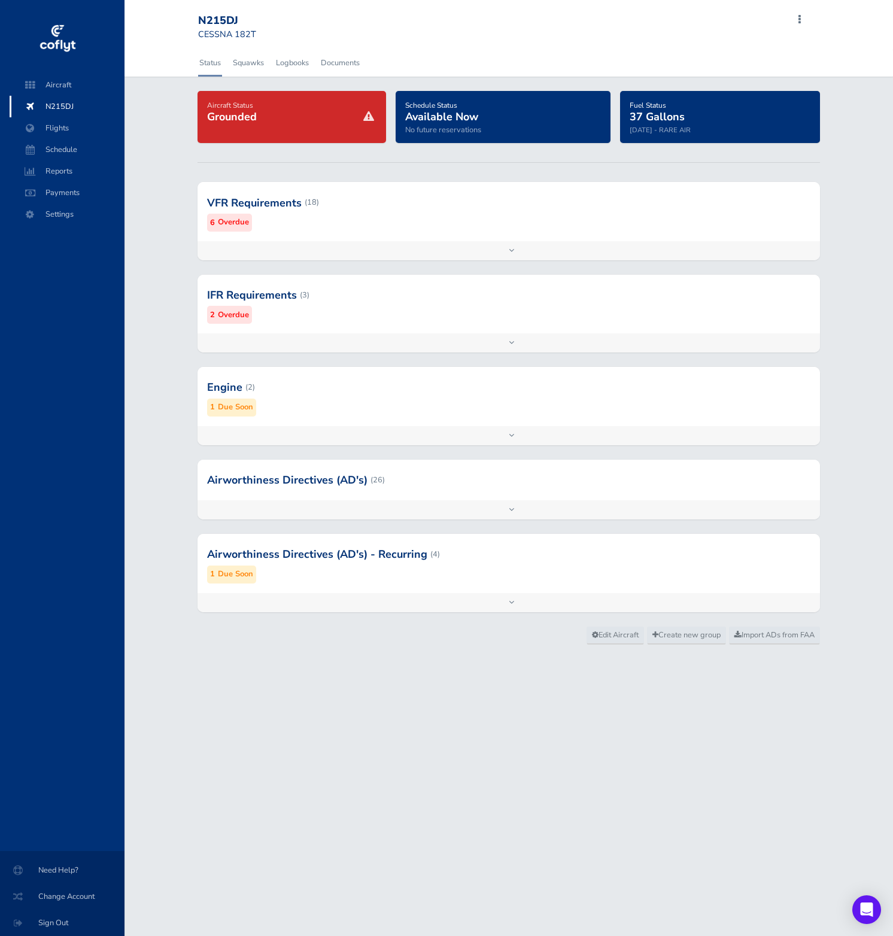
click at [388, 585] on div "Airworthiness Directives (AD's) - Recurring (4) 1 Due Soon" at bounding box center [508, 563] width 622 height 59
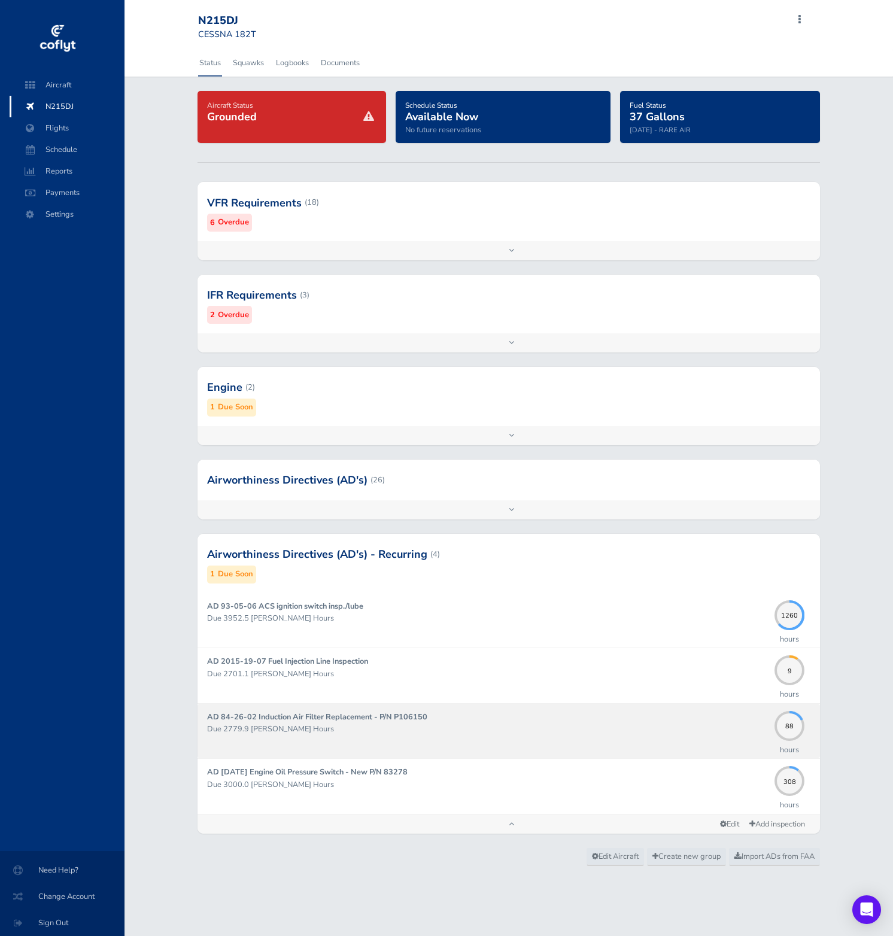
click at [407, 728] on p "Due 2779.9 [PERSON_NAME] Hours" at bounding box center [487, 729] width 561 height 12
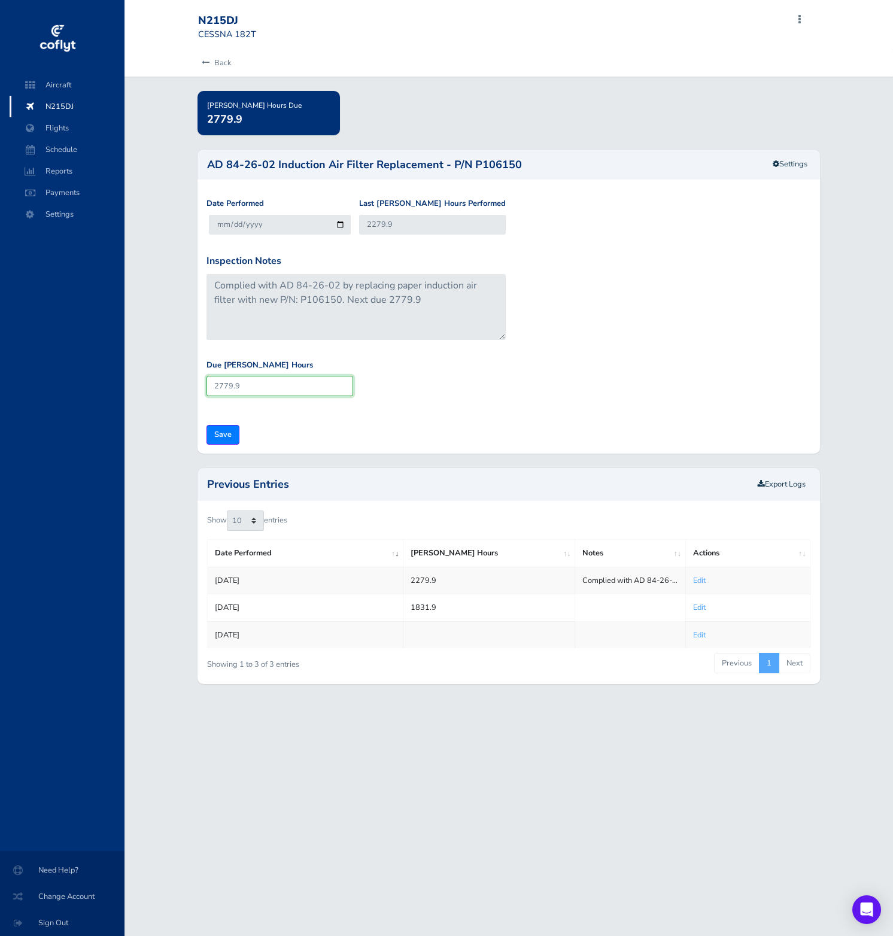
click at [255, 388] on input "2779.9" at bounding box center [279, 386] width 147 height 20
click at [789, 165] on link "Settings" at bounding box center [790, 164] width 50 height 20
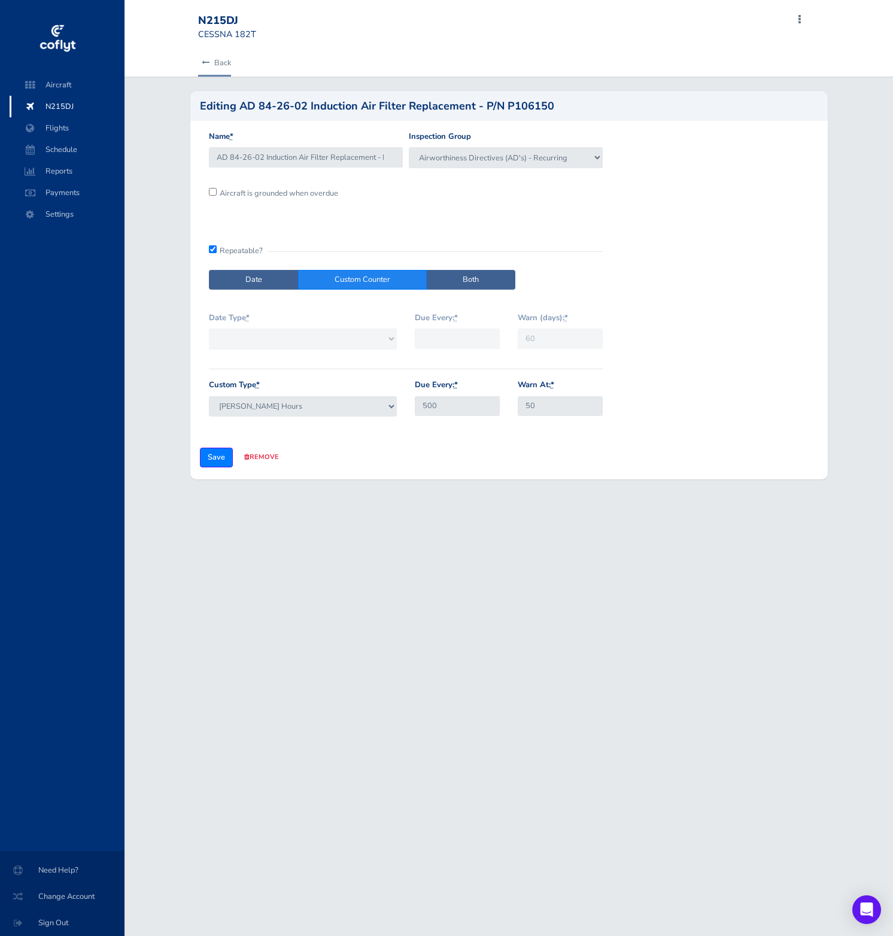
click at [205, 58] on link "Back" at bounding box center [214, 63] width 33 height 26
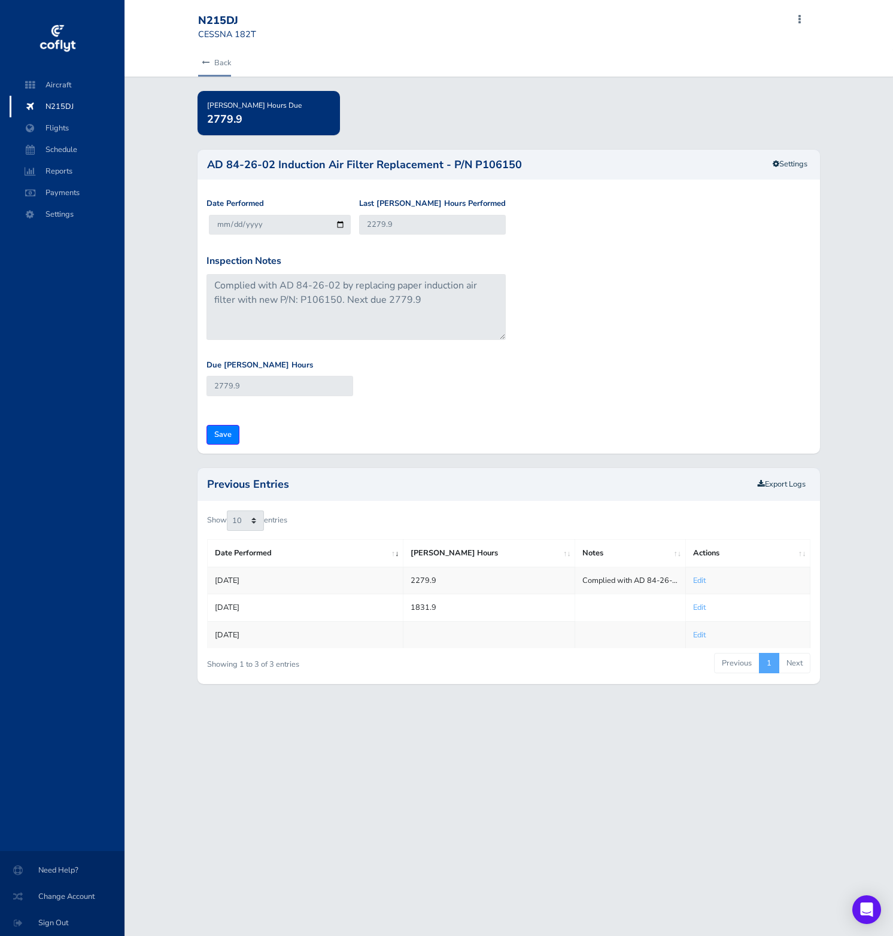
click at [205, 59] on icon at bounding box center [206, 63] width 8 height 8
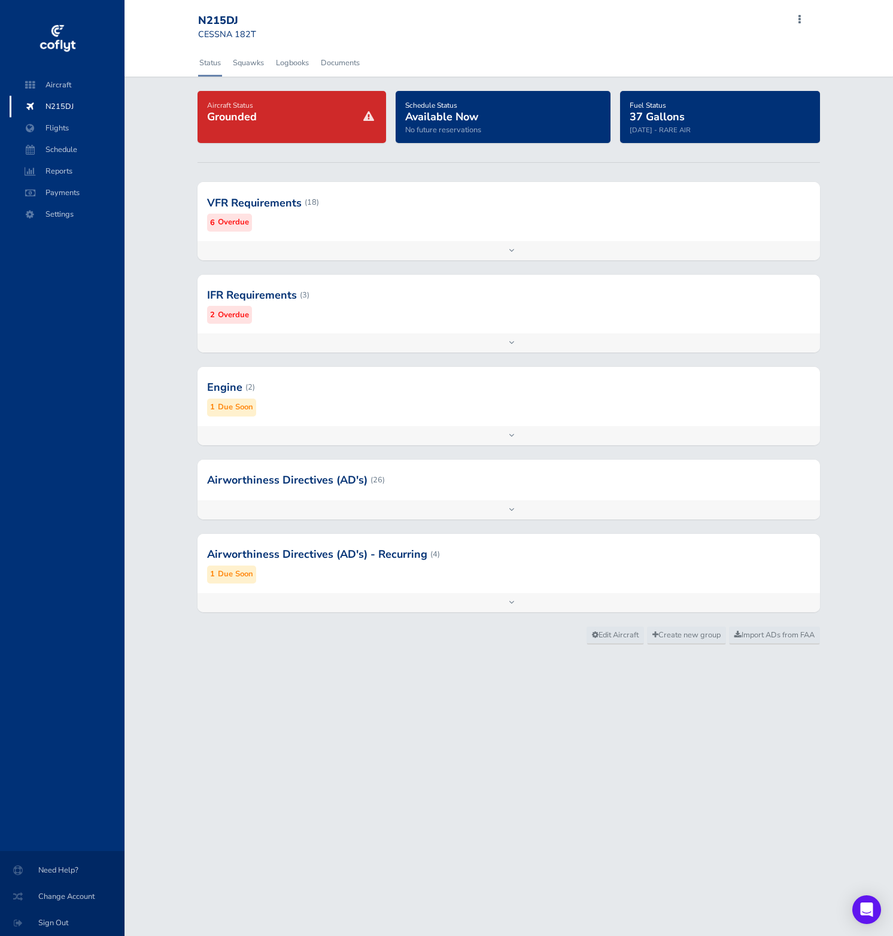
click at [379, 549] on div at bounding box center [508, 554] width 622 height 59
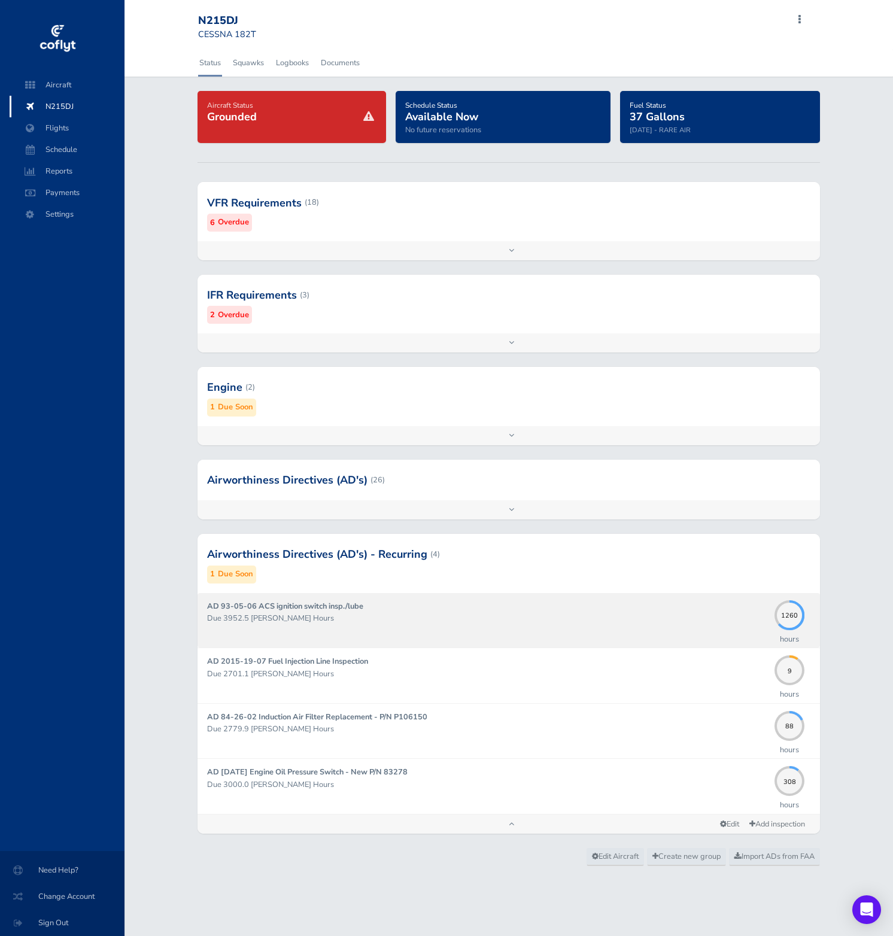
click at [352, 610] on strong "AD 93-05-06 ACS ignition switch insp./lube" at bounding box center [285, 606] width 156 height 11
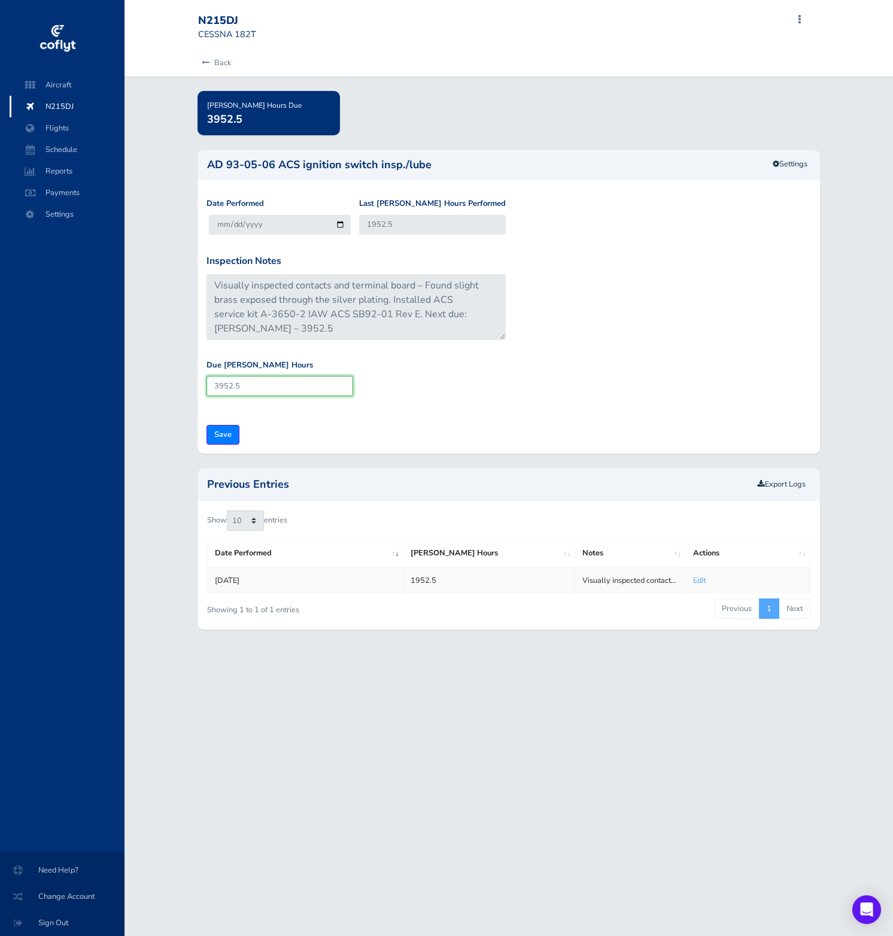
click at [276, 388] on input "3952.5" at bounding box center [279, 386] width 147 height 20
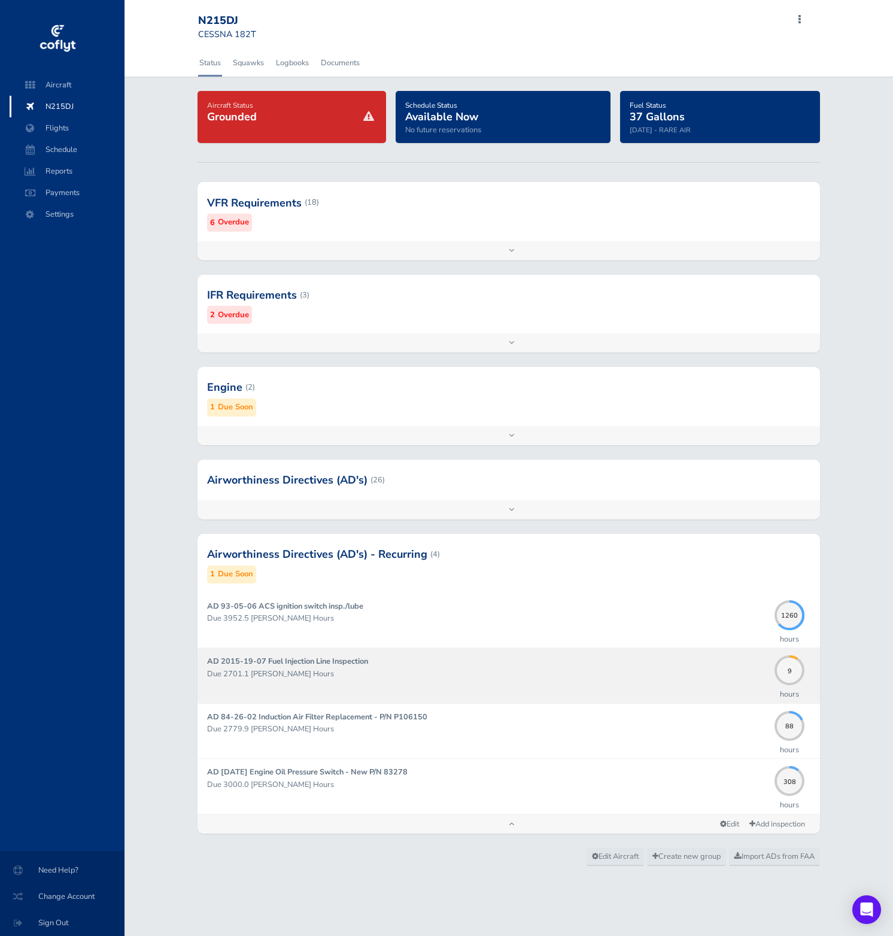
click at [649, 671] on p "Due 2701.1 Hobbs Hours" at bounding box center [487, 674] width 561 height 12
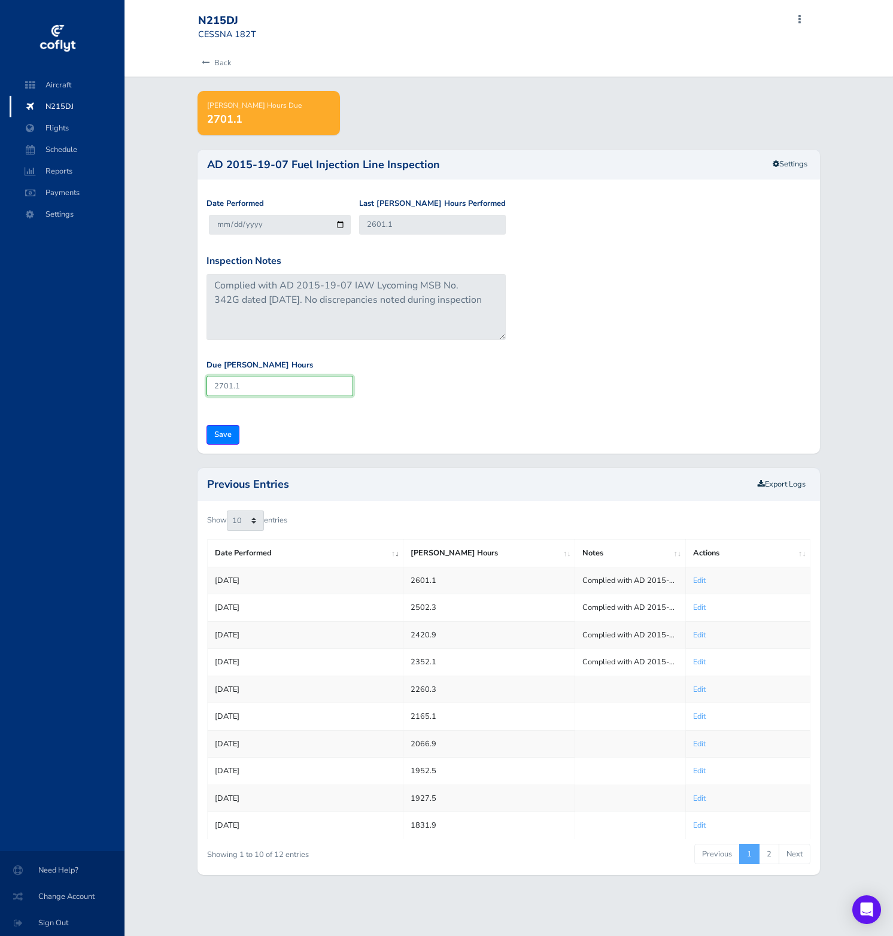
click at [264, 386] on input "2701.1" at bounding box center [279, 386] width 147 height 20
click at [793, 160] on link "Settings" at bounding box center [790, 164] width 50 height 20
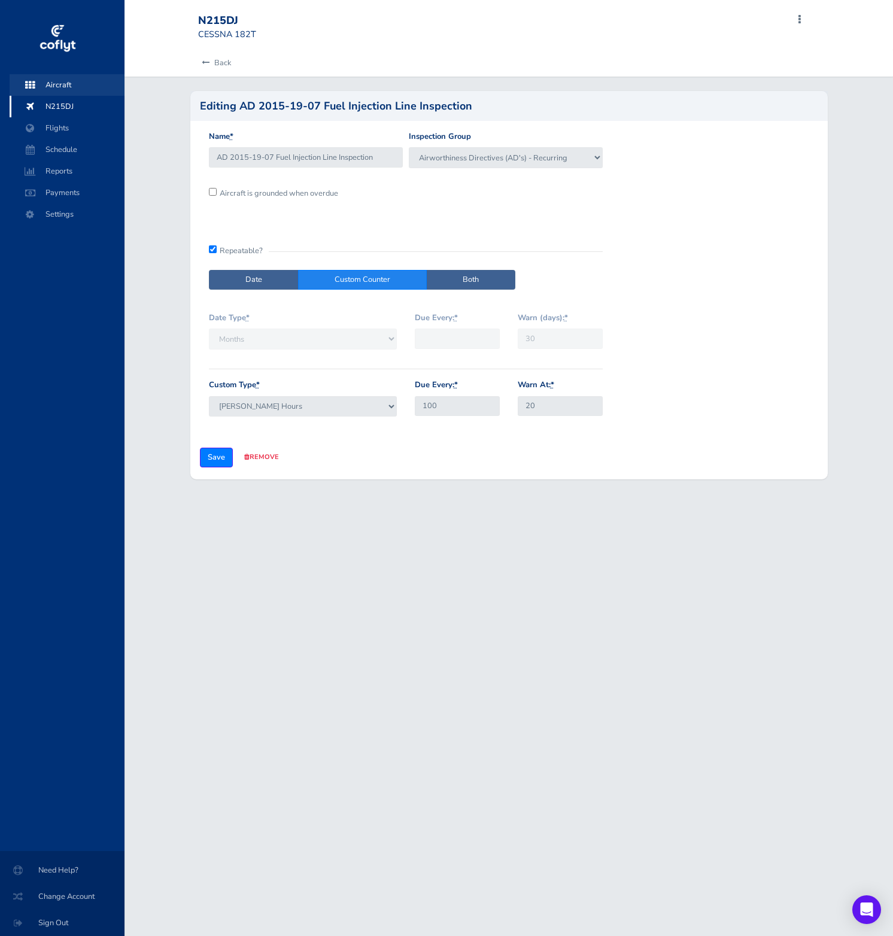
click at [65, 89] on span "Aircraft" at bounding box center [67, 85] width 91 height 22
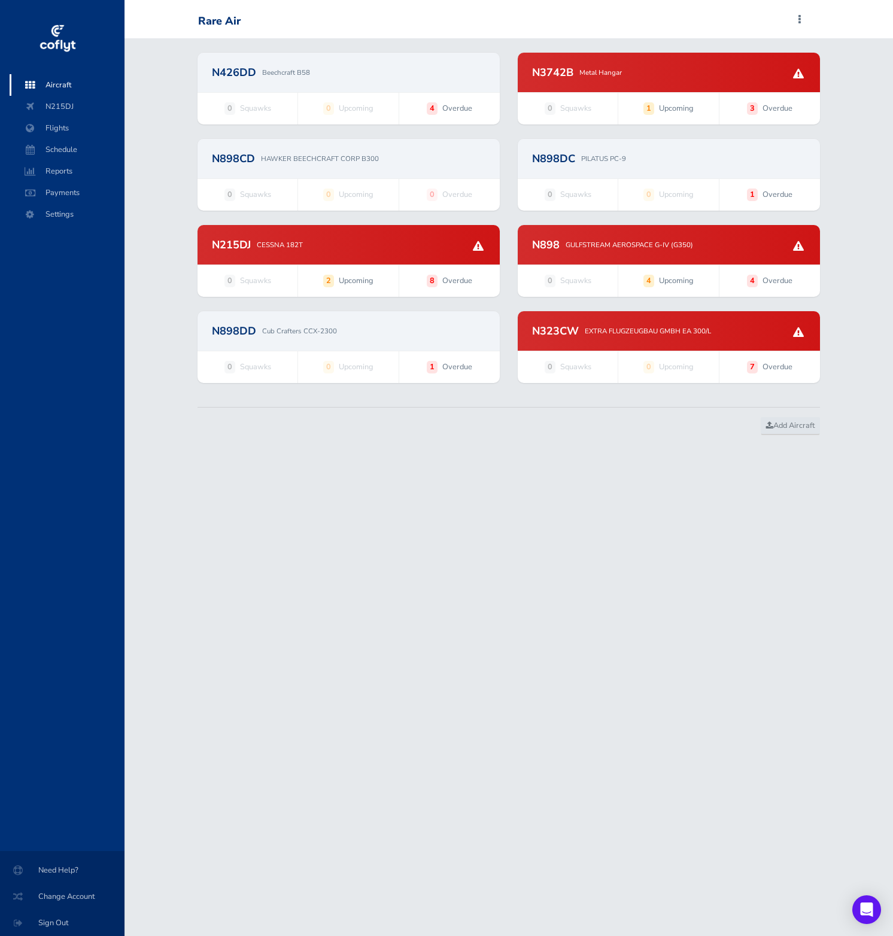
click at [675, 249] on p "GULFSTREAM AEROSPACE G-IV (G350)" at bounding box center [628, 244] width 127 height 11
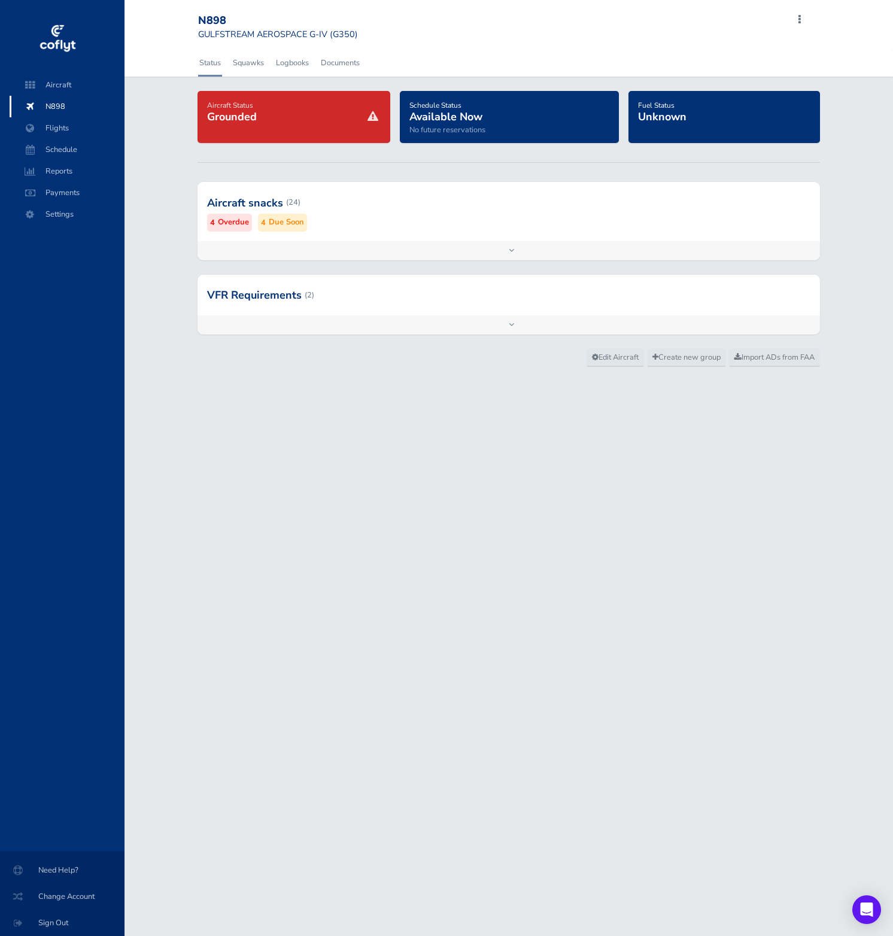
click at [647, 218] on div at bounding box center [508, 202] width 622 height 59
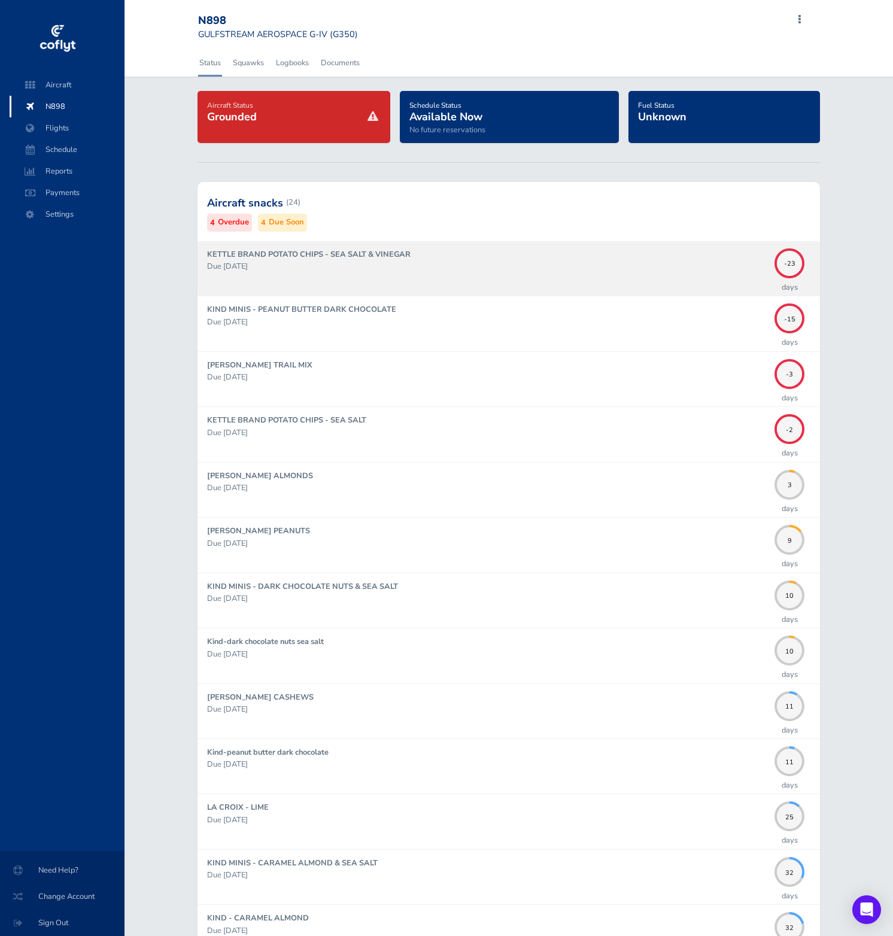
click at [761, 275] on div "KETTLE BRAND POTATO CHIPS - SEA SALT & VINEGAR Due 09/20/2025" at bounding box center [487, 268] width 561 height 40
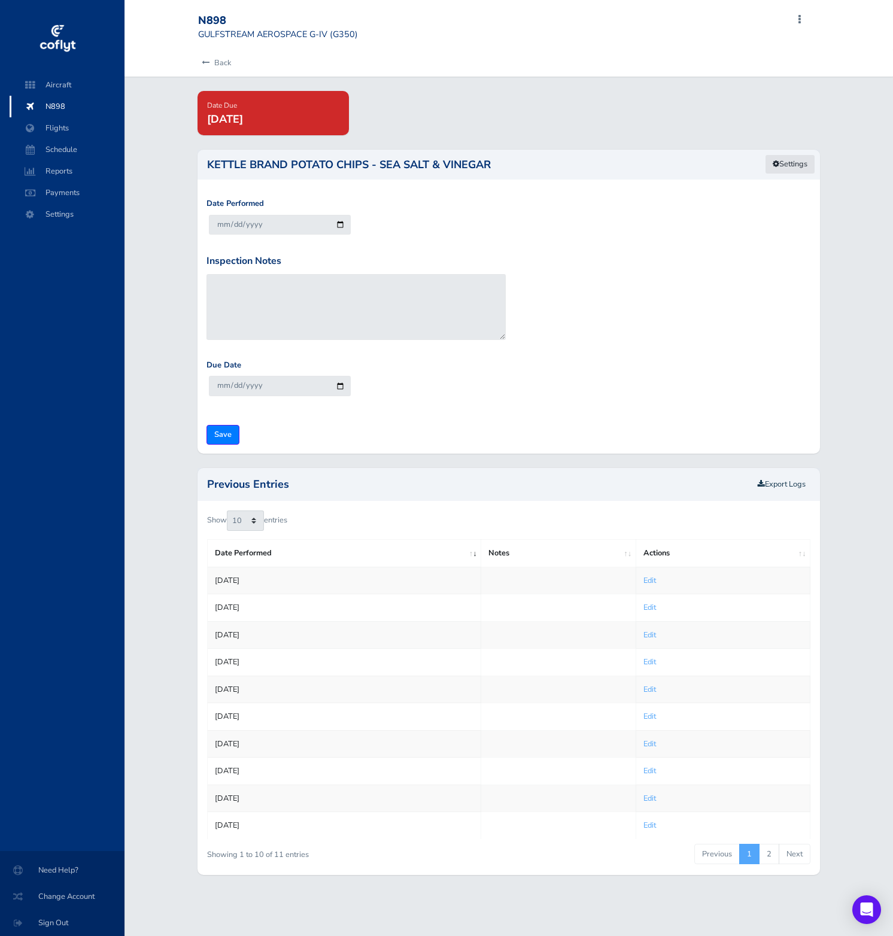
click at [791, 162] on link "Settings" at bounding box center [790, 164] width 50 height 20
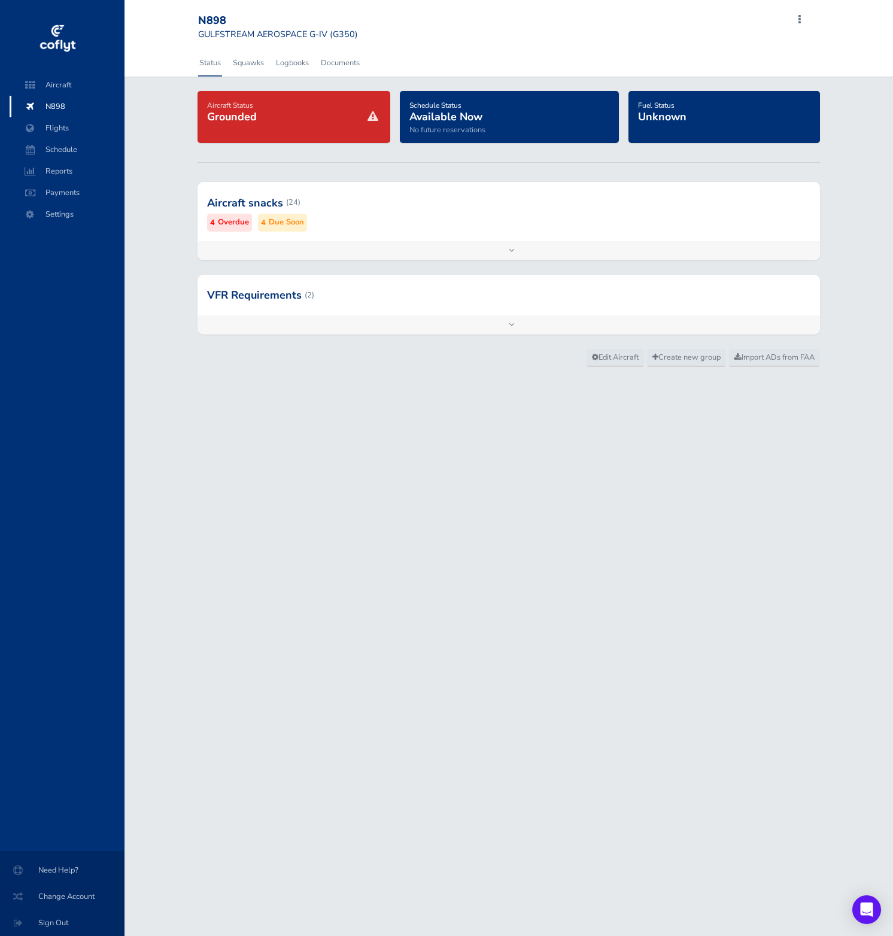
click at [626, 233] on div "Aircraft snacks (24) 4 Overdue 4 Due Soon" at bounding box center [508, 211] width 622 height 59
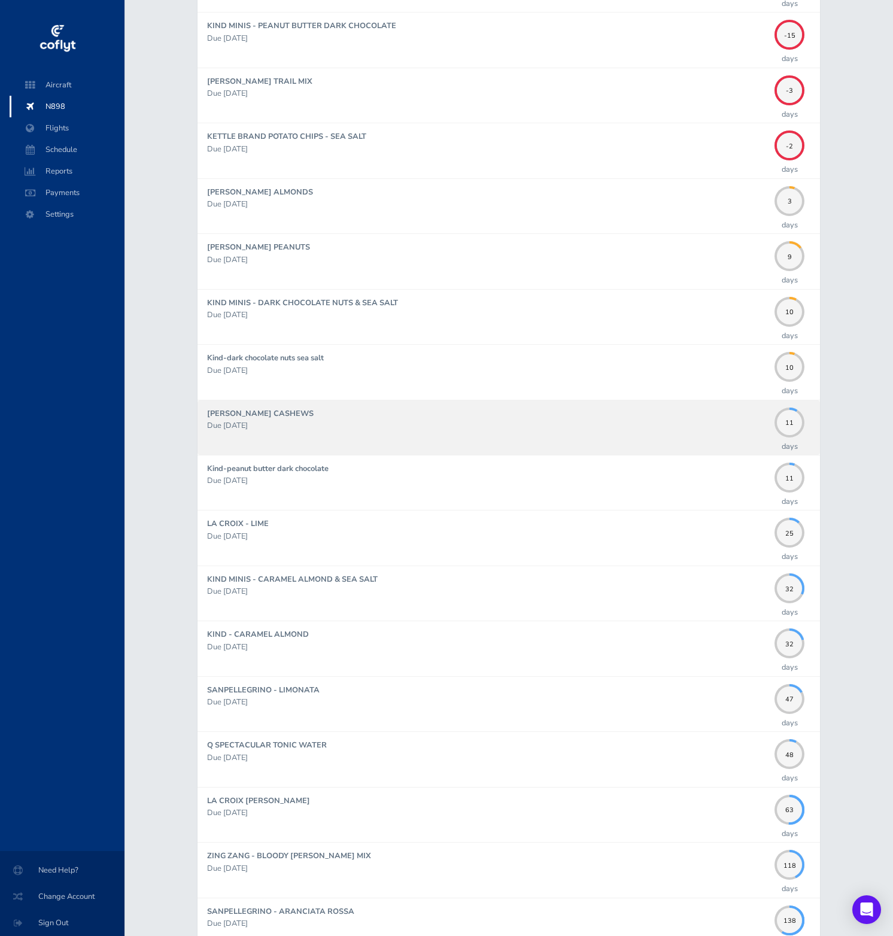
scroll to position [800, 0]
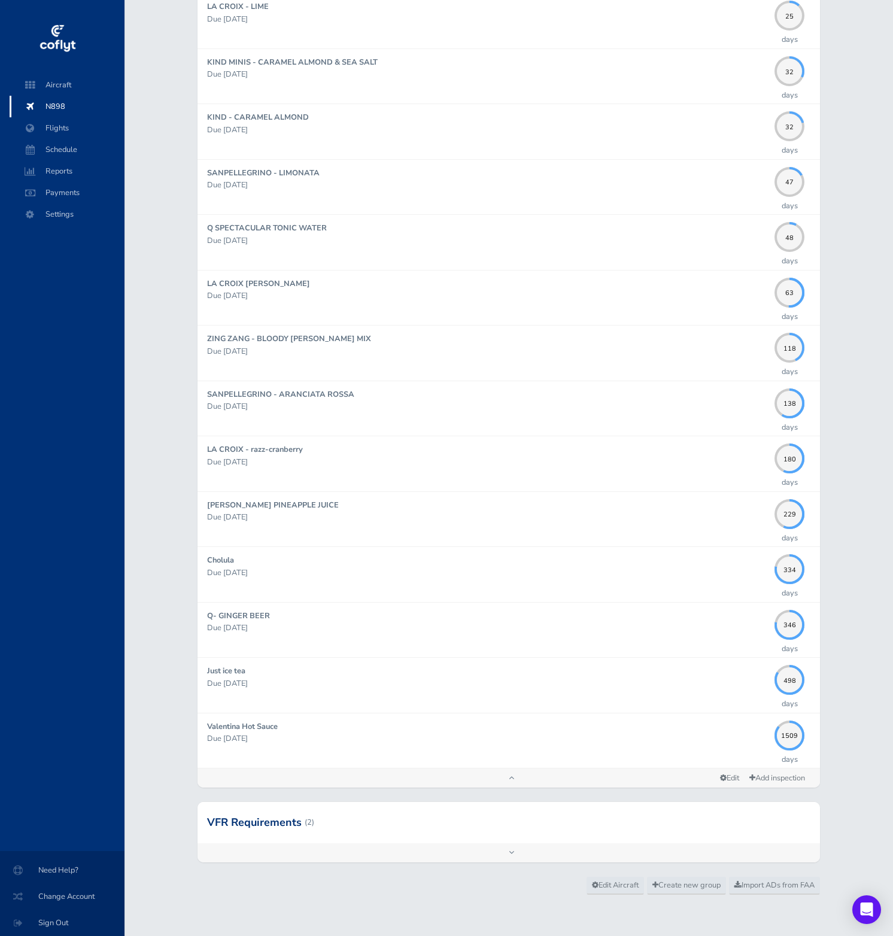
click at [637, 805] on div at bounding box center [508, 822] width 622 height 41
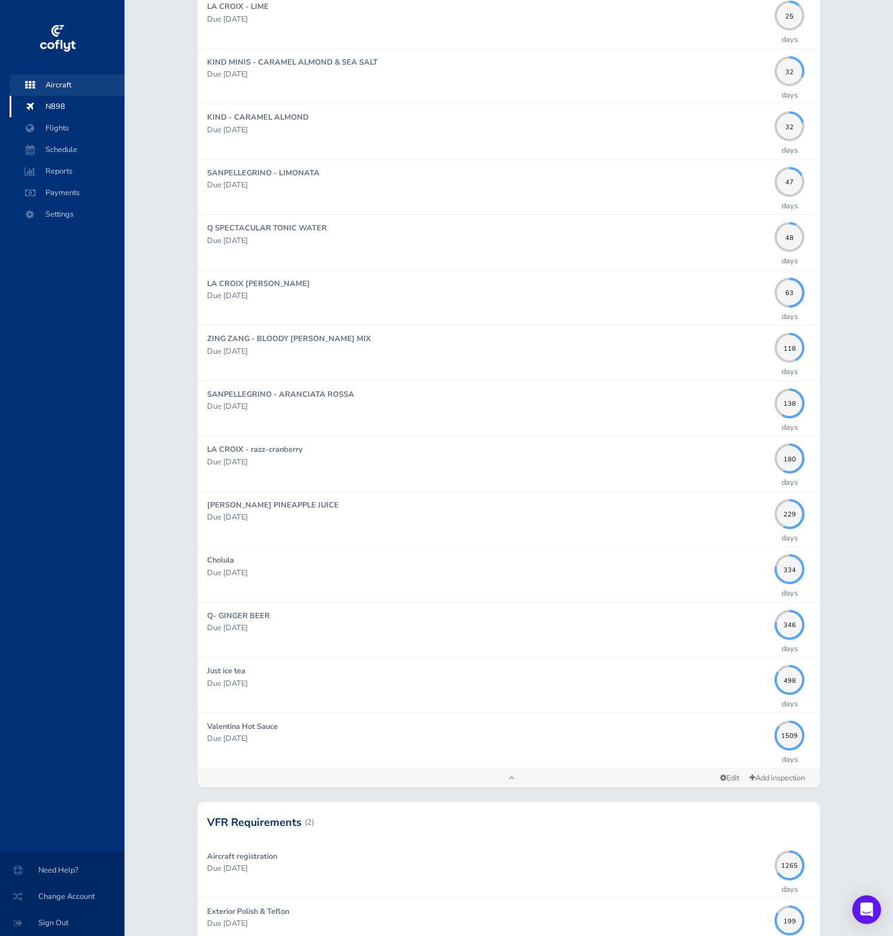
click at [72, 90] on span "Aircraft" at bounding box center [67, 85] width 91 height 22
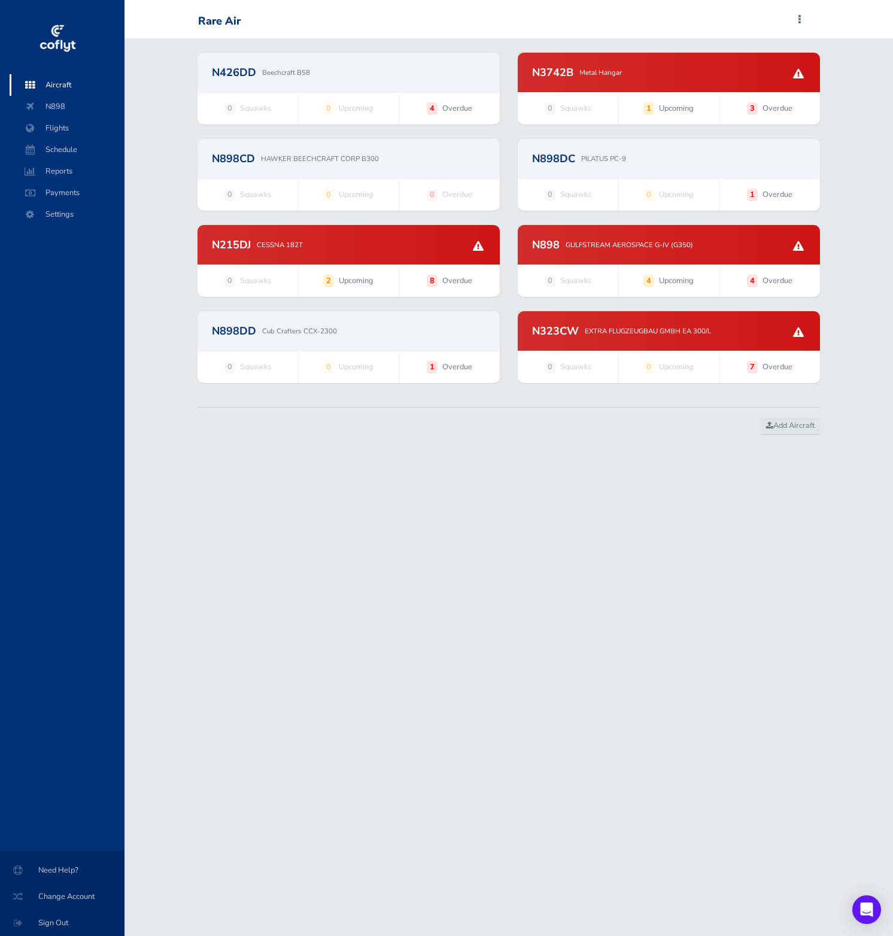
click at [399, 329] on div "N898DD Cub Crafters CCX-2300" at bounding box center [348, 330] width 273 height 11
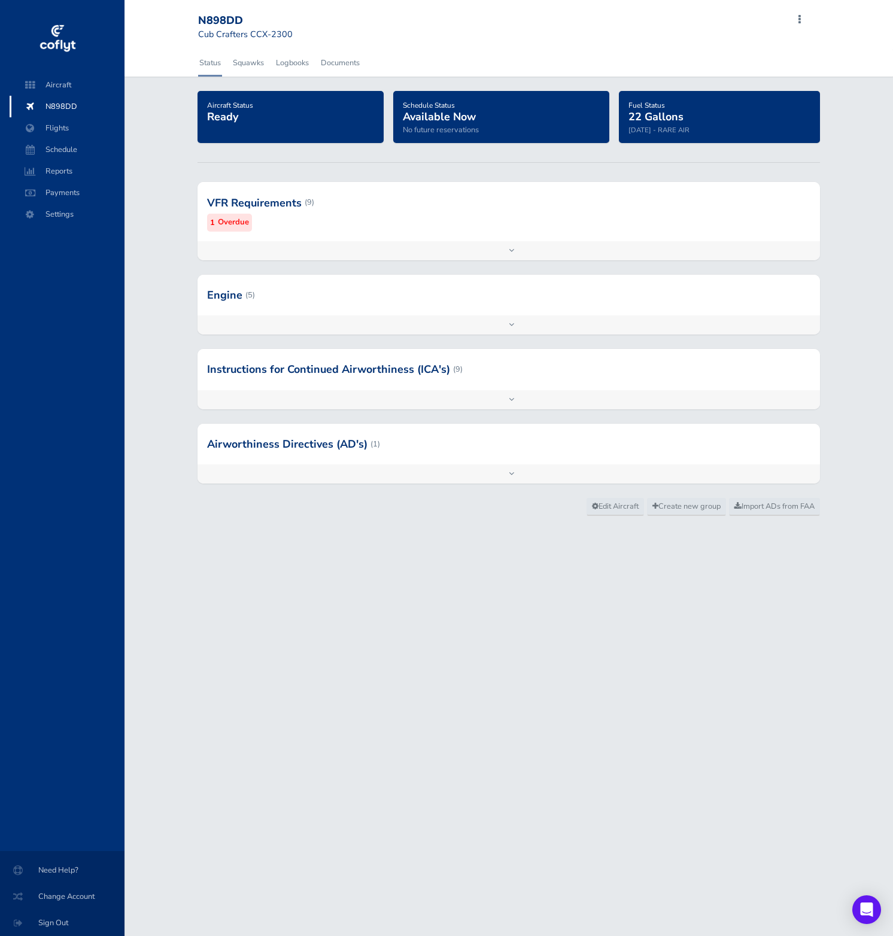
click at [544, 223] on div at bounding box center [508, 202] width 622 height 59
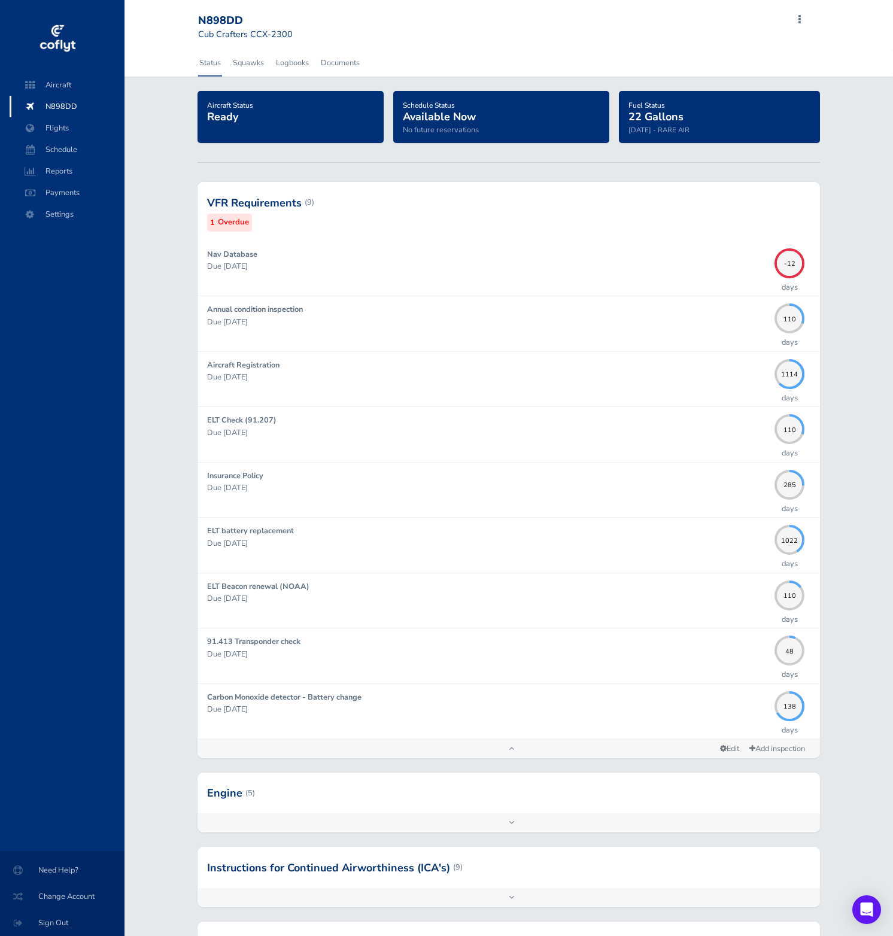
scroll to position [120, 0]
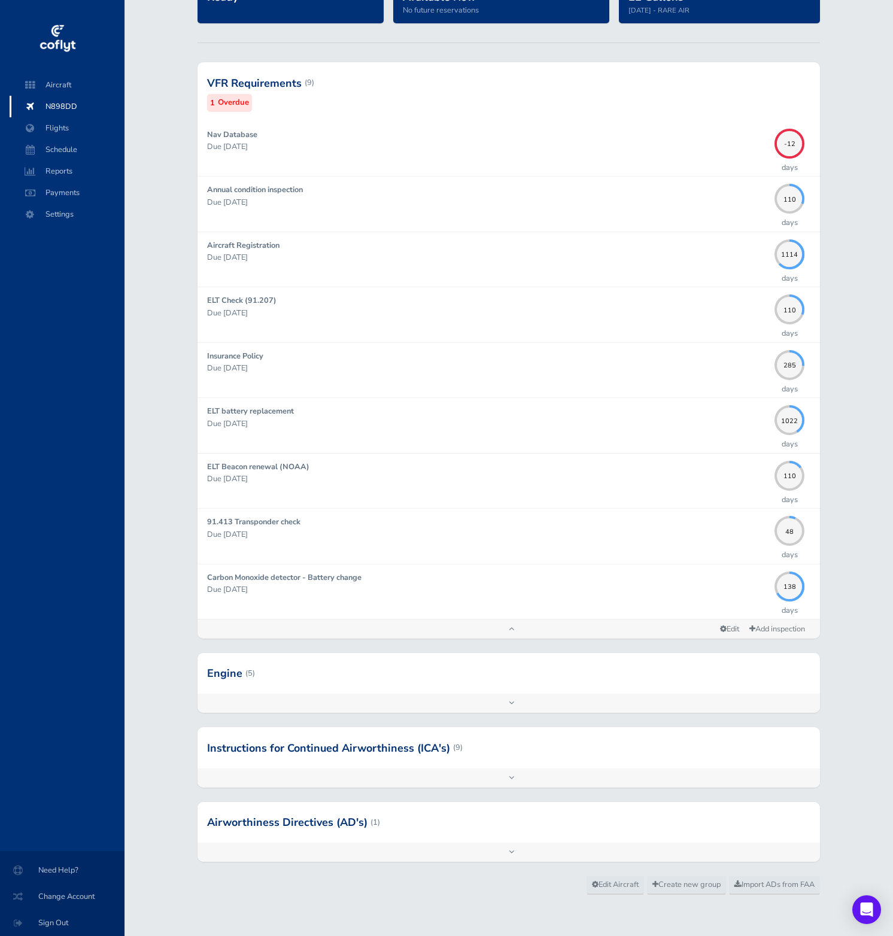
click at [563, 672] on div at bounding box center [508, 673] width 622 height 41
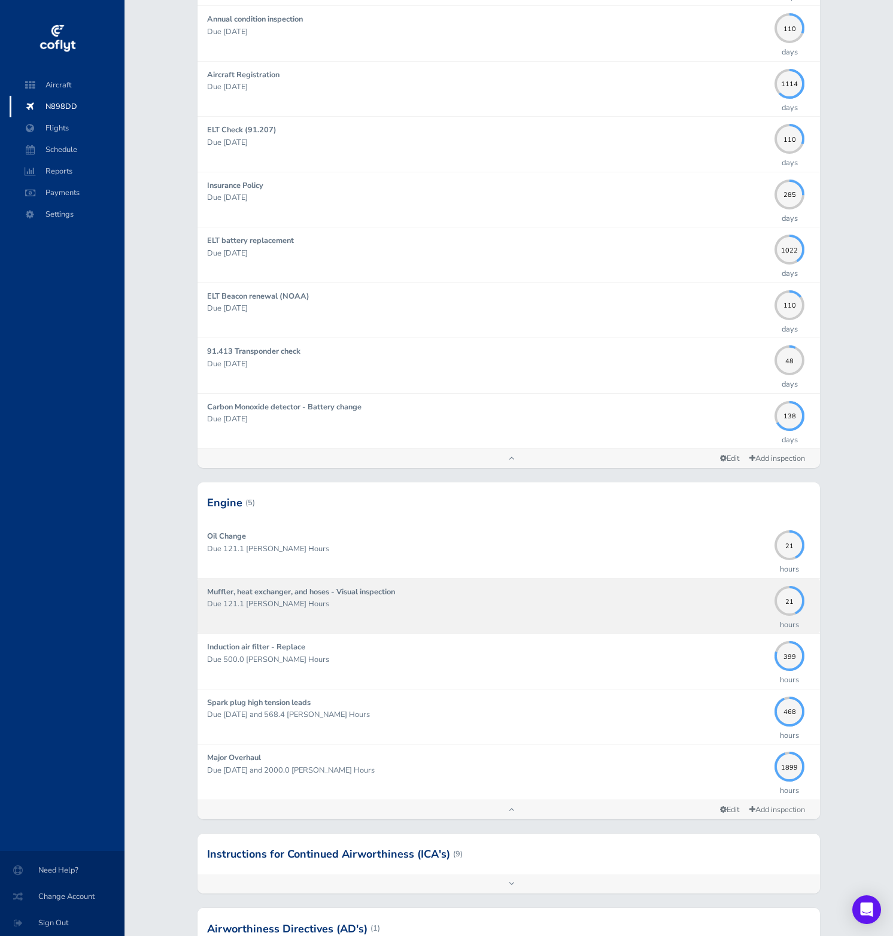
scroll to position [291, 0]
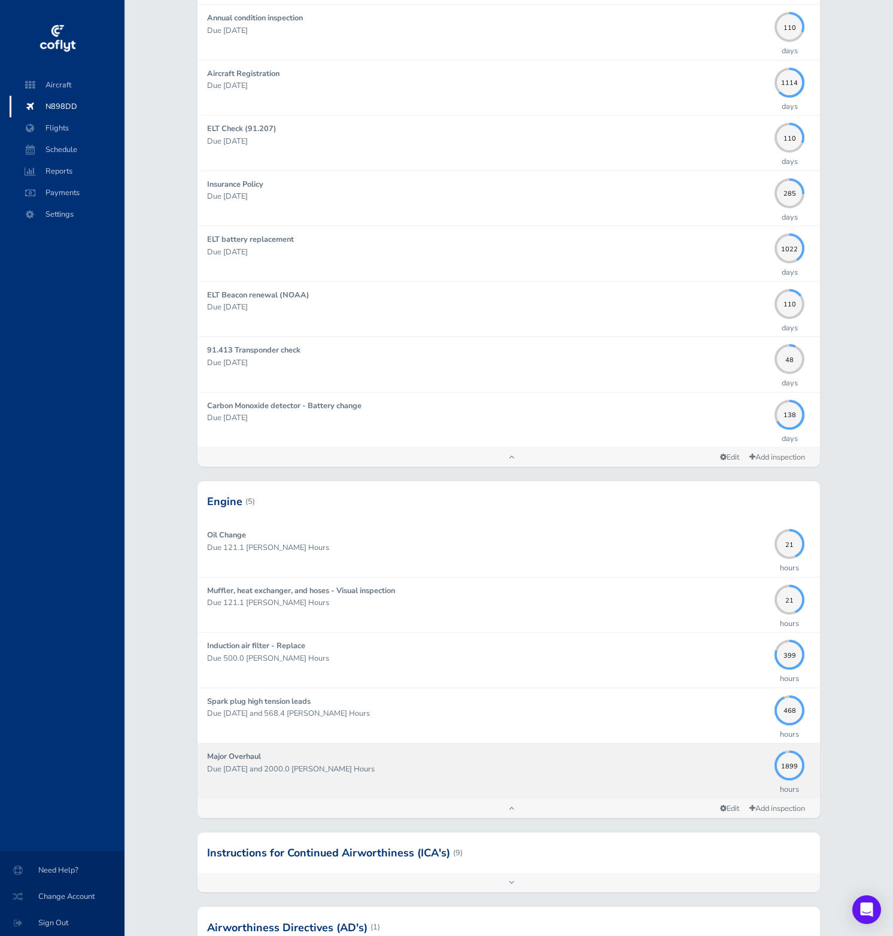
click at [425, 777] on div "Major Overhaul Due [DATE] and 2000.0 [PERSON_NAME] Hours" at bounding box center [487, 770] width 561 height 40
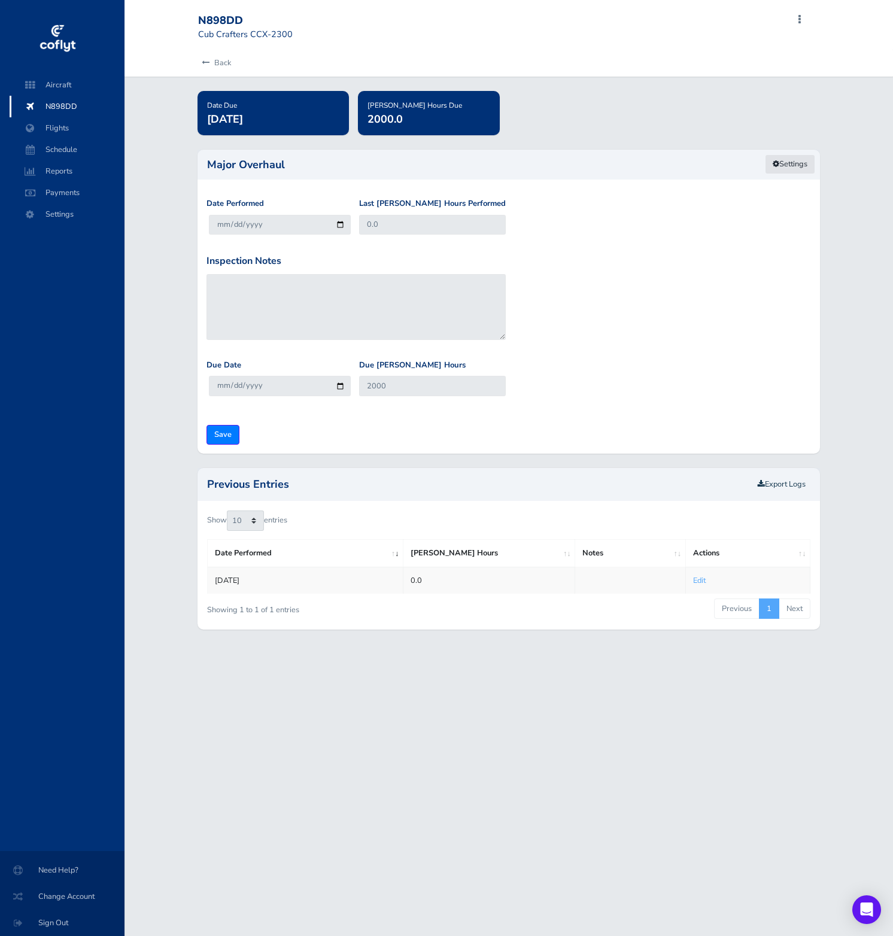
click at [783, 164] on link "Settings" at bounding box center [790, 164] width 50 height 20
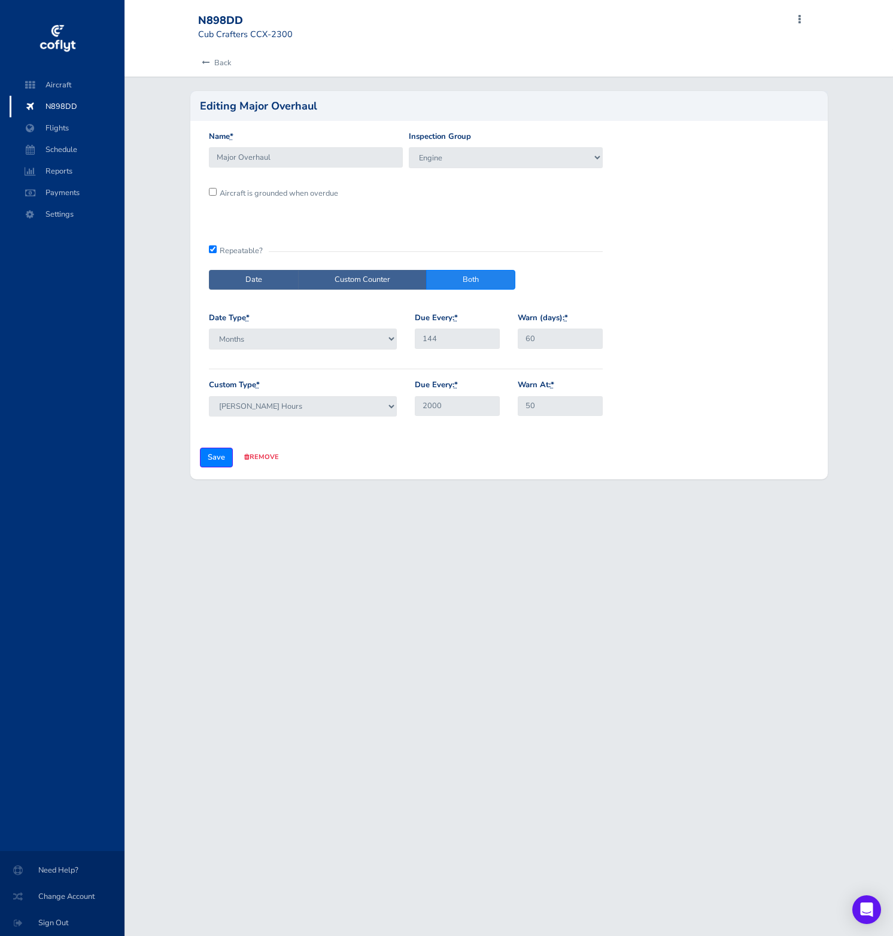
click at [221, 96] on div "Editing Major Overhaul" at bounding box center [508, 106] width 637 height 30
click at [212, 63] on link "Back" at bounding box center [214, 63] width 33 height 26
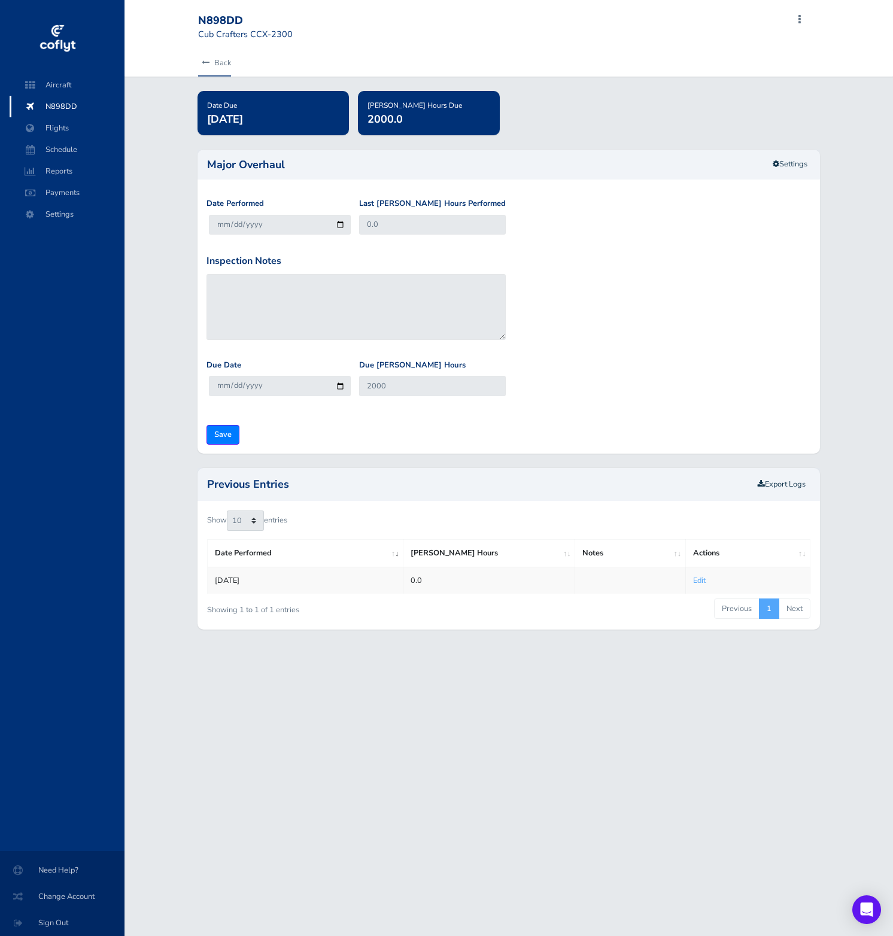
click at [212, 66] on link "Back" at bounding box center [214, 63] width 33 height 26
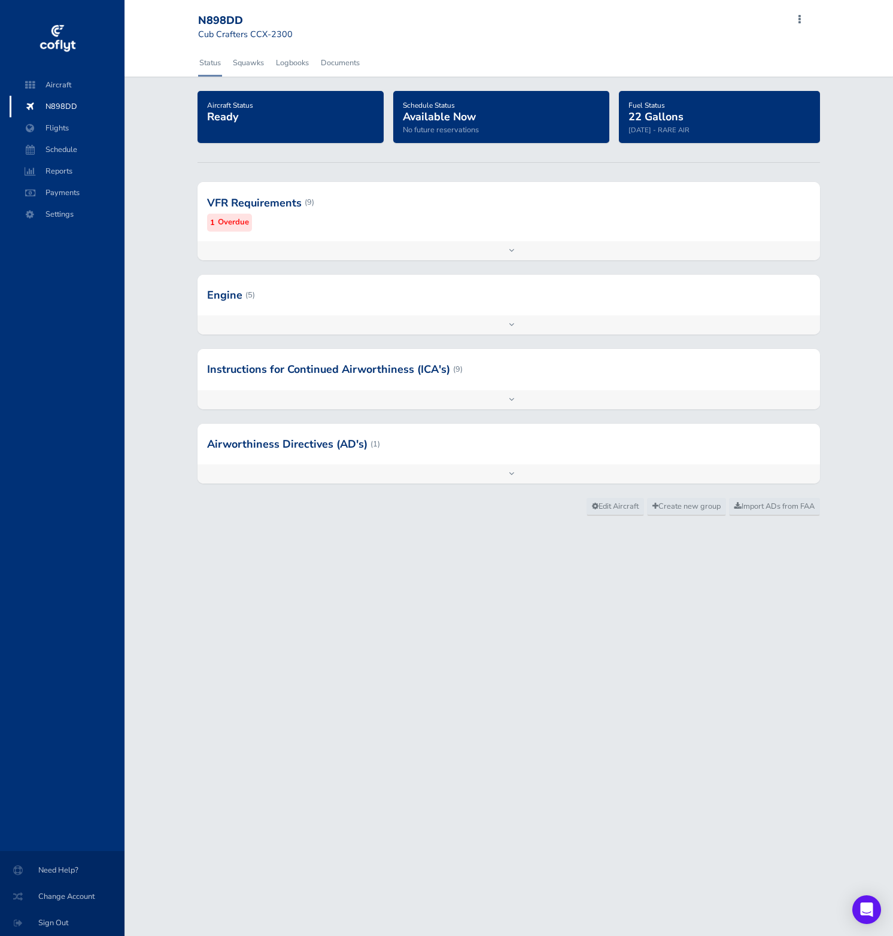
click at [510, 306] on div at bounding box center [508, 295] width 622 height 41
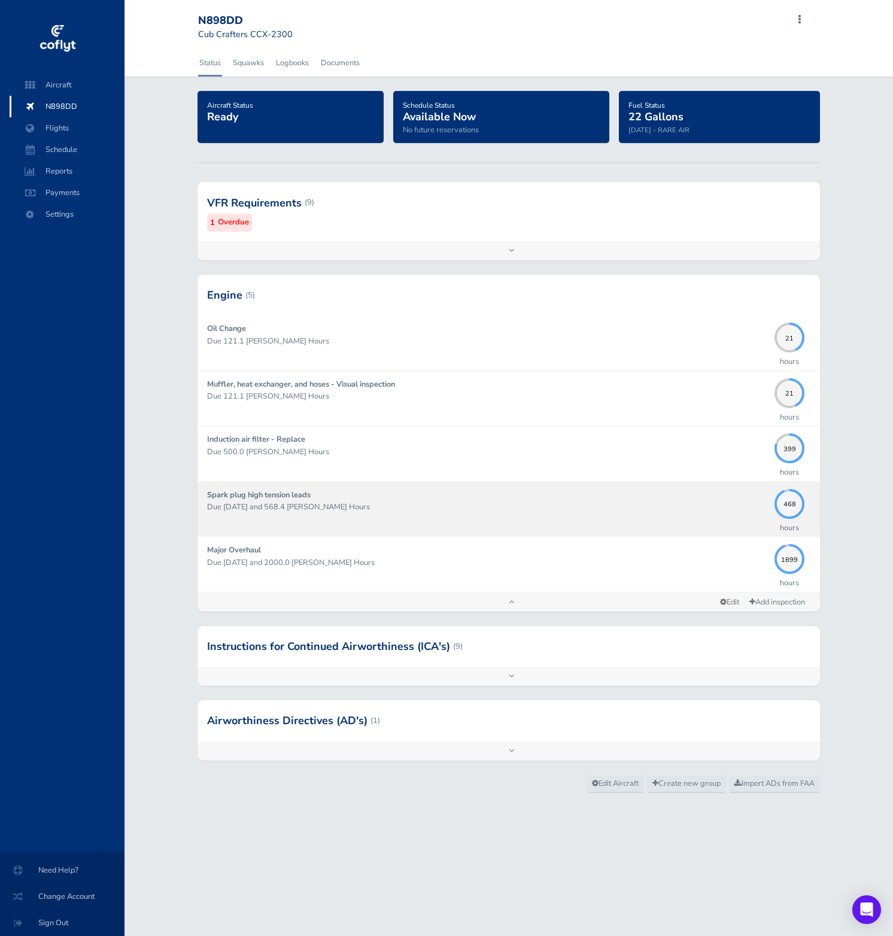
click at [660, 499] on div "Spark plug high tension leads Due [DATE] and 568.4 [PERSON_NAME] Hours" at bounding box center [487, 509] width 561 height 40
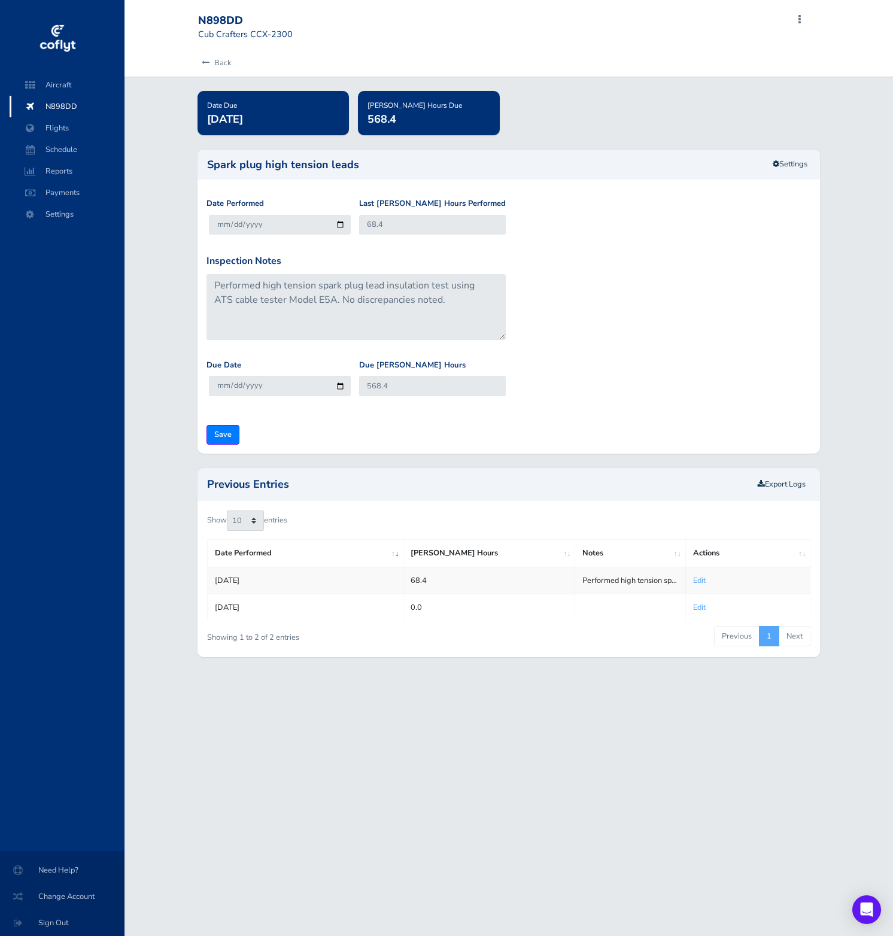
click at [789, 202] on div "Date Performed [DATE] Last [PERSON_NAME] Hours Performed 68.4" at bounding box center [508, 225] width 610 height 56
click at [786, 159] on link "Settings" at bounding box center [790, 164] width 50 height 20
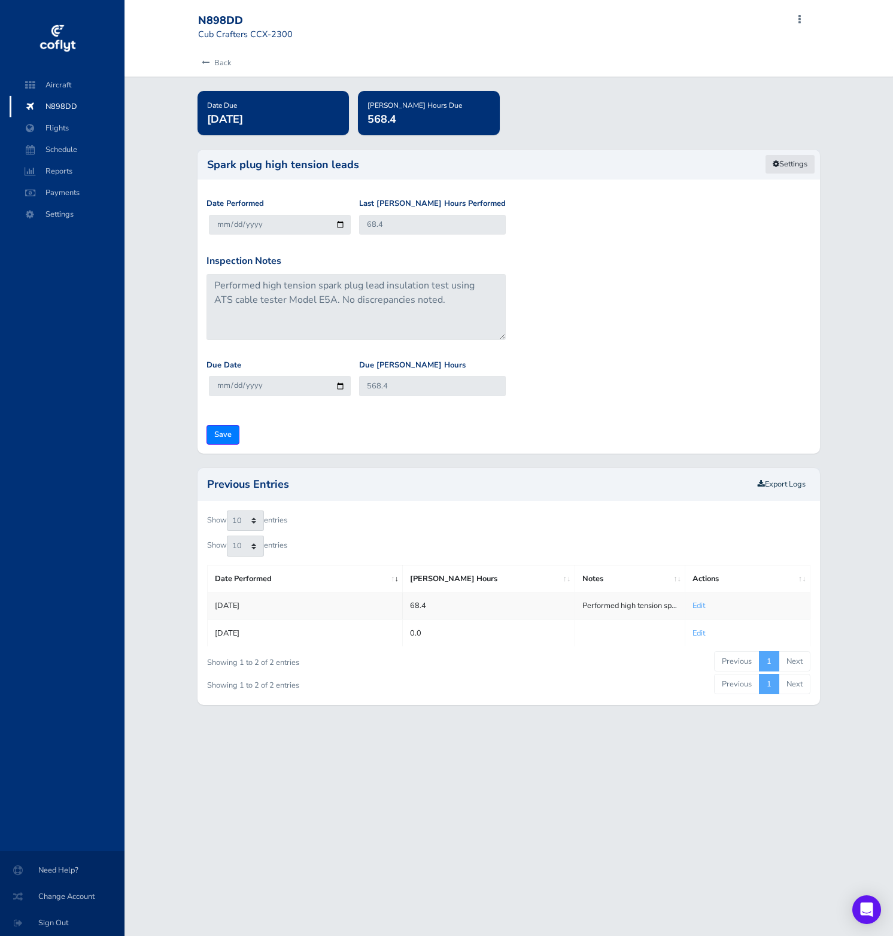
click at [788, 163] on link "Settings" at bounding box center [790, 164] width 50 height 20
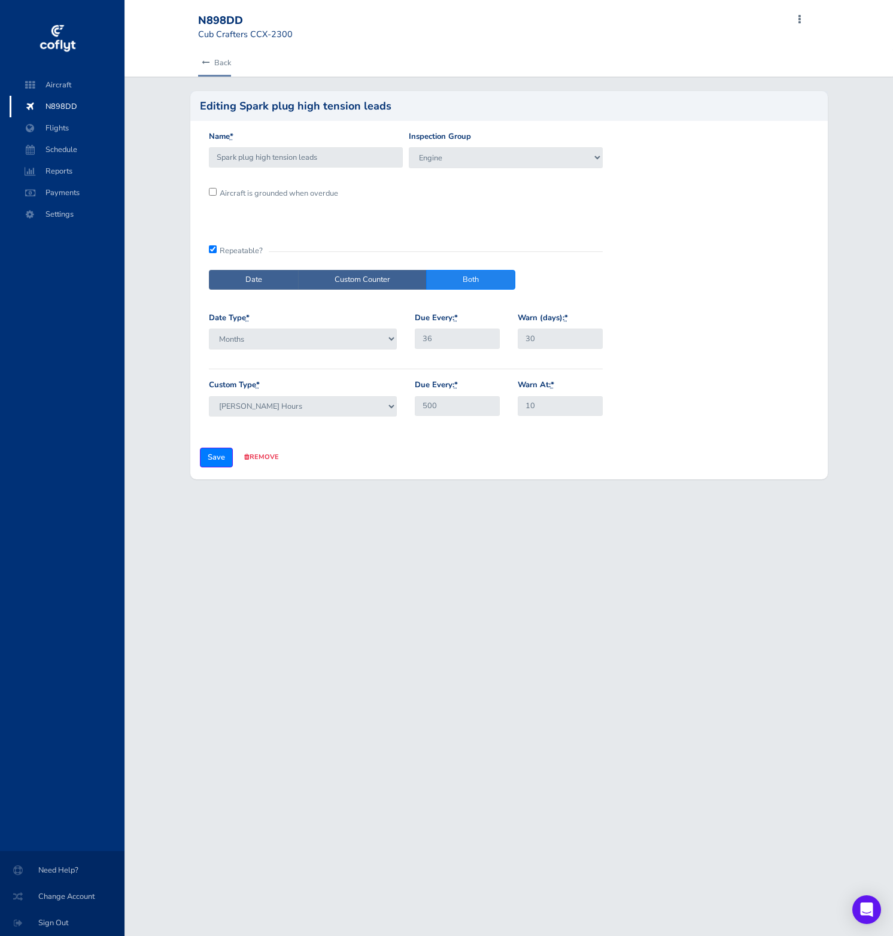
click at [209, 63] on icon at bounding box center [206, 63] width 8 height 8
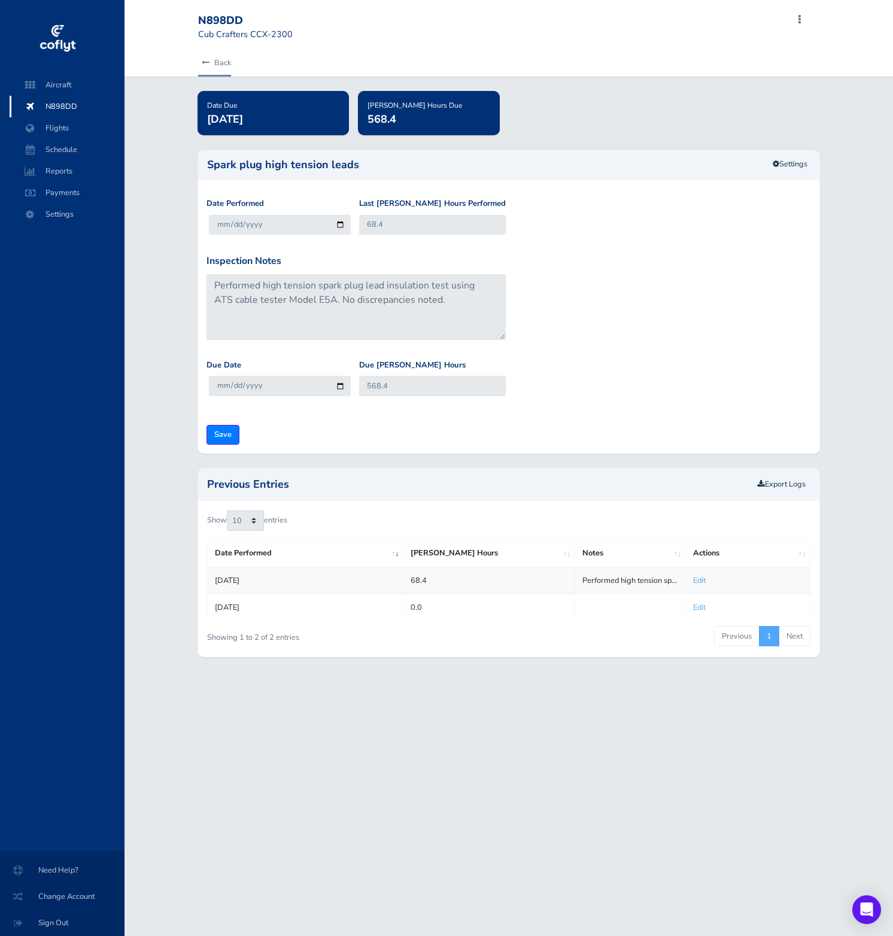
click at [209, 68] on link "Back" at bounding box center [214, 63] width 33 height 26
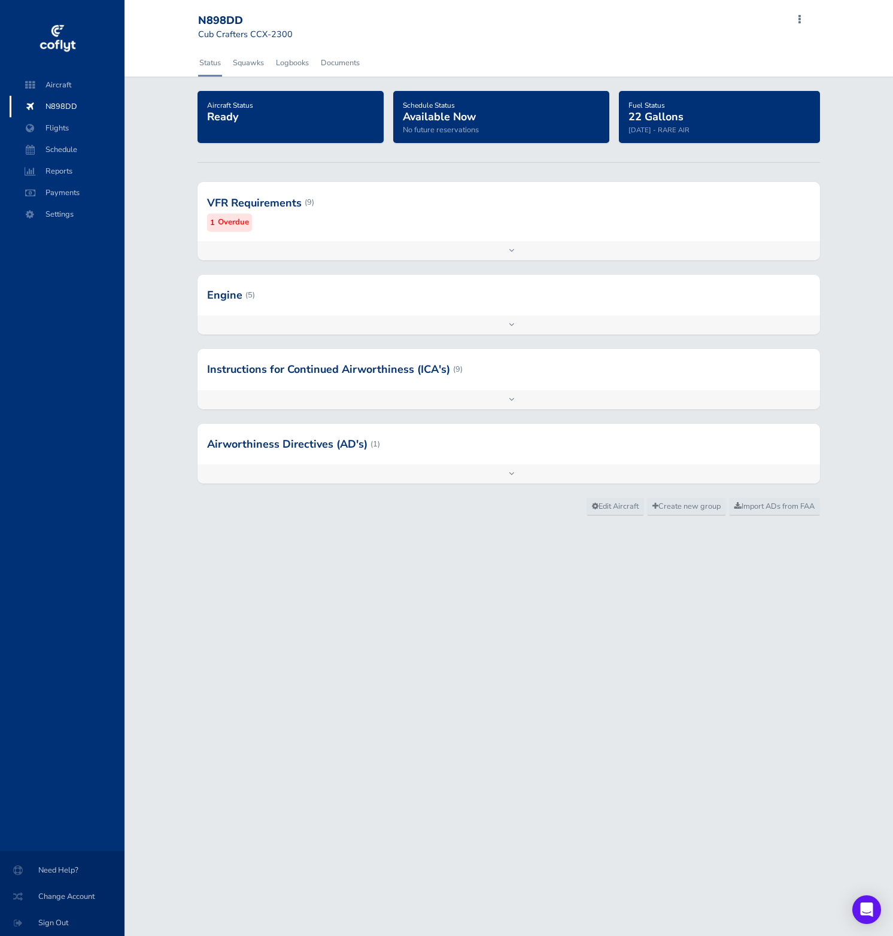
click at [517, 447] on div at bounding box center [508, 444] width 622 height 41
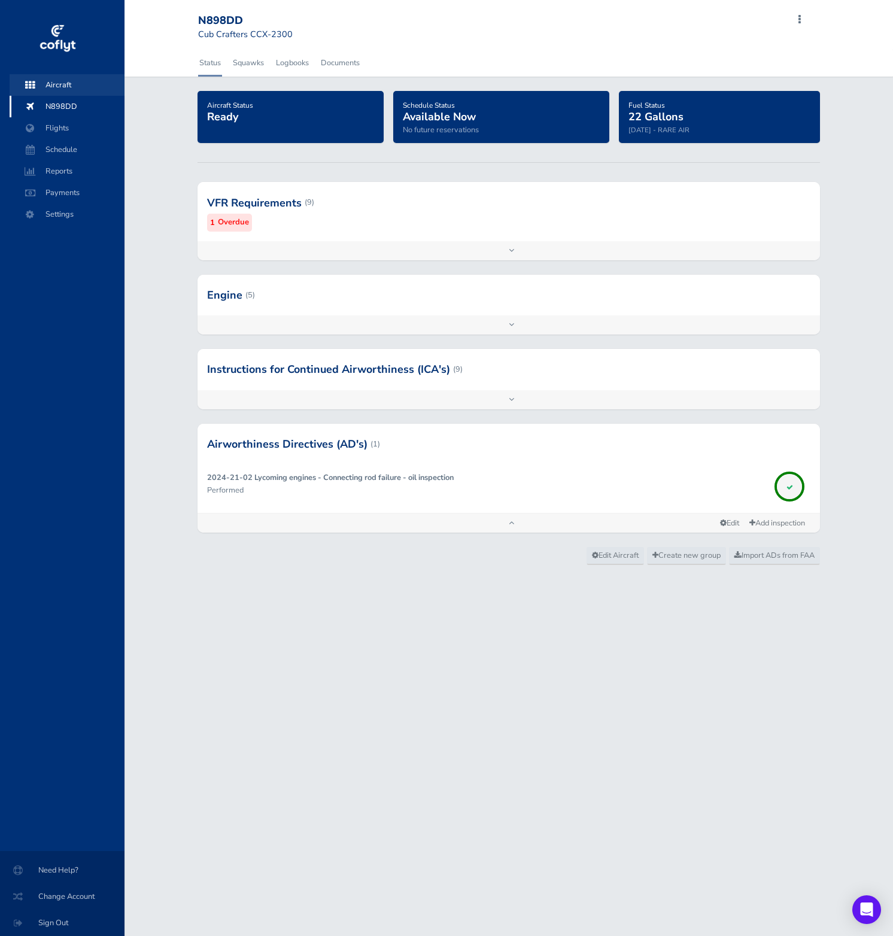
click at [107, 76] on span "Aircraft" at bounding box center [67, 85] width 91 height 22
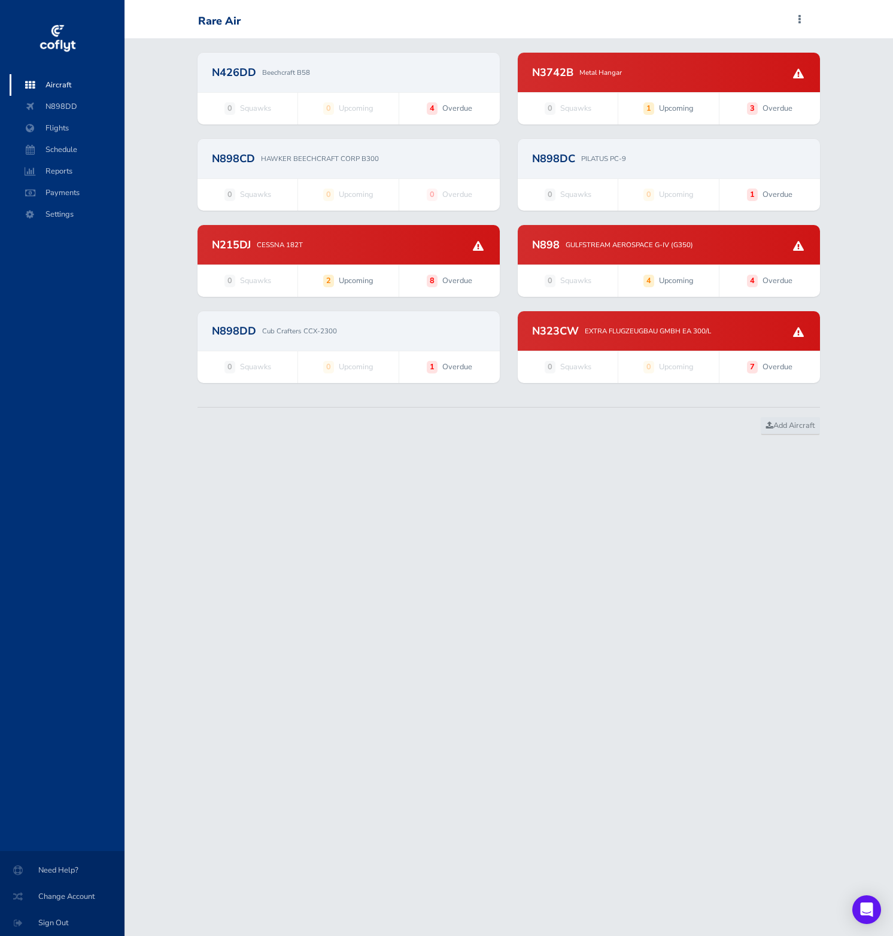
click at [674, 339] on div "N323CW EXTRA FLUGZEUGBAU GMBH EA 300/L" at bounding box center [669, 330] width 302 height 39
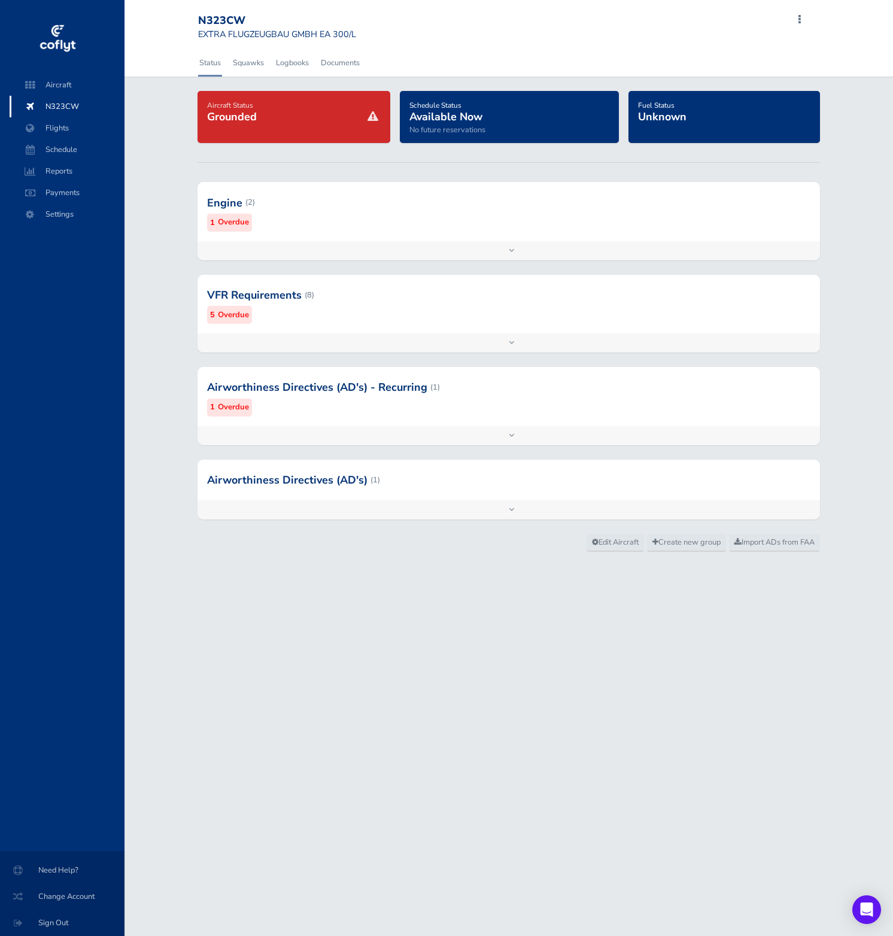
click at [417, 226] on div at bounding box center [508, 202] width 622 height 59
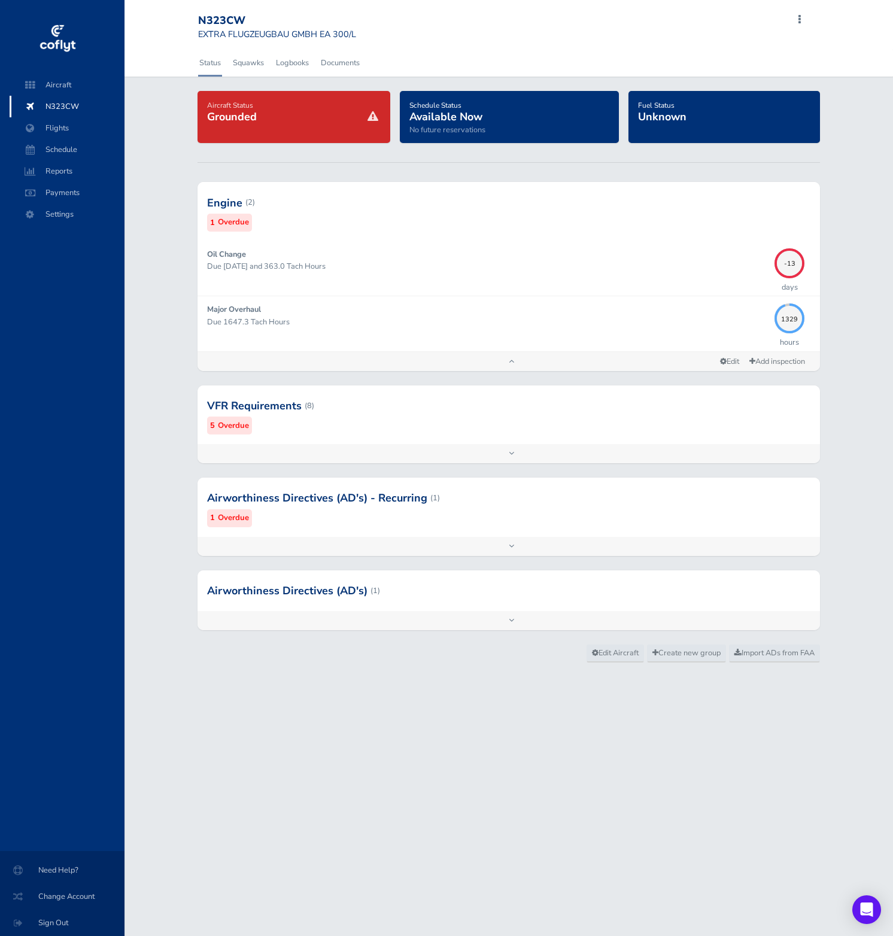
click at [486, 418] on div at bounding box center [508, 405] width 622 height 59
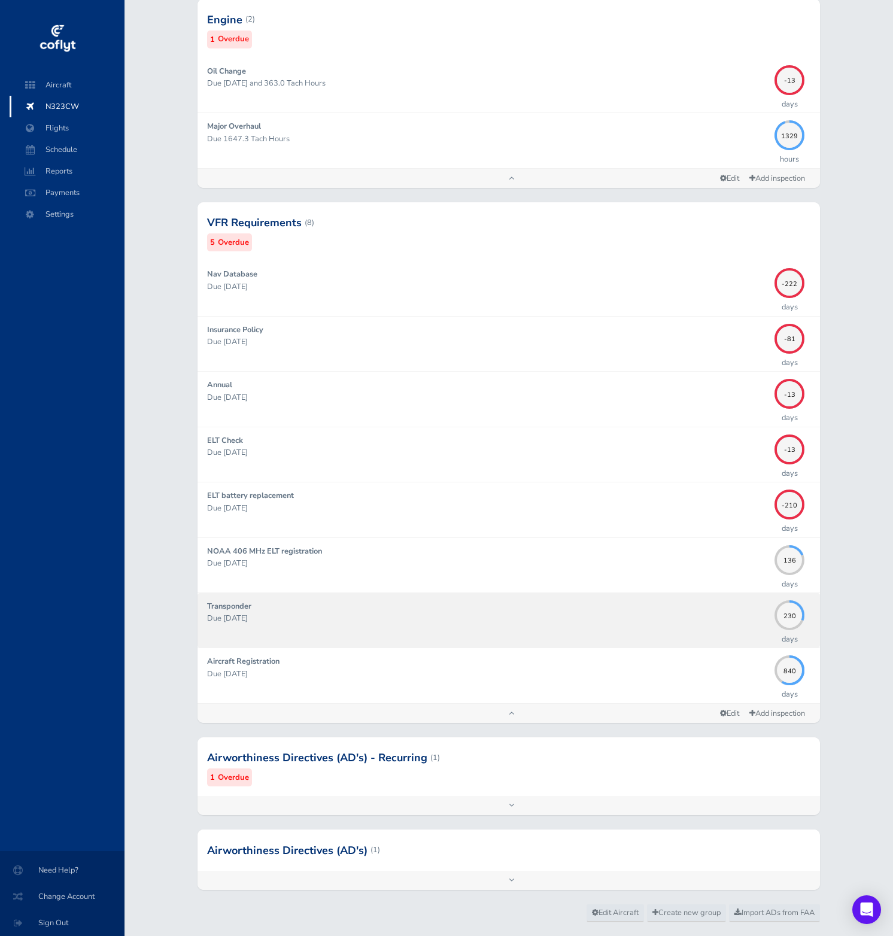
scroll to position [211, 0]
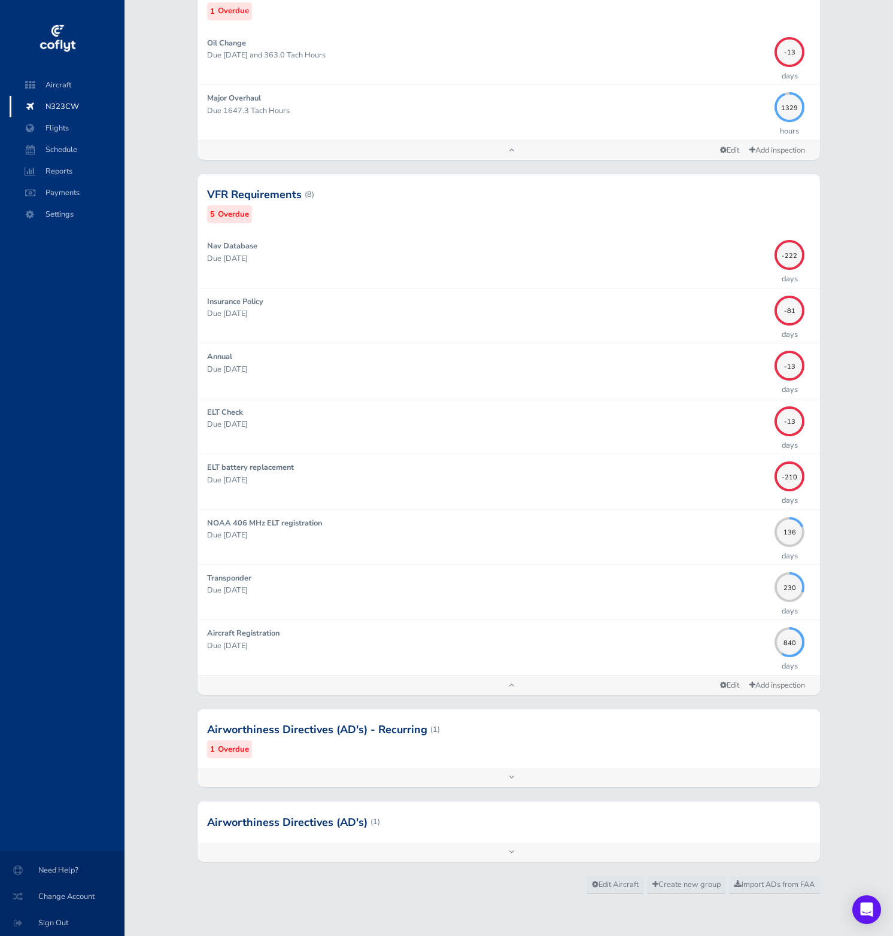
click at [759, 734] on div at bounding box center [508, 729] width 622 height 59
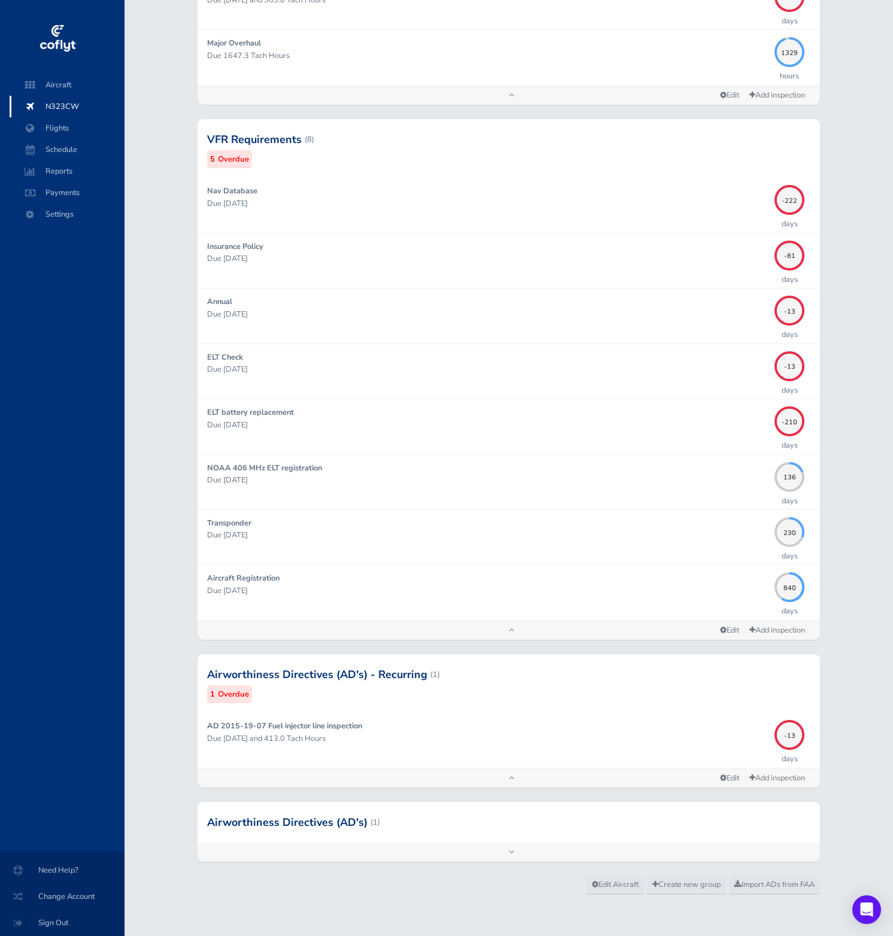
click at [744, 814] on div at bounding box center [508, 822] width 622 height 41
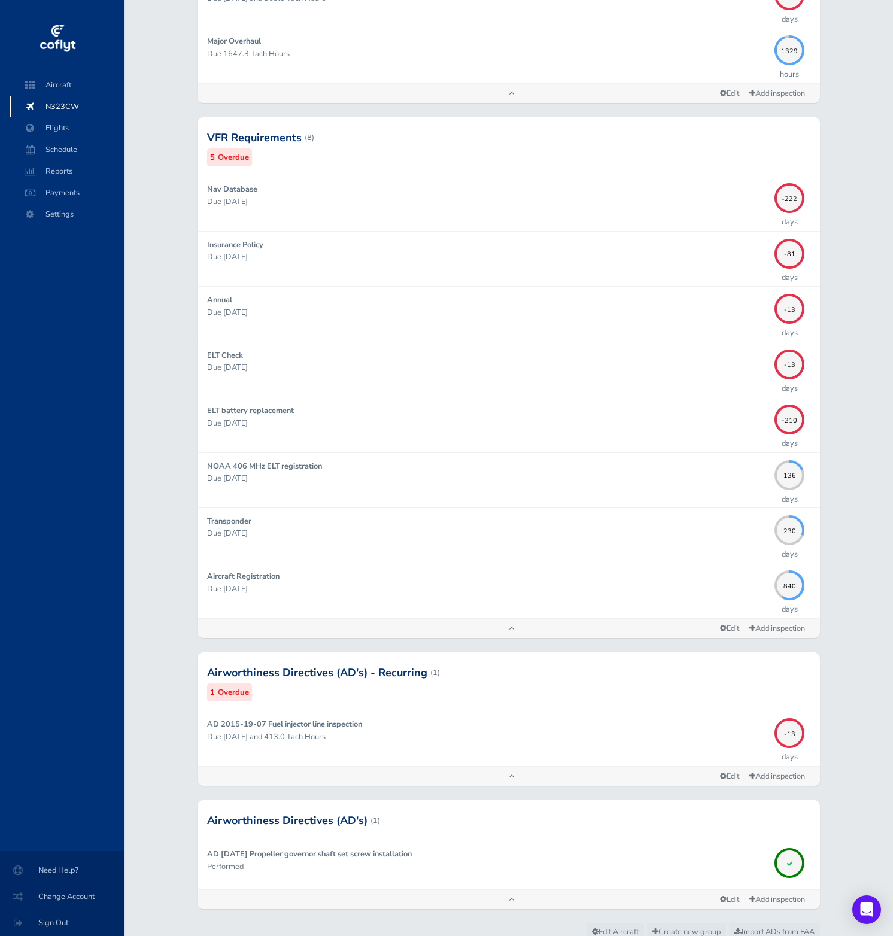
scroll to position [315, 0]
